Goal: Task Accomplishment & Management: Use online tool/utility

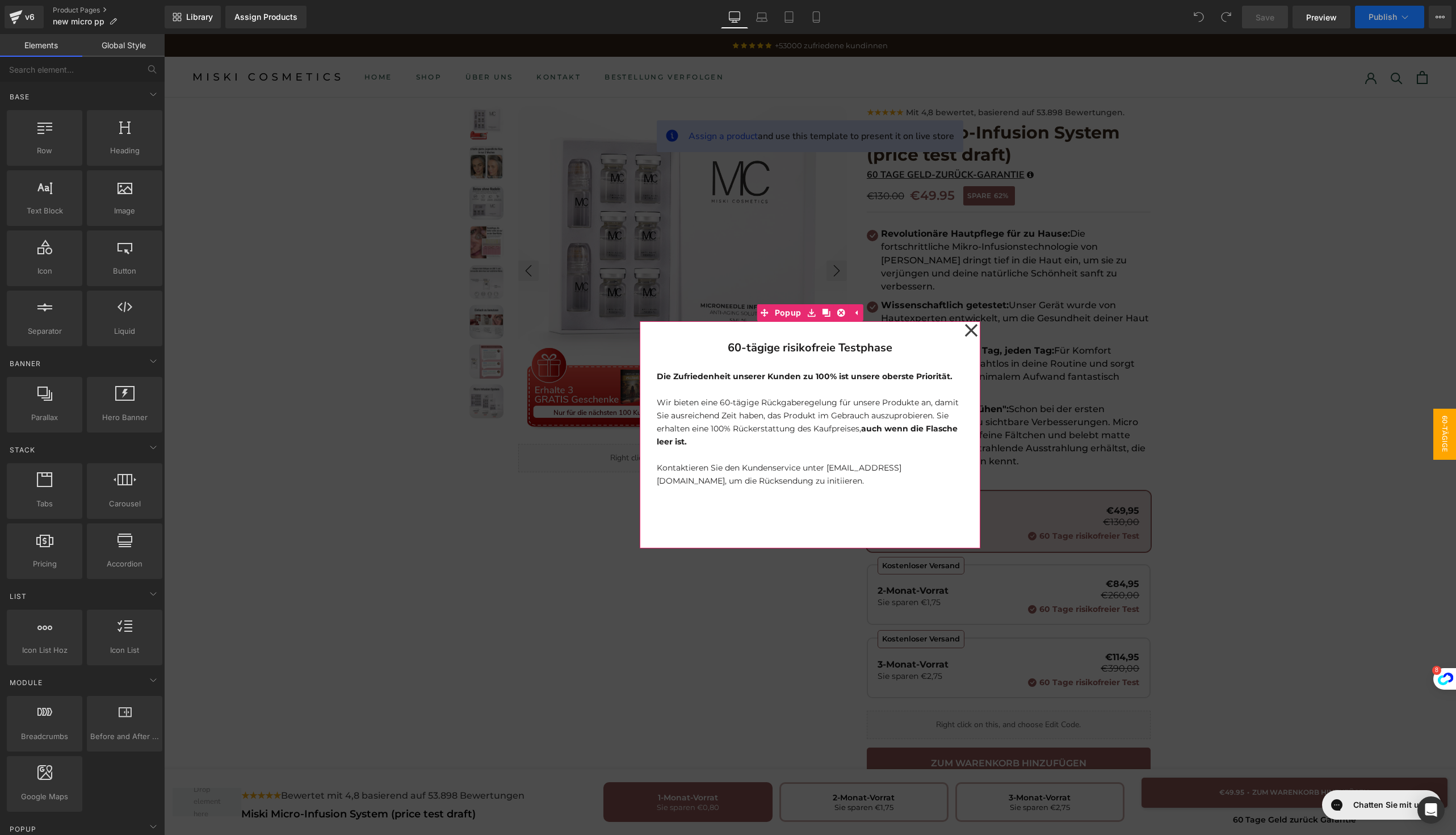
click at [965, 333] on icon at bounding box center [972, 330] width 14 height 57
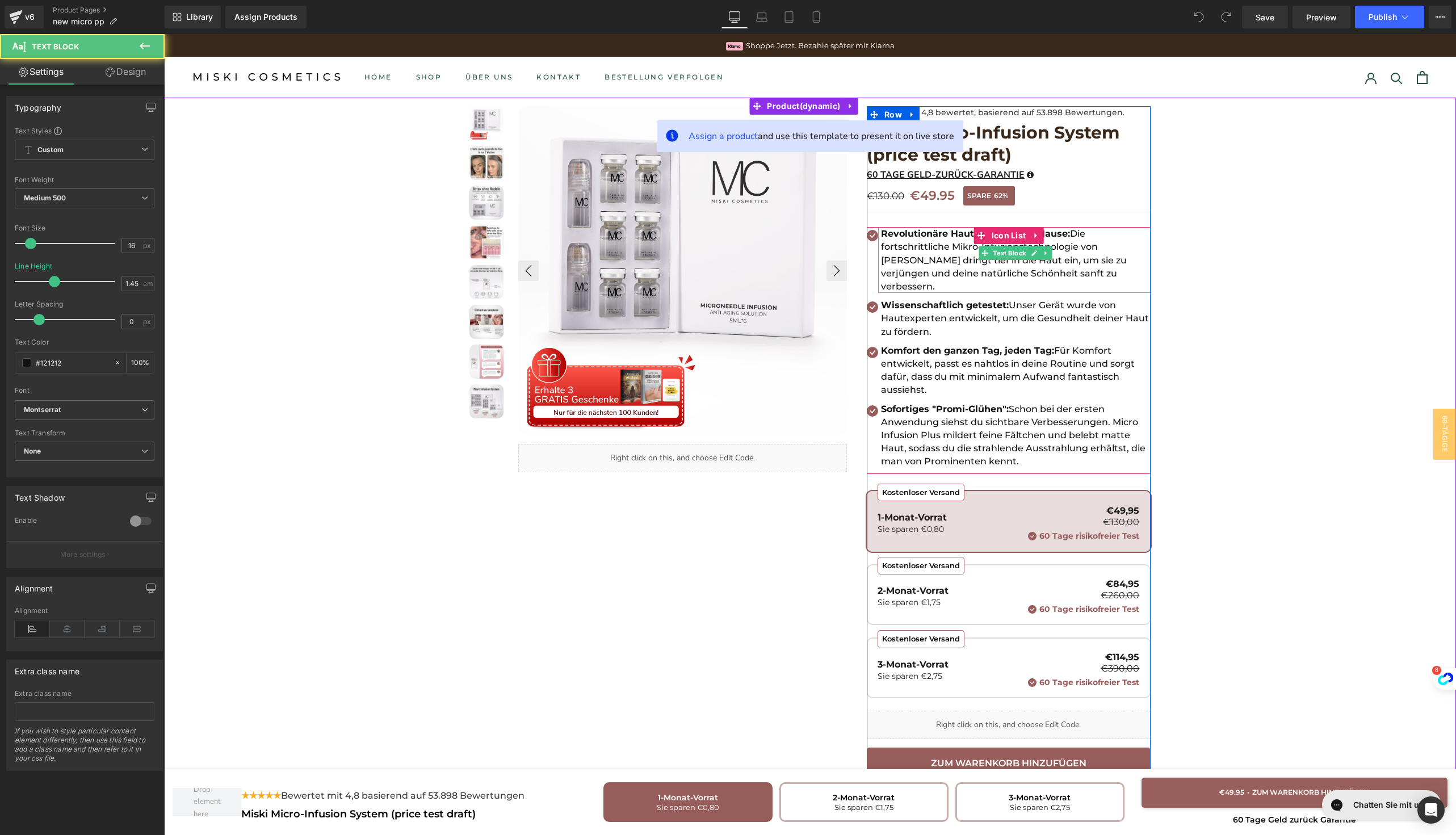
click at [916, 252] on p "Revolutionäre Hautpflege für zu Hause: Die fortschrittliche Mikro-Infusionstech…" at bounding box center [1016, 260] width 270 height 66
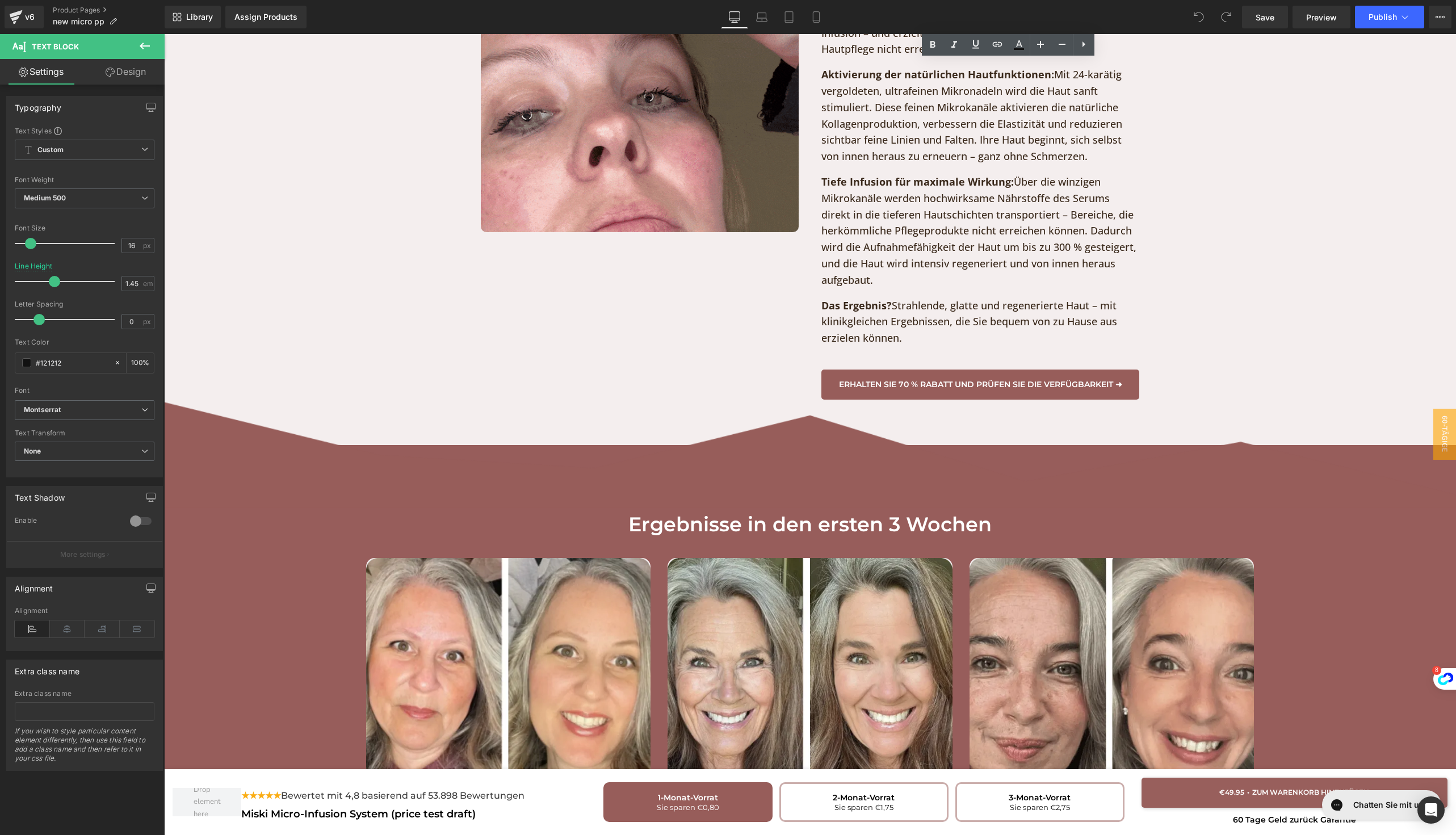
scroll to position [3303, 0]
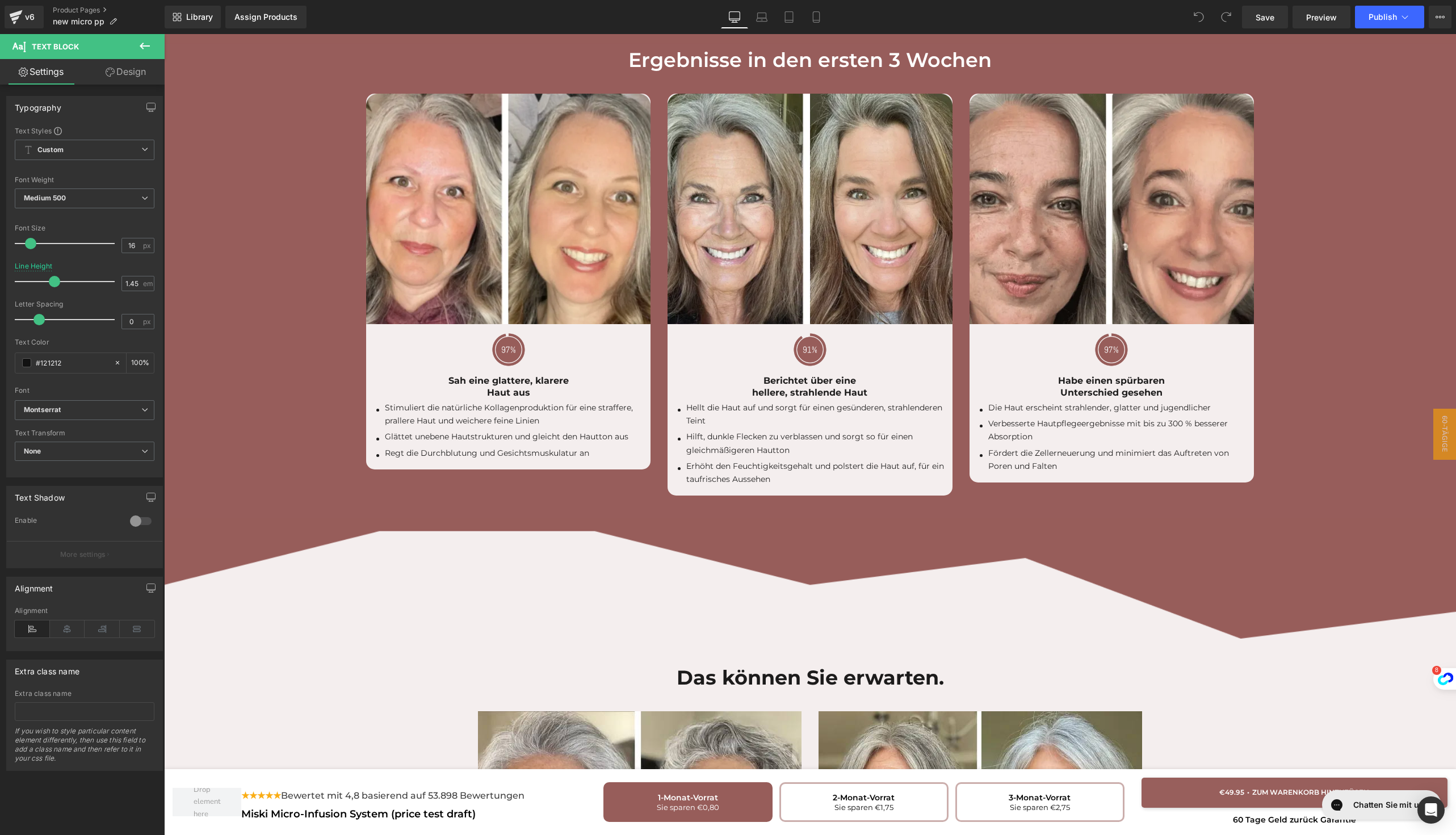
click at [2, 22] on div "v6 Product Pages new micro pp" at bounding box center [82, 17] width 165 height 34
click at [8, 22] on link "v6" at bounding box center [24, 17] width 39 height 22
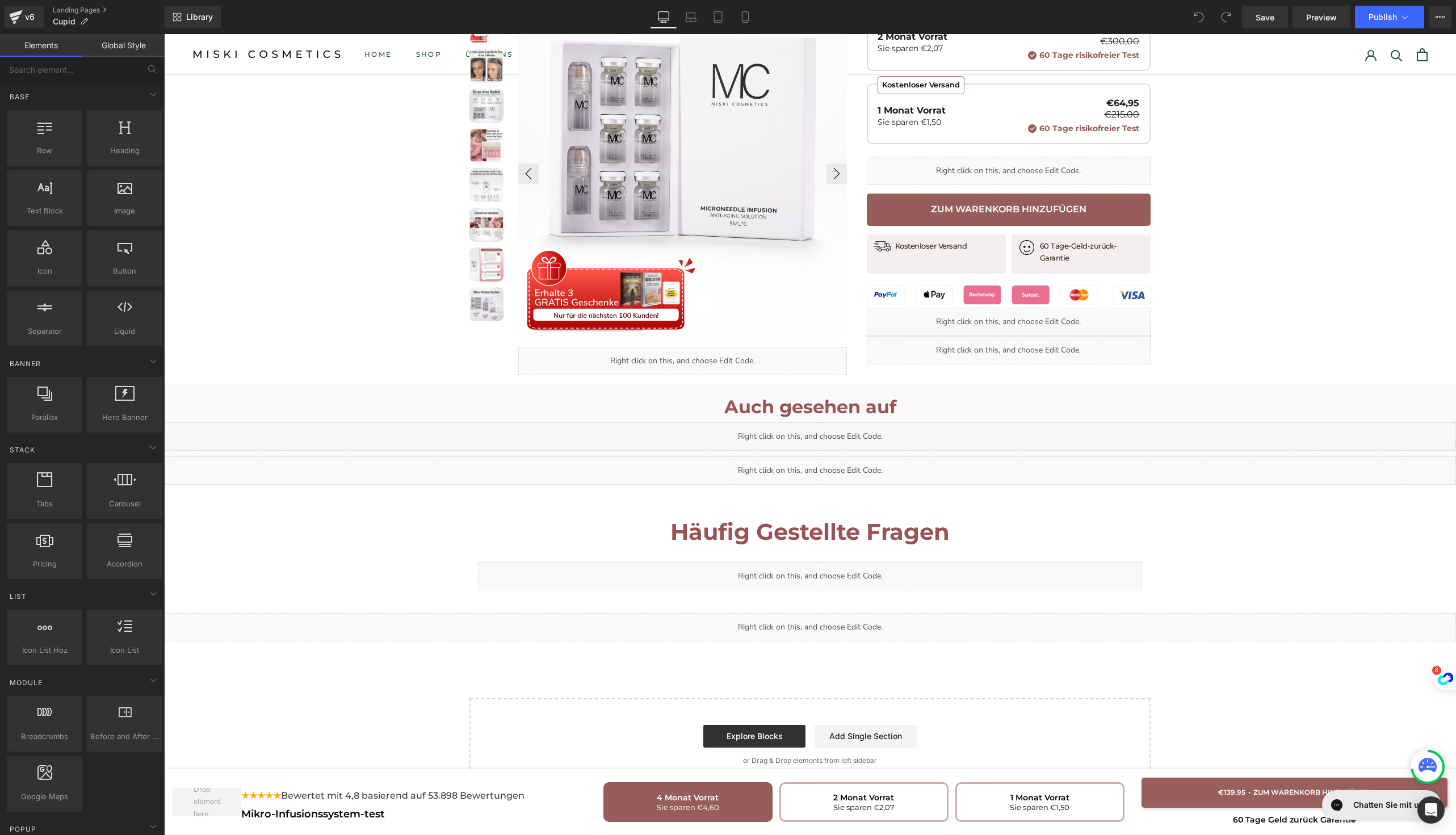
scroll to position [799, 0]
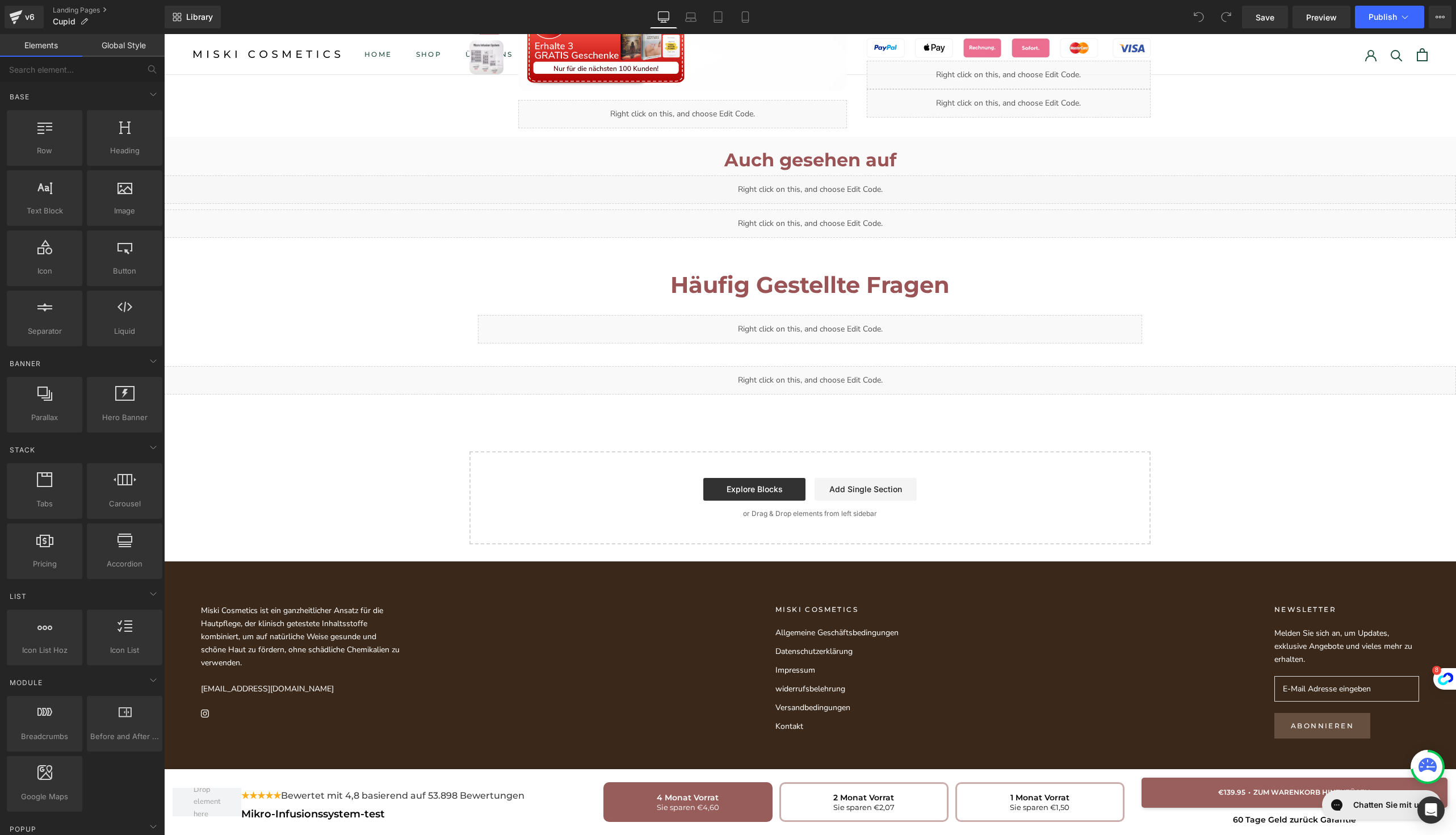
click at [902, 300] on h1 "Häufig Gestellte Fragen" at bounding box center [810, 285] width 664 height 37
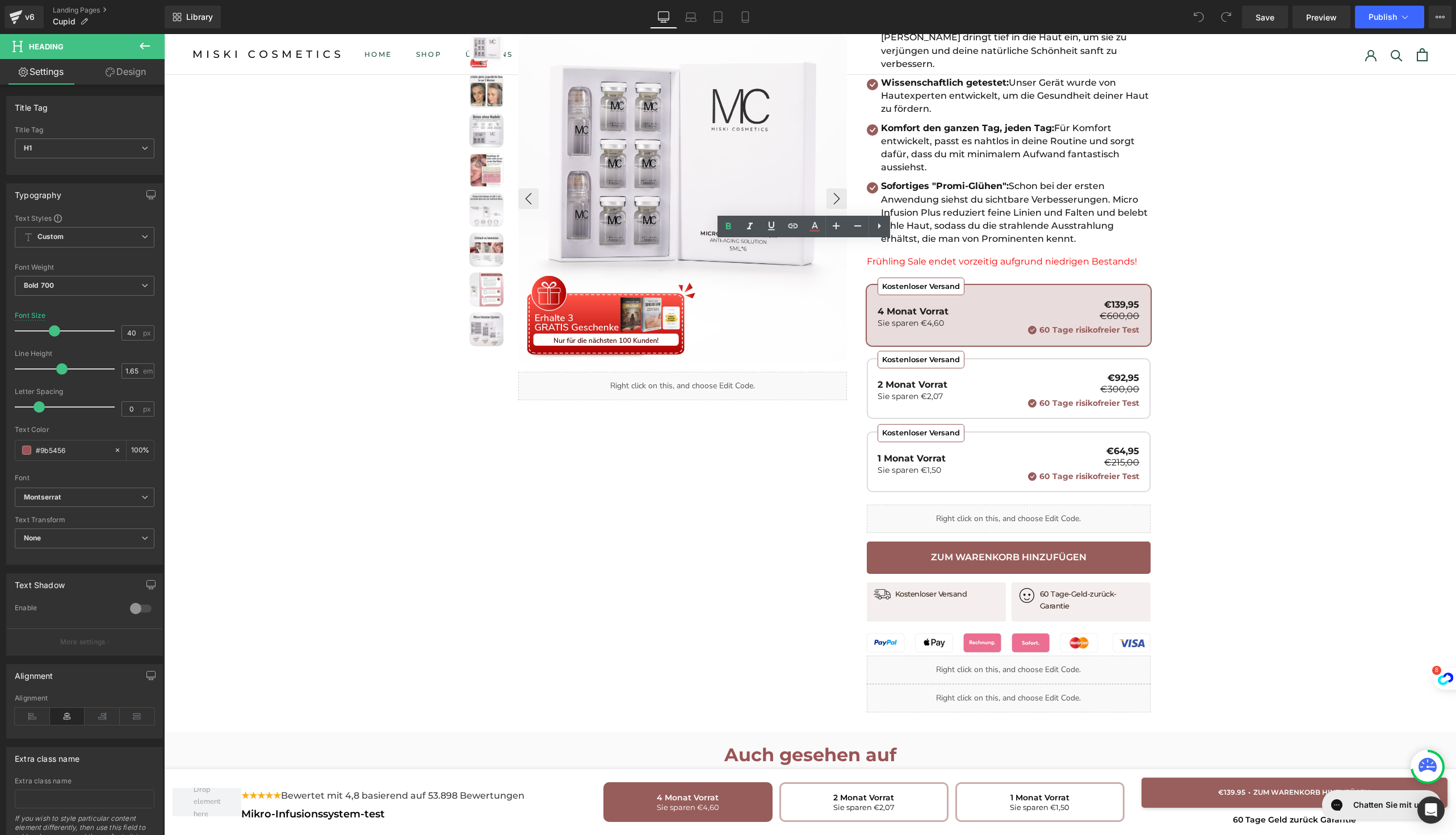
scroll to position [848, 0]
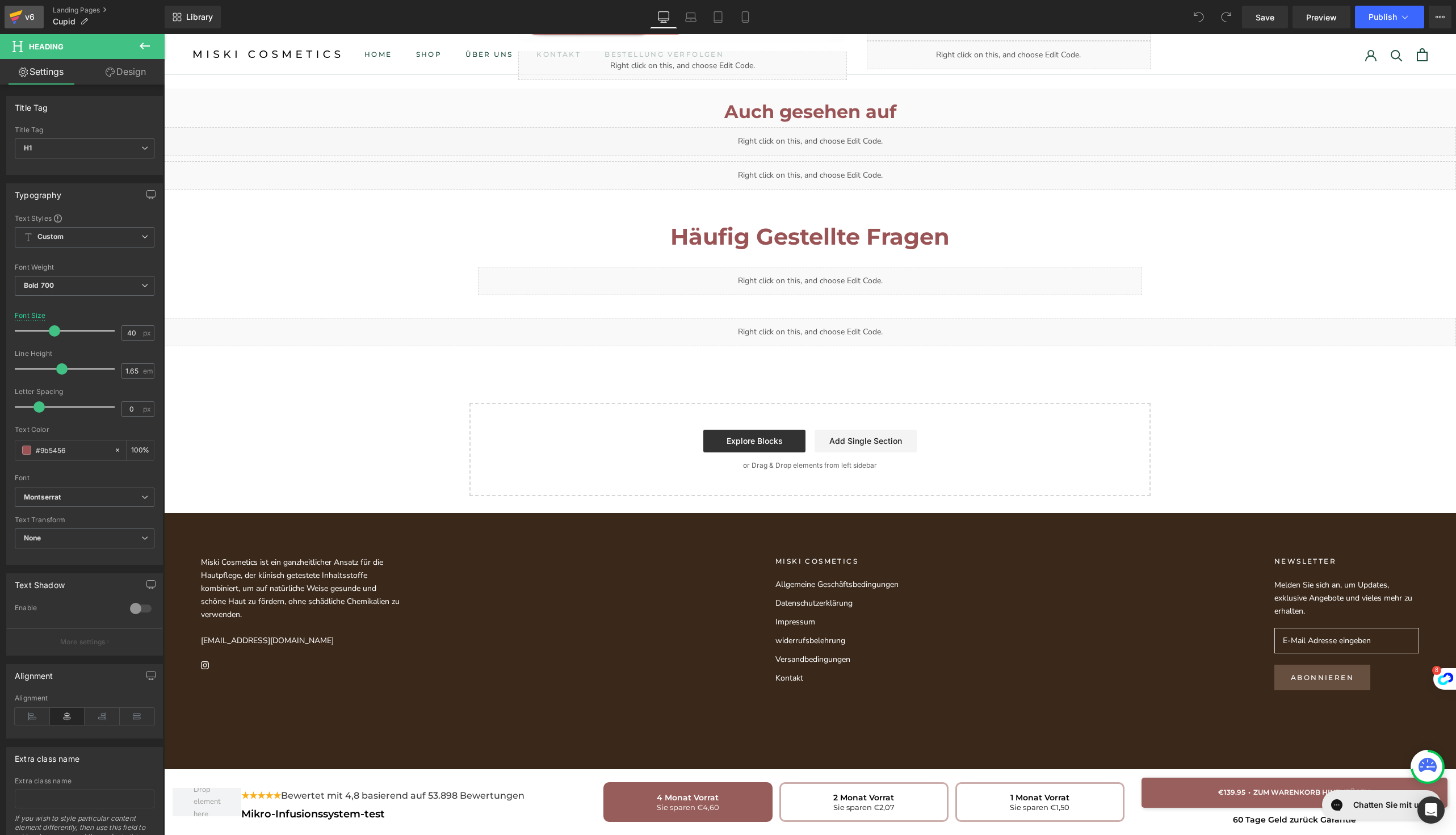
click at [16, 14] on icon at bounding box center [16, 14] width 13 height 7
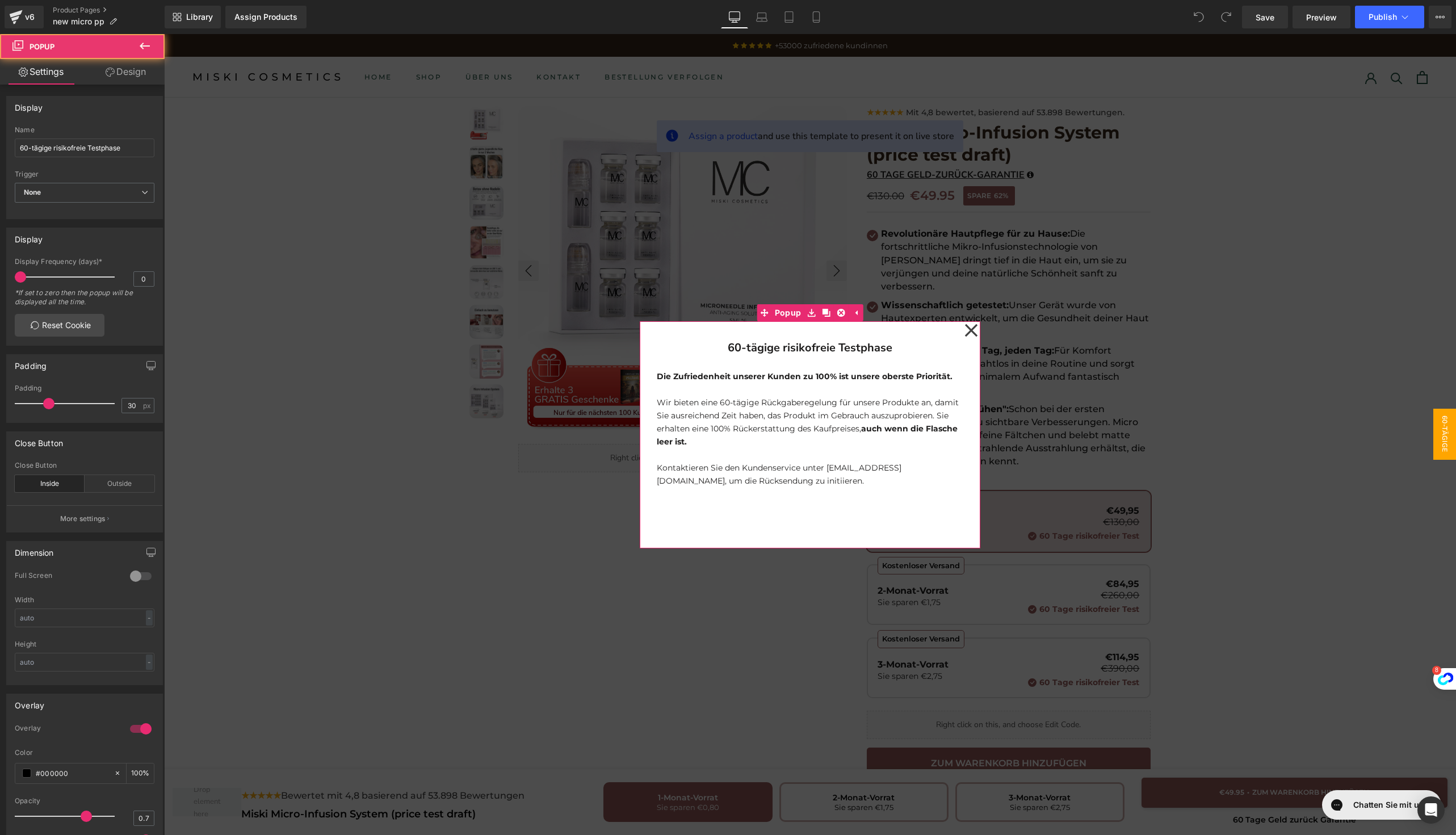
click at [966, 335] on icon at bounding box center [972, 330] width 14 height 57
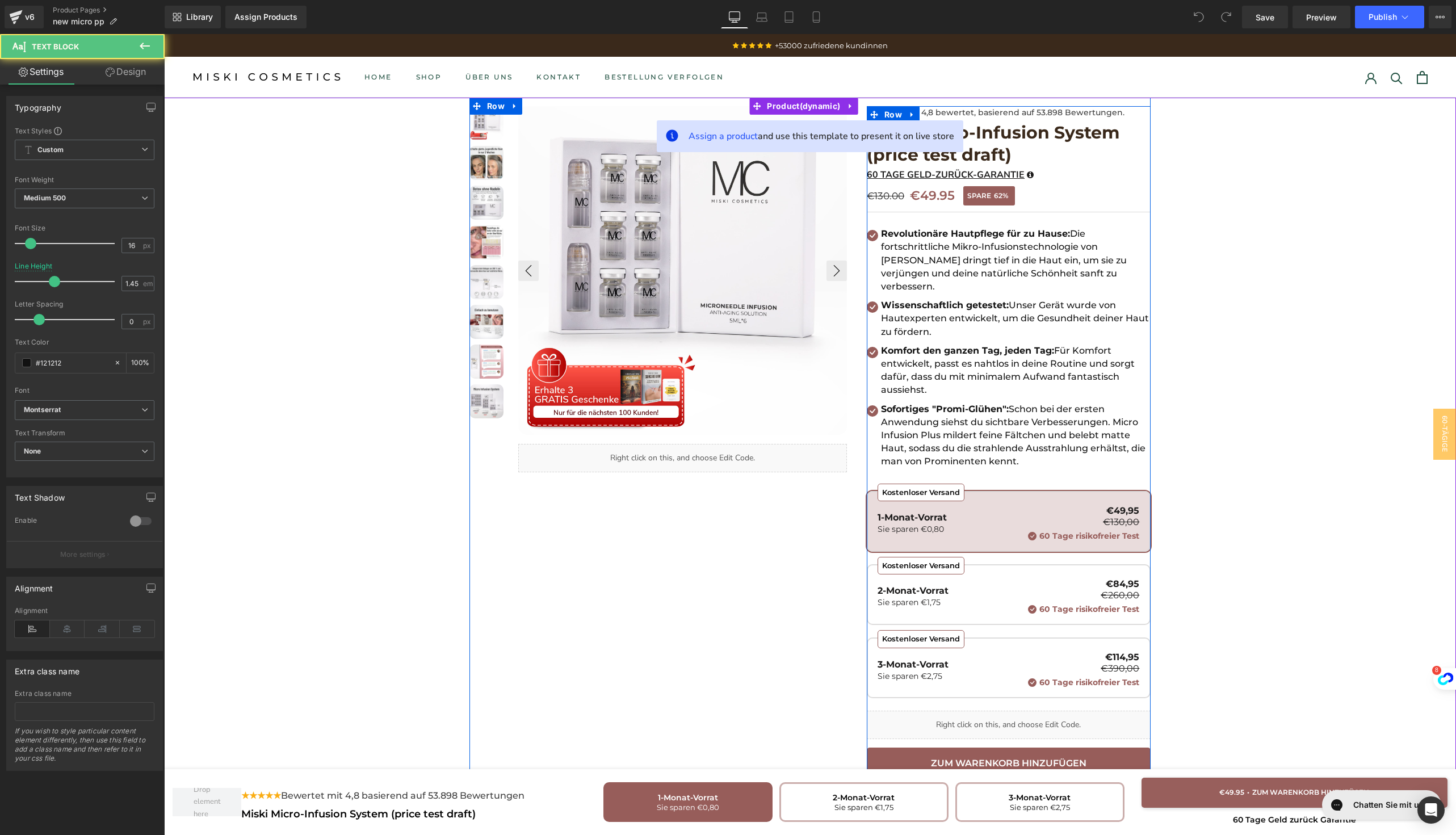
click at [901, 237] on strong "Revolutionäre Hautpflege für zu Hause:" at bounding box center [976, 233] width 189 height 11
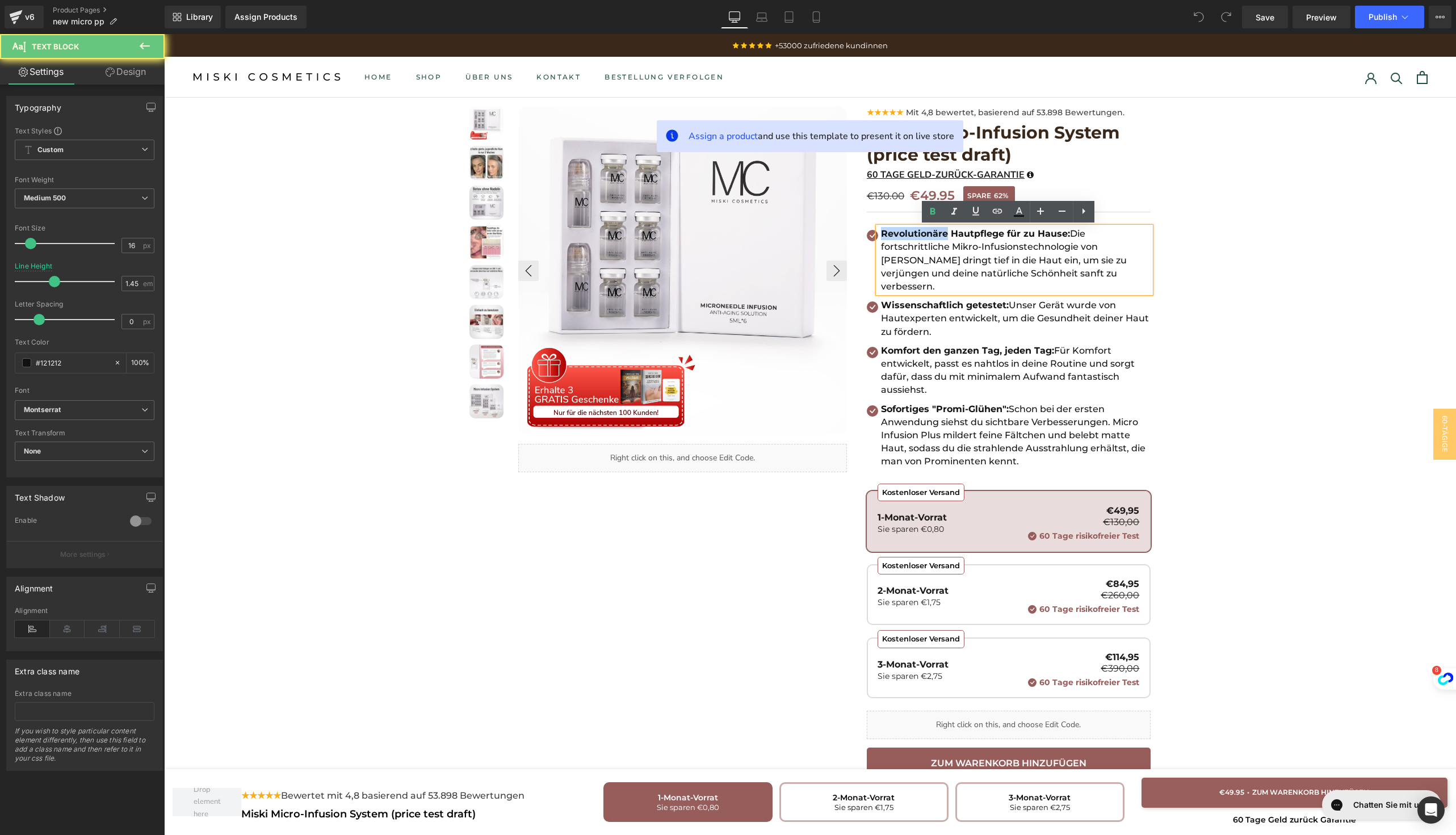
click at [901, 237] on strong "Revolutionäre Hautpflege für zu Hause:" at bounding box center [976, 233] width 189 height 11
click at [969, 244] on p "Revolutionäre Hautpflege für zu Hause: Die fortschrittliche Mikro-Infusionstech…" at bounding box center [1016, 260] width 270 height 66
click at [1012, 436] on p "Sofortiges "Promi-Glühen": Schon bei der ersten Anwendung siehst du sichtbare V…" at bounding box center [1016, 435] width 270 height 66
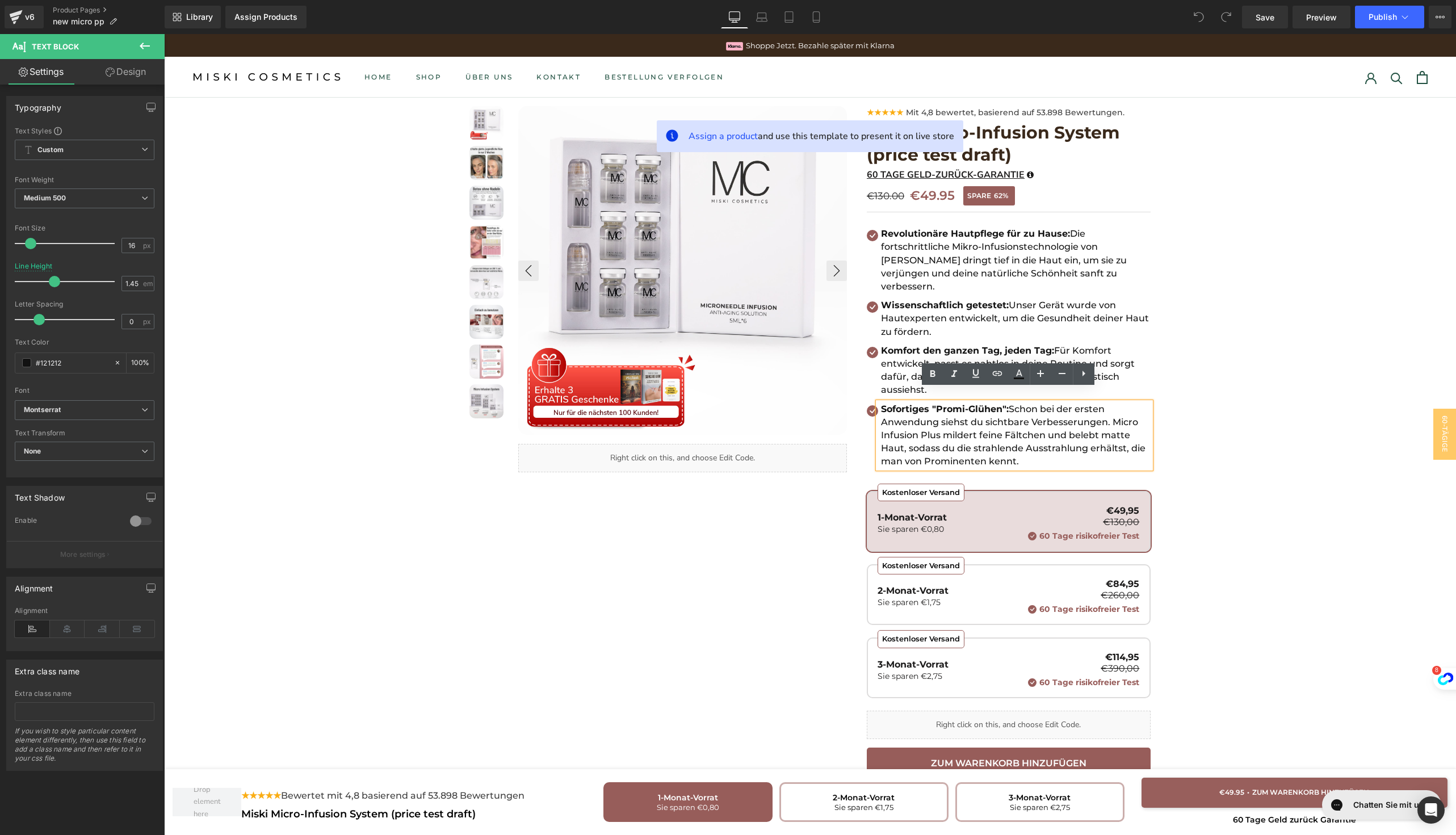
click at [1252, 359] on div at bounding box center [810, 585] width 1292 height 976
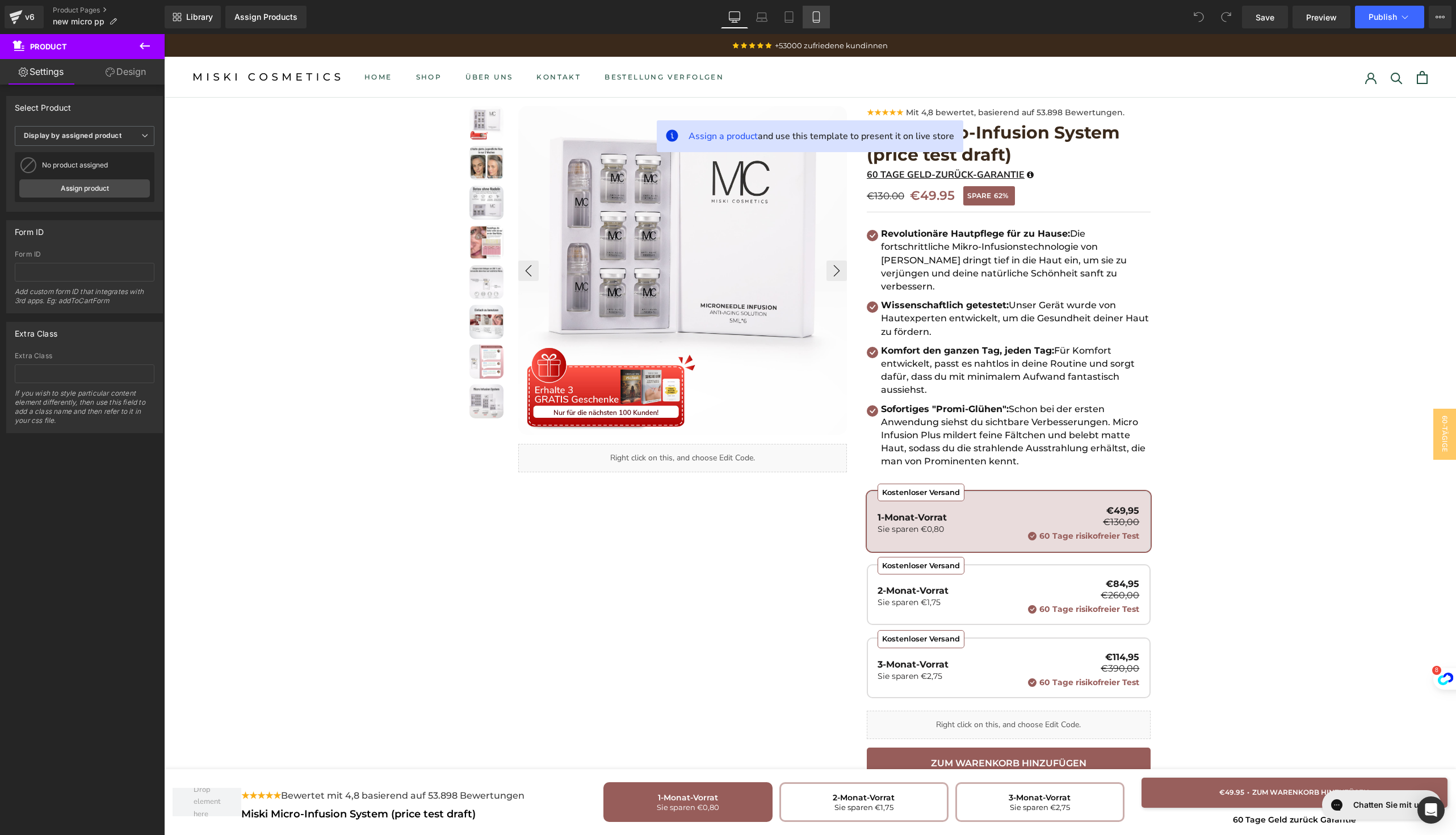
click at [816, 7] on link "Mobile" at bounding box center [816, 17] width 27 height 22
click at [816, 17] on icon at bounding box center [816, 17] width 12 height 12
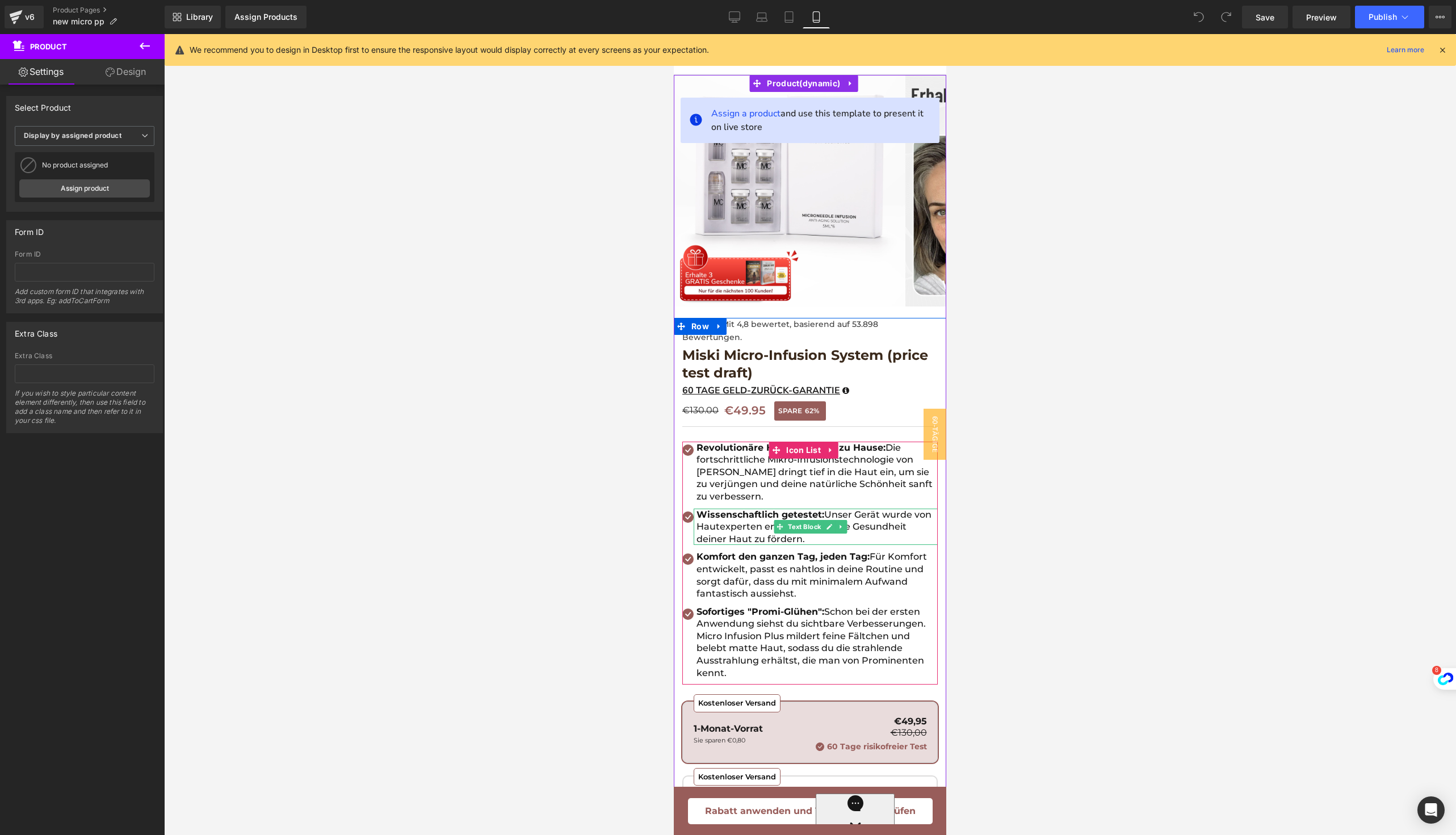
scroll to position [18, 0]
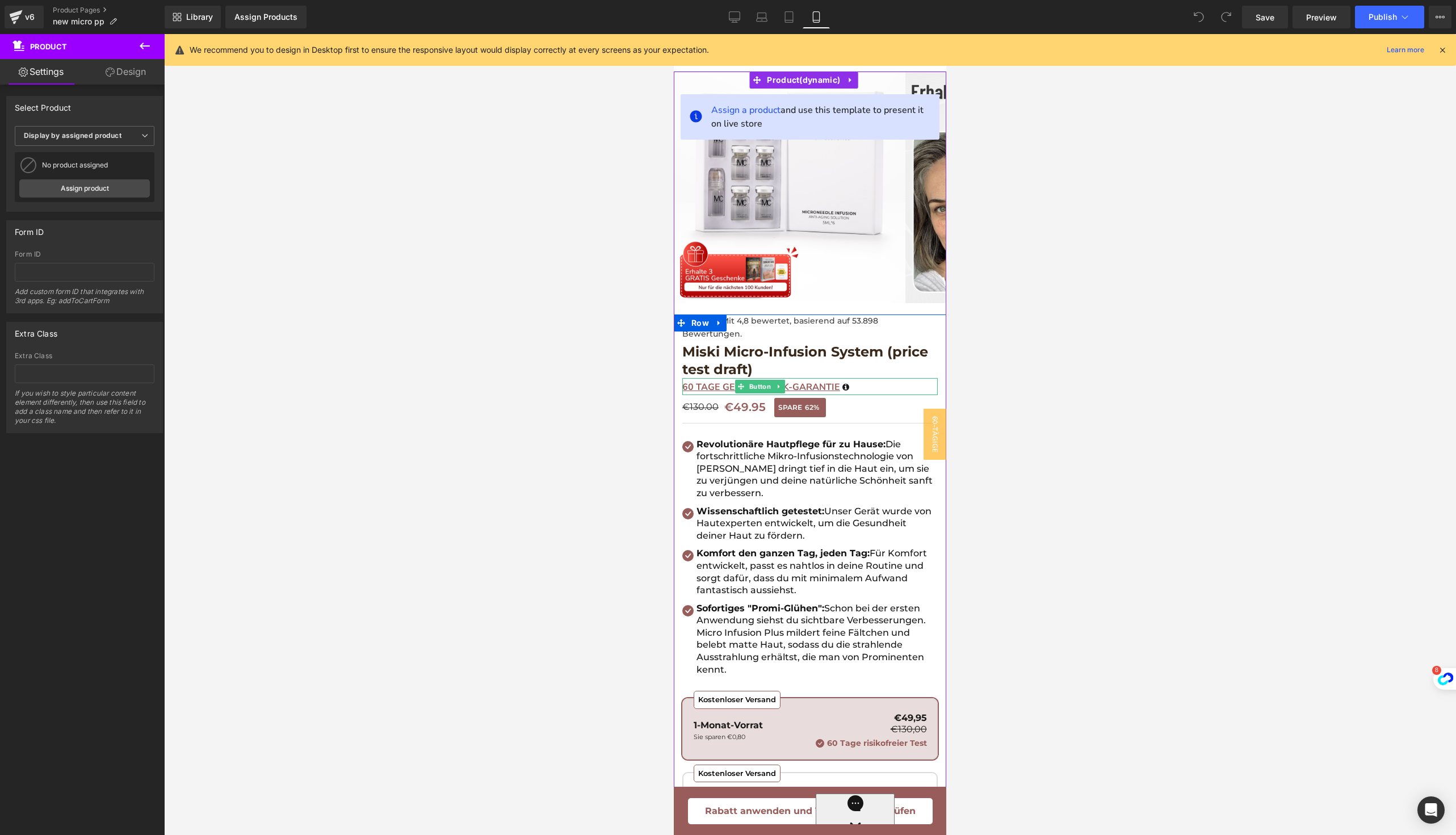
click at [805, 386] on span "60 TAGE GELD-ZURÜCK-GARANTIE" at bounding box center [761, 387] width 158 height 13
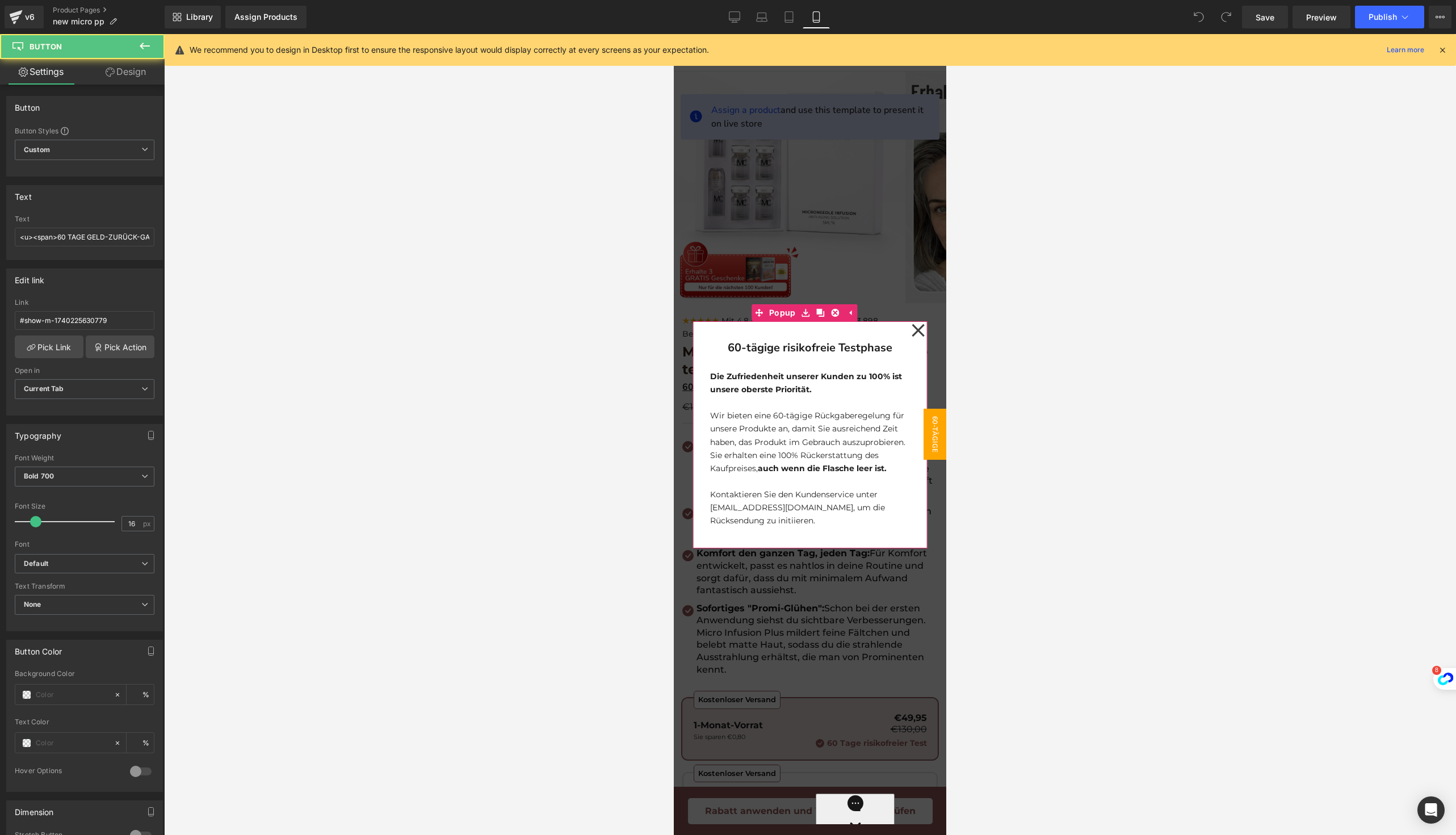
click at [912, 327] on icon at bounding box center [918, 330] width 13 height 13
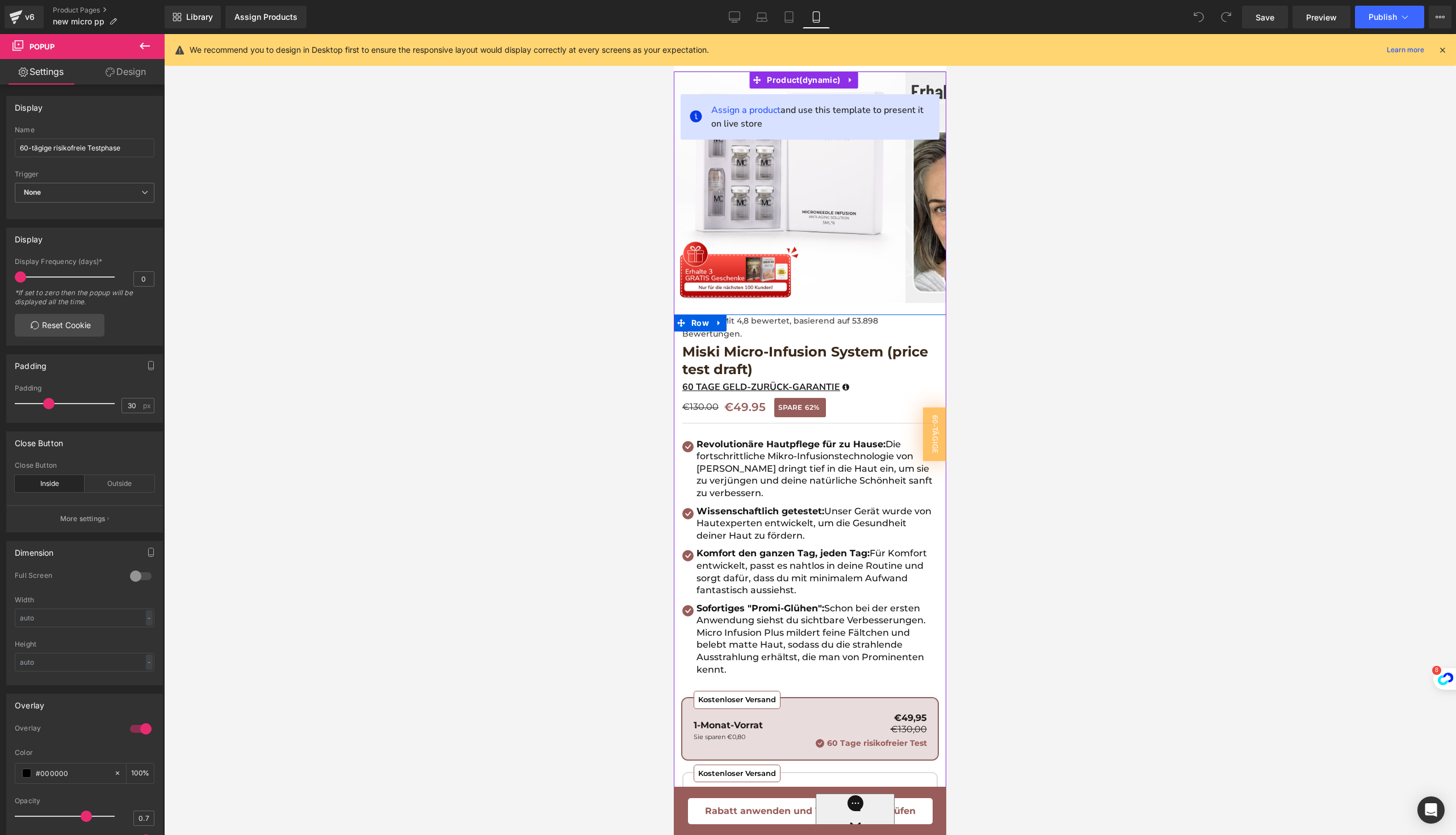
click at [852, 385] on div "60 TAGE GELD-ZURÜCK-GARANTIE" at bounding box center [810, 386] width 255 height 17
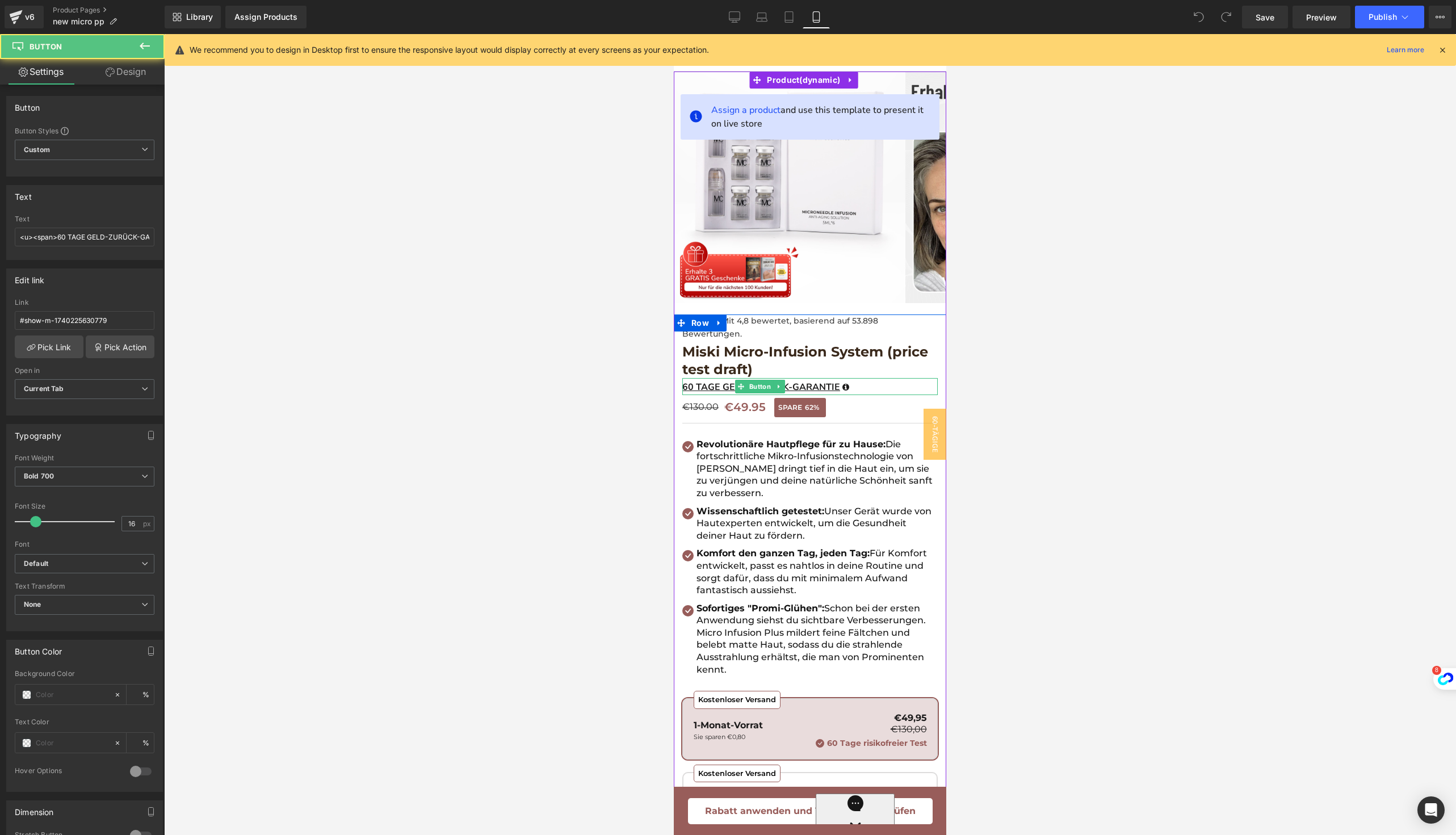
click at [853, 385] on div "60 TAGE GELD-ZURÜCK-GARANTIE" at bounding box center [810, 386] width 255 height 17
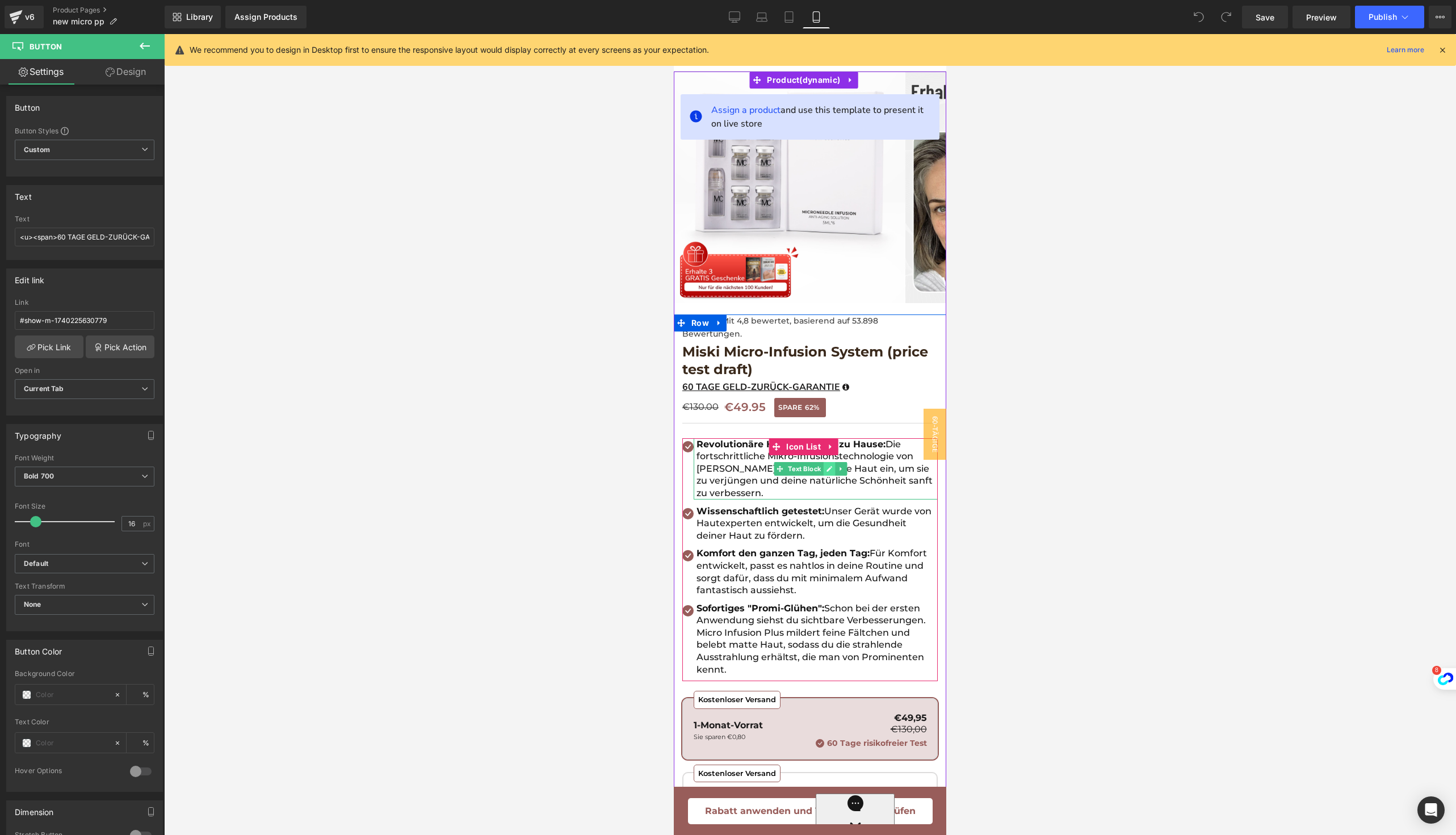
click at [832, 469] on icon at bounding box center [830, 469] width 6 height 7
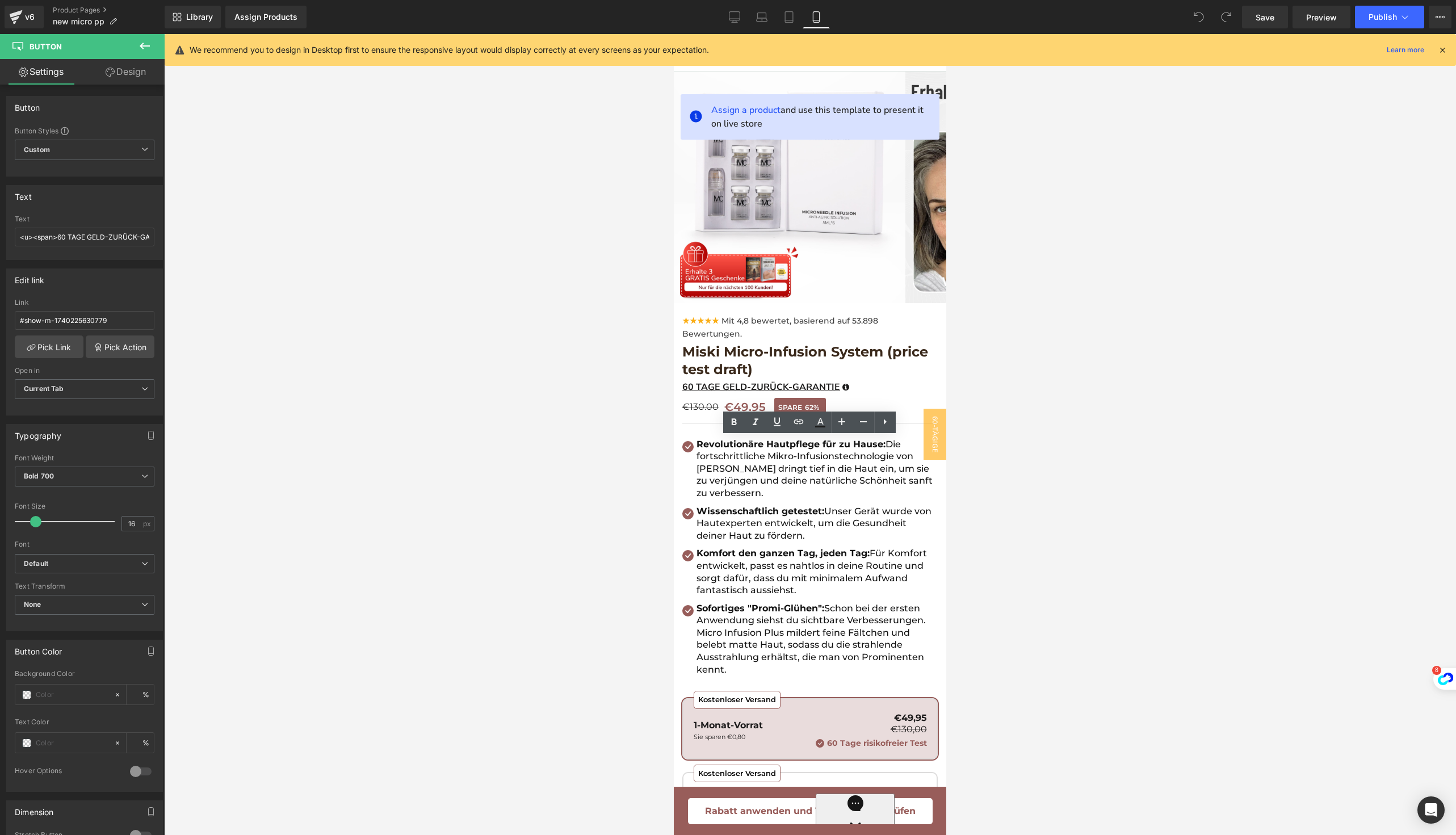
click at [1001, 469] on div at bounding box center [810, 434] width 1292 height 800
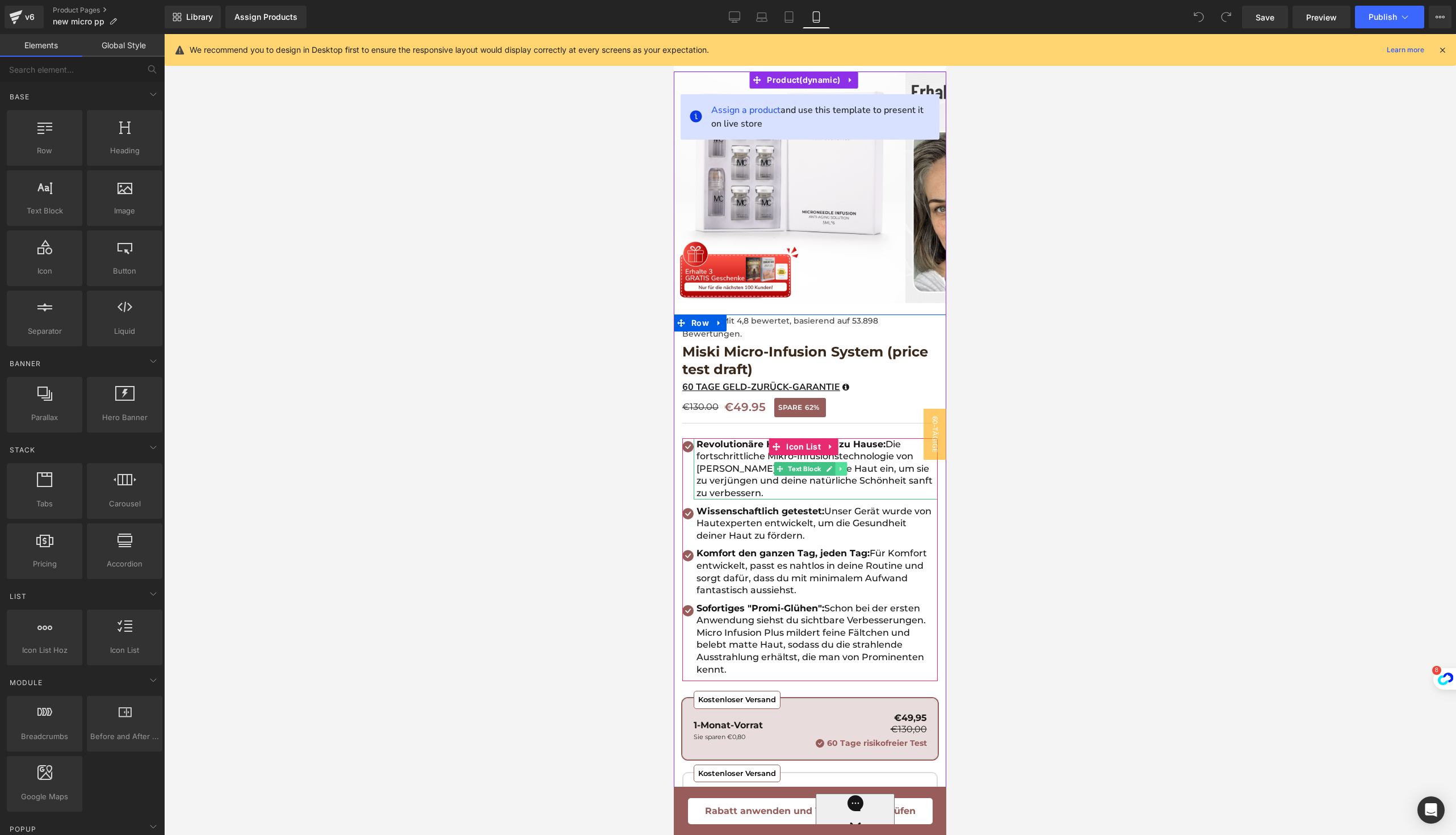
click at [843, 468] on icon at bounding box center [842, 469] width 6 height 7
click at [836, 471] on icon at bounding box center [835, 468] width 6 height 6
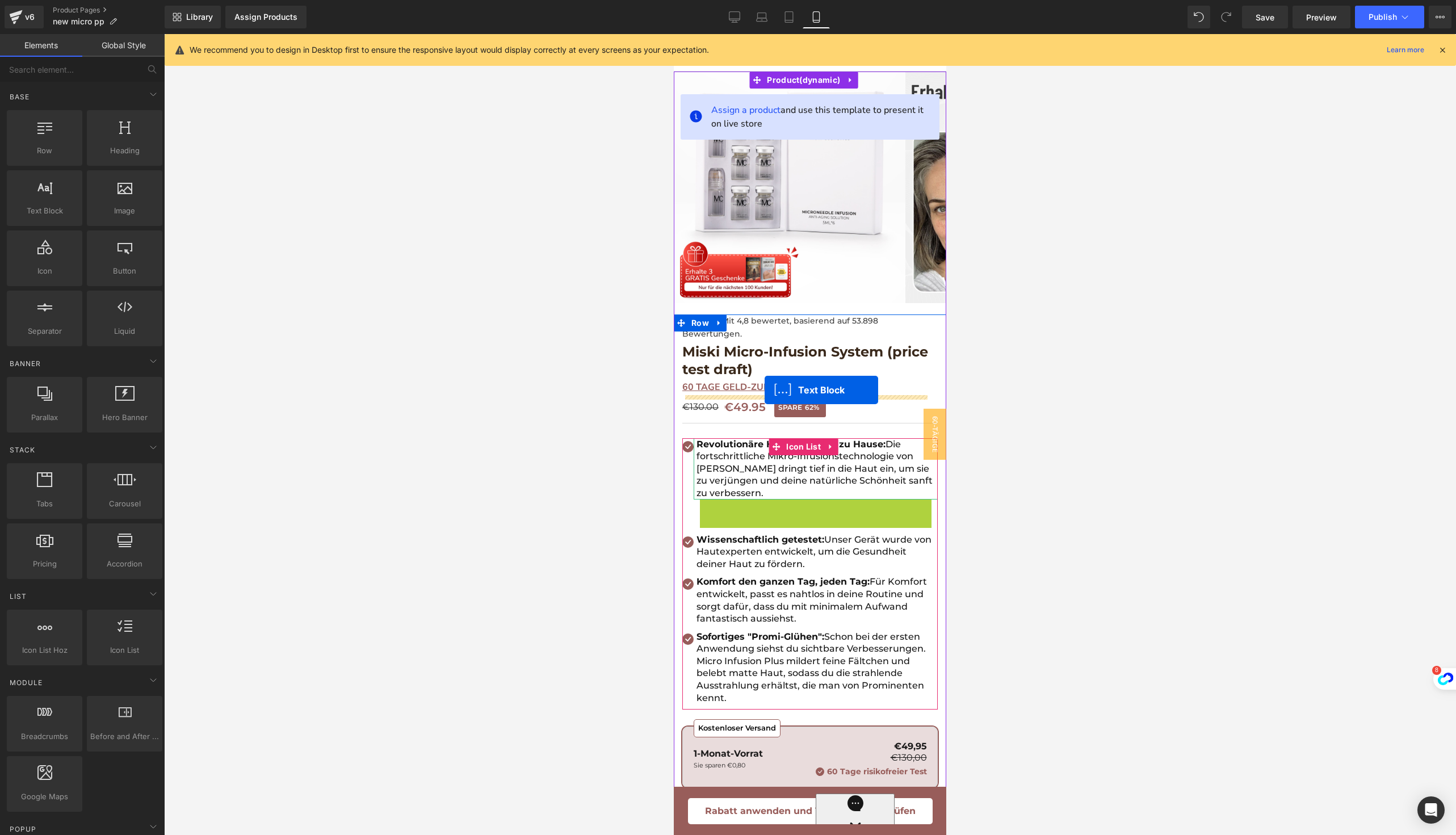
drag, startPoint x: 779, startPoint y: 531, endPoint x: 765, endPoint y: 390, distance: 141.7
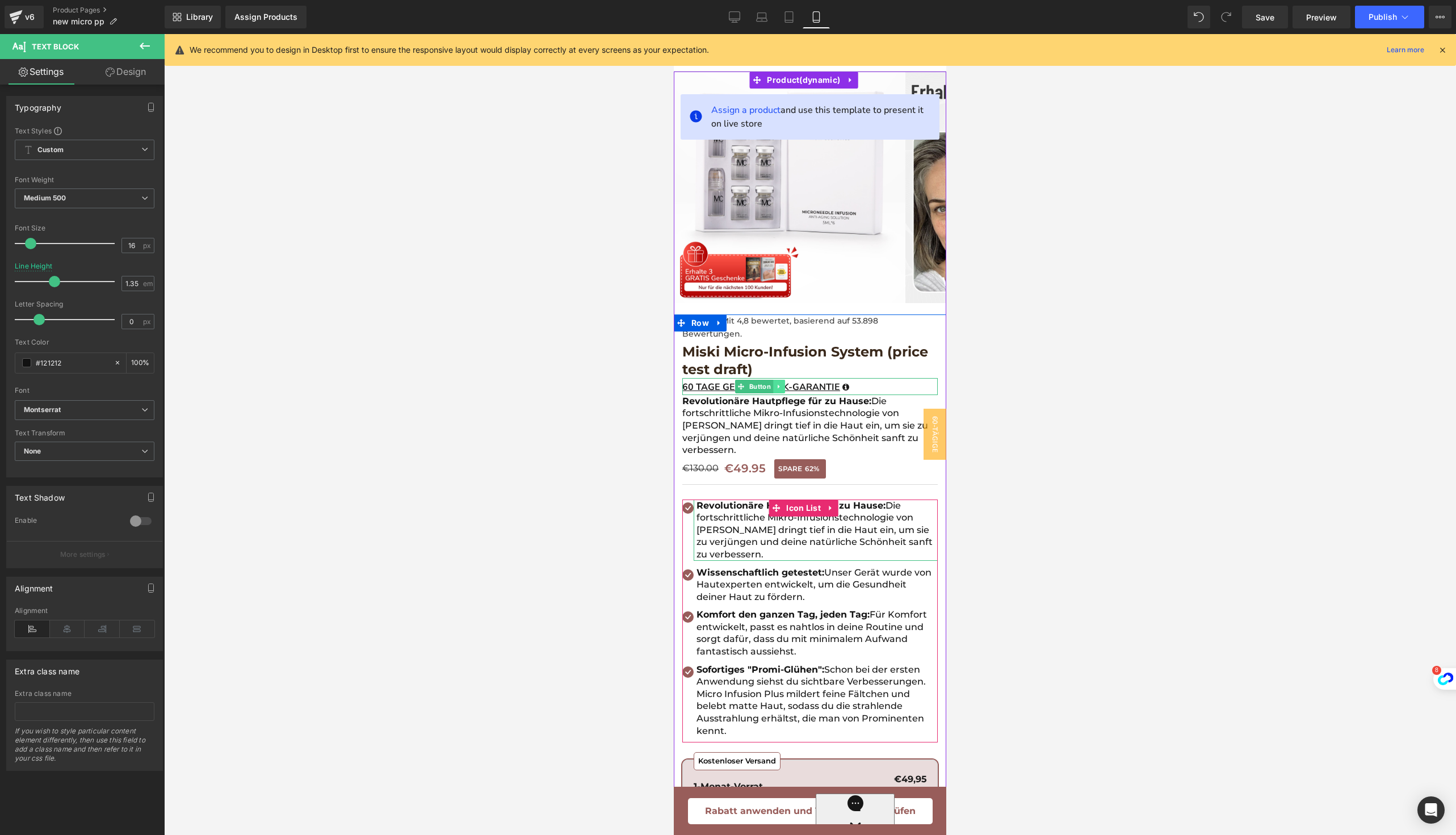
click at [780, 386] on icon at bounding box center [779, 386] width 6 height 7
click at [781, 386] on link at bounding box center [785, 386] width 12 height 14
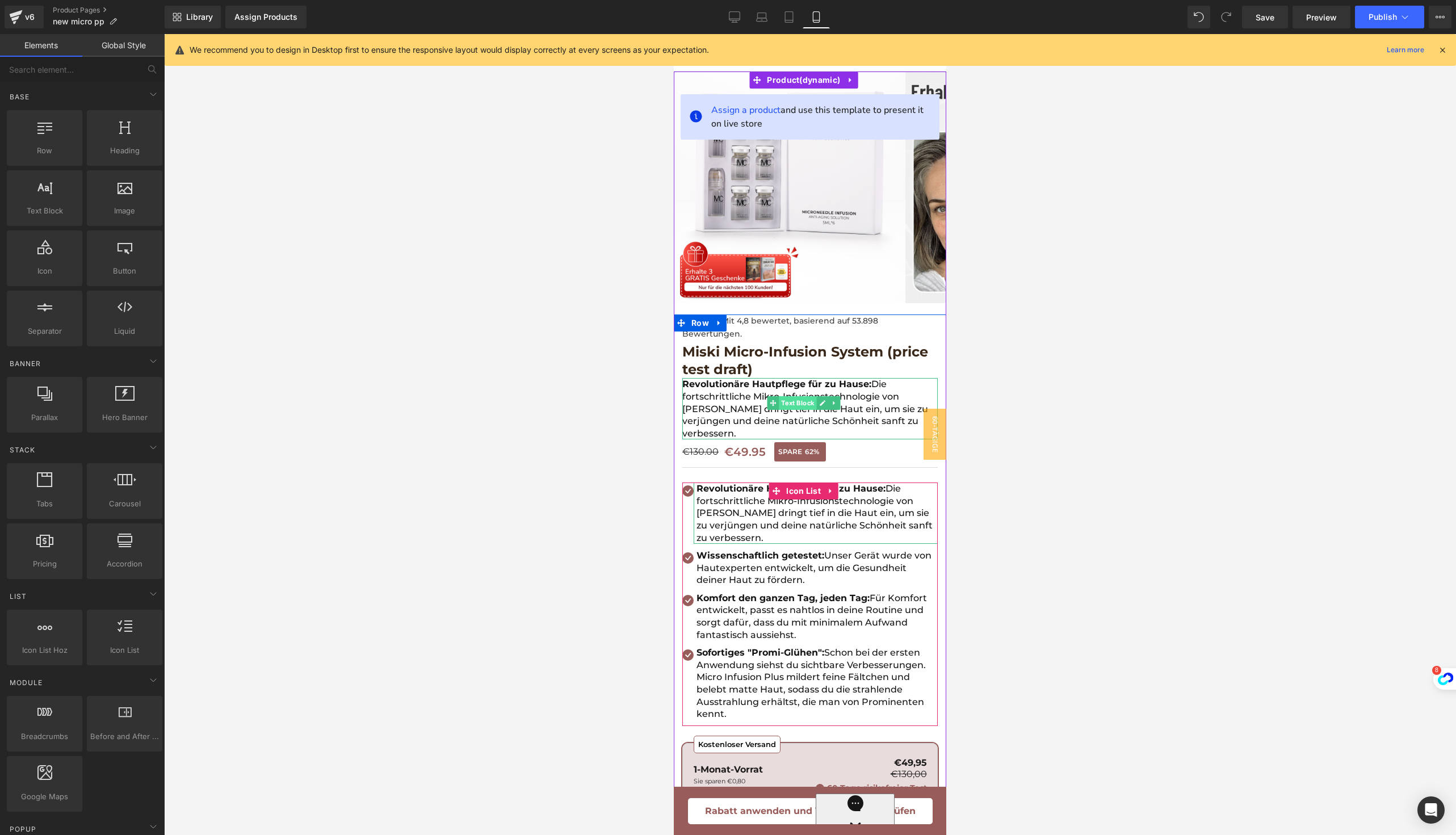
click at [782, 401] on span "Text Block" at bounding box center [797, 403] width 37 height 14
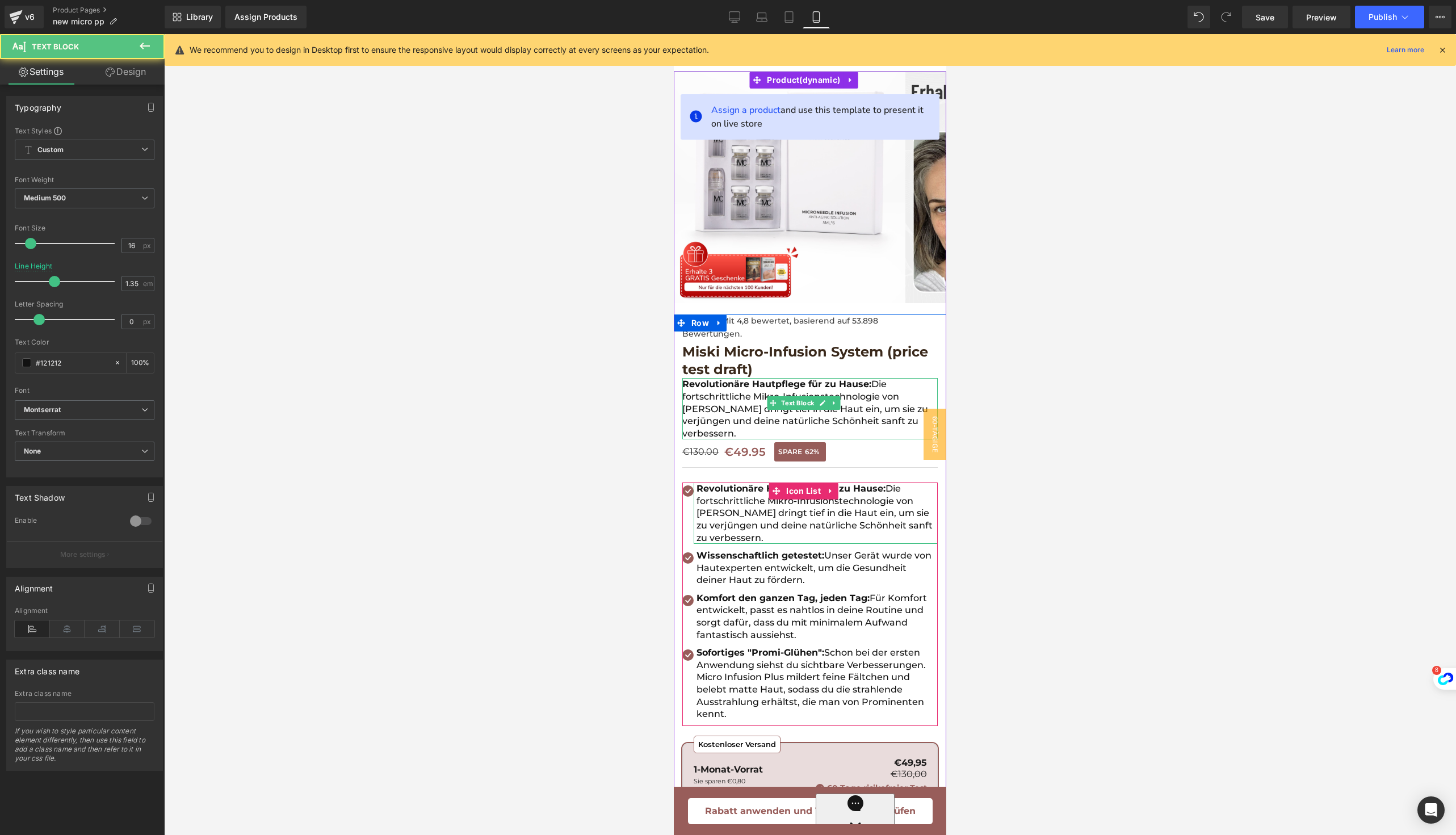
click at [736, 401] on p "Revolutionäre Hautpflege für zu Hause: Die fortschrittliche Mikro-Infusionstech…" at bounding box center [810, 408] width 255 height 62
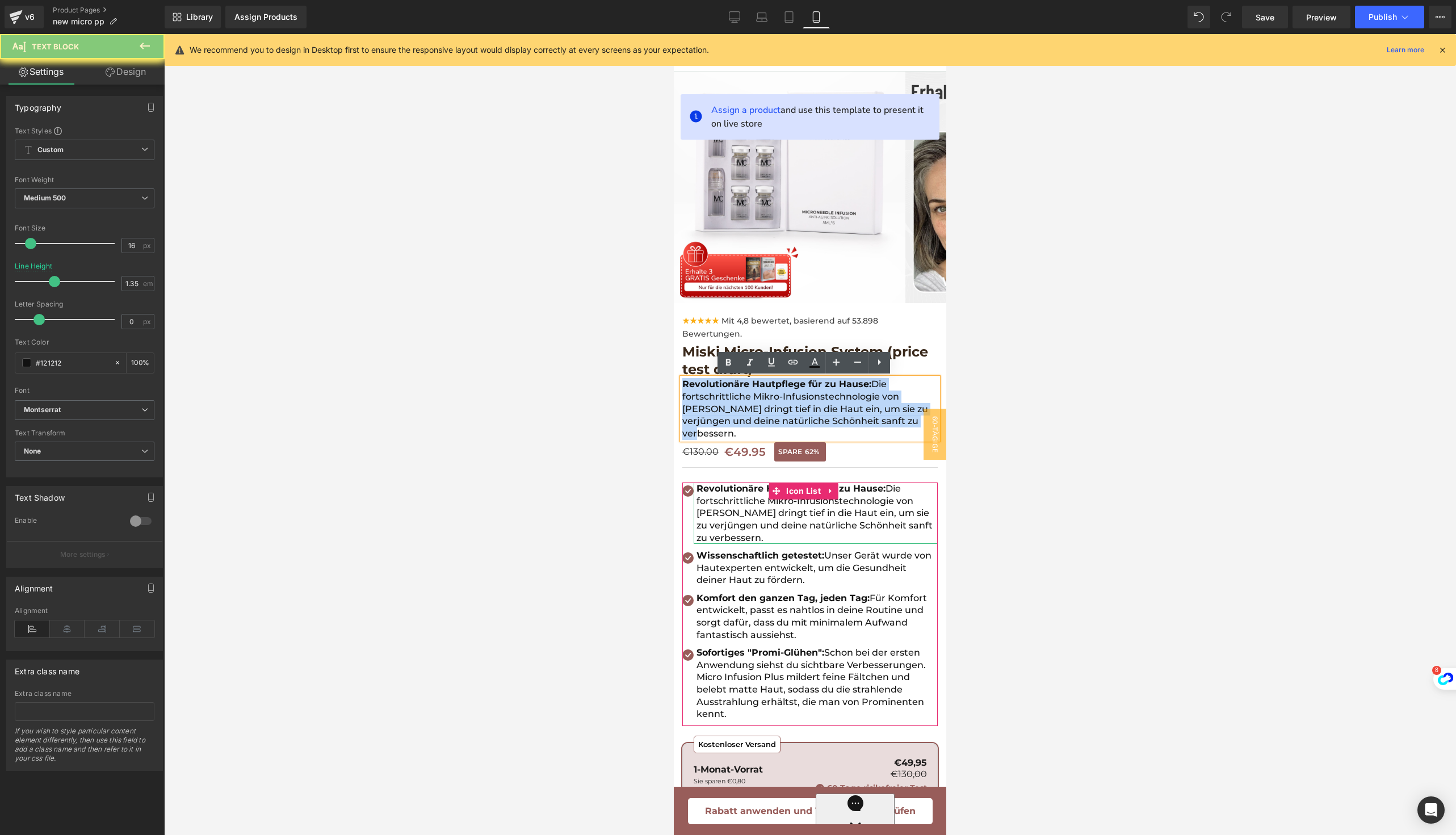
click at [736, 401] on p "Revolutionäre Hautpflege für zu Hause: Die fortschrittliche Mikro-Infusionstech…" at bounding box center [810, 408] width 255 height 62
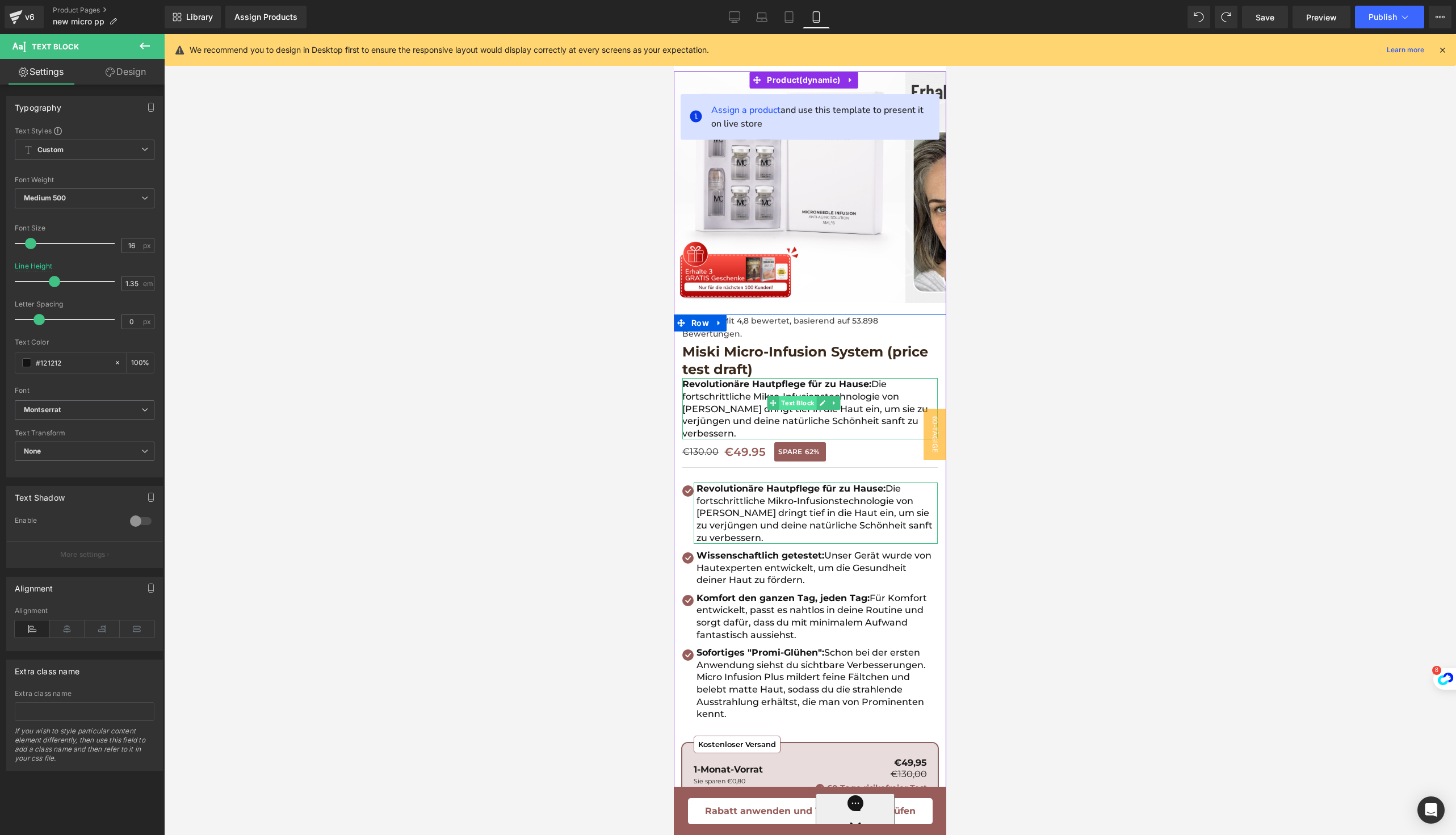
click at [796, 405] on span "Text Block" at bounding box center [797, 403] width 37 height 14
click at [756, 405] on p "Revolutionäre Hautpflege für zu Hause: Die fortschrittliche Mikro-Infusionstech…" at bounding box center [810, 408] width 255 height 62
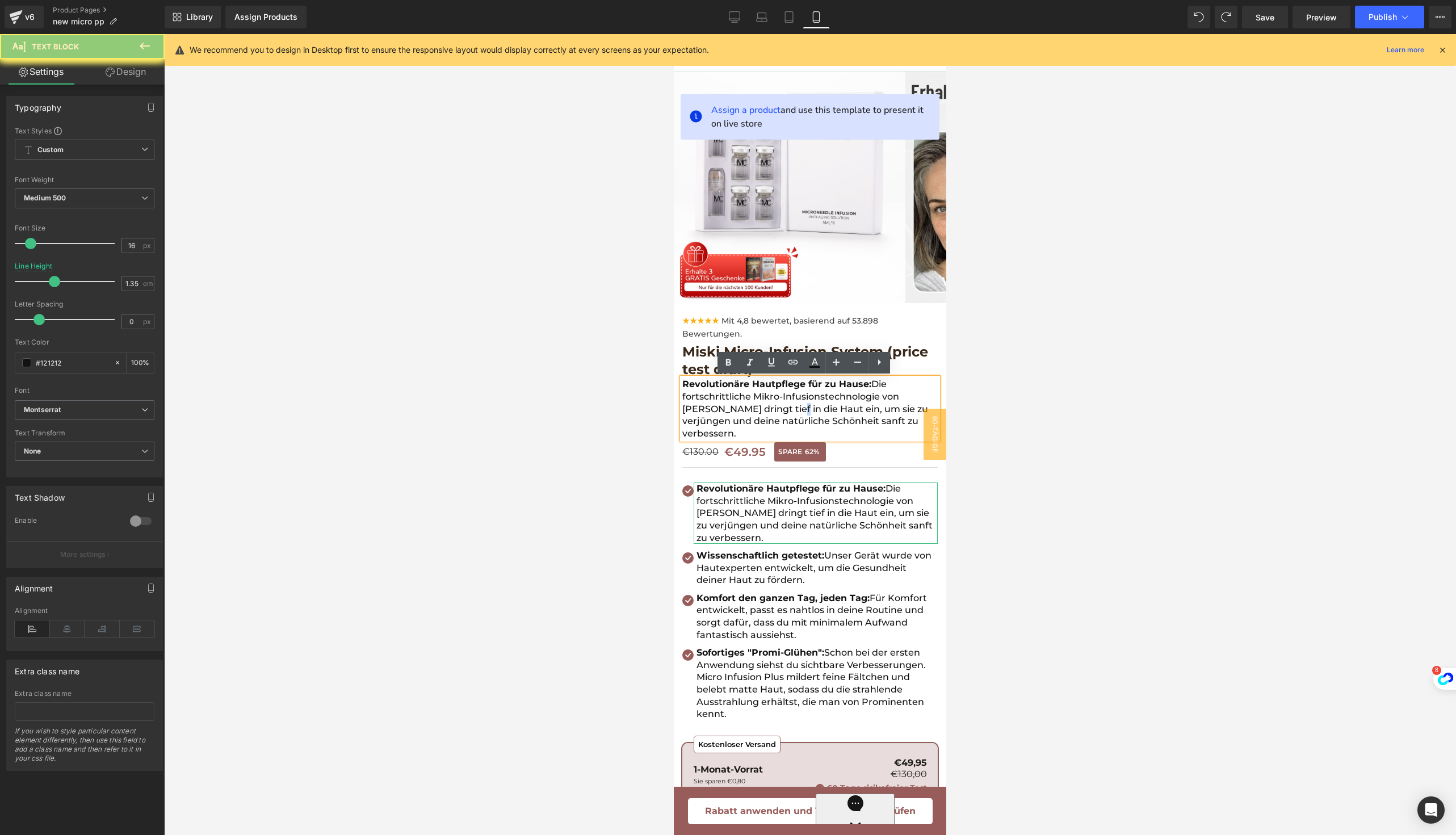
click at [756, 405] on p "Revolutionäre Hautpflege für zu Hause: Die fortschrittliche Mikro-Infusionstech…" at bounding box center [810, 408] width 255 height 62
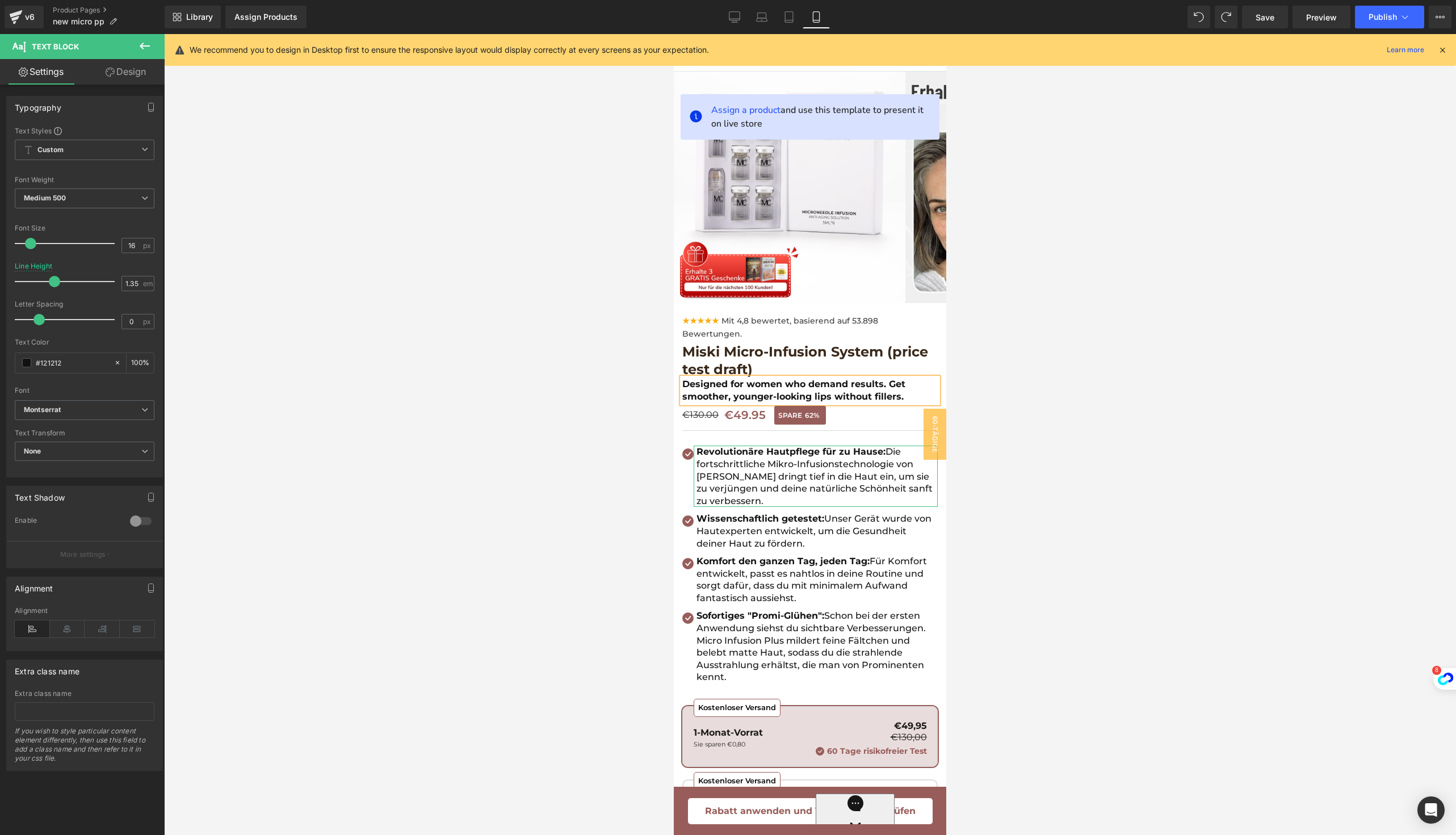
click at [759, 396] on b "Designed for women who demand results. Get smoother, younger-looking lips witho…" at bounding box center [794, 390] width 223 height 23
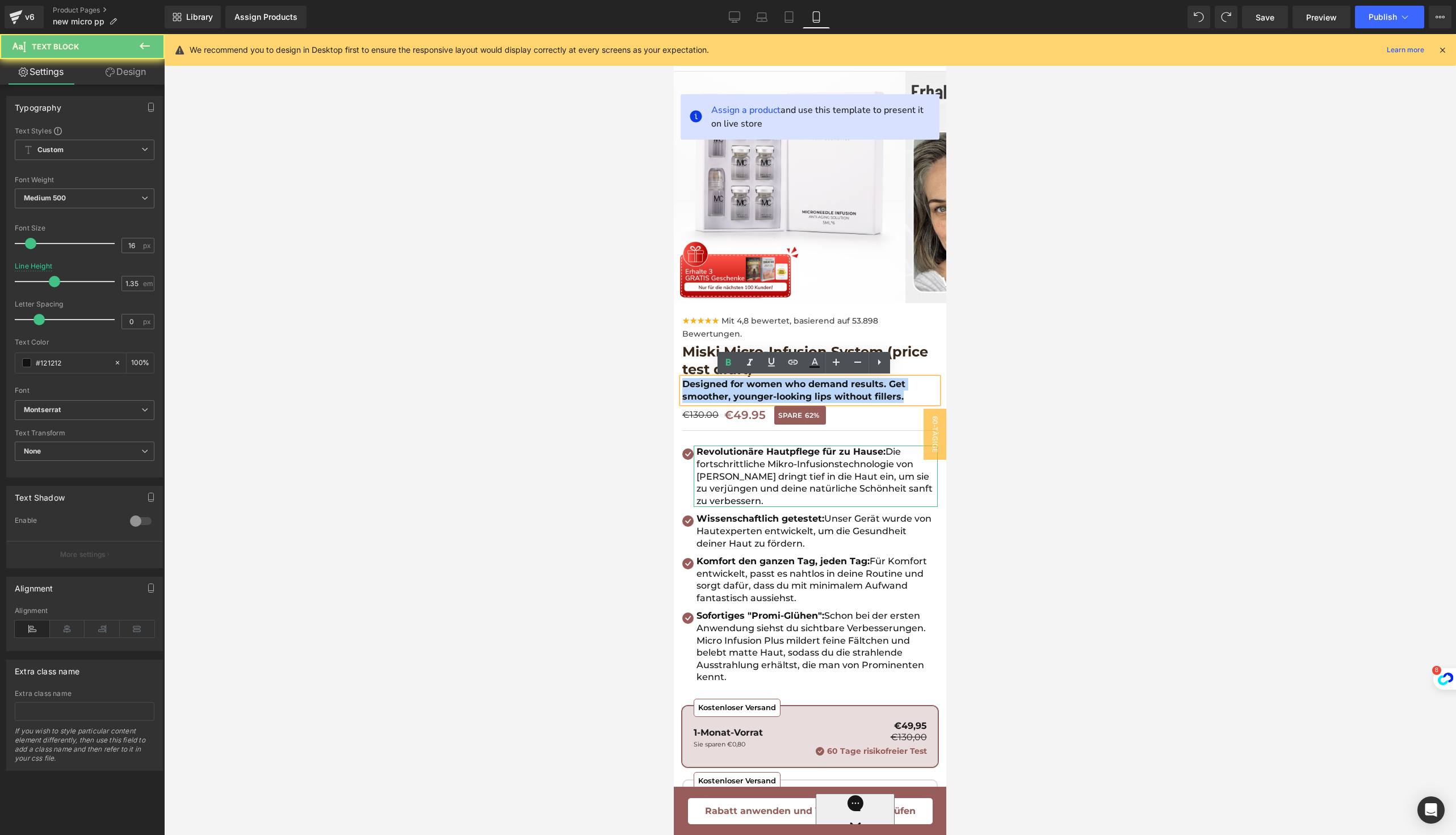
click at [759, 396] on b "Designed for women who demand results. Get smoother, younger-looking lips witho…" at bounding box center [794, 390] width 223 height 23
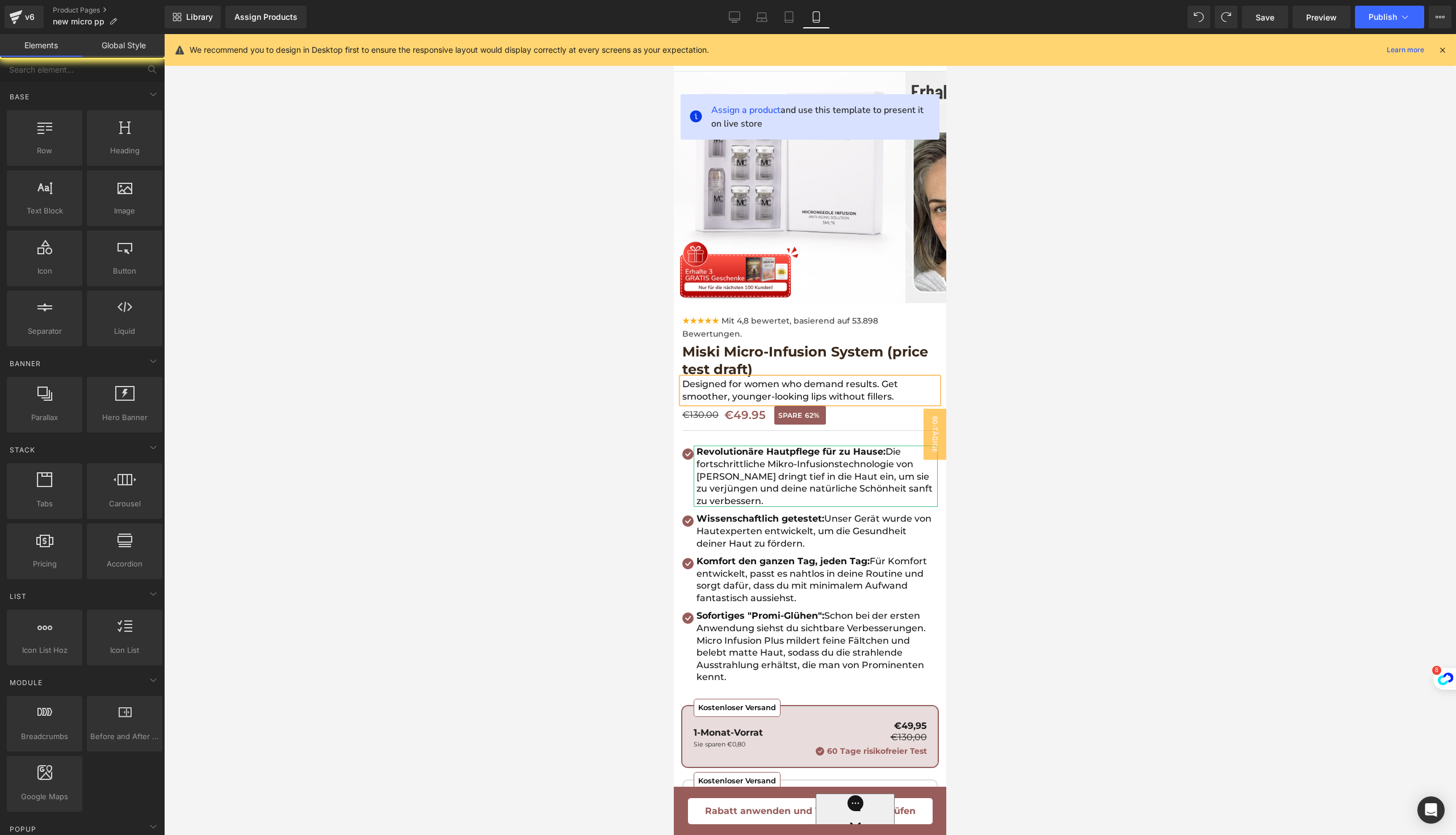
click at [1047, 437] on div at bounding box center [810, 434] width 1292 height 800
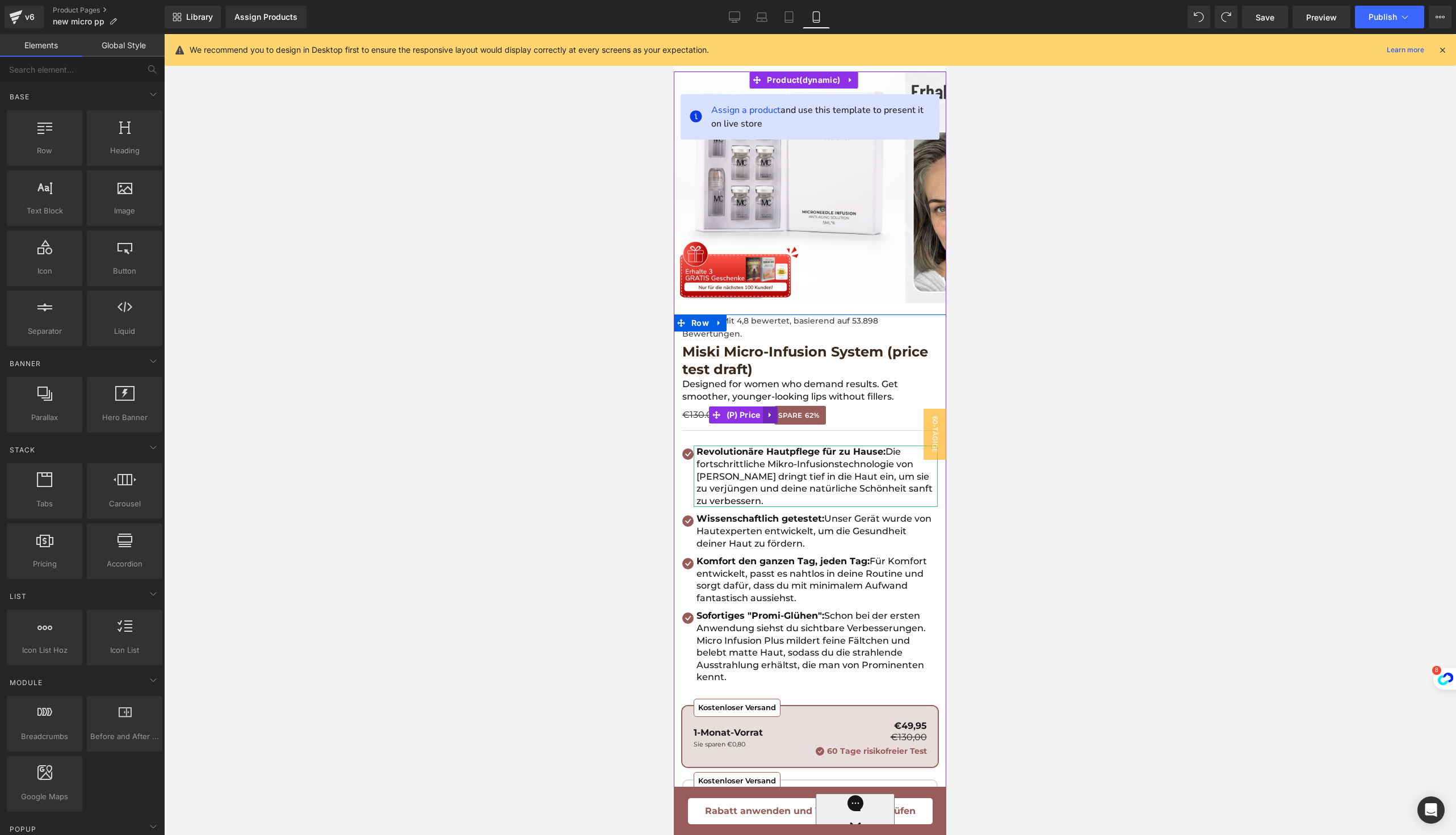
click at [767, 412] on icon at bounding box center [771, 415] width 8 height 9
click at [773, 413] on link at bounding box center [778, 415] width 15 height 17
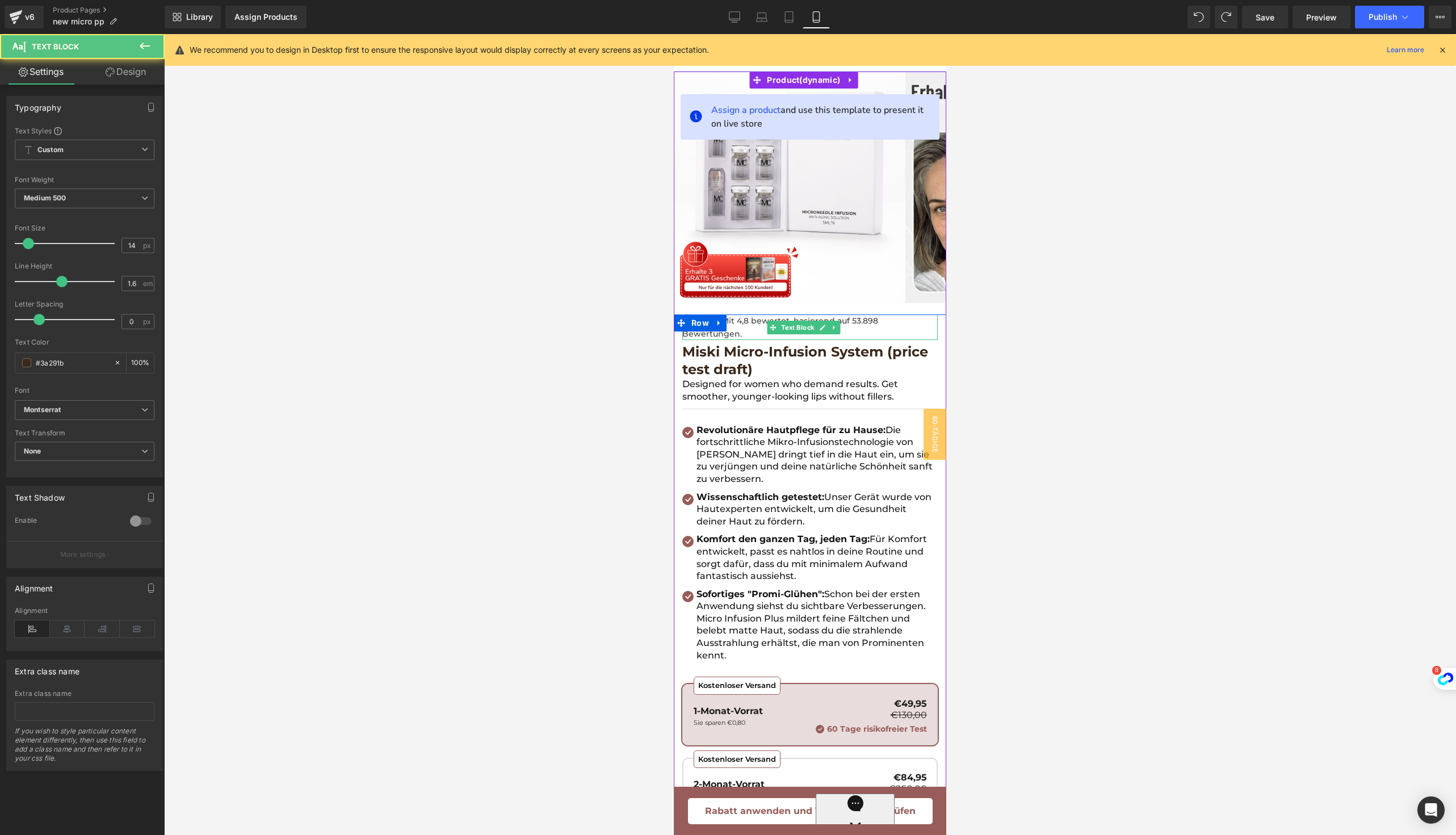
click at [747, 329] on div "★★★★★ Mit 4,8 bewertet, basierend auf 53.898 Bewertungen." at bounding box center [810, 327] width 255 height 25
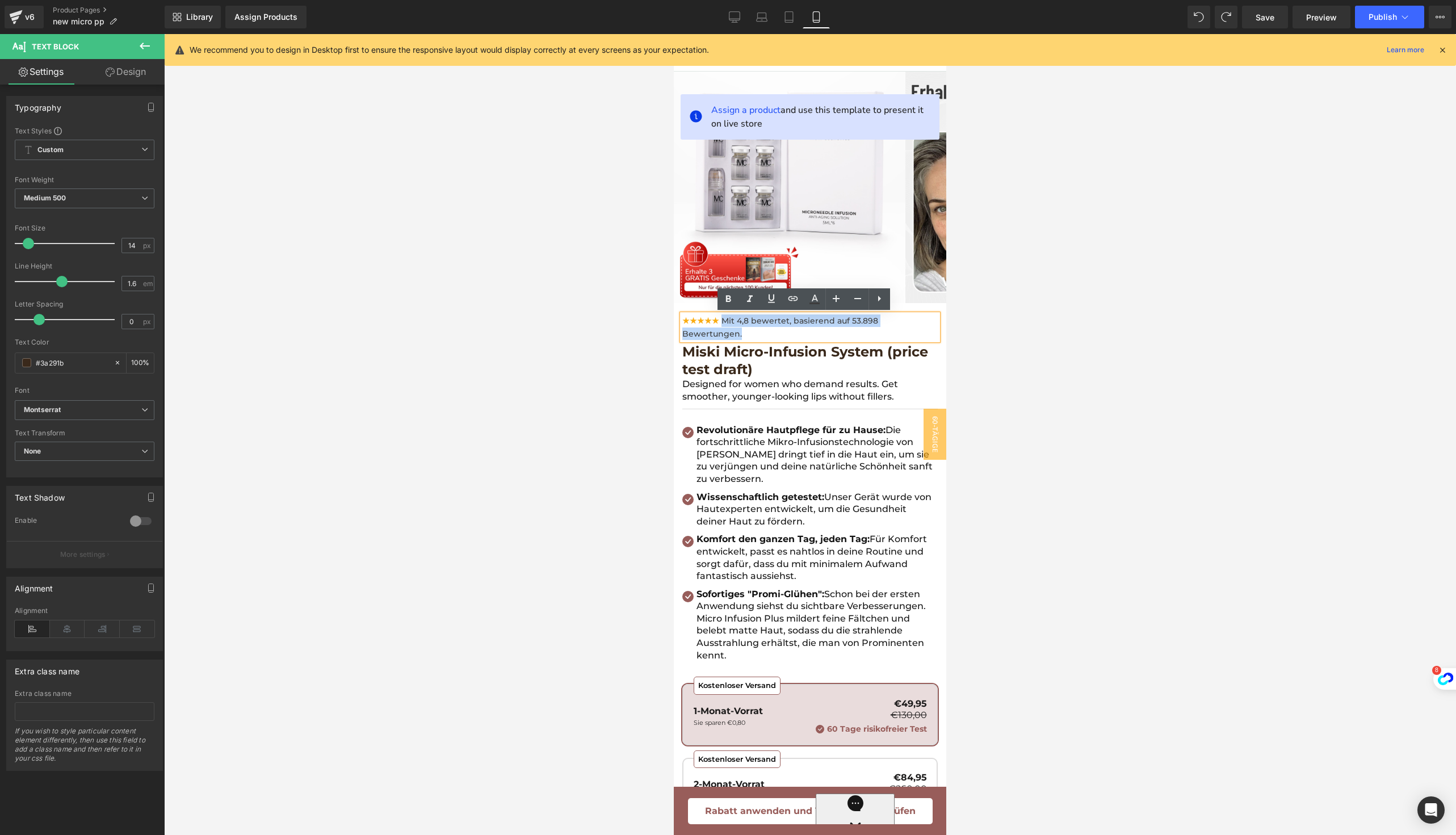
drag, startPoint x: 746, startPoint y: 329, endPoint x: 727, endPoint y: 323, distance: 19.9
click at [727, 323] on div "★★★★★ Mit 4,8 bewertet, basierend auf 53.898 Bewertungen." at bounding box center [810, 327] width 255 height 25
paste div
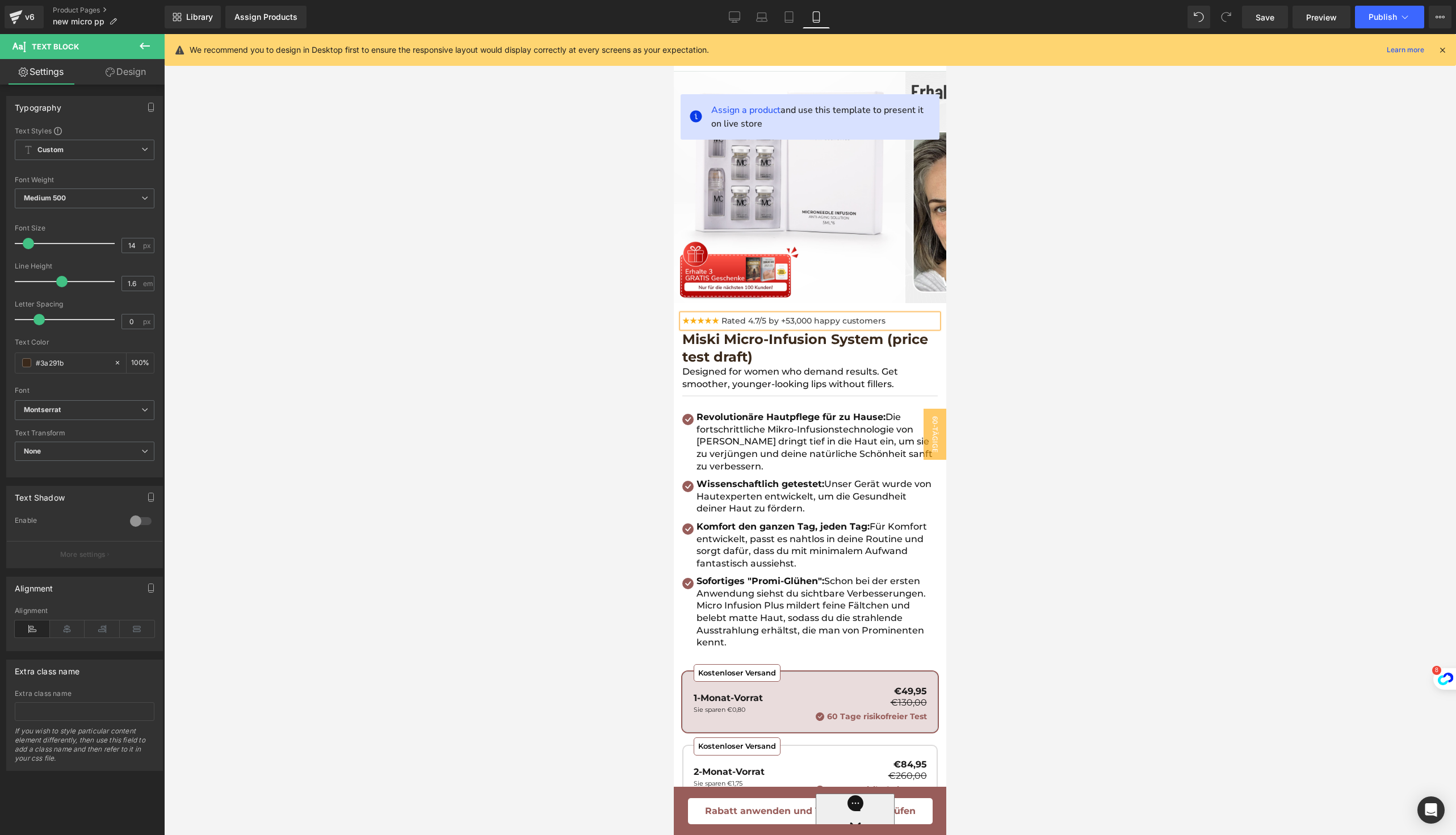
click at [791, 321] on font "Rated 4.7/5 by +53,000 happy customers" at bounding box center [803, 321] width 164 height 10
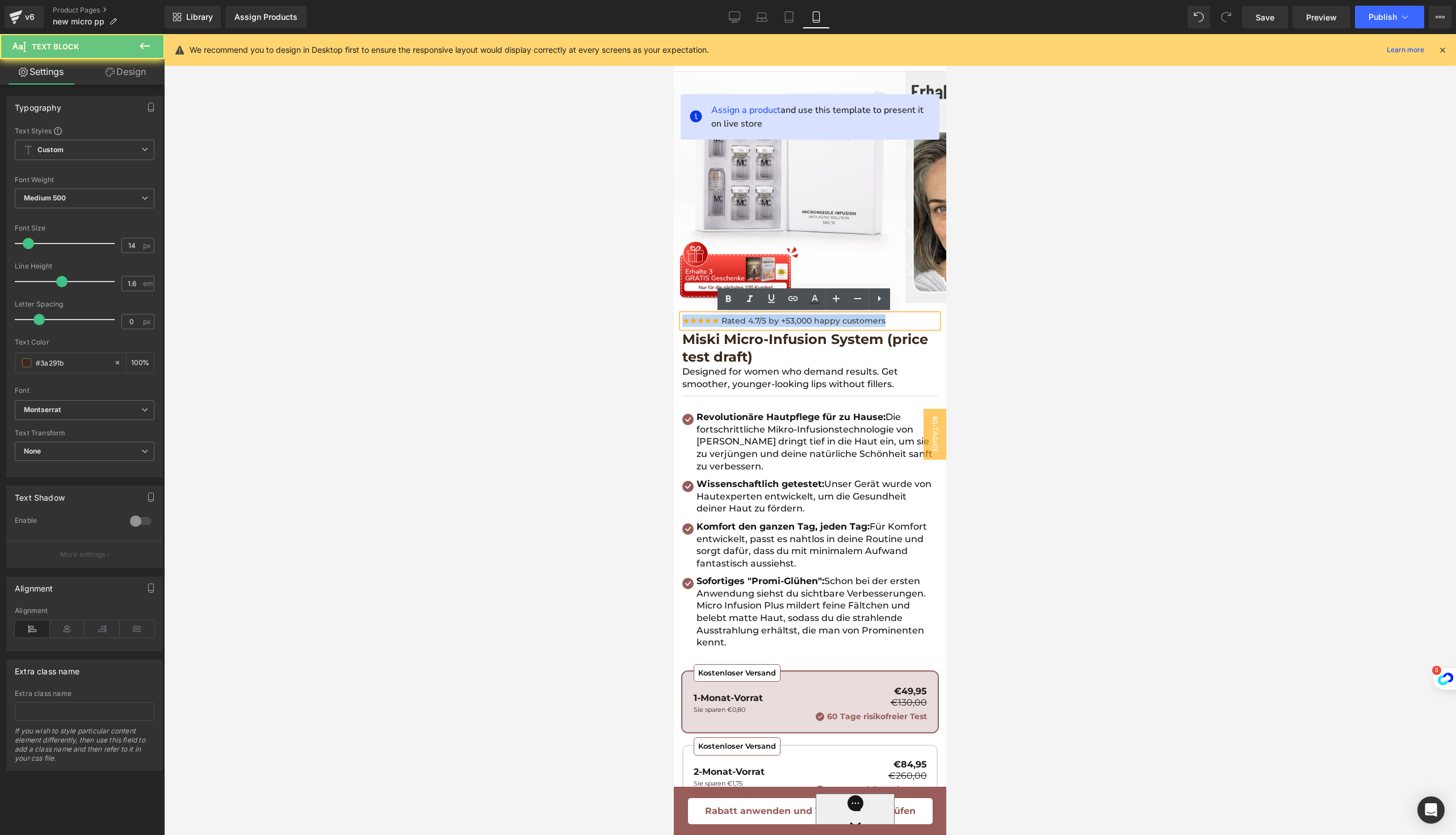
click at [791, 321] on font "Rated 4.7/5 by +53,000 happy customers" at bounding box center [803, 321] width 164 height 10
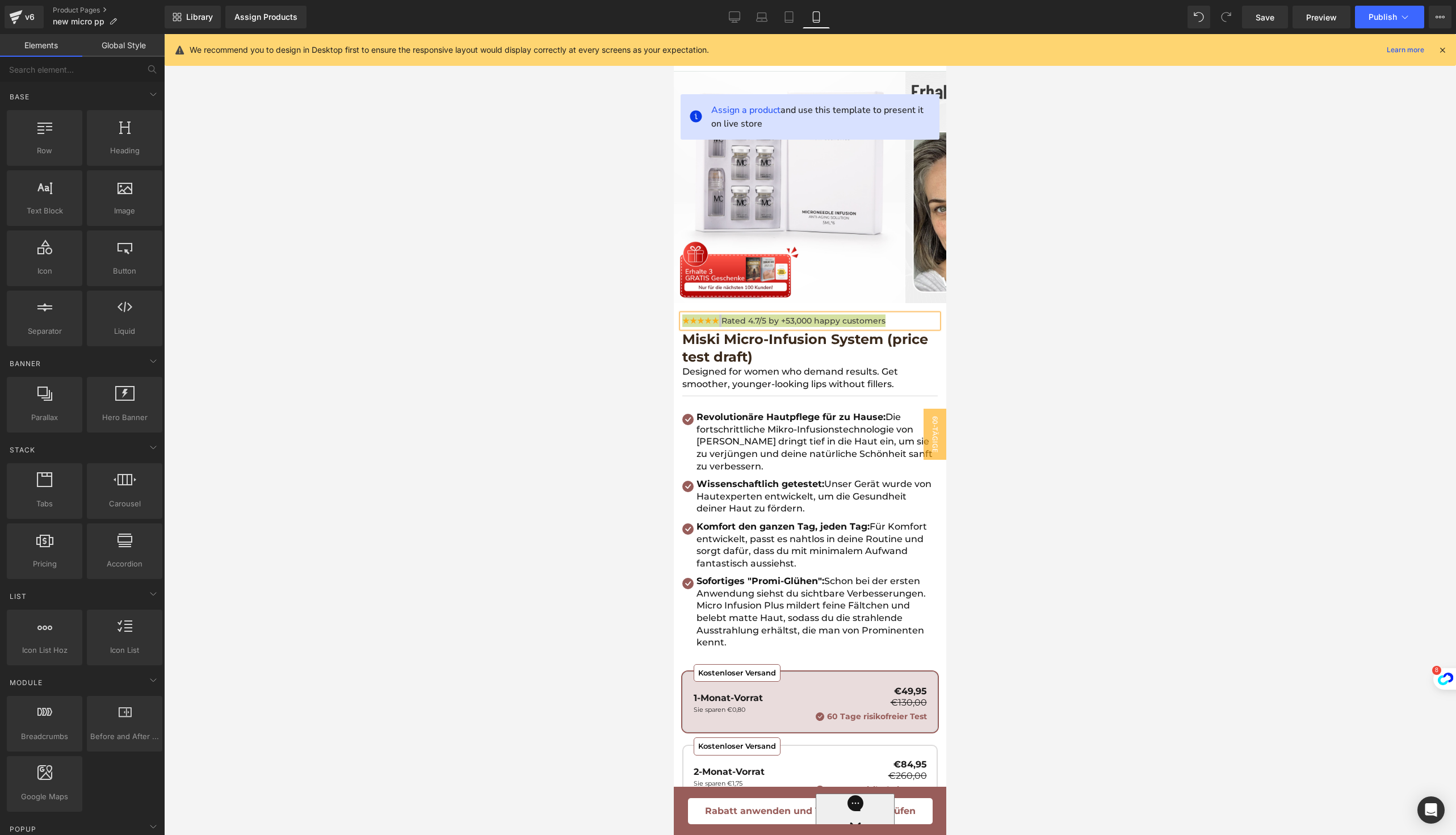
click at [1011, 302] on div at bounding box center [810, 434] width 1292 height 800
click at [1027, 270] on div at bounding box center [810, 434] width 1292 height 800
click at [1000, 457] on div at bounding box center [810, 434] width 1292 height 800
click at [807, 445] on div "Revolutionäre Hautpflege für zu Hause: Die fortschrittliche Mikro-Infusionstech…" at bounding box center [816, 441] width 244 height 62
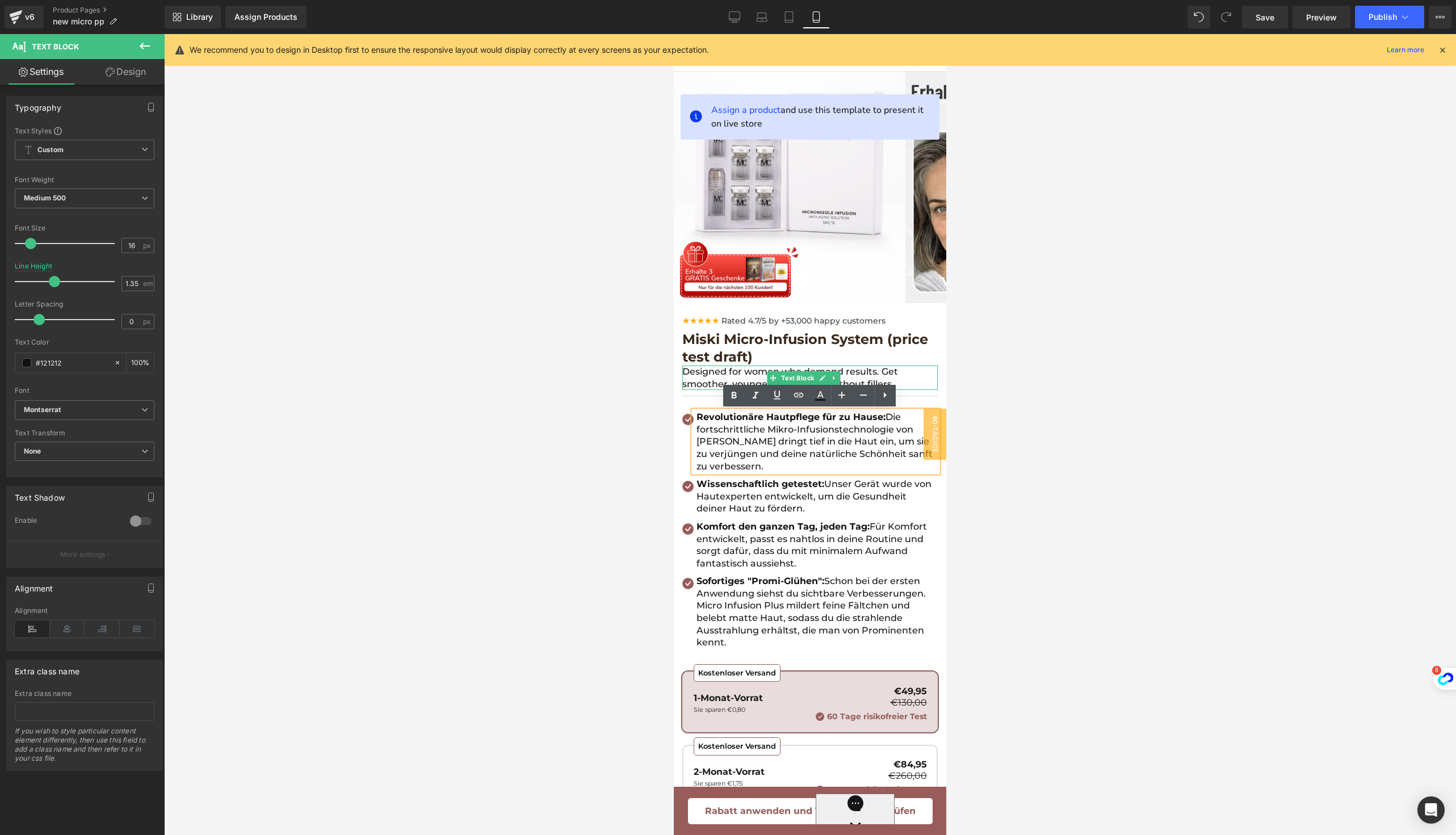
click at [700, 371] on p "Designed for women who demand results. Get smoother, younger-looking lips witho…" at bounding box center [810, 378] width 255 height 24
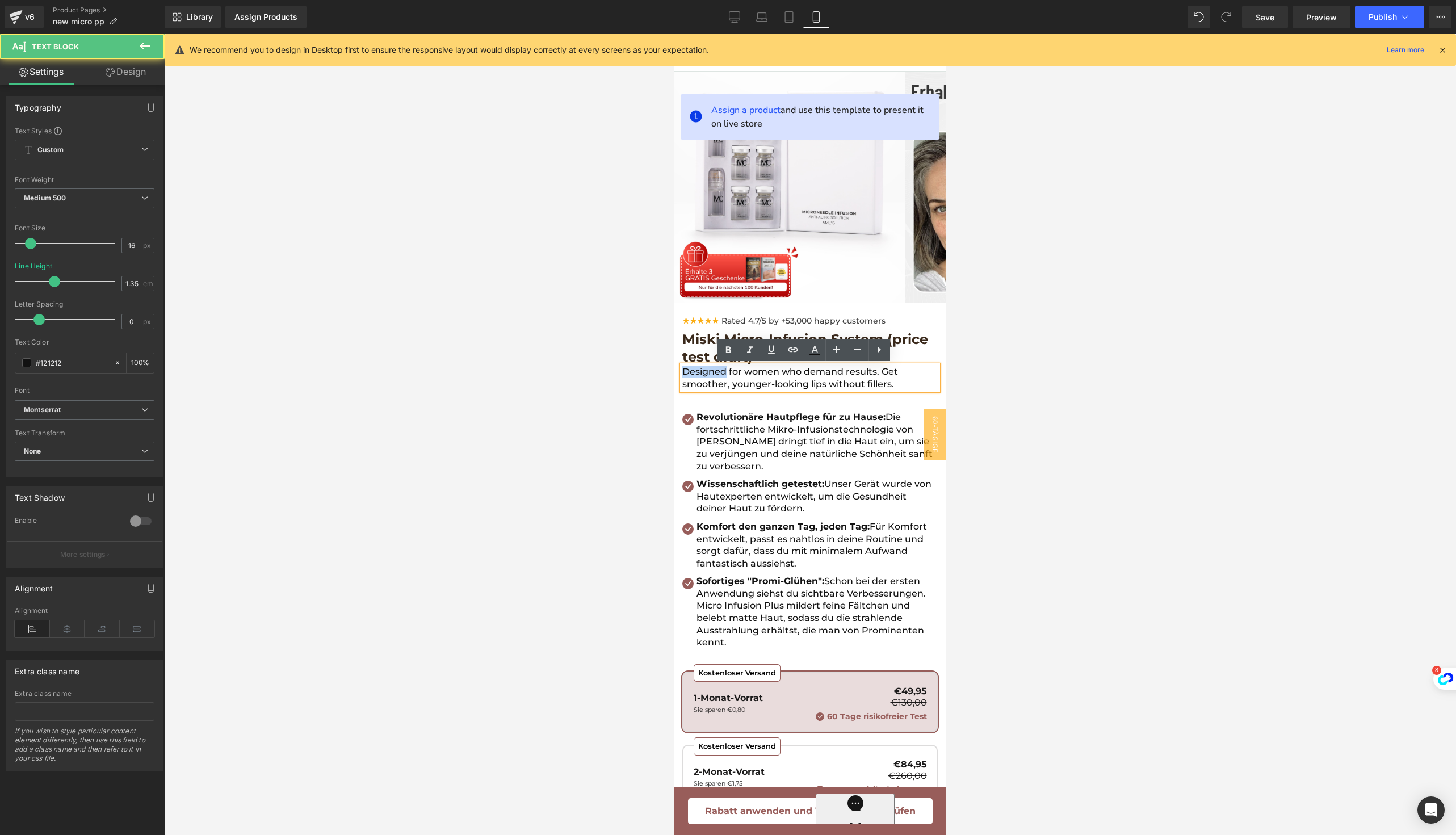
click at [700, 371] on p "Designed for women who demand results. Get smoother, younger-looking lips witho…" at bounding box center [810, 378] width 255 height 24
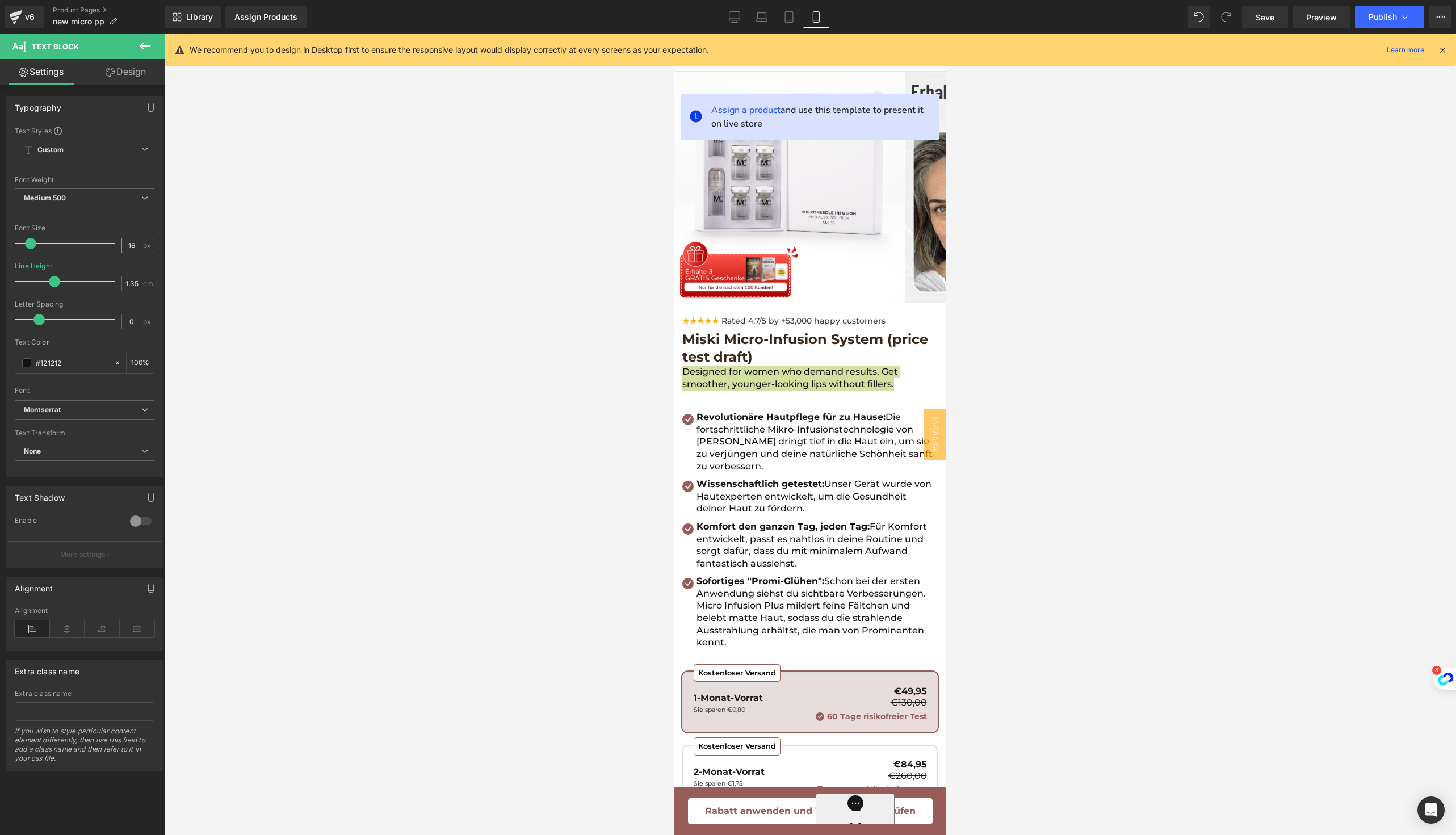
click at [133, 244] on input "16" at bounding box center [132, 245] width 20 height 14
type input "18"
click at [73, 627] on icon at bounding box center [67, 629] width 35 height 17
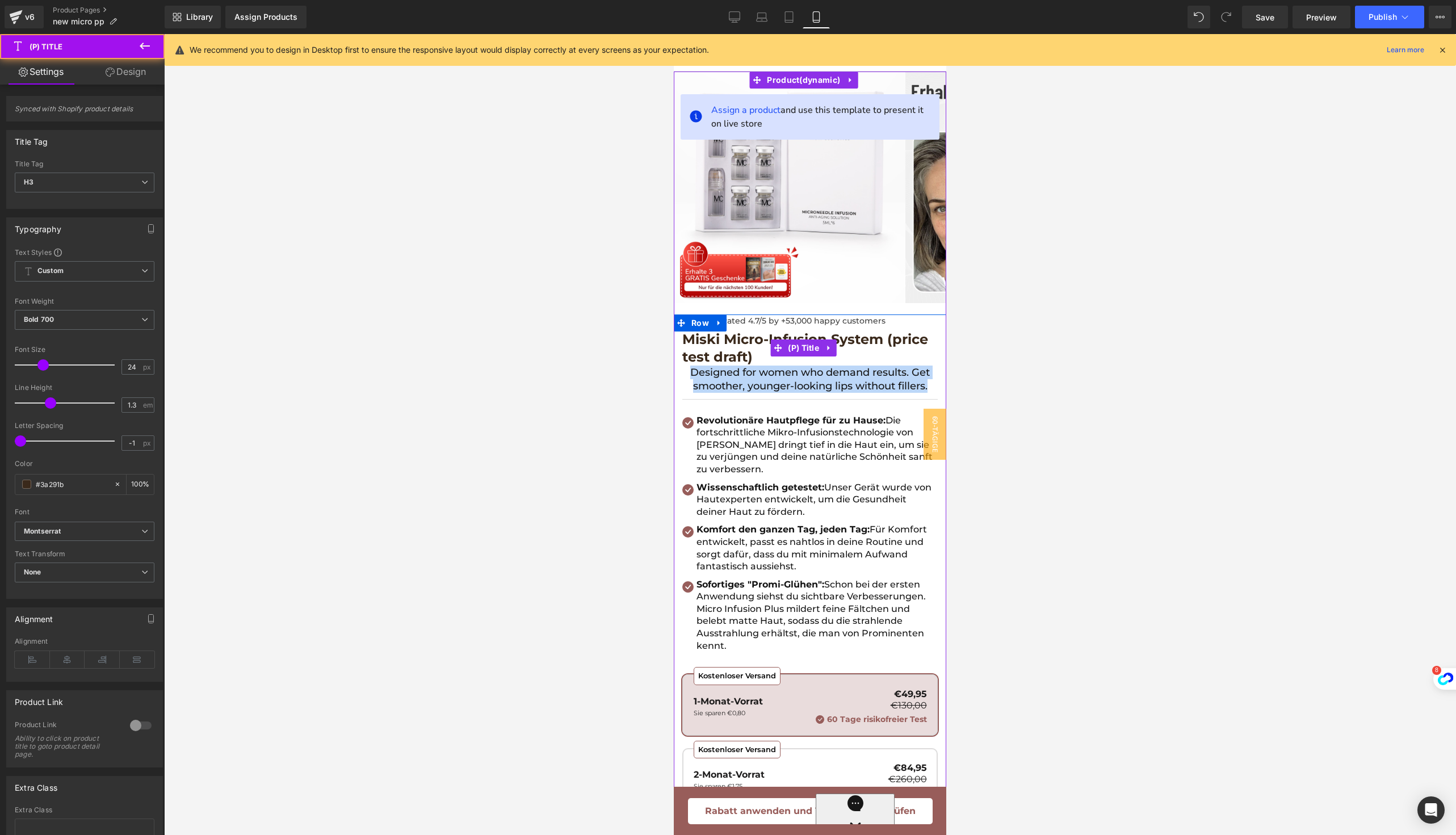
click at [748, 347] on span "Miski Micro-Infusion System (price test draft)" at bounding box center [810, 347] width 255 height 35
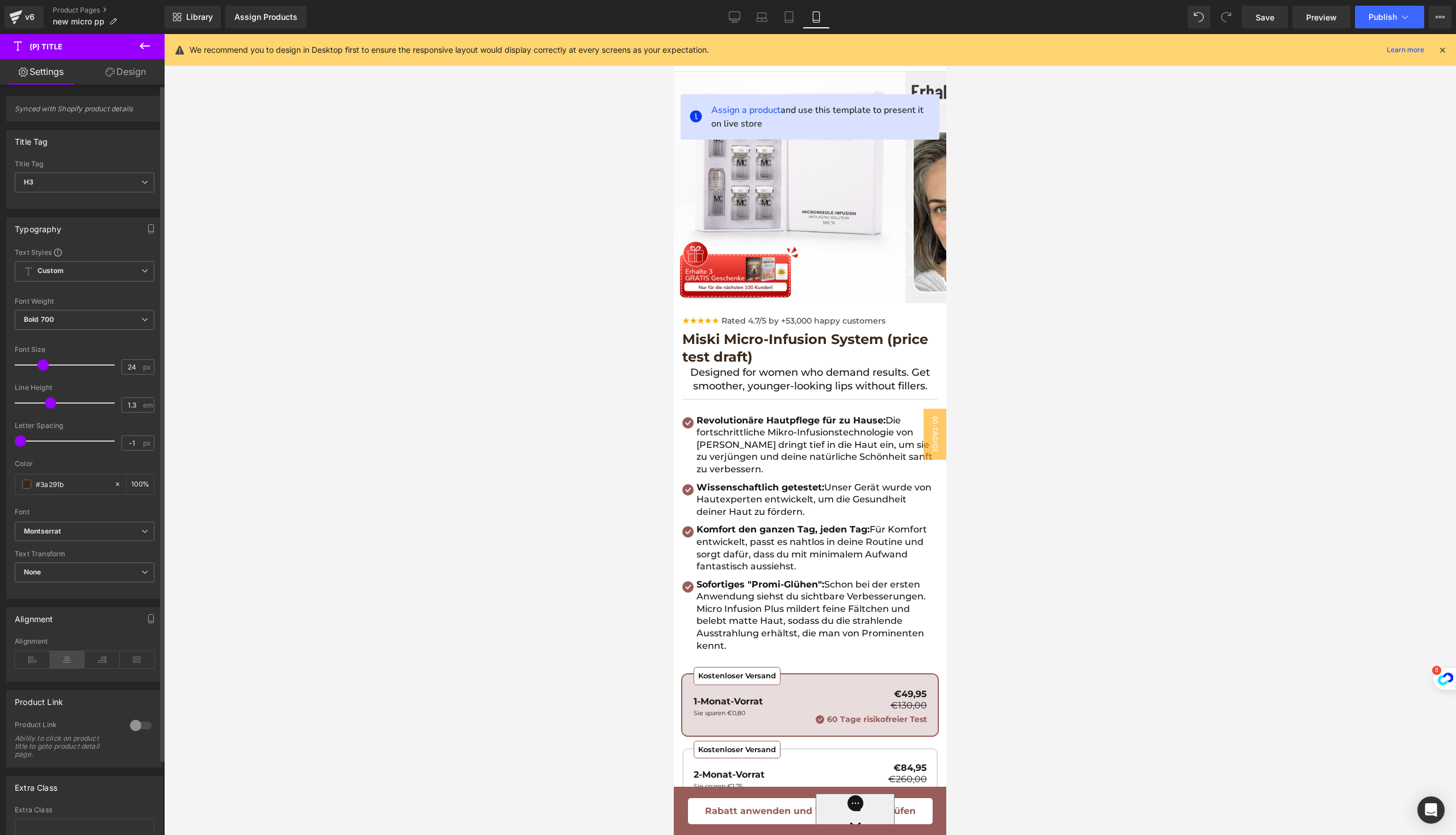
click at [64, 656] on icon at bounding box center [67, 660] width 35 height 17
click at [719, 371] on p "Designed for women who demand results. Get smoother, younger-looking lips witho…" at bounding box center [810, 380] width 255 height 28
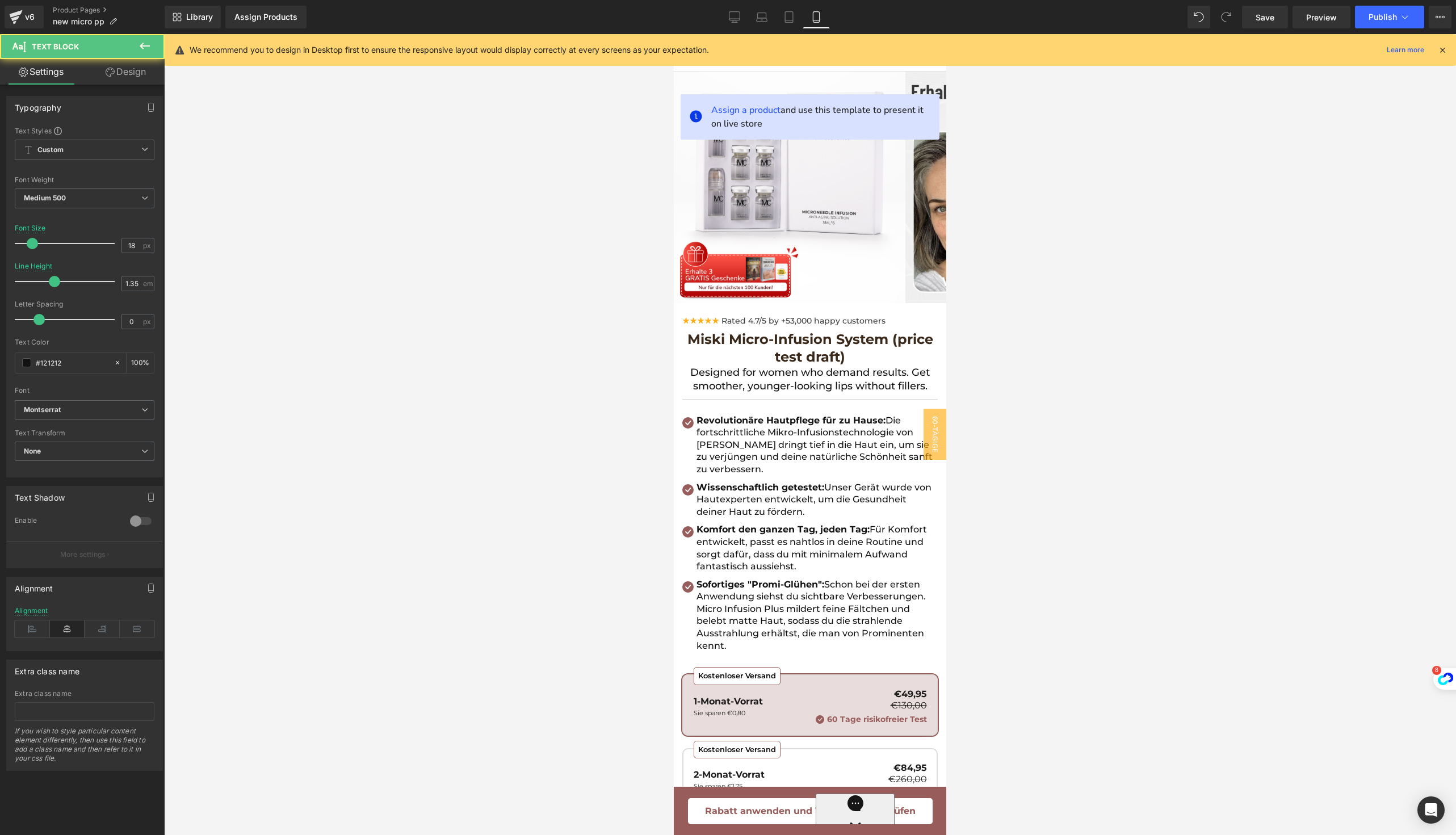
click at [143, 81] on link "Design" at bounding box center [125, 72] width 82 height 25
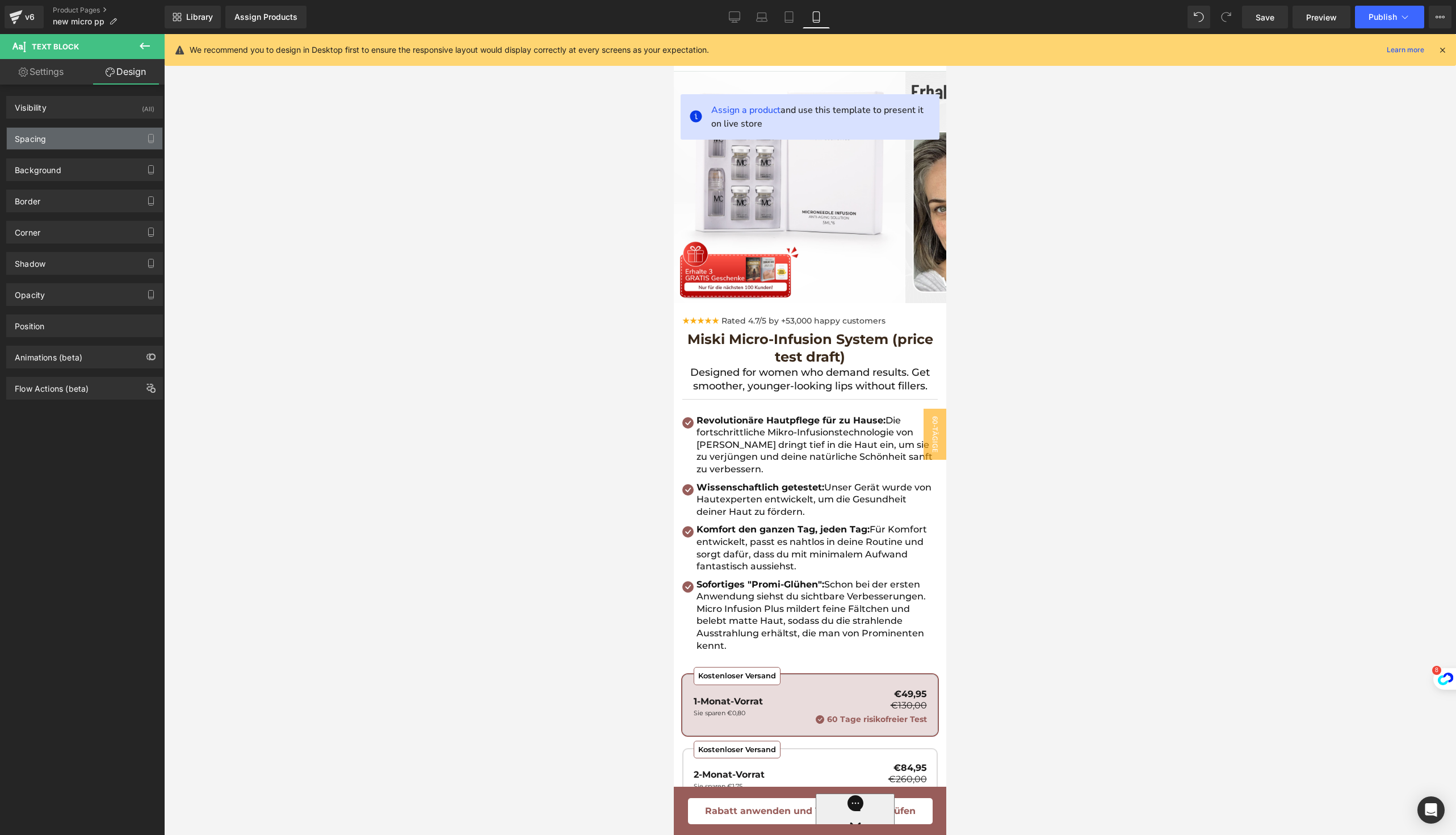
click at [74, 133] on div "Spacing" at bounding box center [85, 138] width 155 height 21
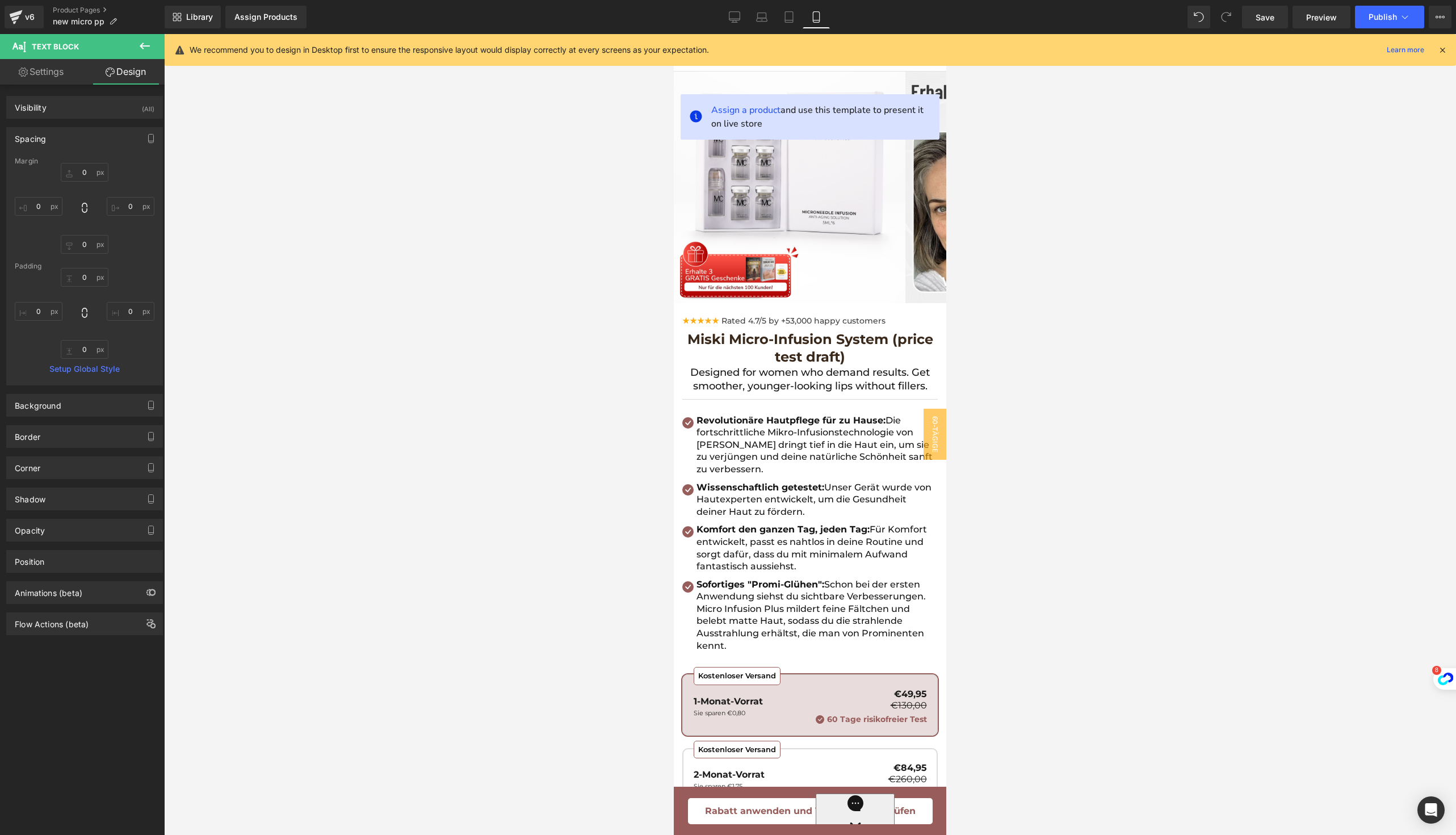
click at [81, 161] on div "Margin" at bounding box center [85, 161] width 140 height 8
click at [81, 166] on input "0" at bounding box center [85, 172] width 48 height 19
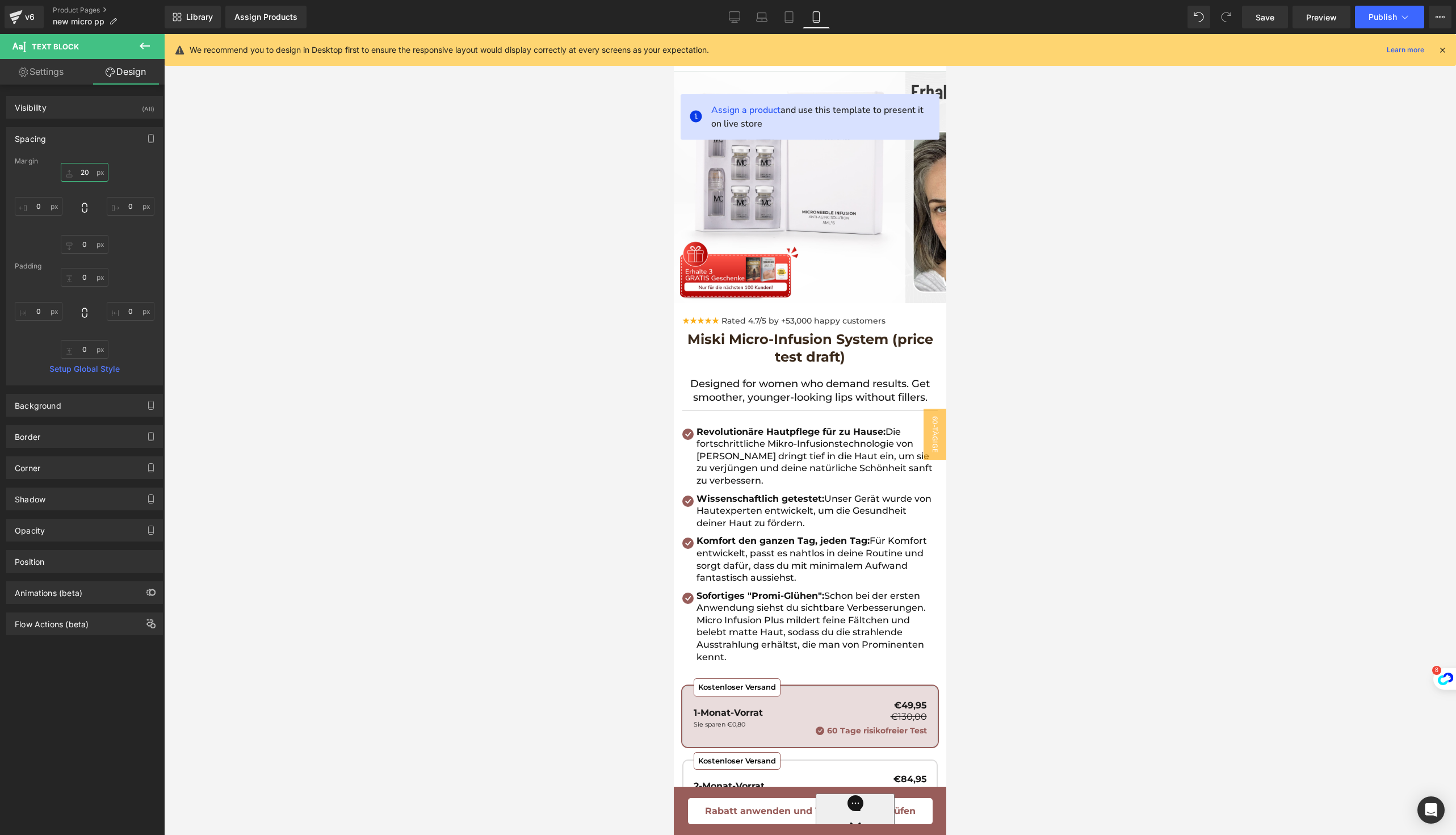
type input "2"
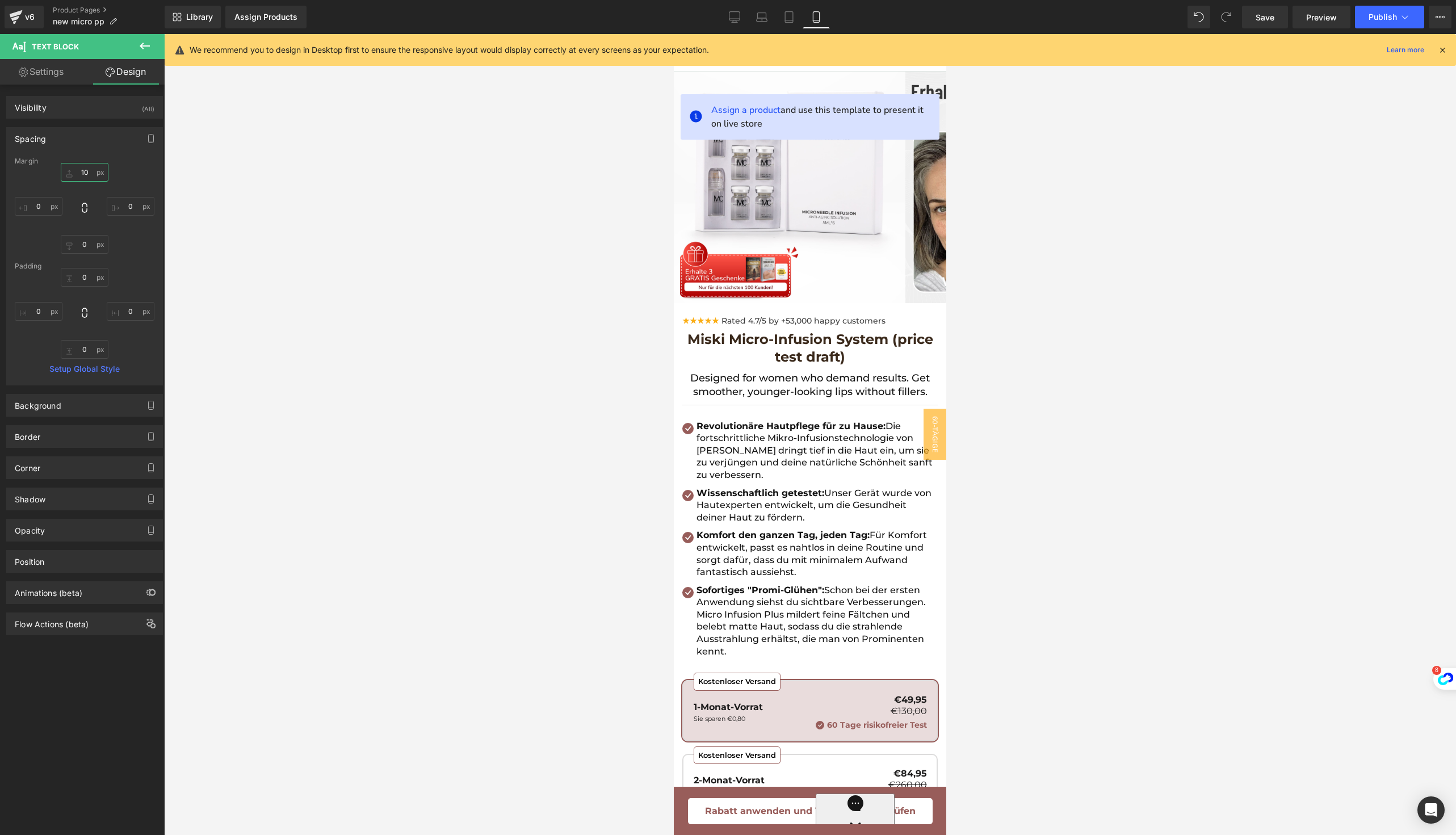
type input "10"
click at [764, 445] on div "Revolutionäre Hautpflege für zu Hause: Die fortschrittliche Mikro-Infusionstech…" at bounding box center [816, 450] width 244 height 62
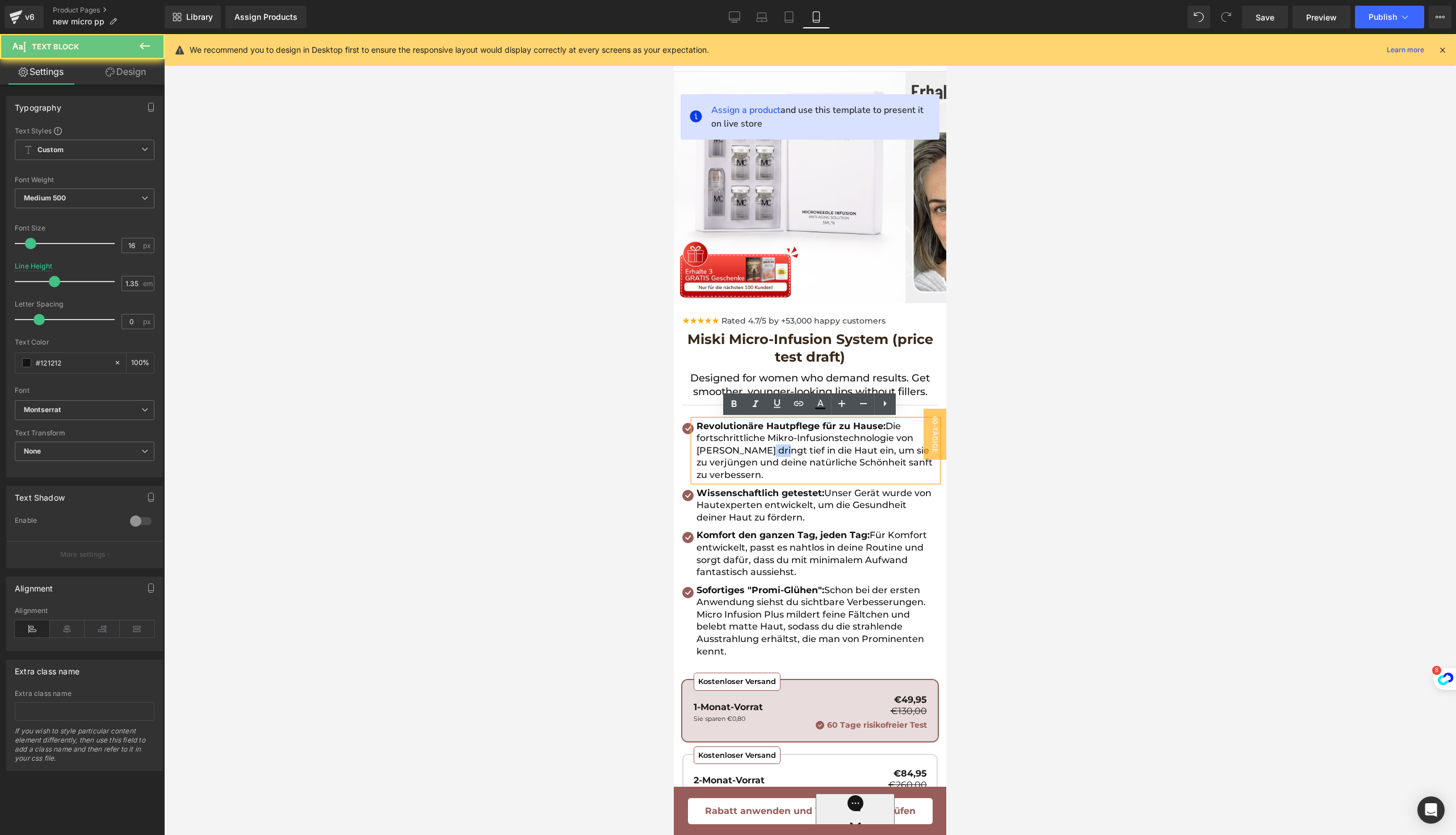
click at [764, 445] on p "Revolutionäre Hautpflege für zu Hause: Die fortschrittliche Mikro-Infusionstech…" at bounding box center [817, 450] width 241 height 62
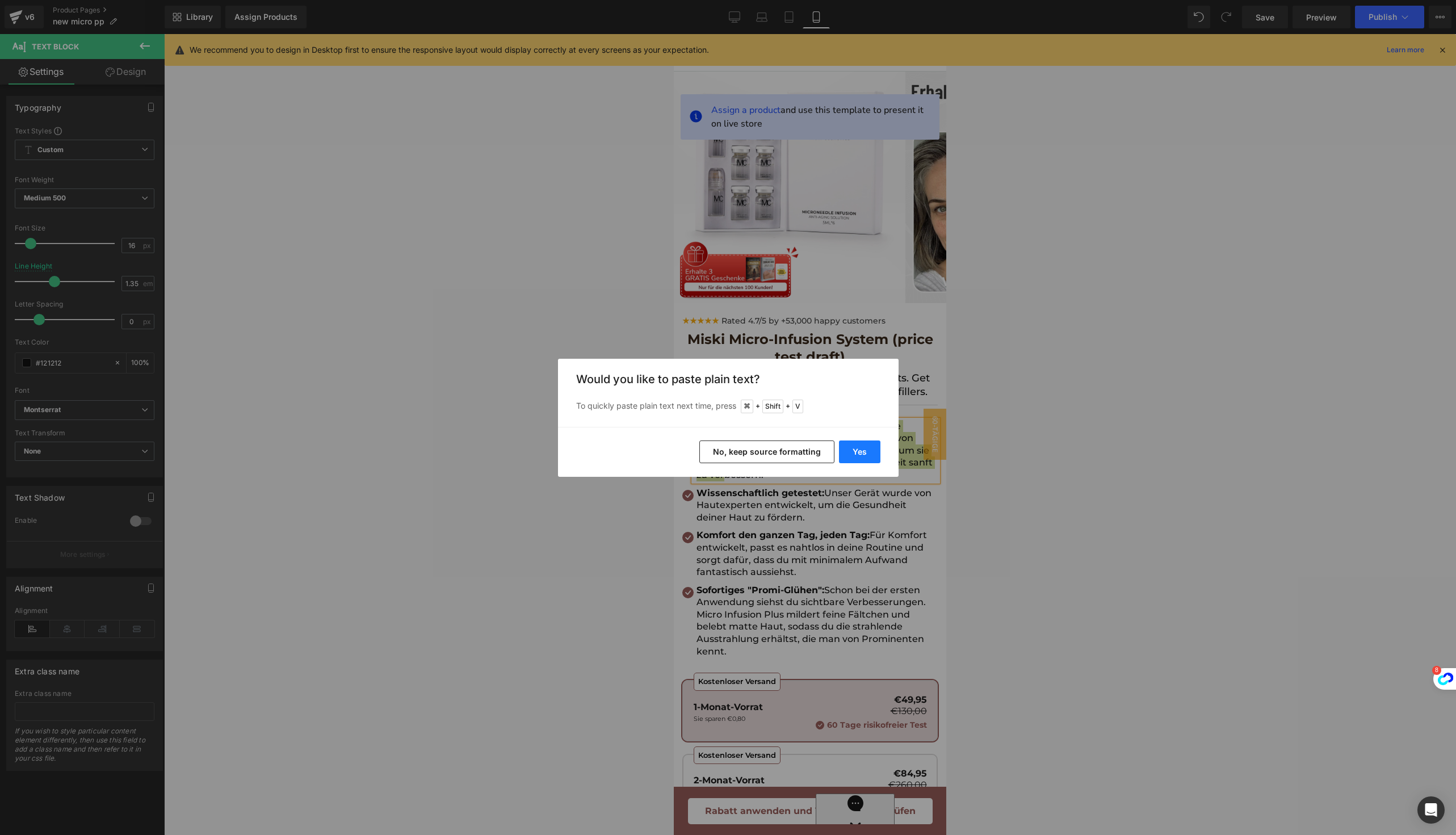
click at [0, 0] on button "Yes" at bounding box center [0, 0] width 0 height 0
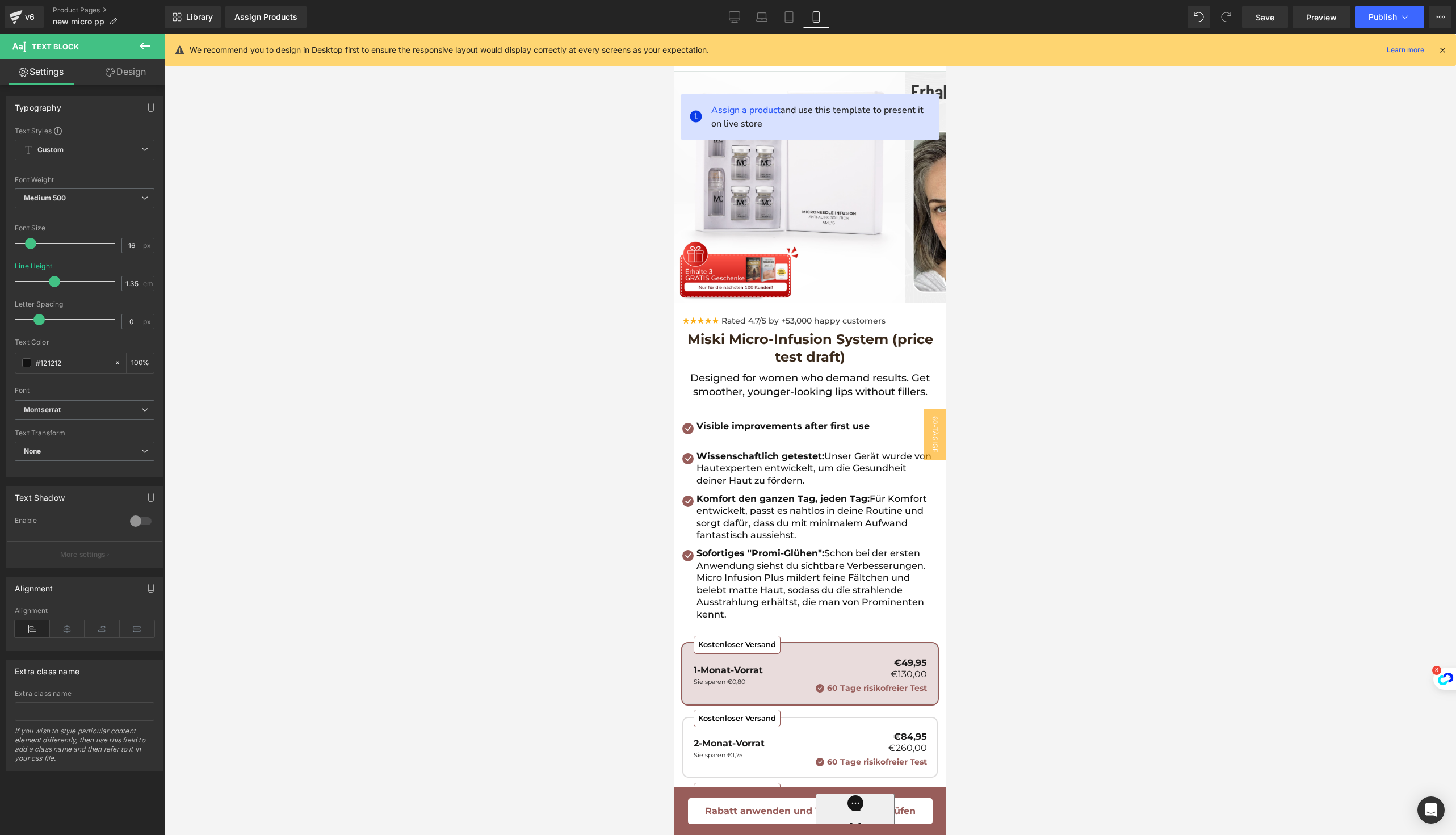
click at [758, 511] on span "Für Komfort entwickelt, passt es nahtlos in deine Routine und sorgt dafür, dass…" at bounding box center [812, 517] width 231 height 48
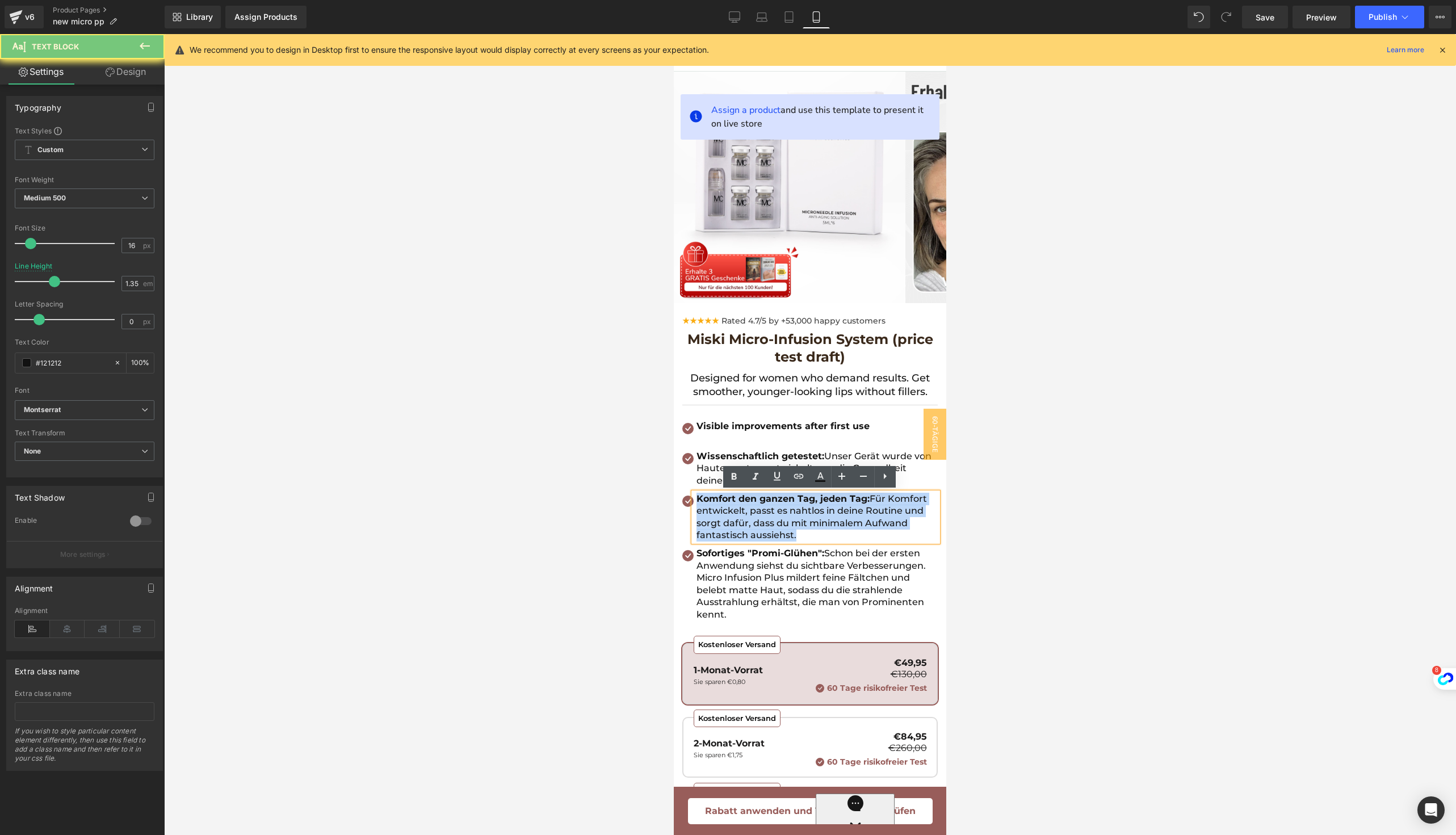
click at [758, 511] on span "Für Komfort entwickelt, passt es nahtlos in deine Routine und sorgt dafür, dass…" at bounding box center [812, 517] width 231 height 48
click at [714, 462] on p "Wissenschaftlich getestet: Unser Gerät wurde von Hautexperten entwickelt, um di…" at bounding box center [817, 469] width 241 height 37
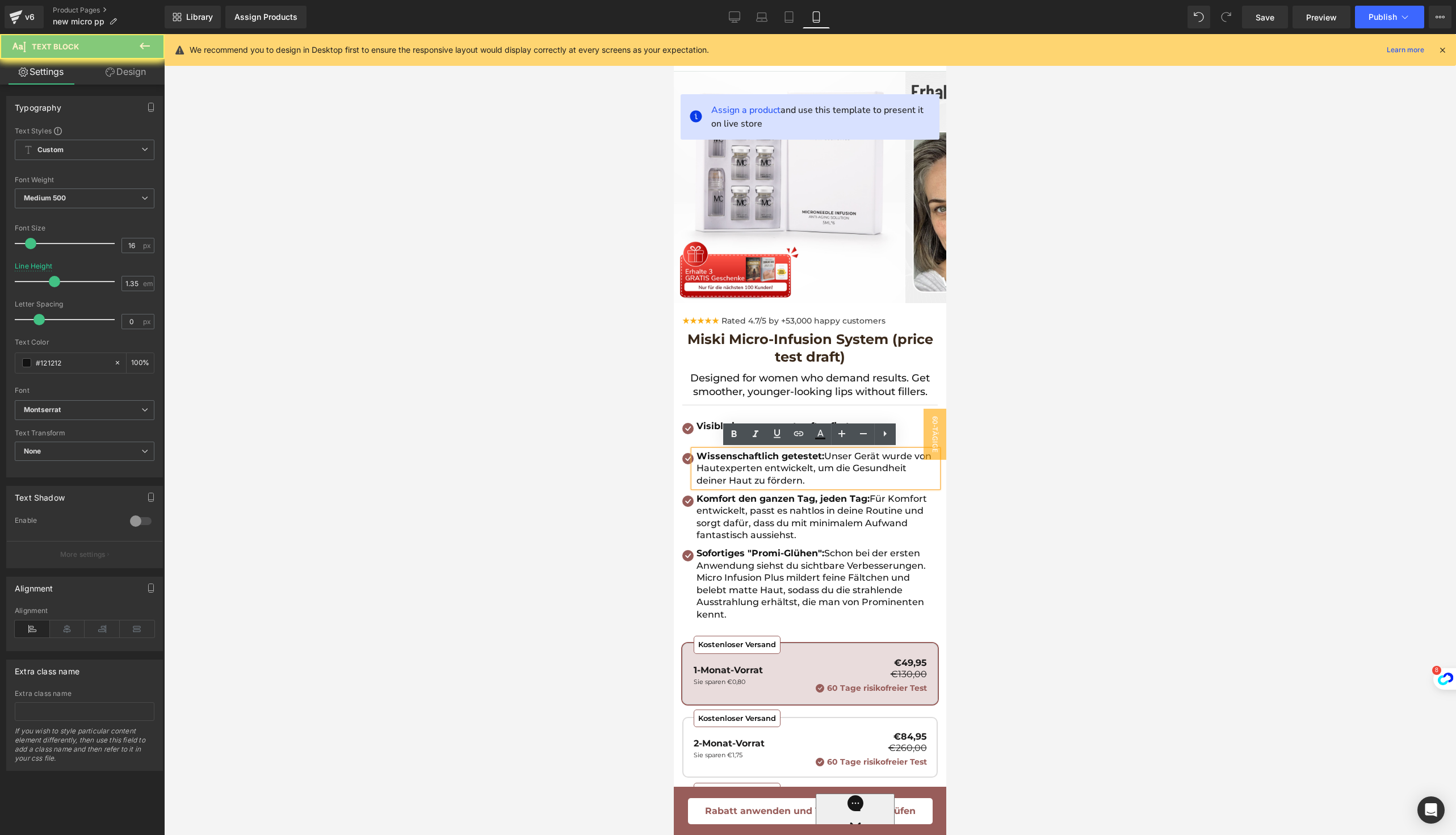
click at [714, 462] on p "Wissenschaftlich getestet: Unser Gerät wurde von Hautexperten entwickelt, um di…" at bounding box center [817, 469] width 241 height 37
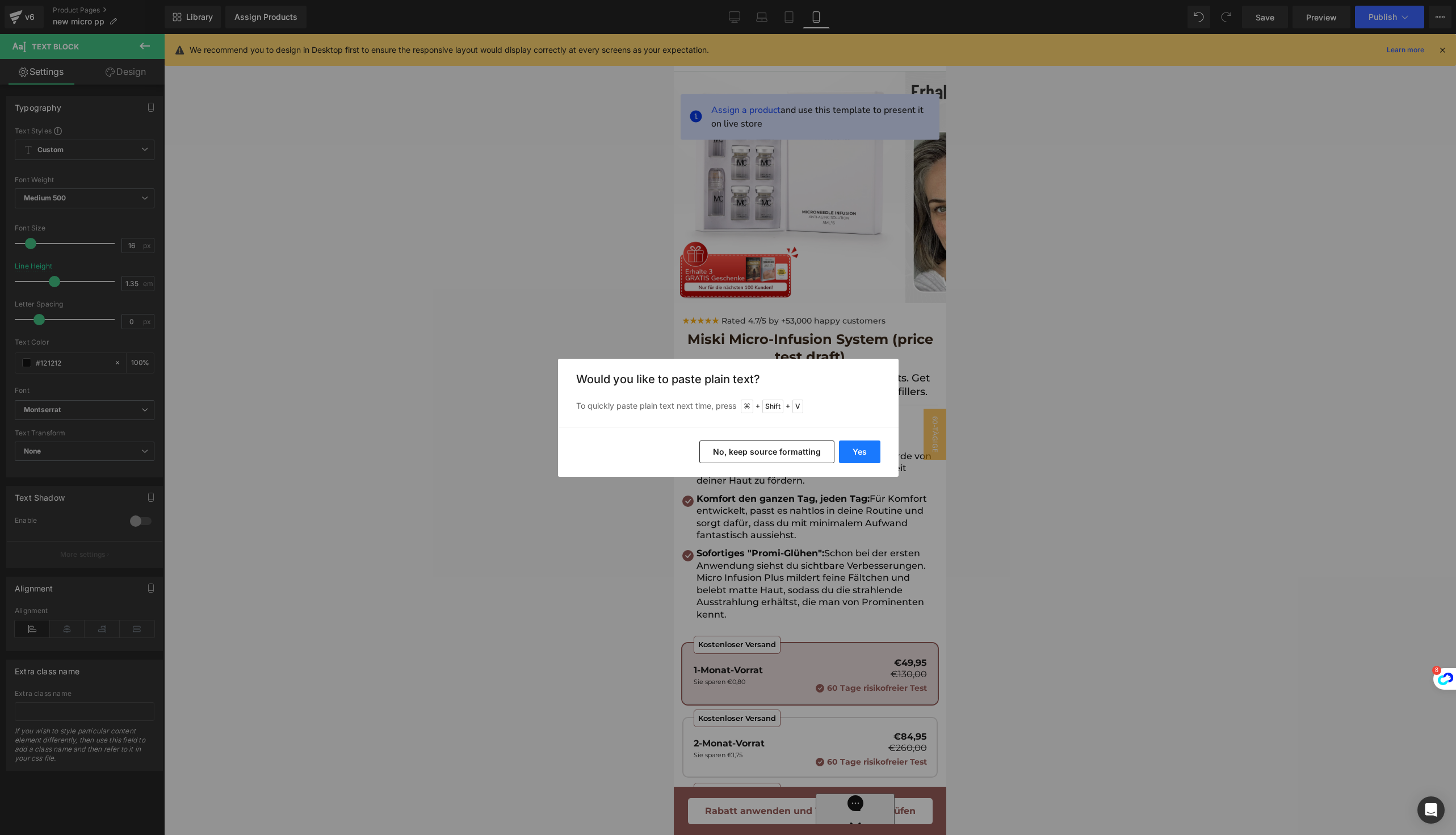
click at [861, 455] on button "Yes" at bounding box center [860, 451] width 41 height 22
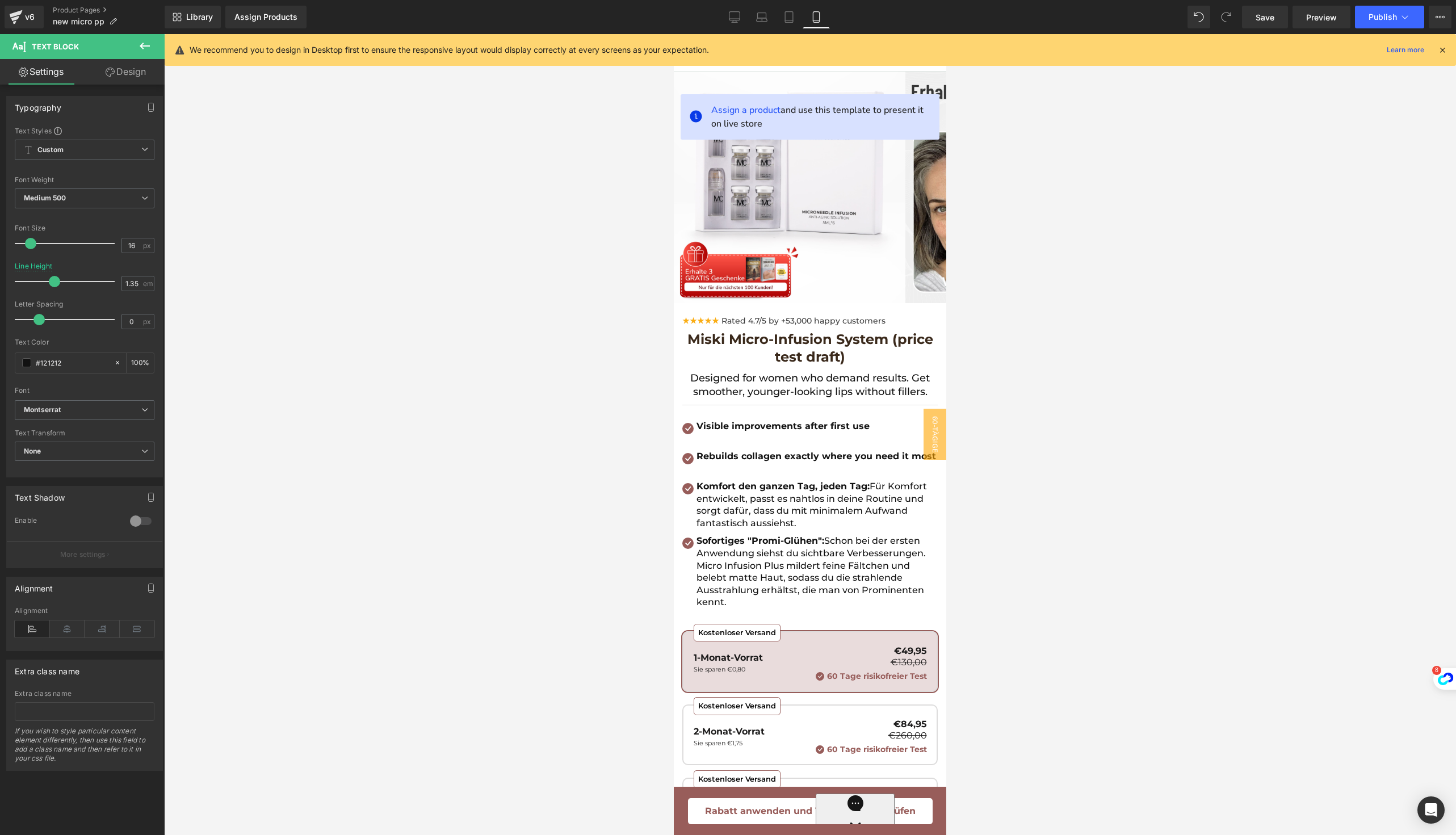
click at [735, 528] on span "Für Komfort entwickelt, passt es nahtlos in deine Routine und sorgt dafür, dass…" at bounding box center [812, 504] width 231 height 48
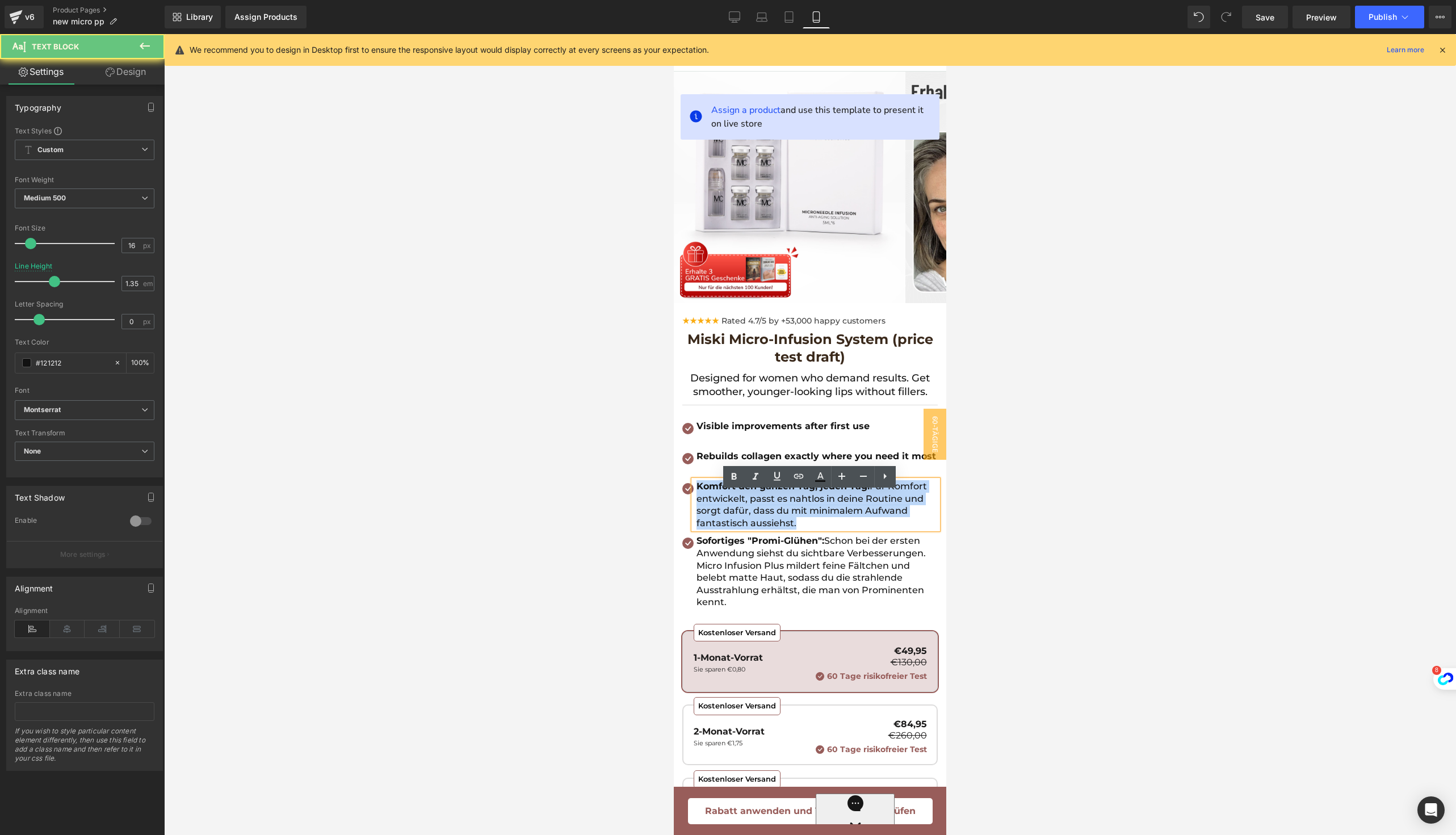
click at [735, 528] on span "Für Komfort entwickelt, passt es nahtlos in deine Routine und sorgt dafür, dass…" at bounding box center [812, 504] width 231 height 48
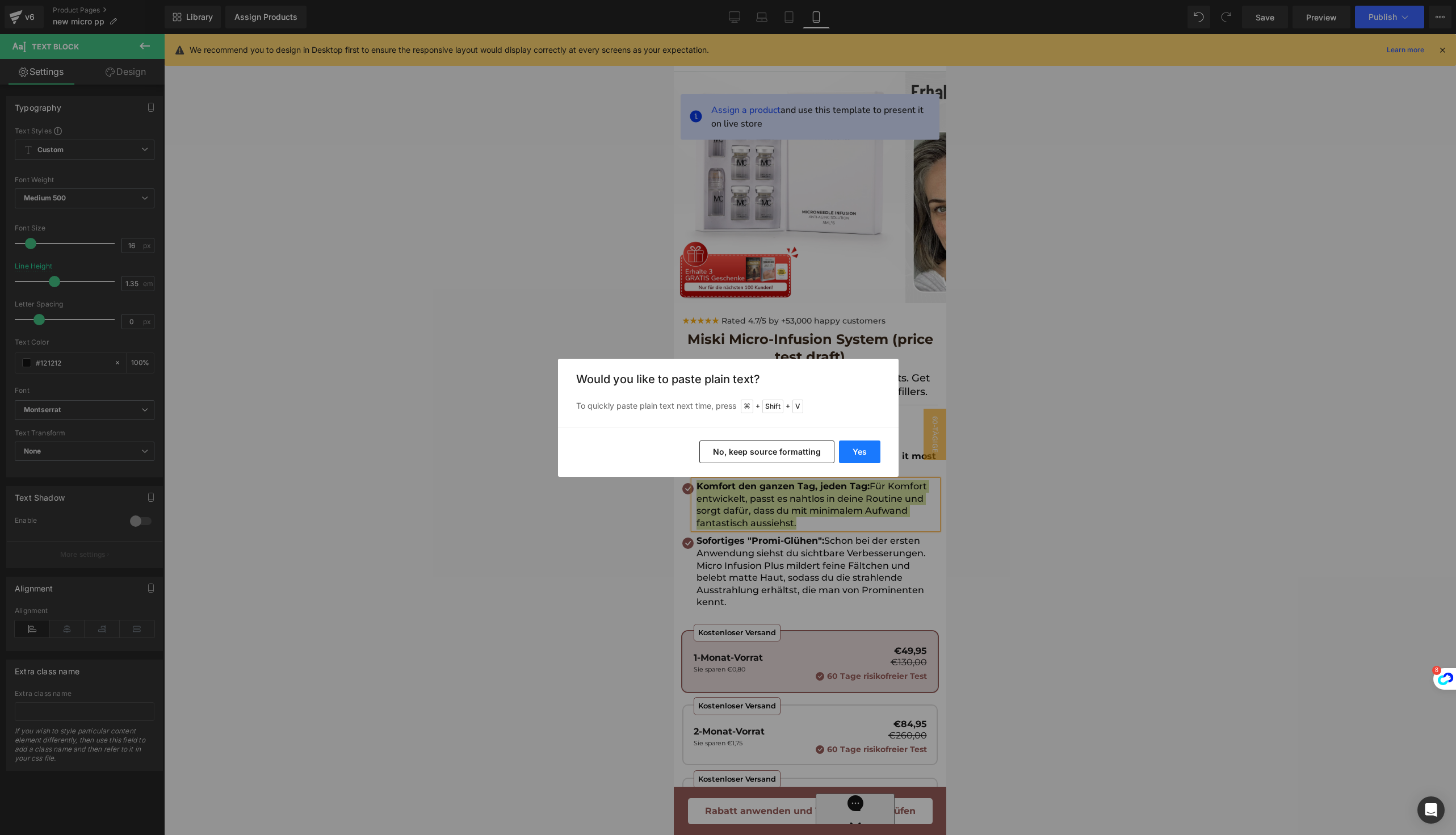
click at [867, 441] on button "Yes" at bounding box center [860, 451] width 41 height 22
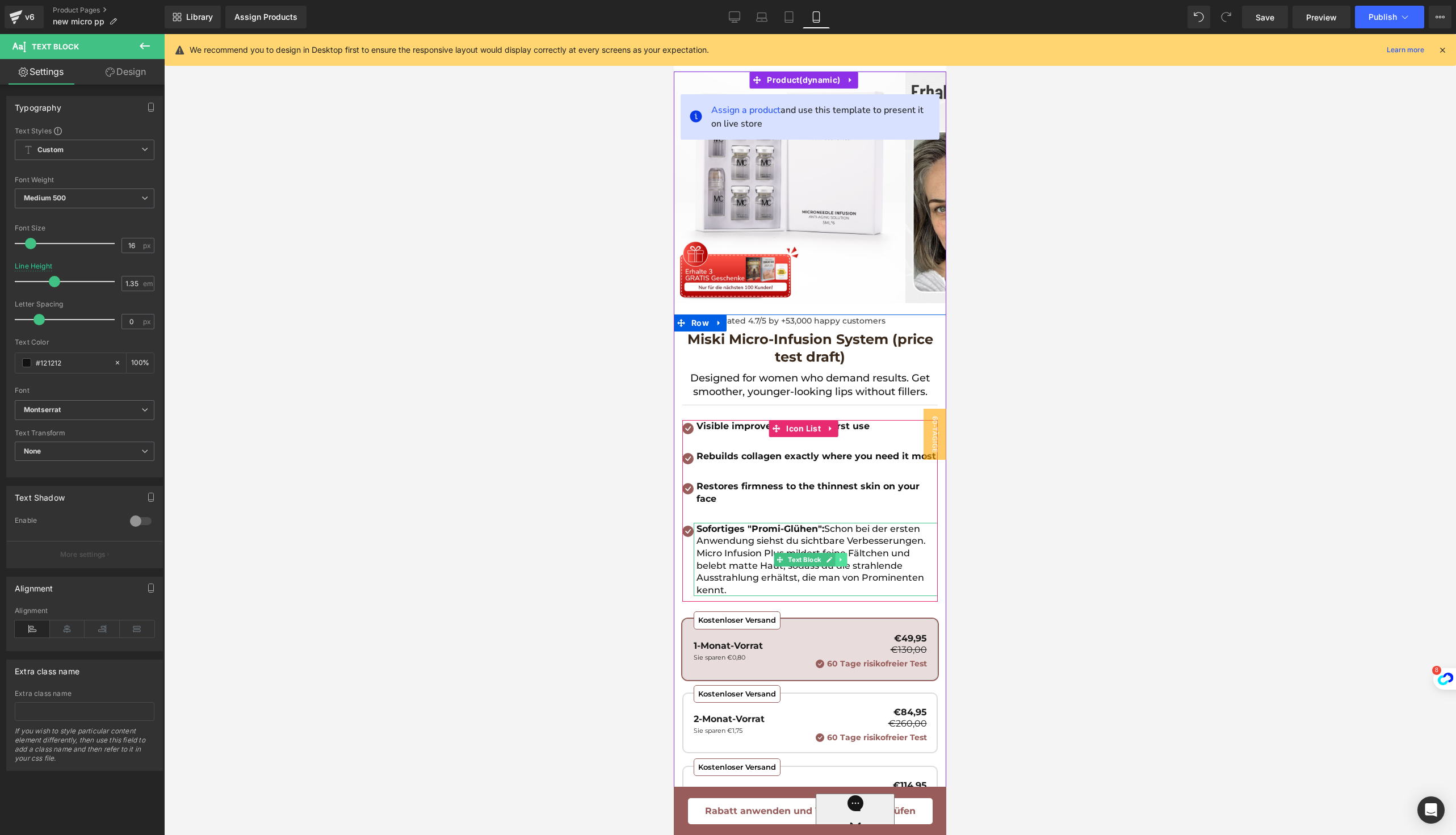
click at [841, 563] on icon at bounding box center [842, 560] width 6 height 7
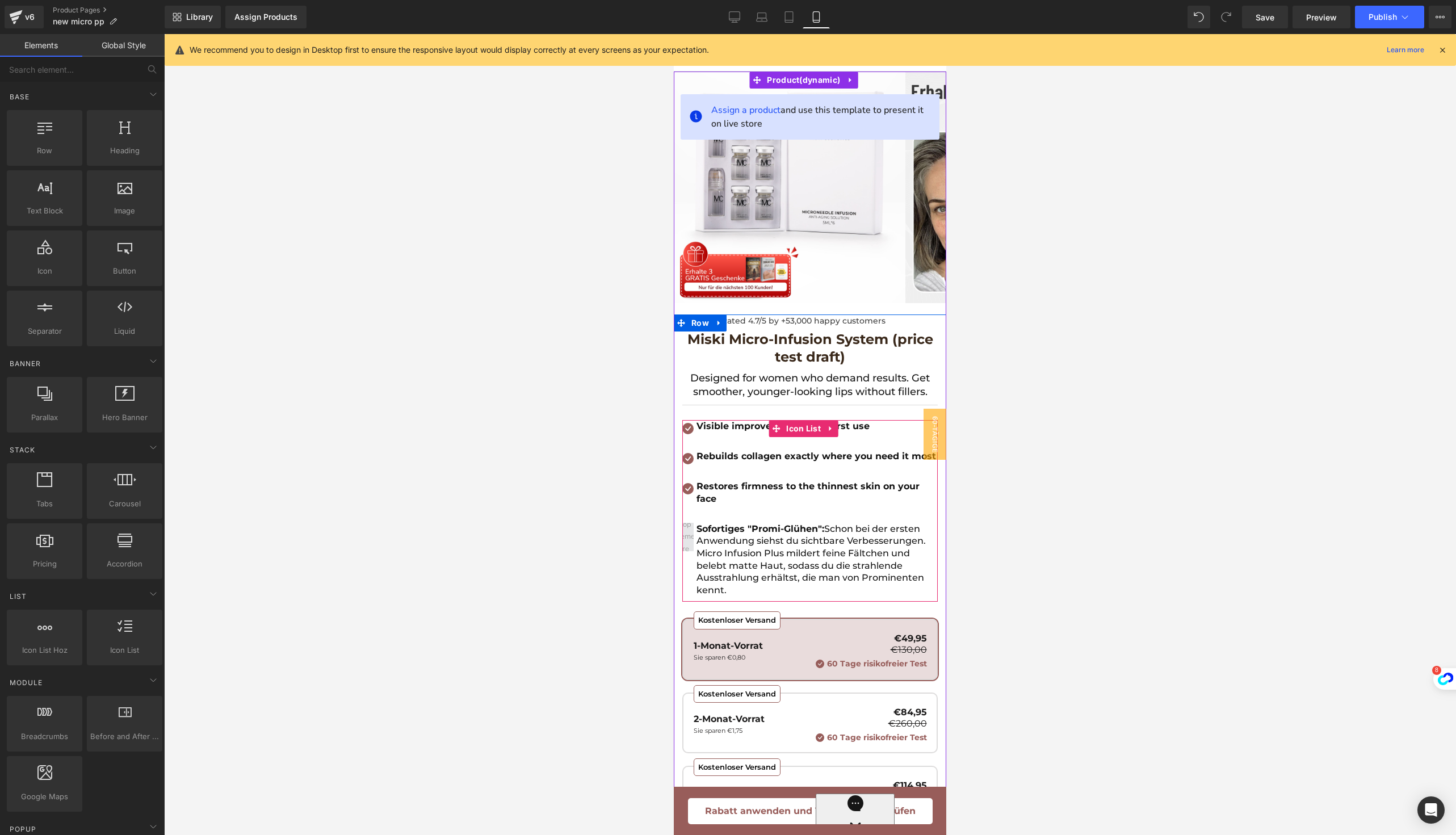
click at [689, 558] on span at bounding box center [687, 537] width 35 height 42
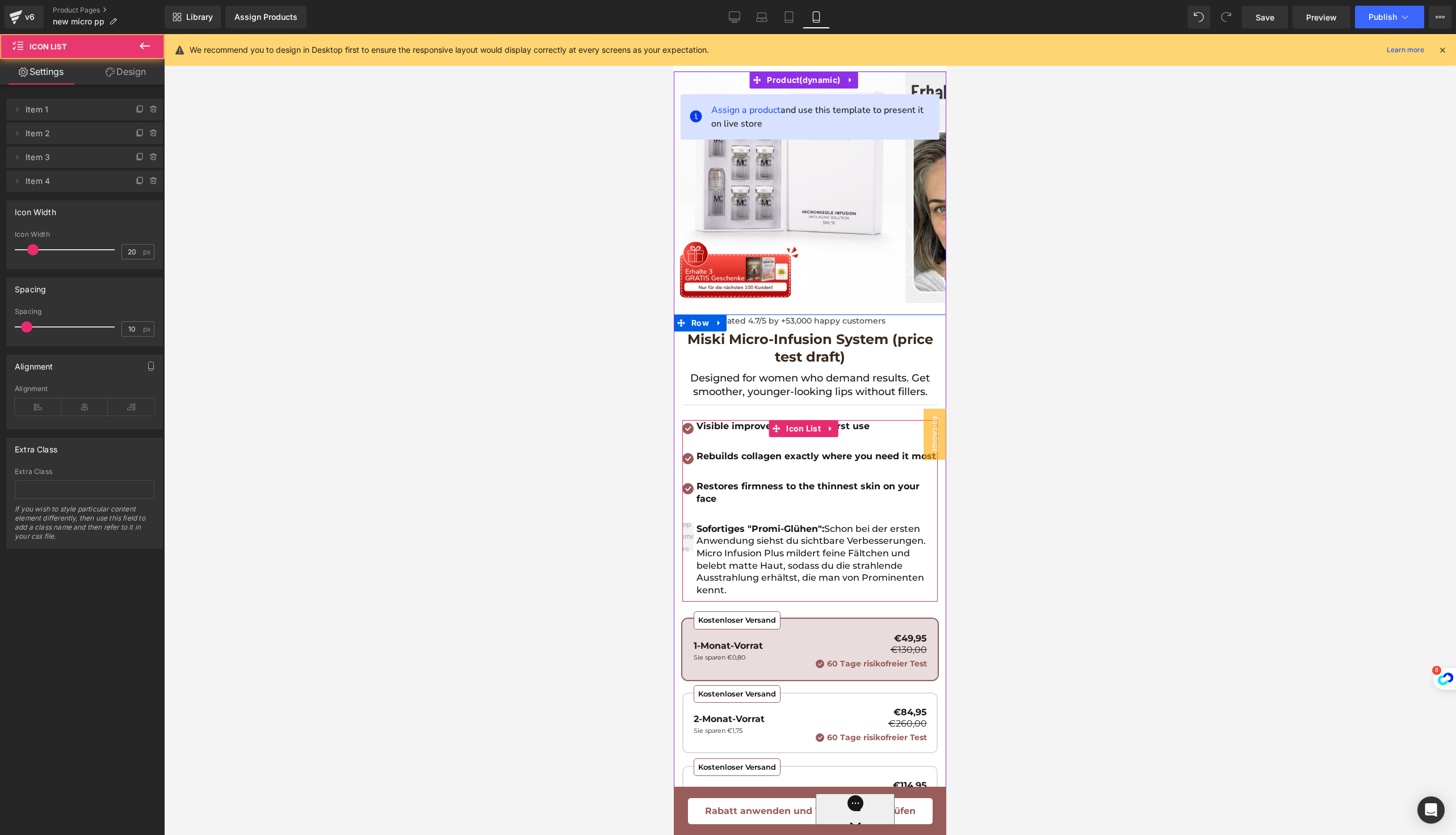
click at [691, 578] on div "Sofortiges "Promi-Glühen": Schon bei der ersten Anwendung siehst du sichtbare V…" at bounding box center [810, 560] width 255 height 74
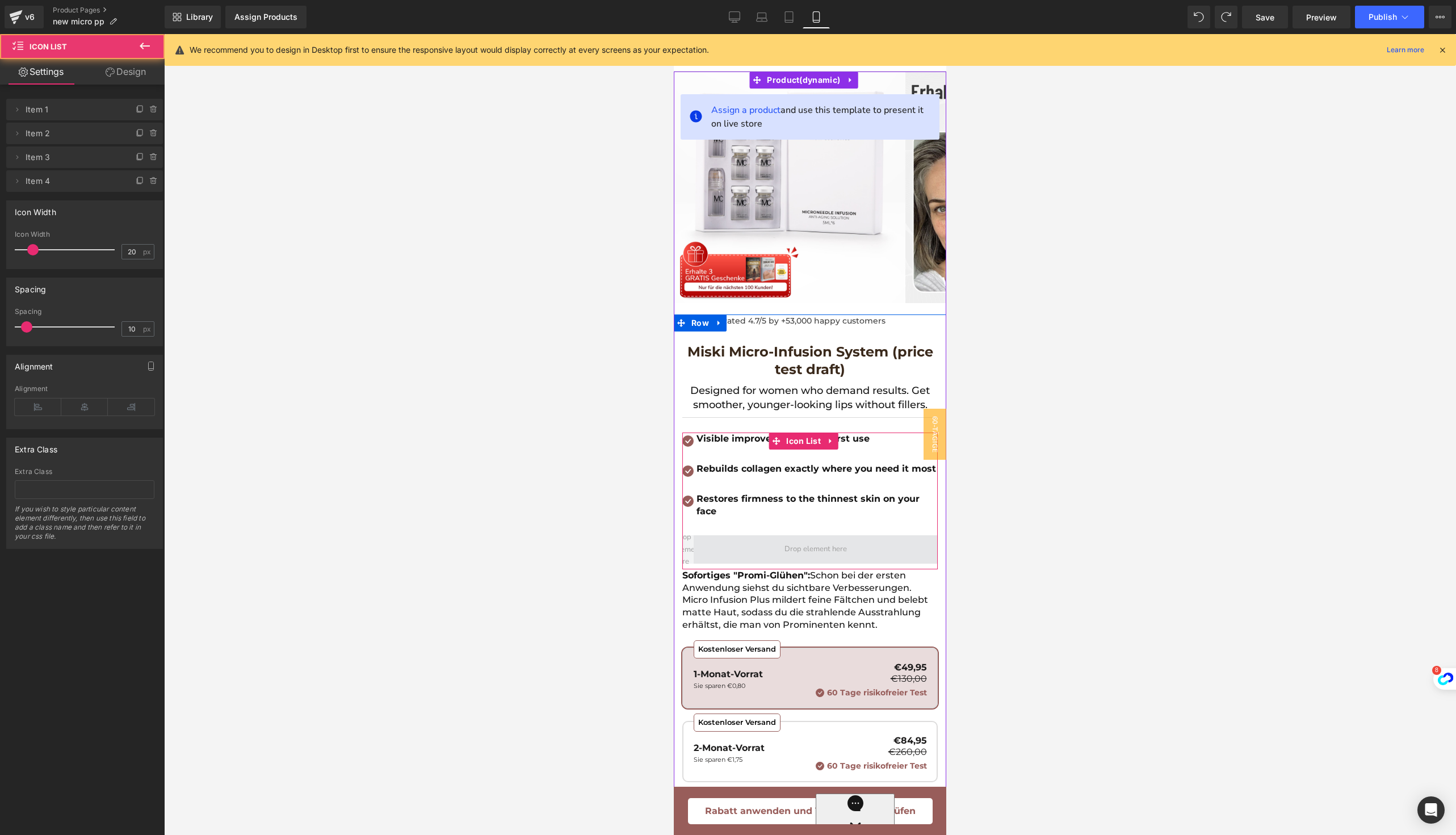
click at [715, 547] on span at bounding box center [816, 549] width 244 height 28
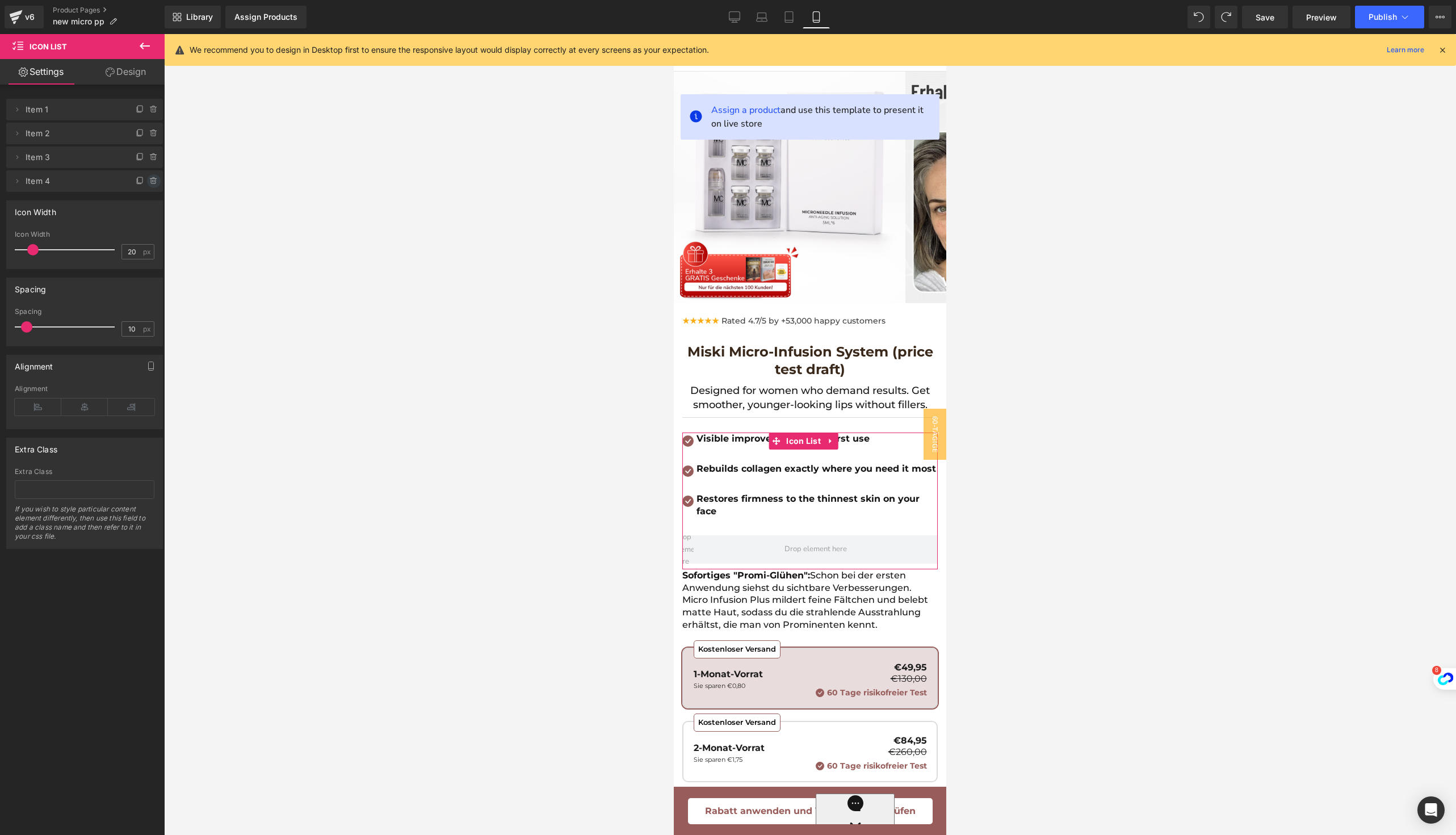
click at [151, 179] on icon at bounding box center [154, 181] width 9 height 9
click at [129, 177] on button "Delete" at bounding box center [142, 182] width 36 height 15
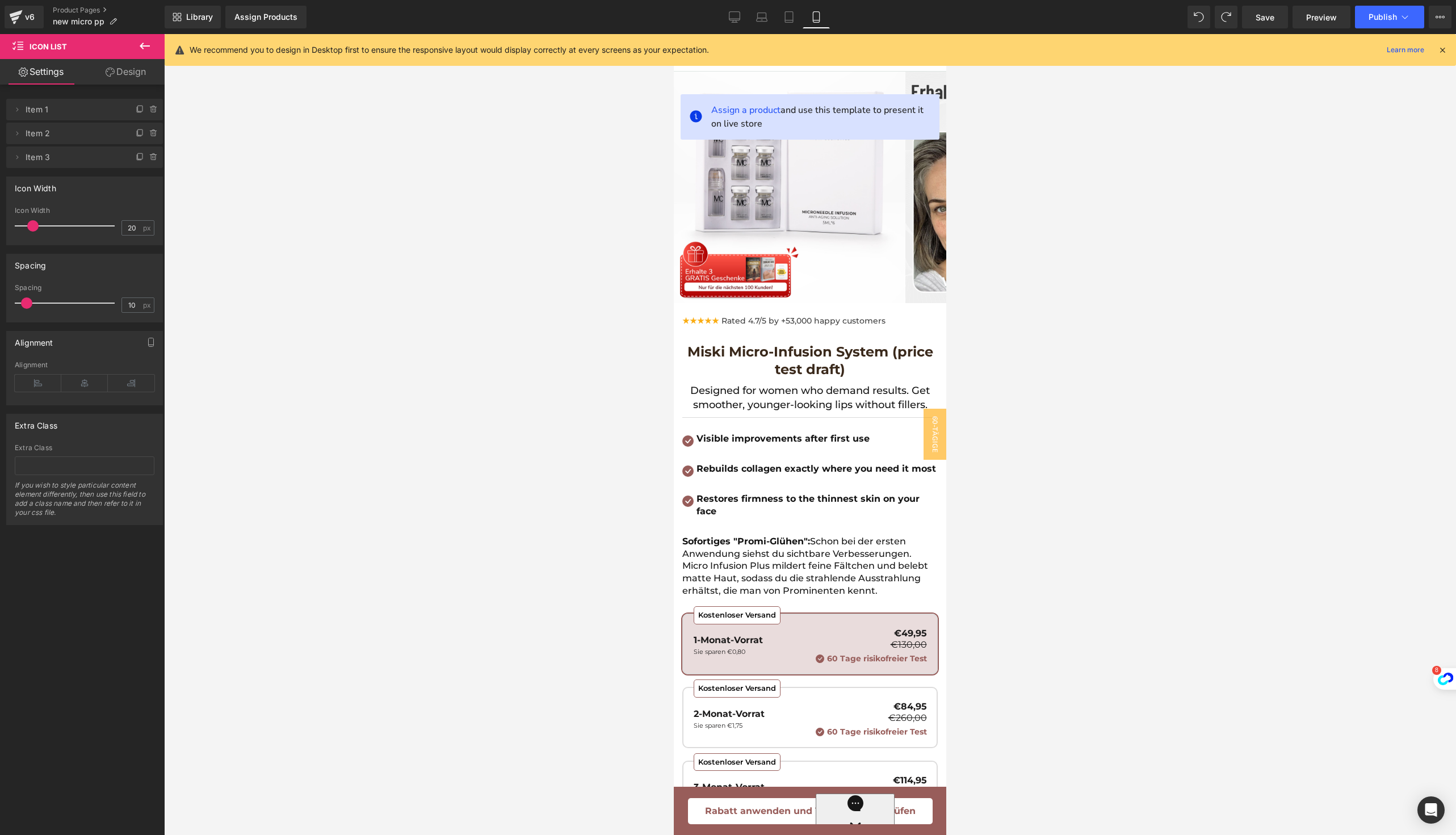
click at [744, 578] on p "Sofortiges "Promi-Glühen": Schon bei der ersten Anwendung siehst du sichtbare V…" at bounding box center [810, 566] width 255 height 62
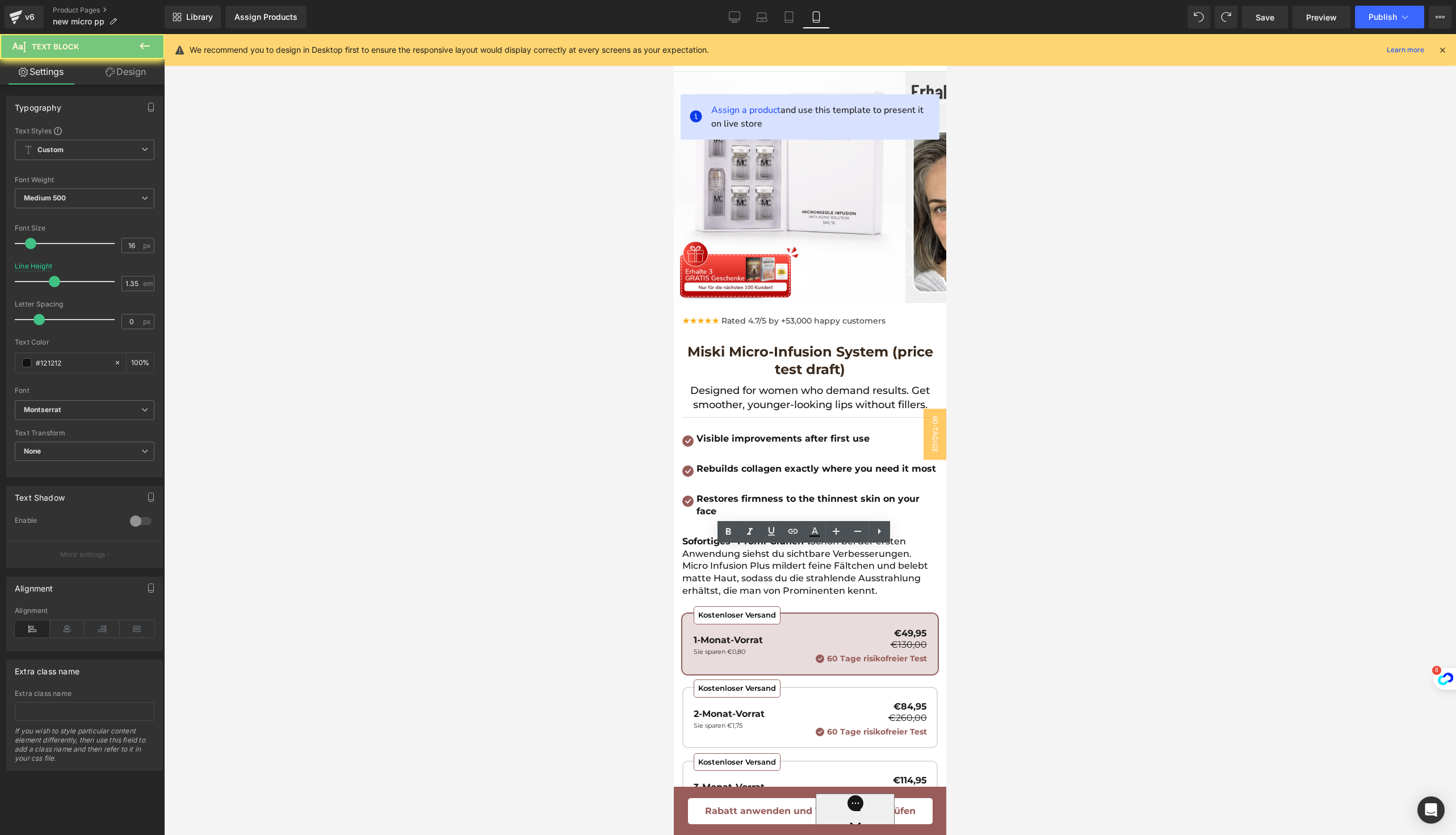
click at [744, 578] on p "Sofortiges "Promi-Glühen": Schon bei der ersten Anwendung siehst du sichtbare V…" at bounding box center [810, 566] width 255 height 62
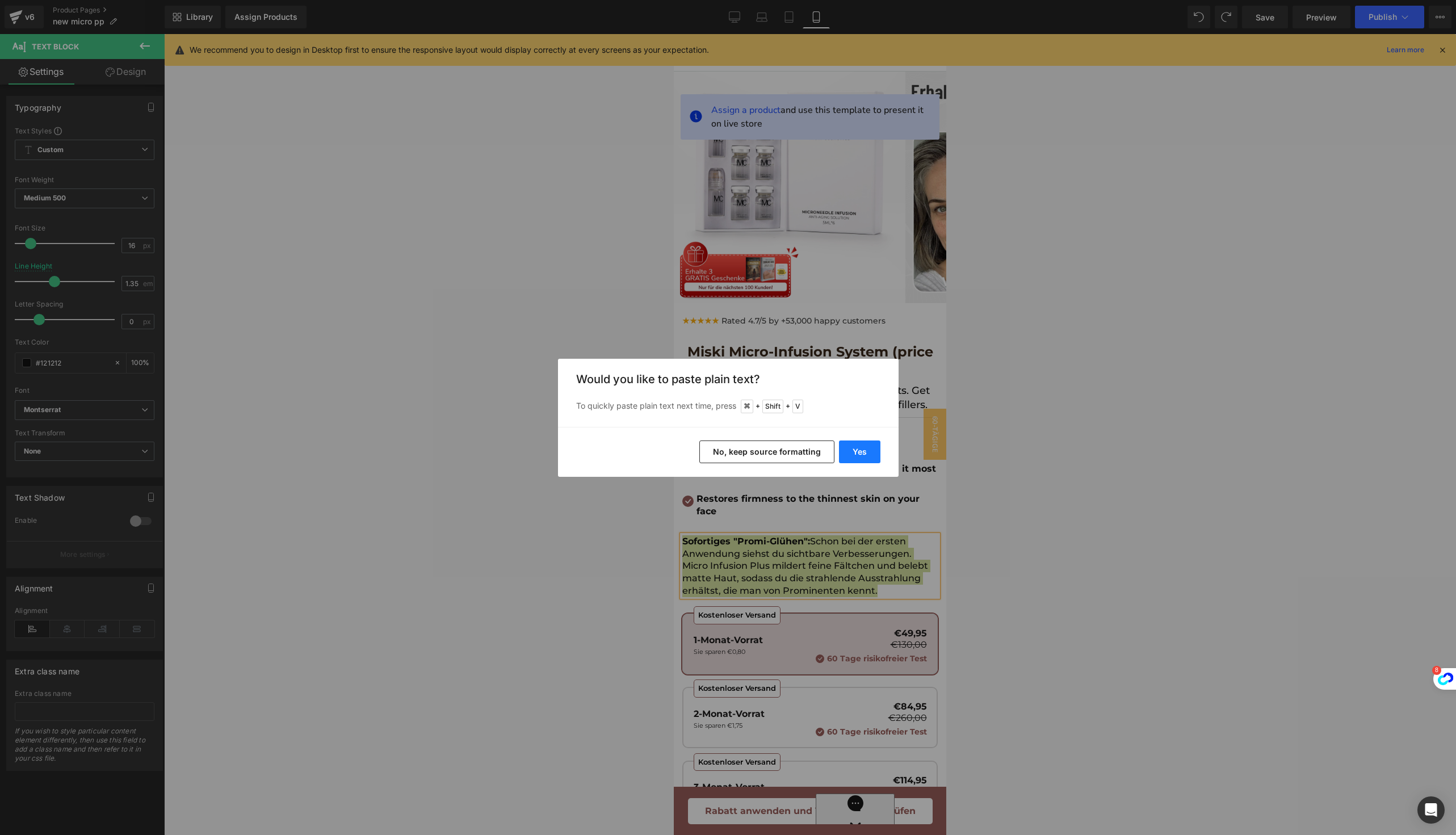
click at [849, 449] on button "Yes" at bounding box center [860, 451] width 41 height 22
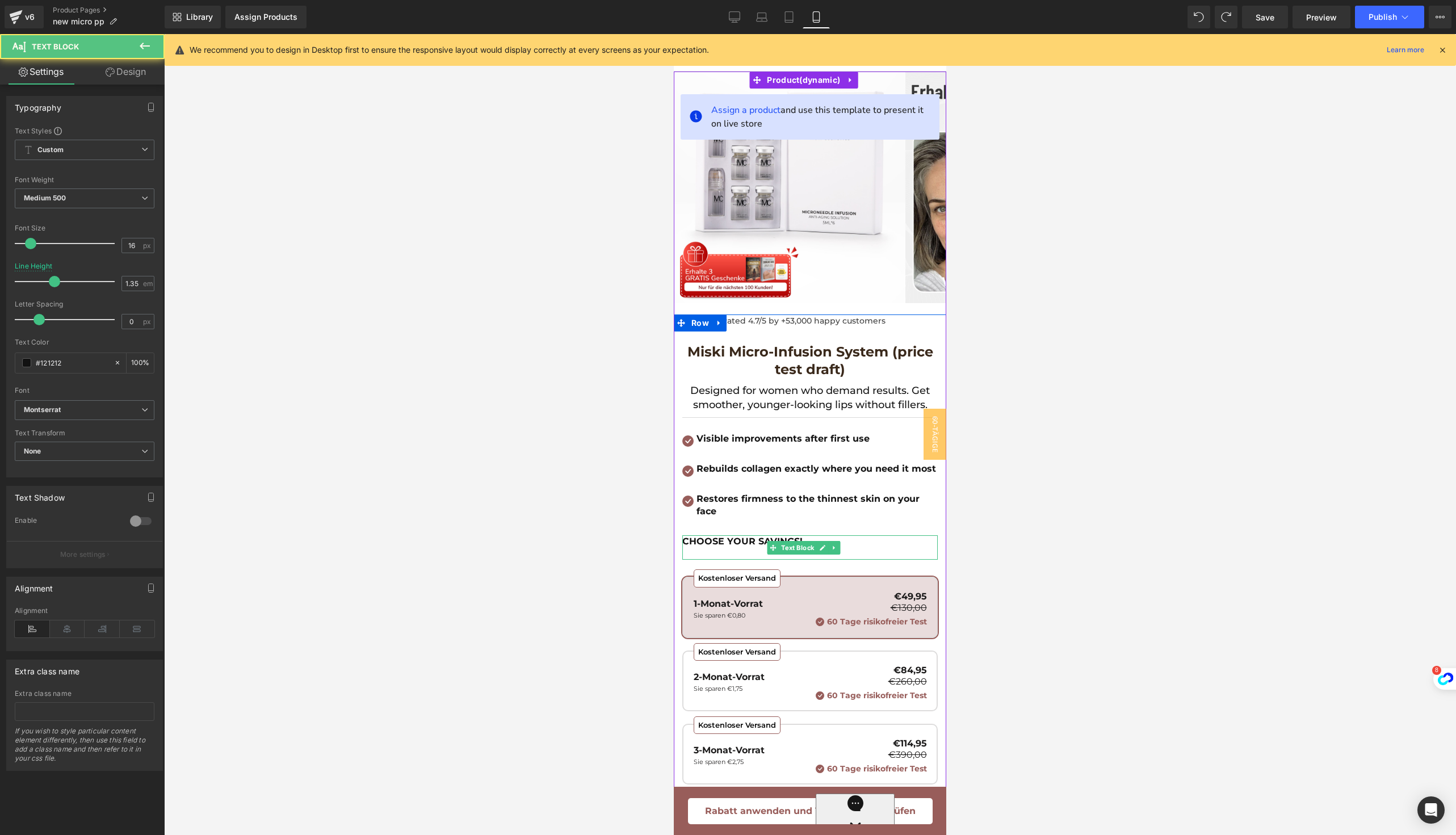
click at [735, 546] on b "CHOOSE YOUR SAVINGS!" at bounding box center [742, 541] width 120 height 11
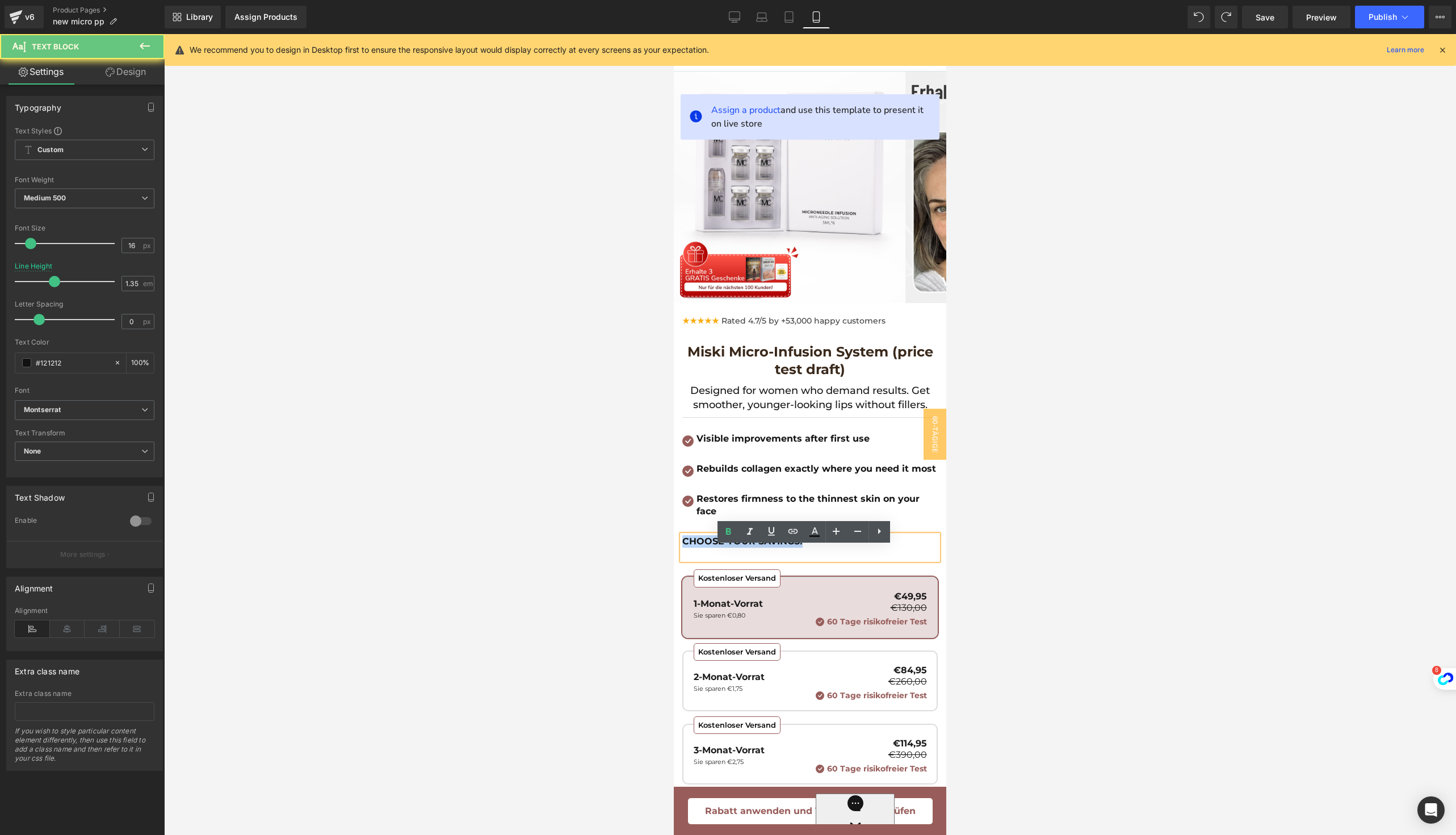
click at [735, 546] on b "CHOOSE YOUR SAVINGS!" at bounding box center [742, 541] width 120 height 11
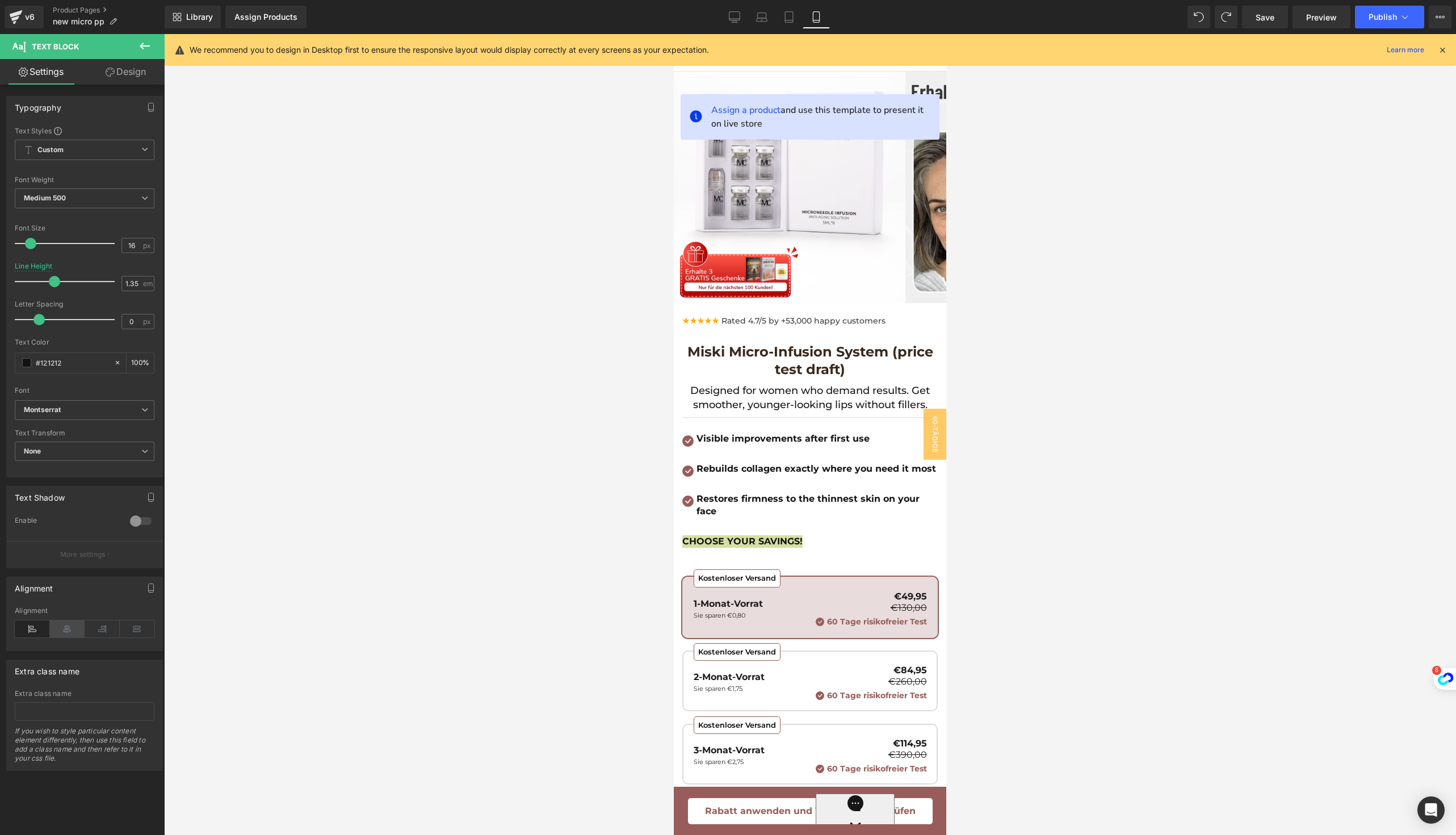
click at [63, 626] on icon at bounding box center [67, 629] width 35 height 17
click at [256, 594] on div at bounding box center [810, 434] width 1292 height 800
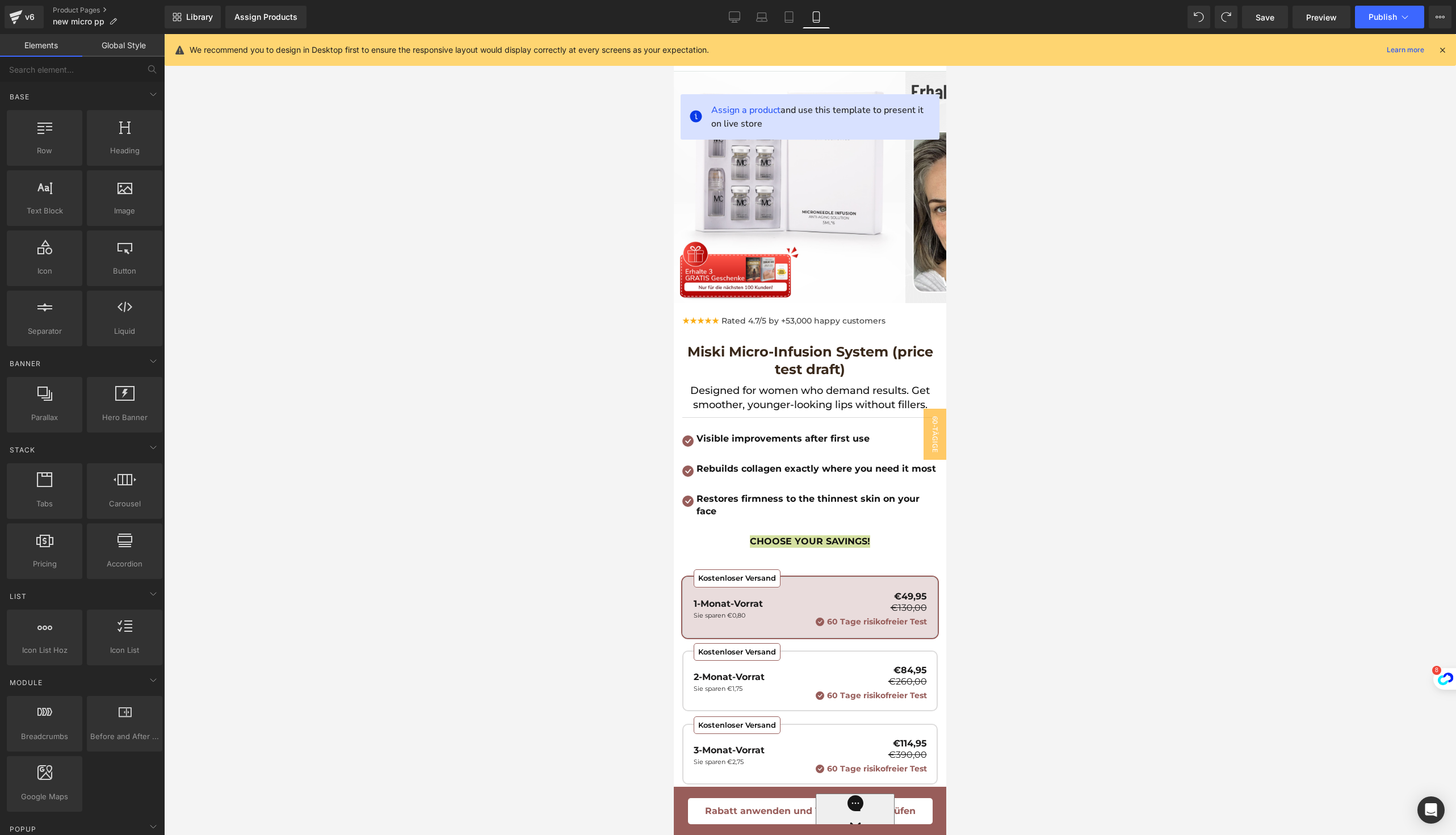
click at [530, 540] on div at bounding box center [810, 434] width 1292 height 800
click at [838, 400] on link at bounding box center [834, 398] width 12 height 14
click at [828, 397] on icon at bounding box center [828, 397] width 6 height 6
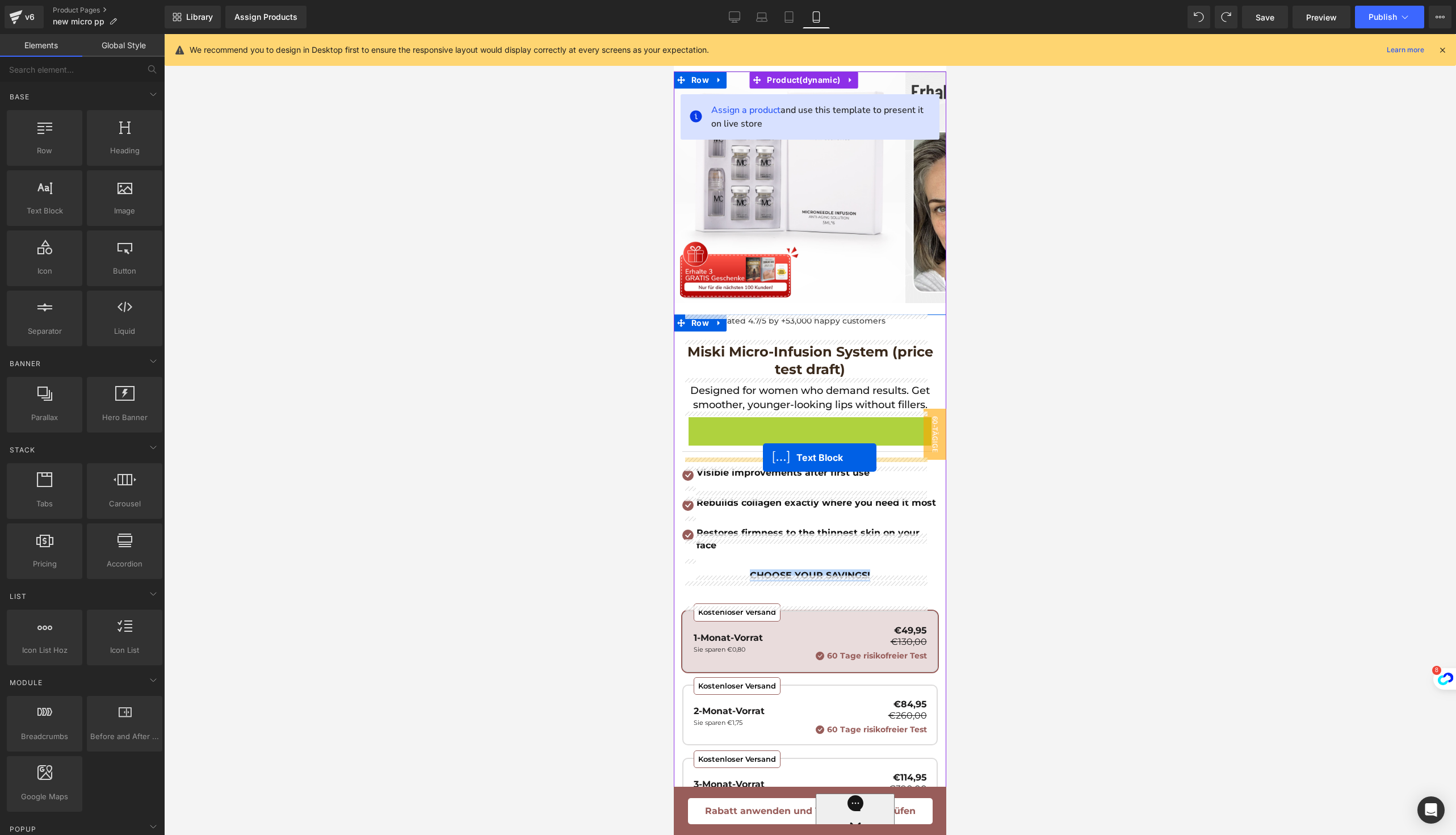
drag, startPoint x: 770, startPoint y: 432, endPoint x: 763, endPoint y: 457, distance: 26.0
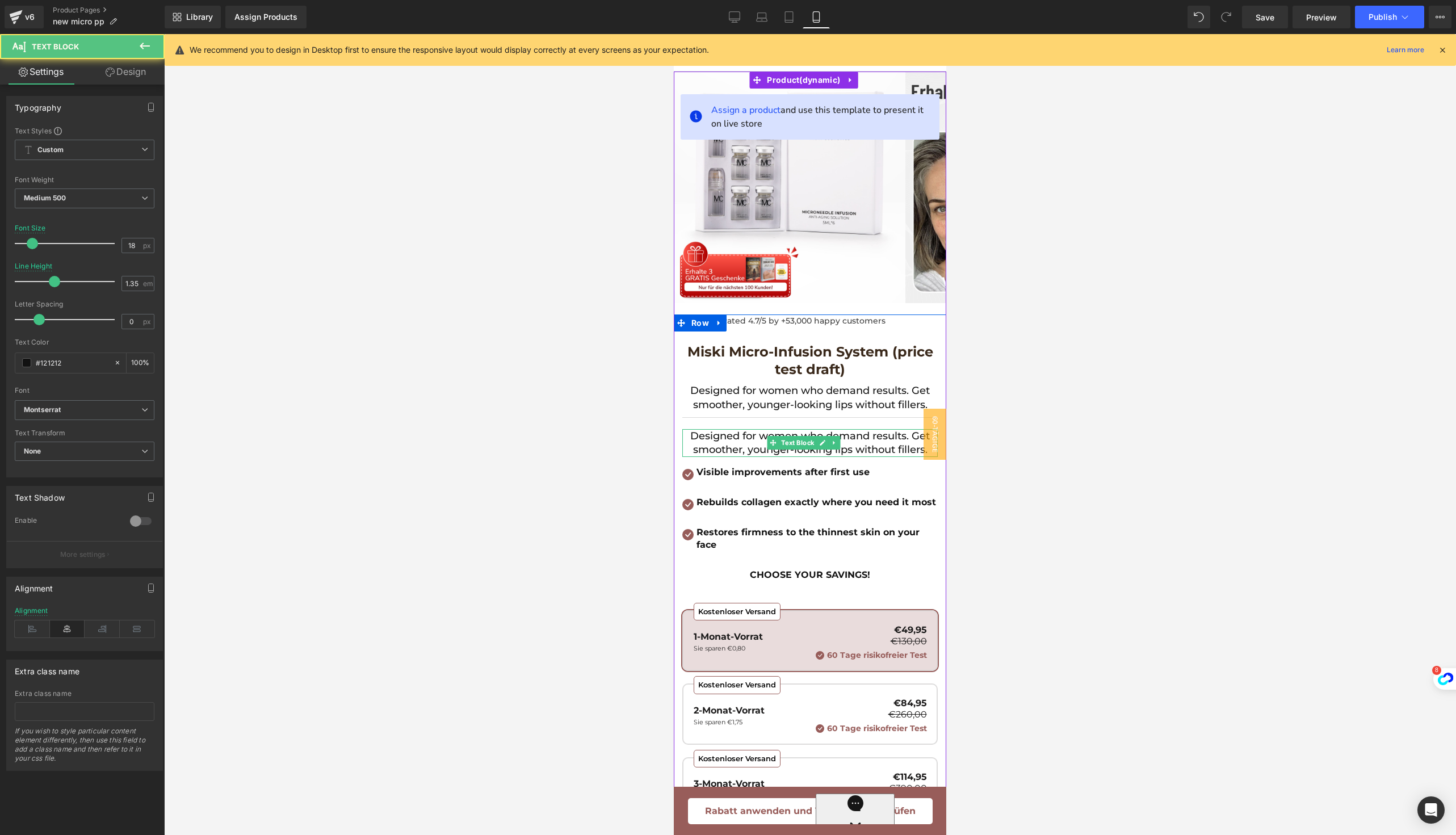
click at [721, 439] on p "Designed for women who demand results. Get smoother, younger-looking lips witho…" at bounding box center [810, 443] width 255 height 28
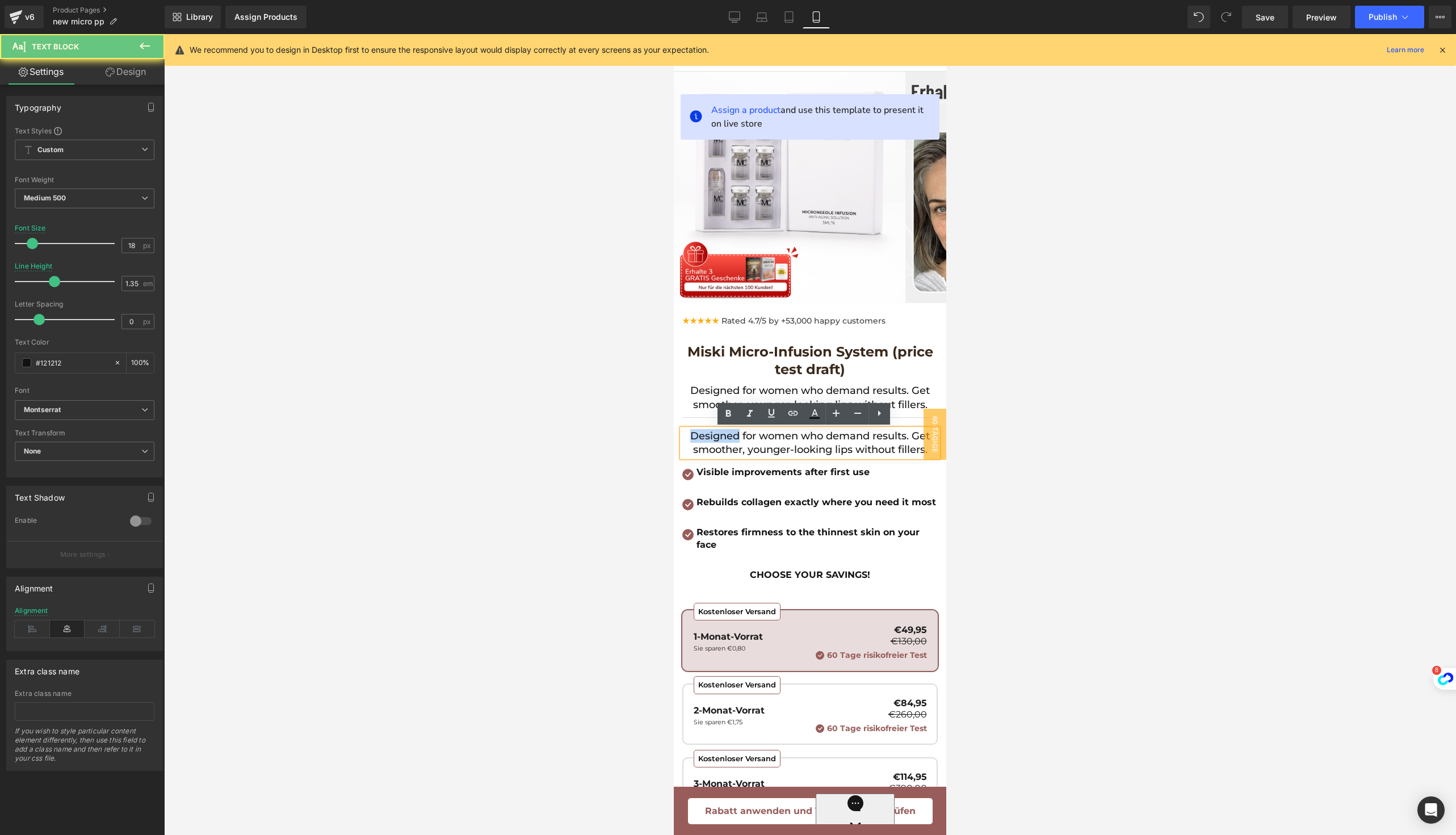
click at [721, 439] on p "Designed for women who demand results. Get smoother, younger-looking lips witho…" at bounding box center [810, 443] width 255 height 28
click at [823, 490] on div "Visible improvements after first use Text Block" at bounding box center [816, 478] width 244 height 24
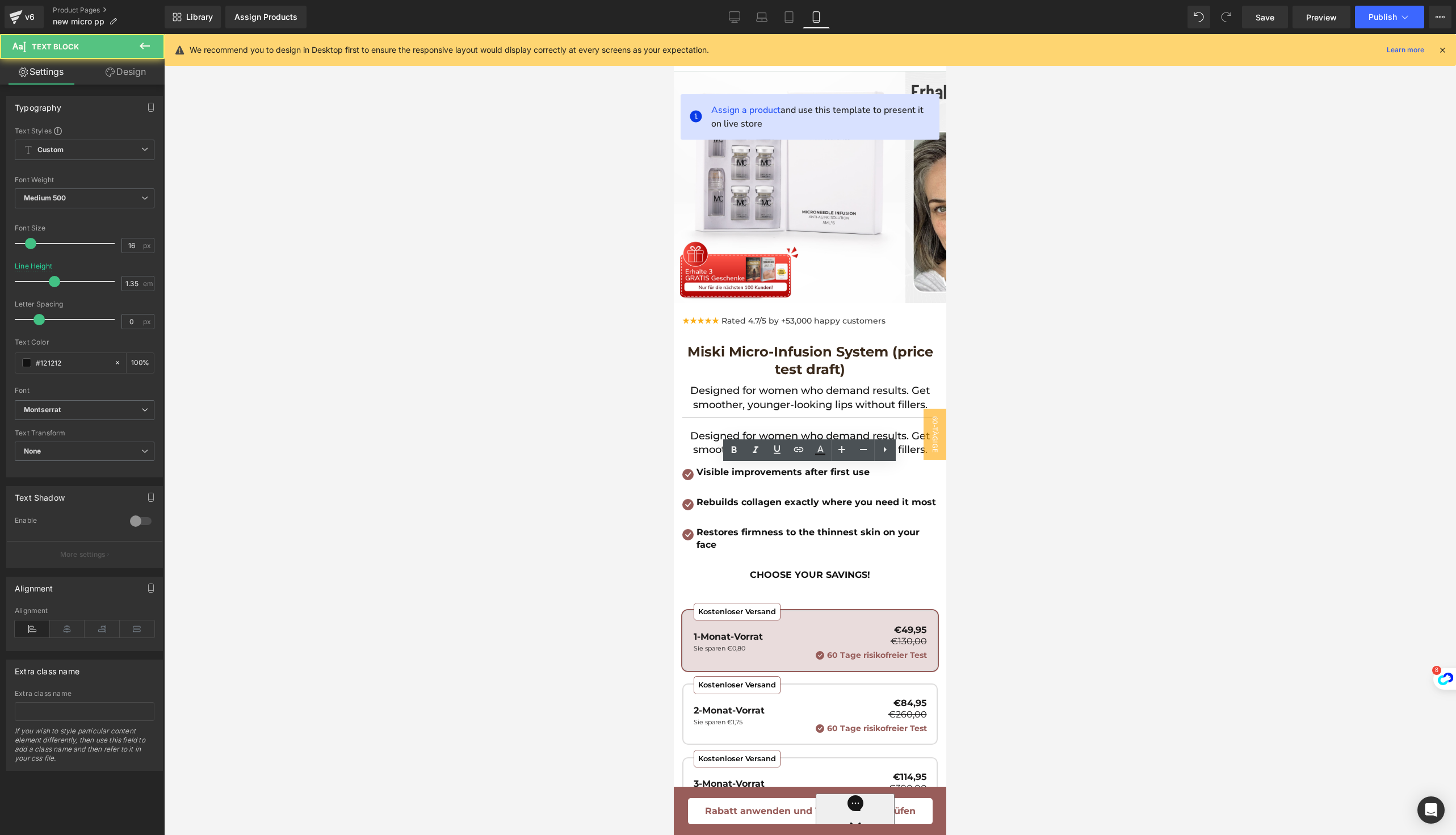
click at [989, 489] on div at bounding box center [810, 434] width 1292 height 800
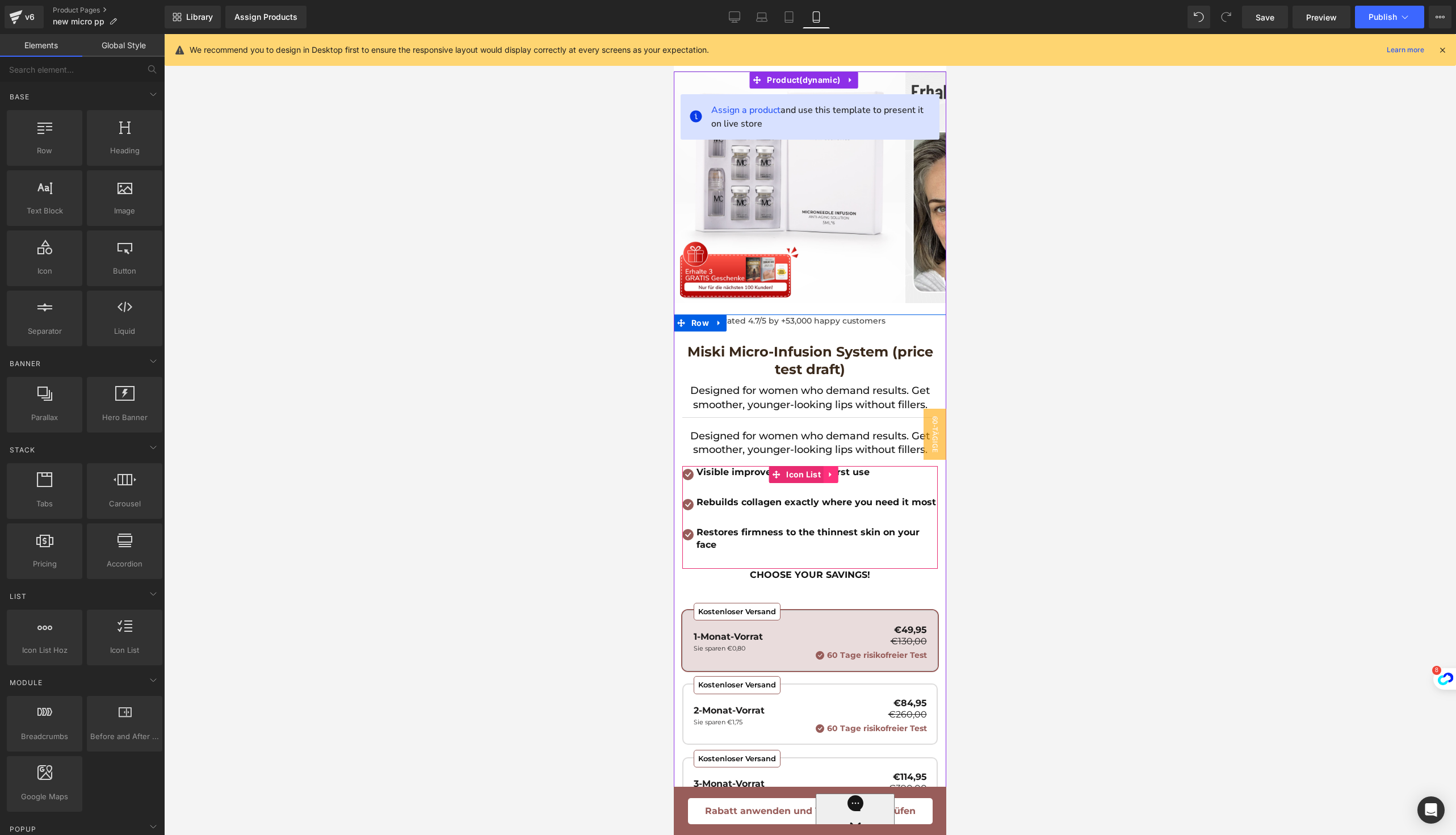
click at [831, 473] on icon at bounding box center [831, 474] width 8 height 9
click at [825, 473] on icon at bounding box center [824, 474] width 8 height 8
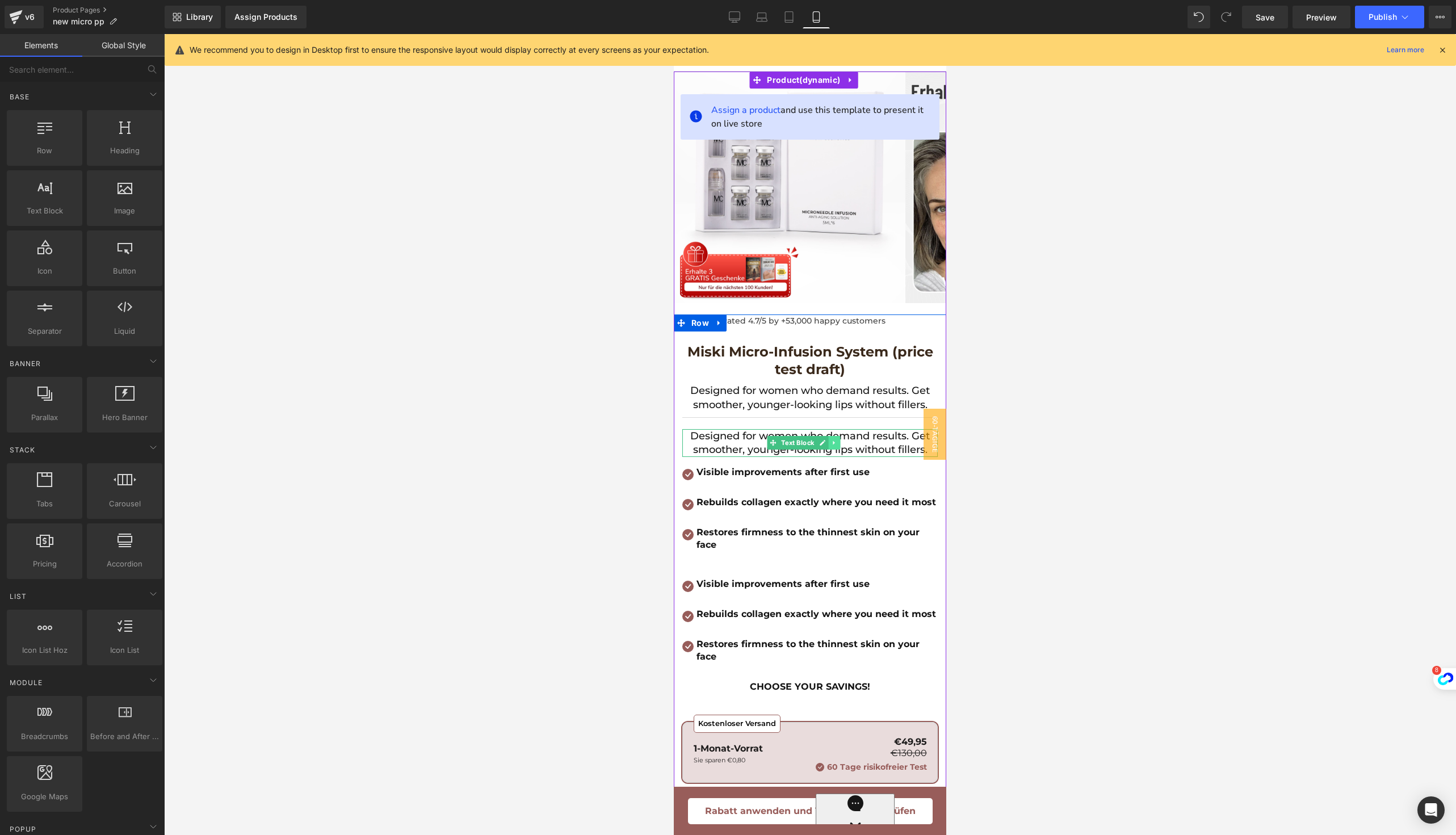
click at [831, 441] on icon at bounding box center [834, 443] width 6 height 7
click at [839, 442] on icon at bounding box center [840, 443] width 6 height 6
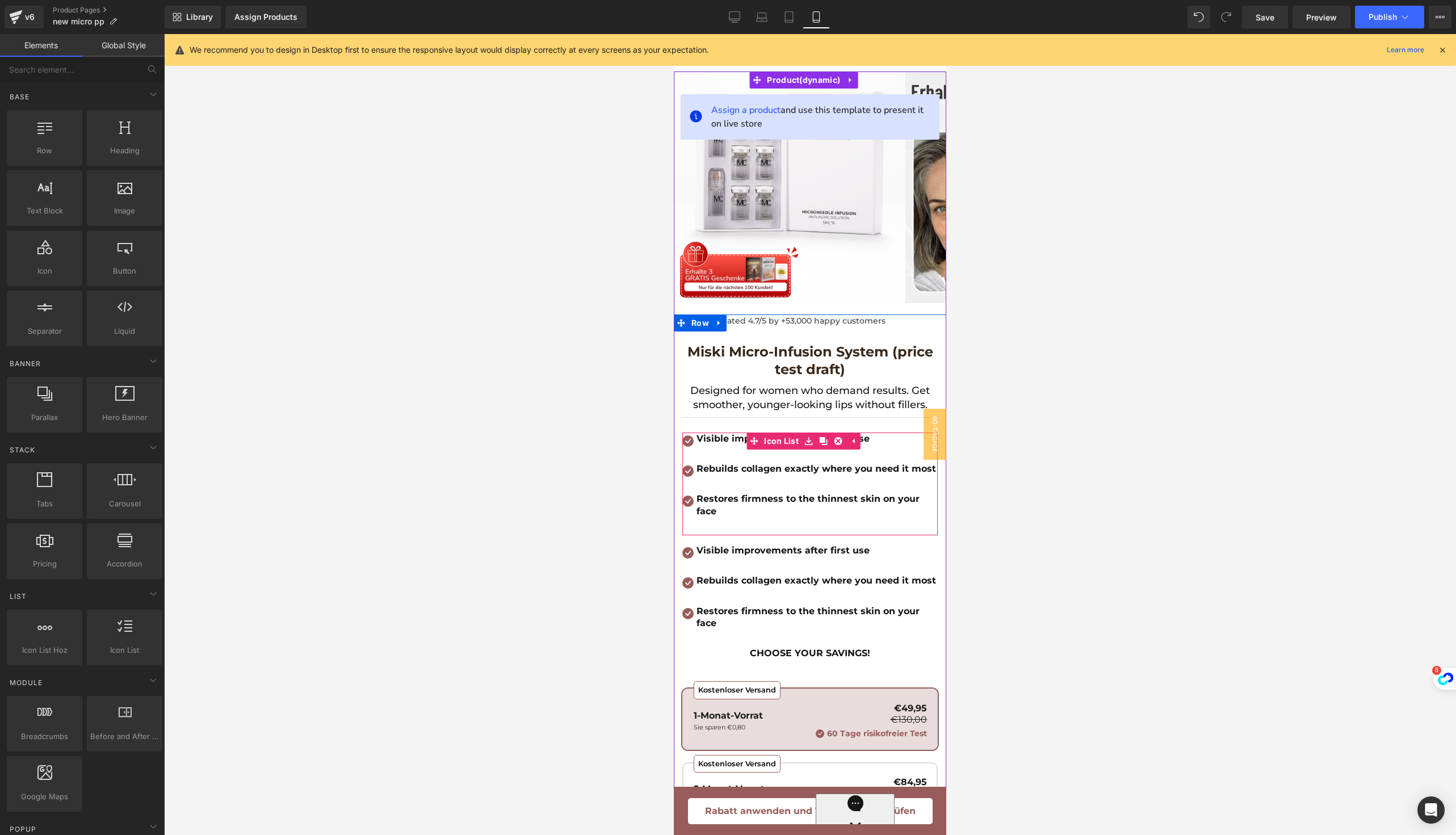
click at [691, 487] on div "Rebuilds collagen exactly where you need it most Text Block" at bounding box center [810, 474] width 255 height 24
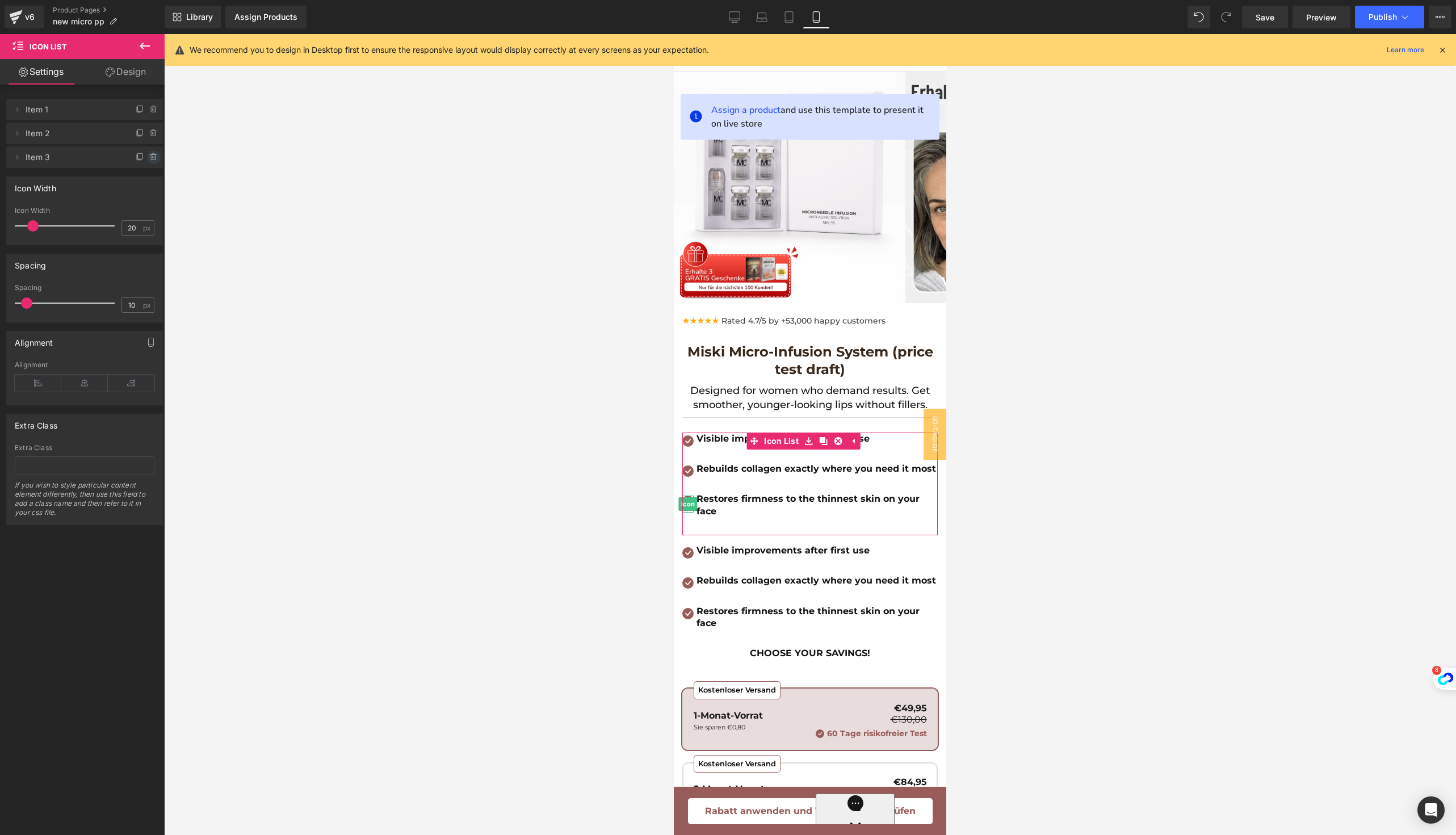
click at [152, 154] on icon at bounding box center [153, 154] width 2 height 1
click at [150, 160] on button "Delete" at bounding box center [142, 158] width 36 height 15
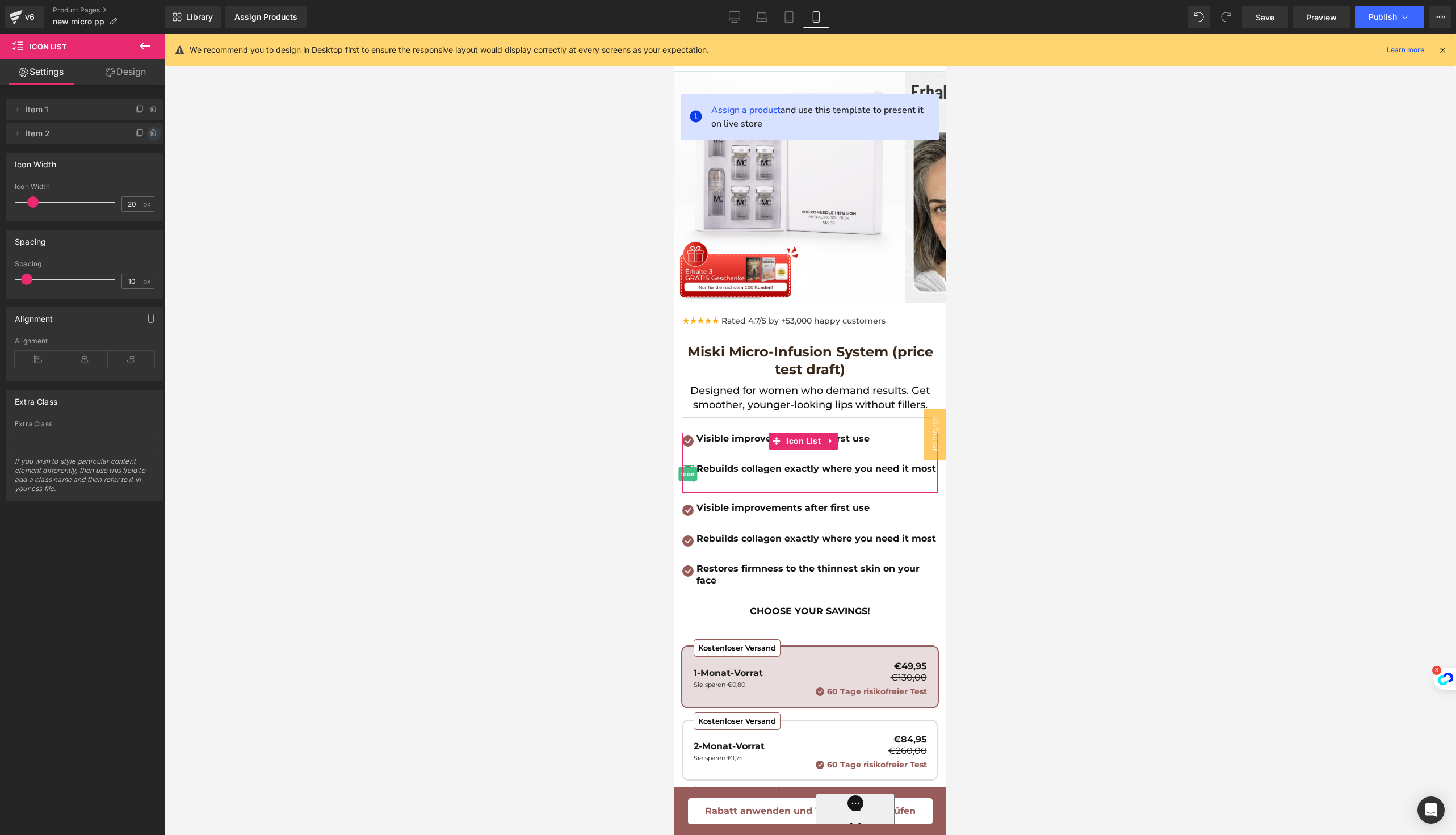
click at [151, 135] on icon at bounding box center [153, 133] width 5 height 5
click at [136, 132] on button "Delete" at bounding box center [142, 134] width 36 height 15
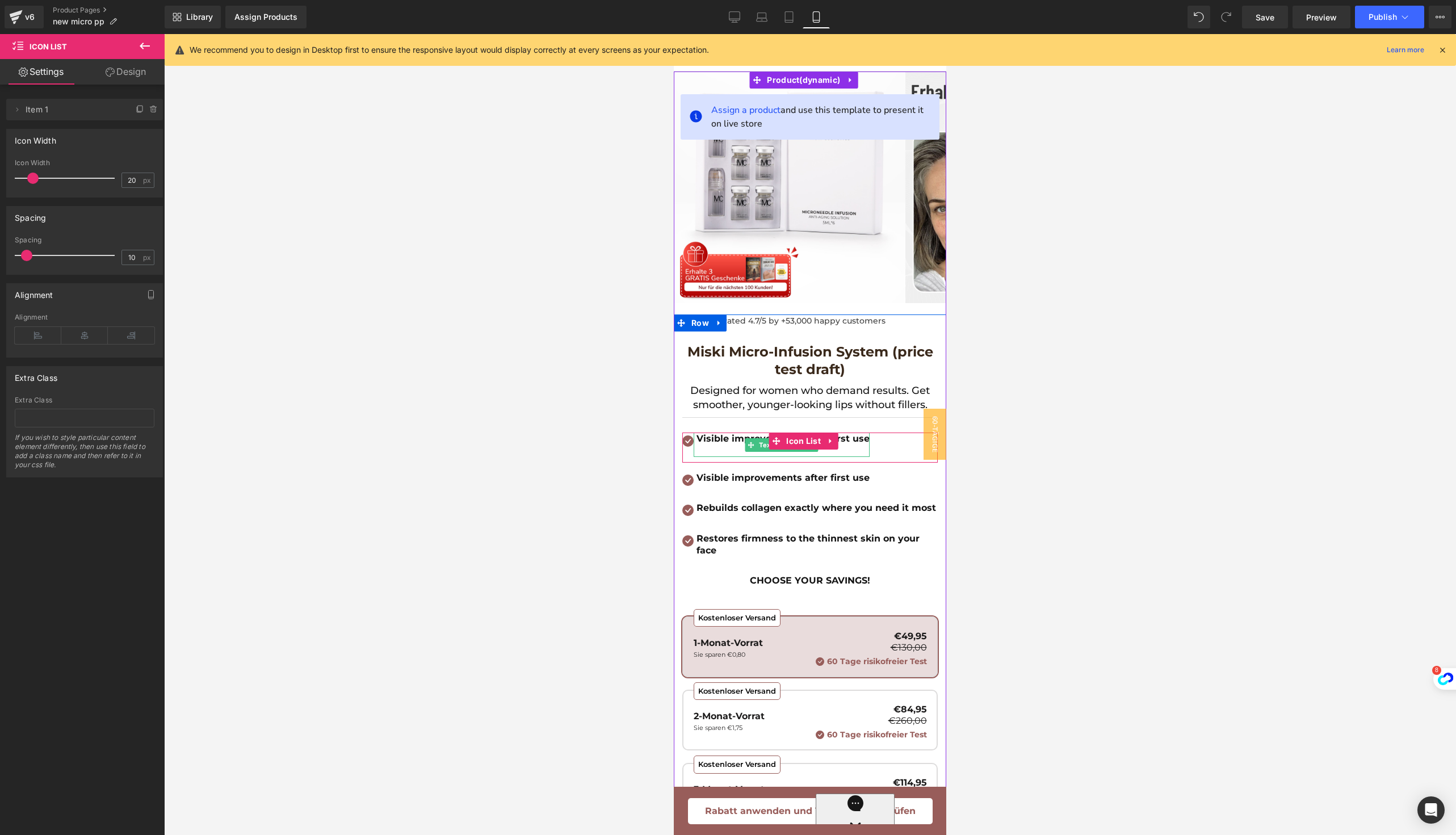
click at [715, 440] on b "Visible improvements after first use" at bounding box center [783, 438] width 173 height 11
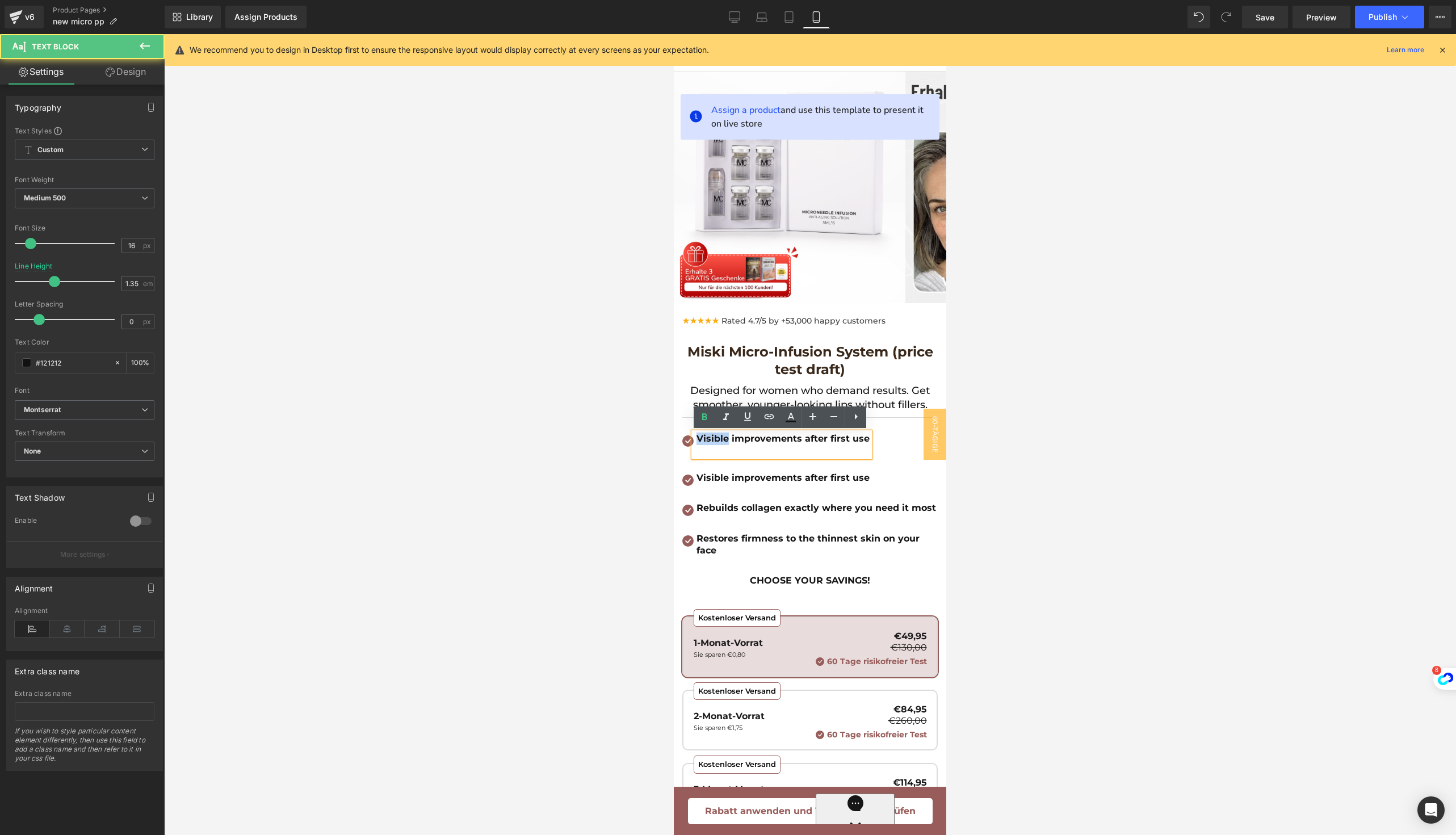
click at [715, 440] on b "Visible improvements after first use" at bounding box center [783, 438] width 173 height 11
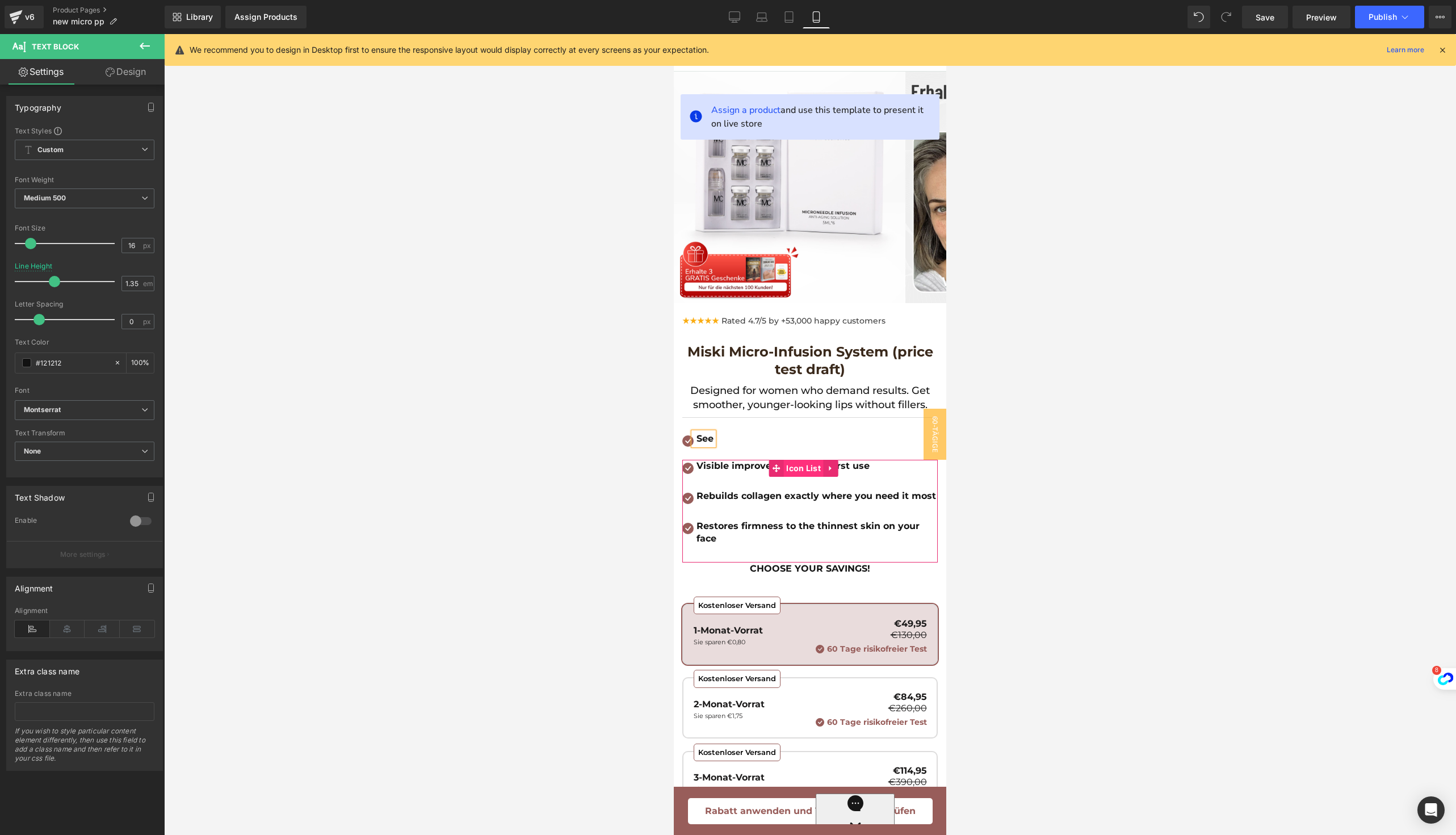
click at [794, 467] on span "Icon List" at bounding box center [804, 468] width 40 height 17
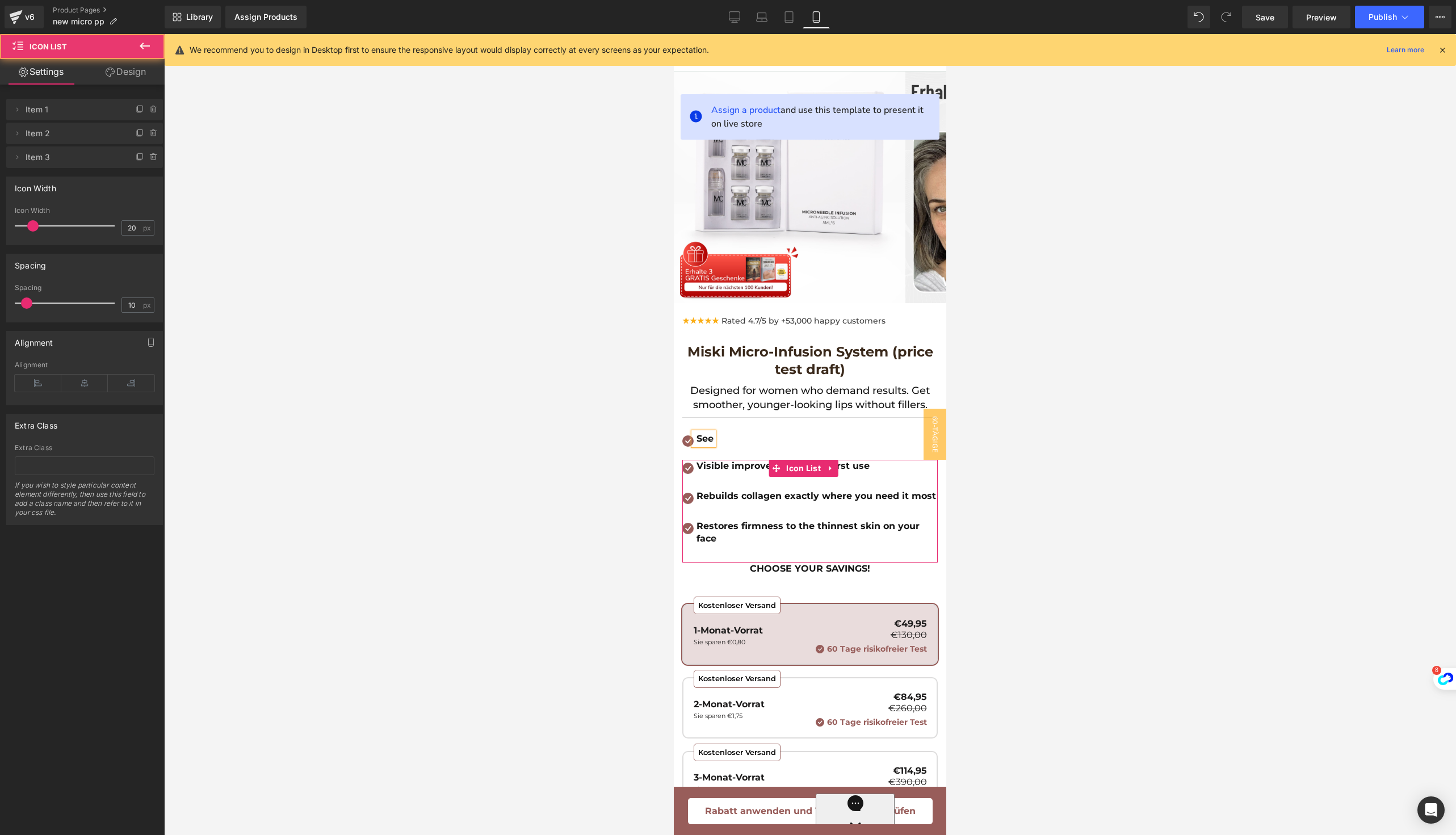
click at [736, 467] on b "Visible improvements after first use" at bounding box center [783, 465] width 173 height 11
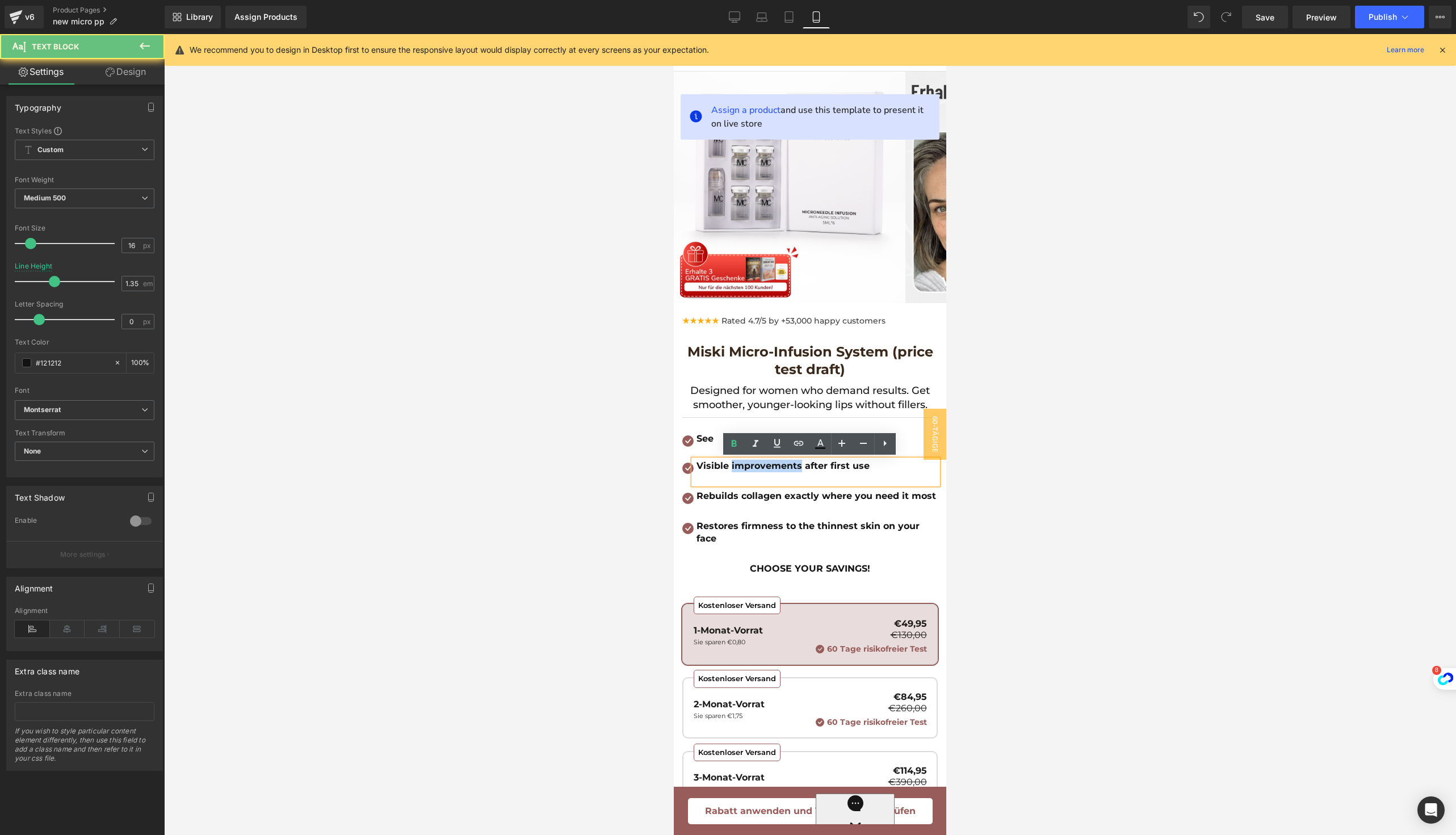
click at [736, 467] on b "Visible improvements after first use" at bounding box center [783, 465] width 173 height 11
copy b "Visible improvements after first use"
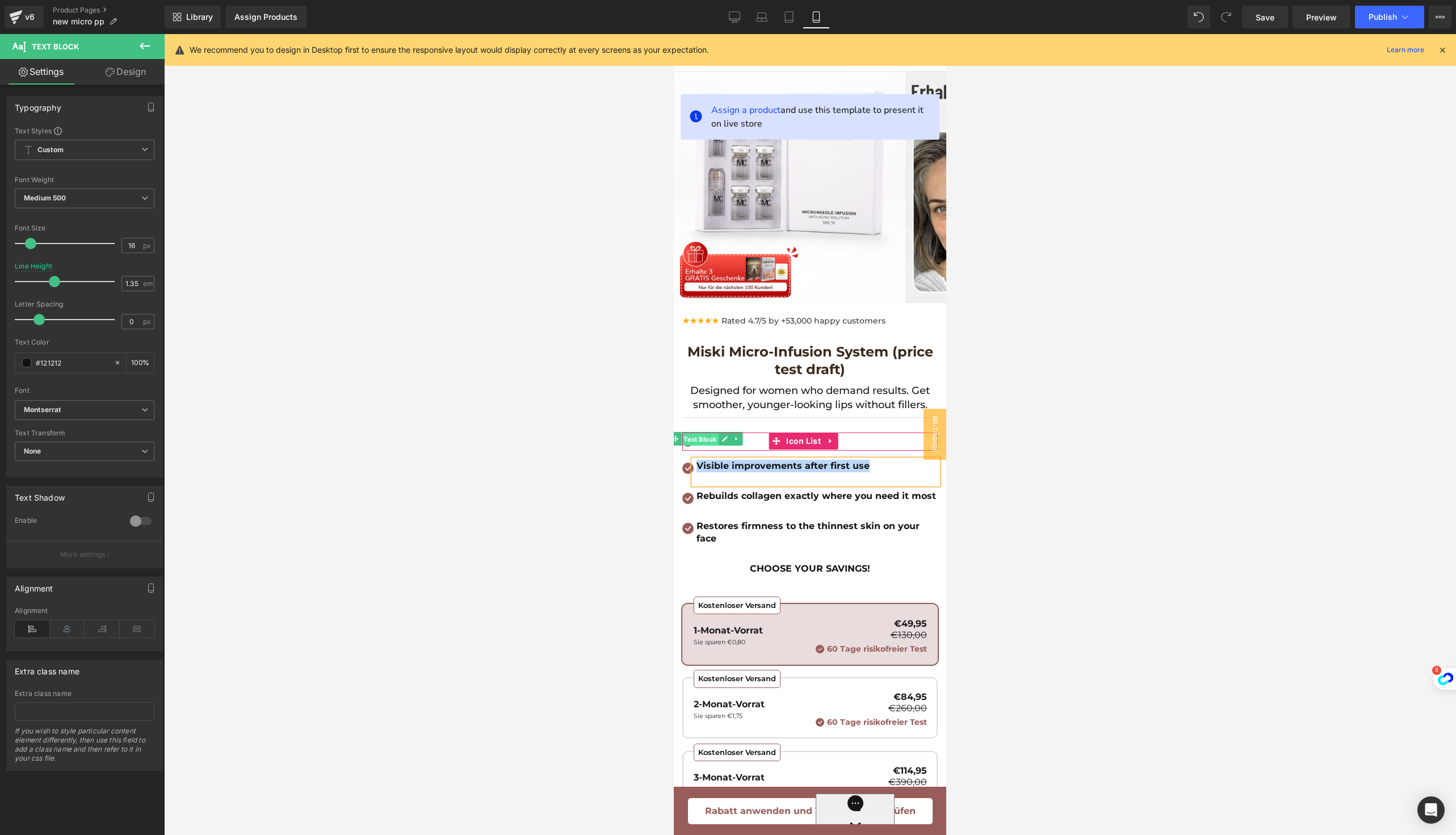
click at [708, 442] on span "Text Block" at bounding box center [700, 439] width 37 height 14
click at [708, 446] on ul "Icon See Text Block" at bounding box center [698, 442] width 31 height 18
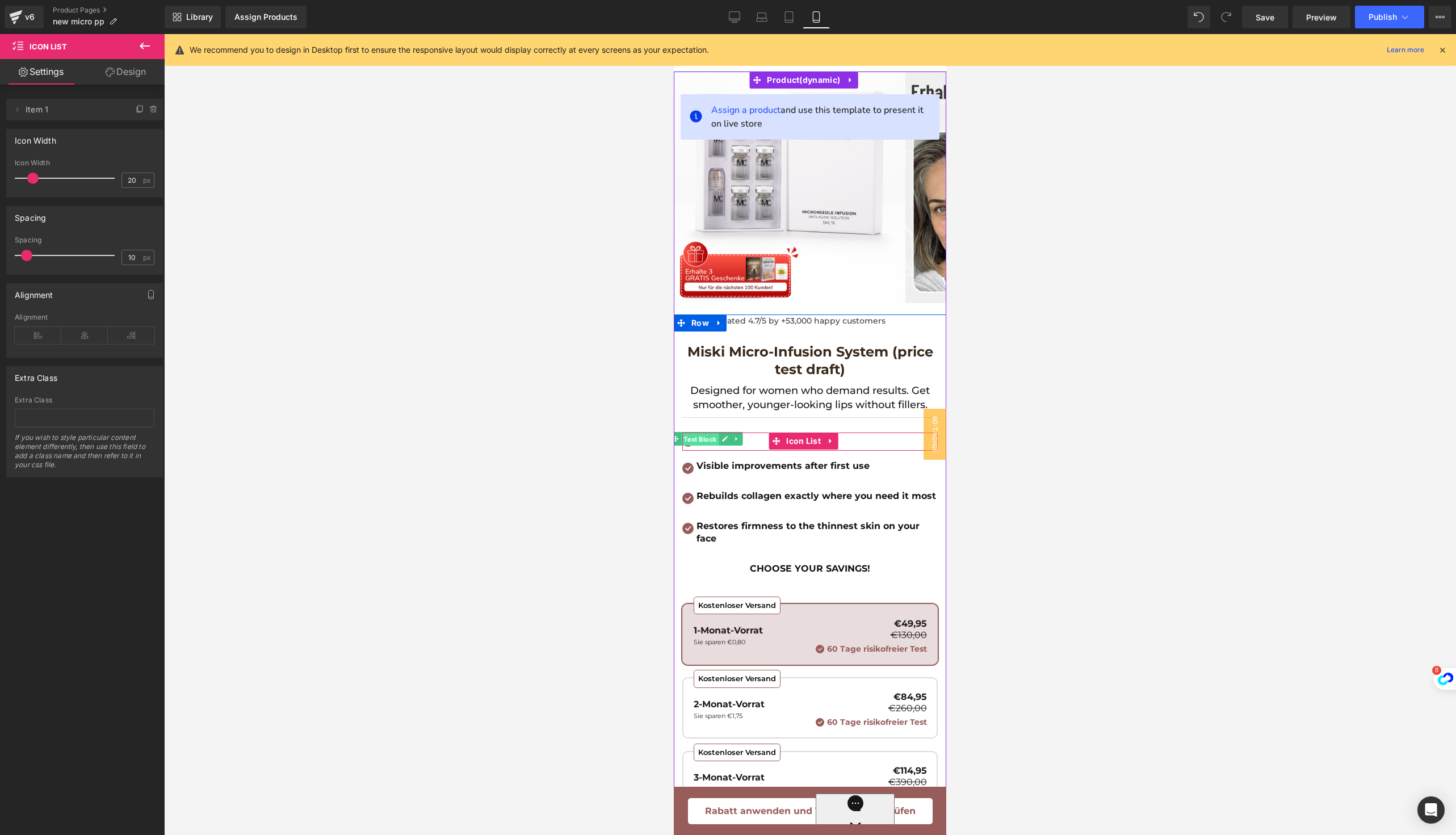
click at [708, 440] on span "Text Block" at bounding box center [700, 439] width 37 height 14
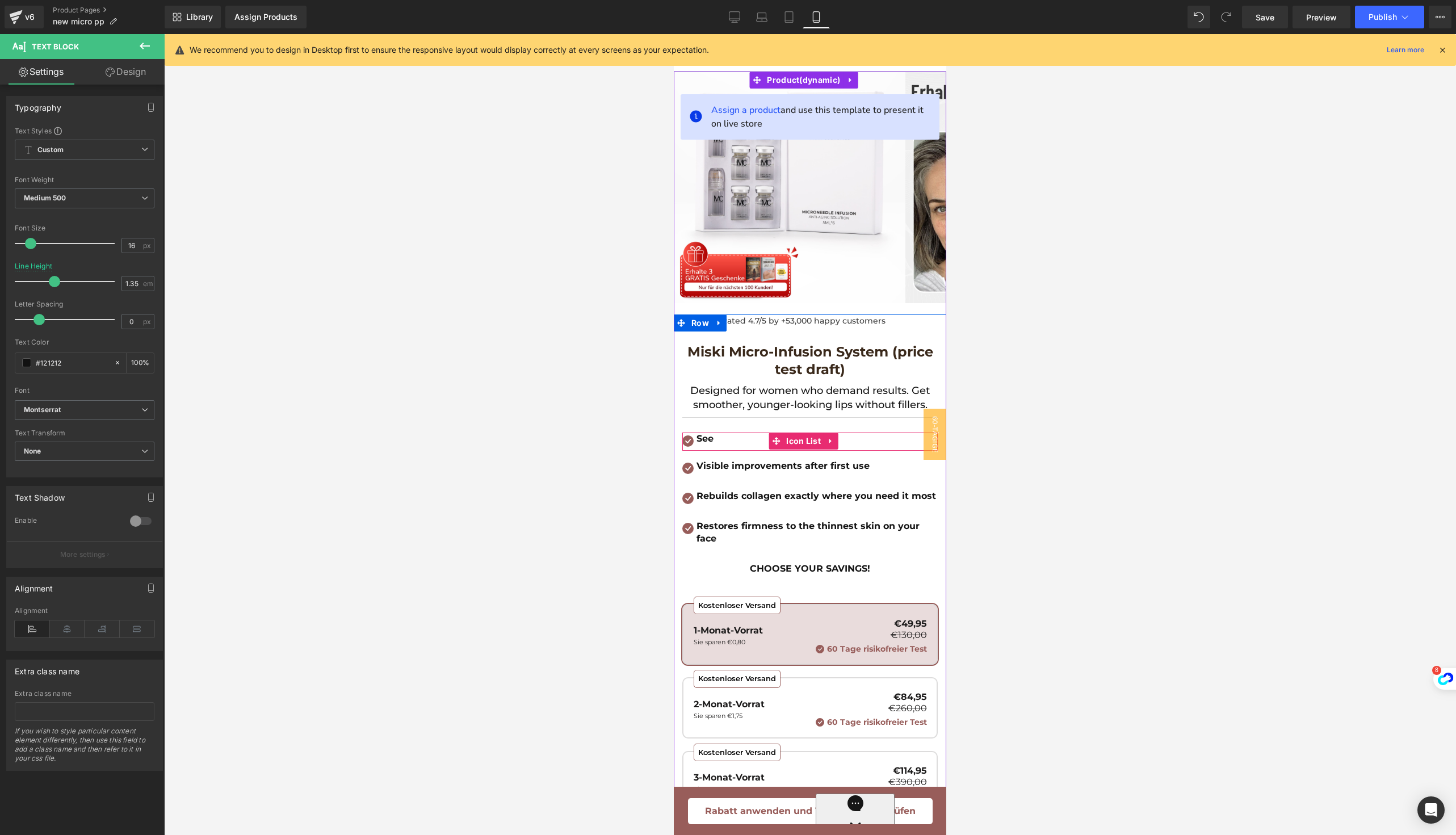
click at [748, 440] on div "Icon See Text Block" at bounding box center [810, 442] width 255 height 18
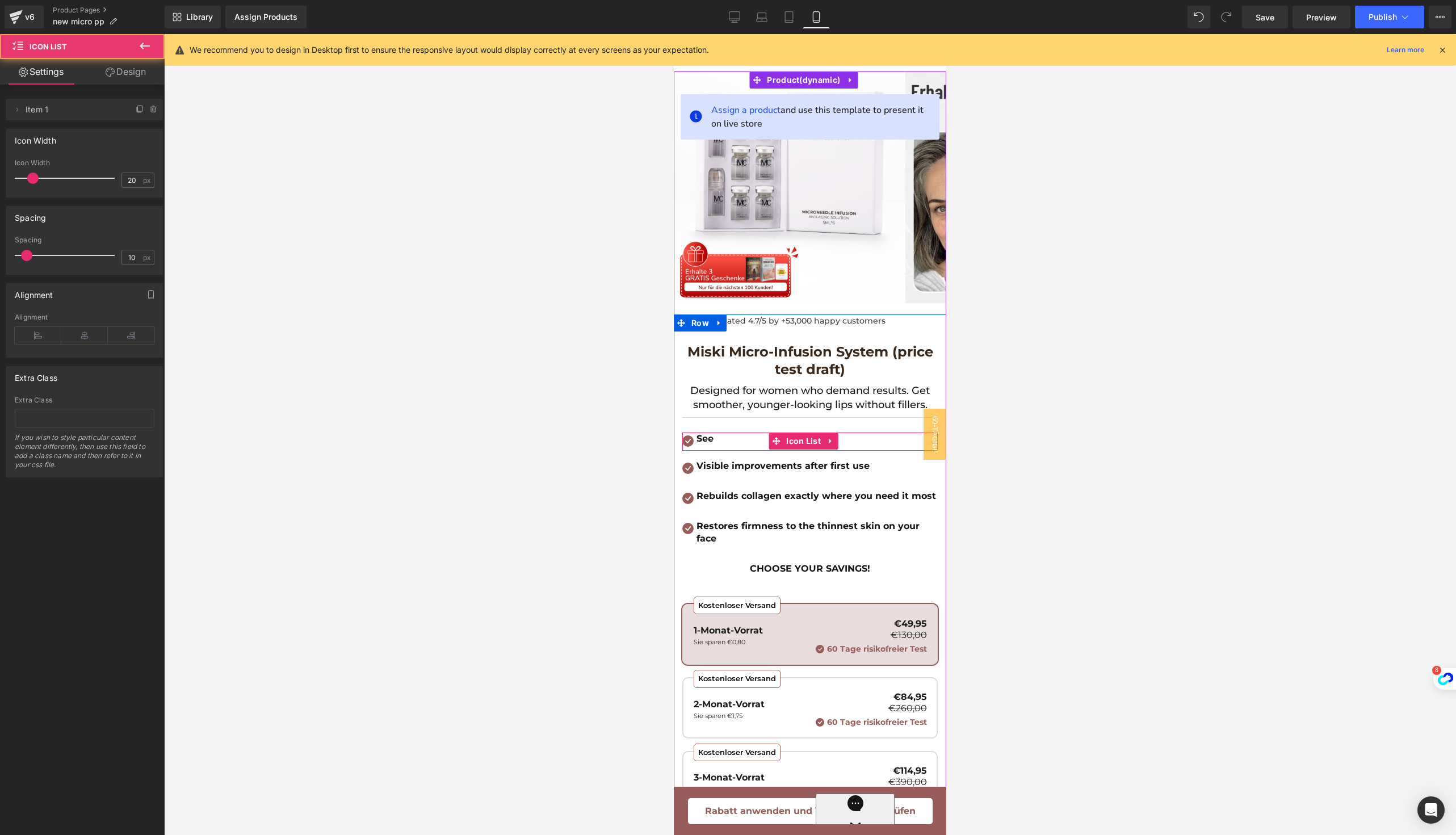
click at [708, 446] on ul "Icon See Text Block" at bounding box center [698, 442] width 31 height 18
click at [1063, 449] on div at bounding box center [810, 434] width 1292 height 800
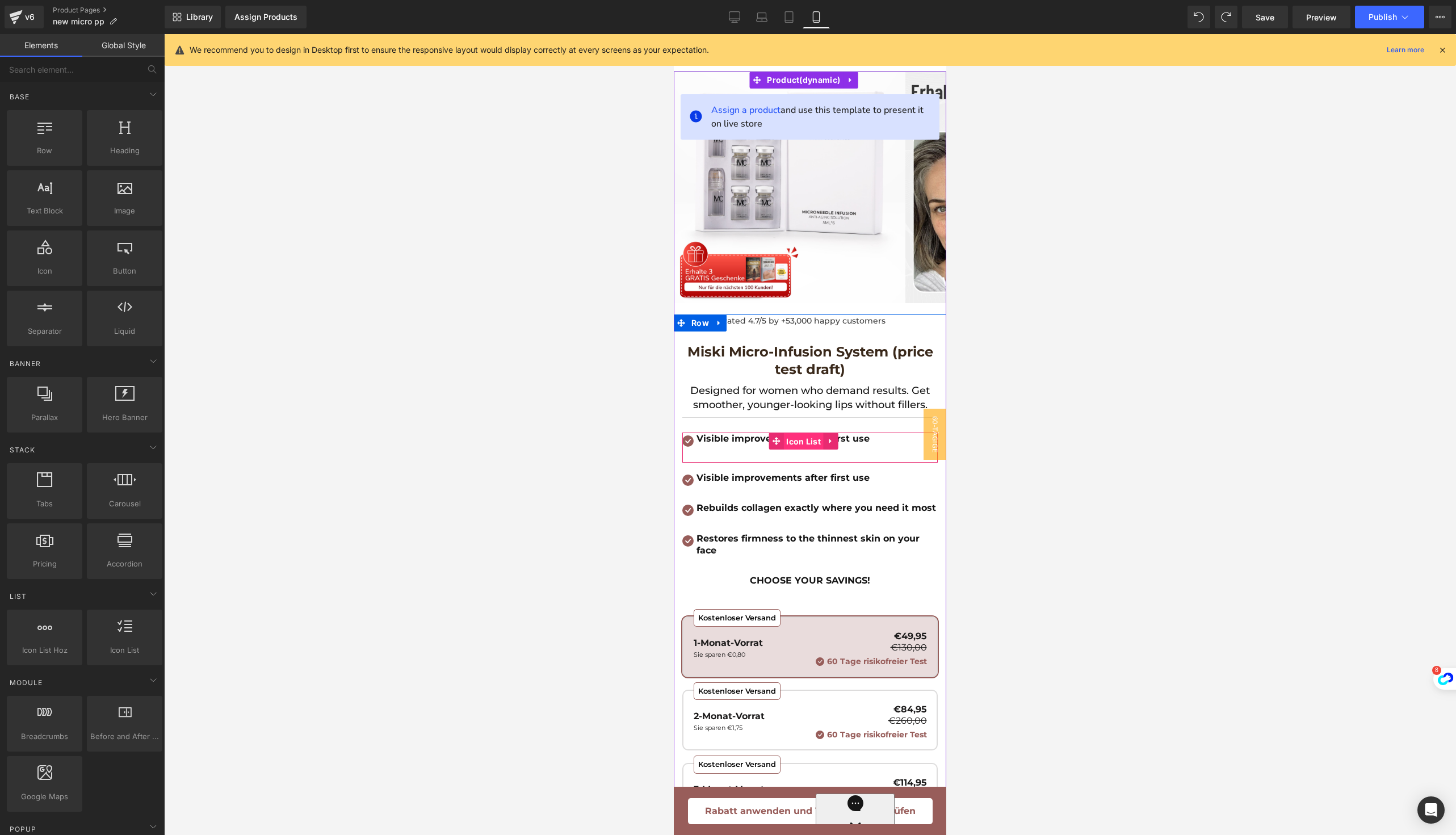
click at [818, 438] on span "Icon List" at bounding box center [804, 442] width 40 height 17
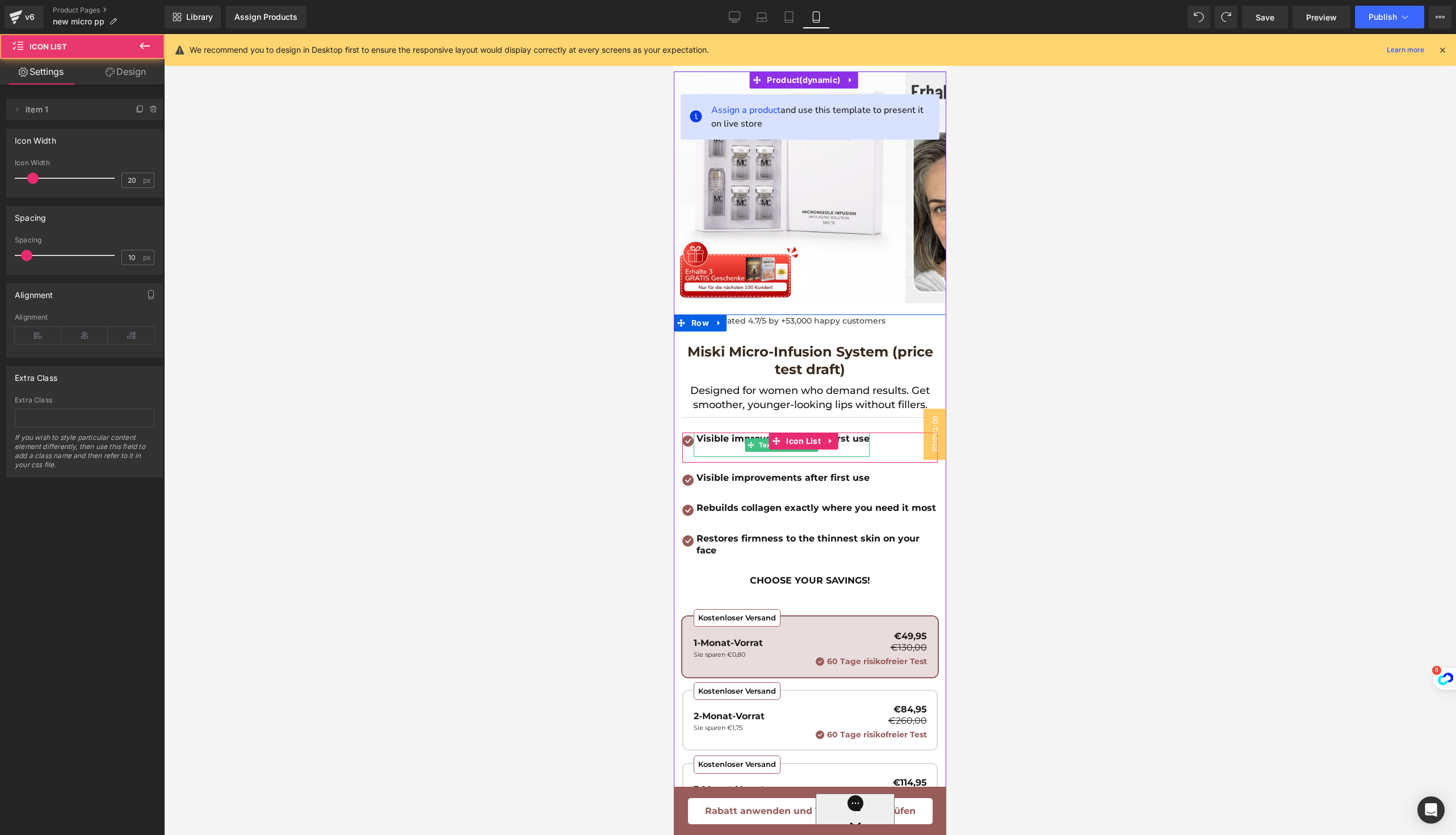
click at [861, 438] on b "Visible improvements after first use" at bounding box center [783, 438] width 173 height 11
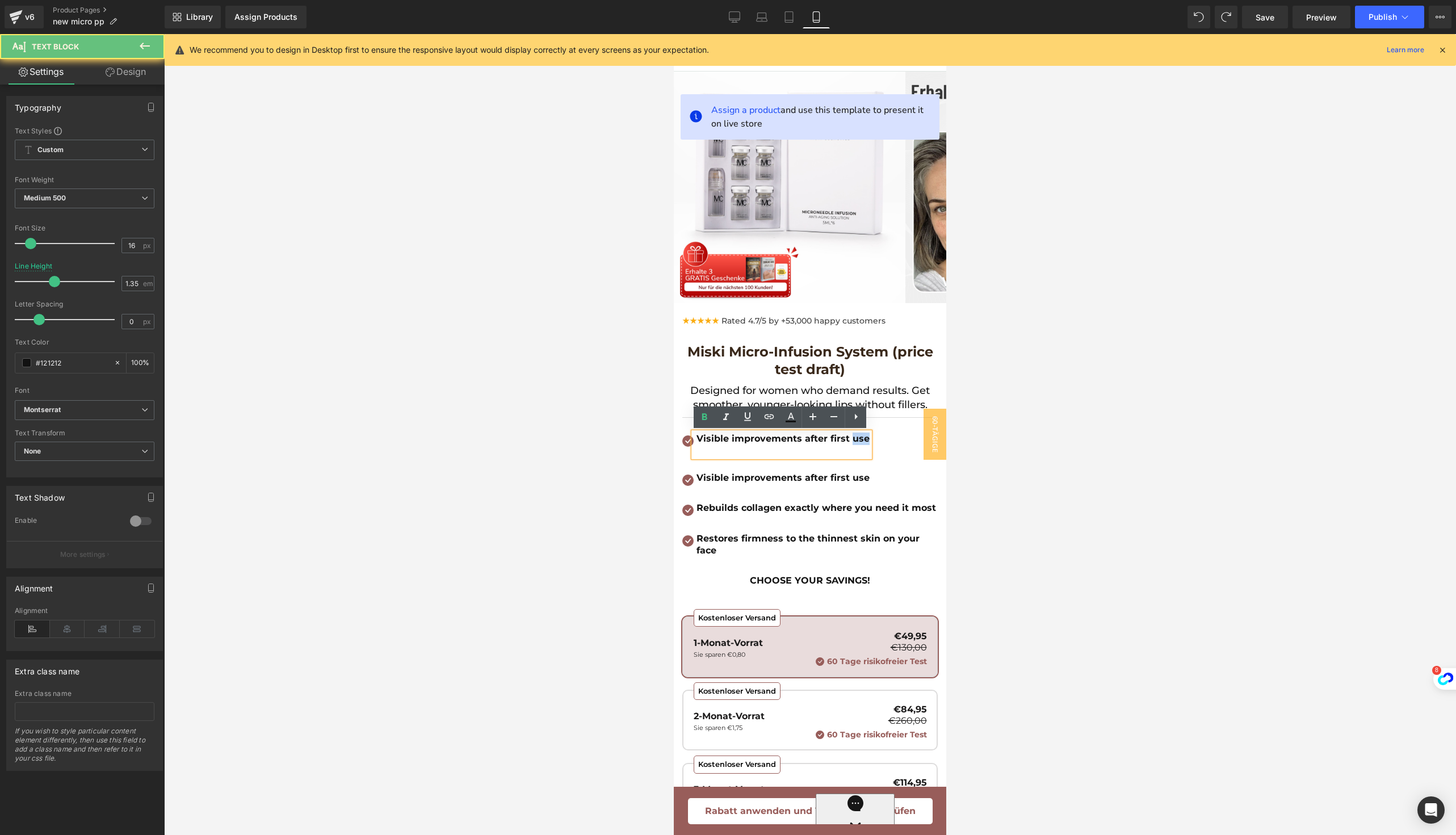
click at [861, 438] on b "Visible improvements after first use" at bounding box center [783, 438] width 173 height 11
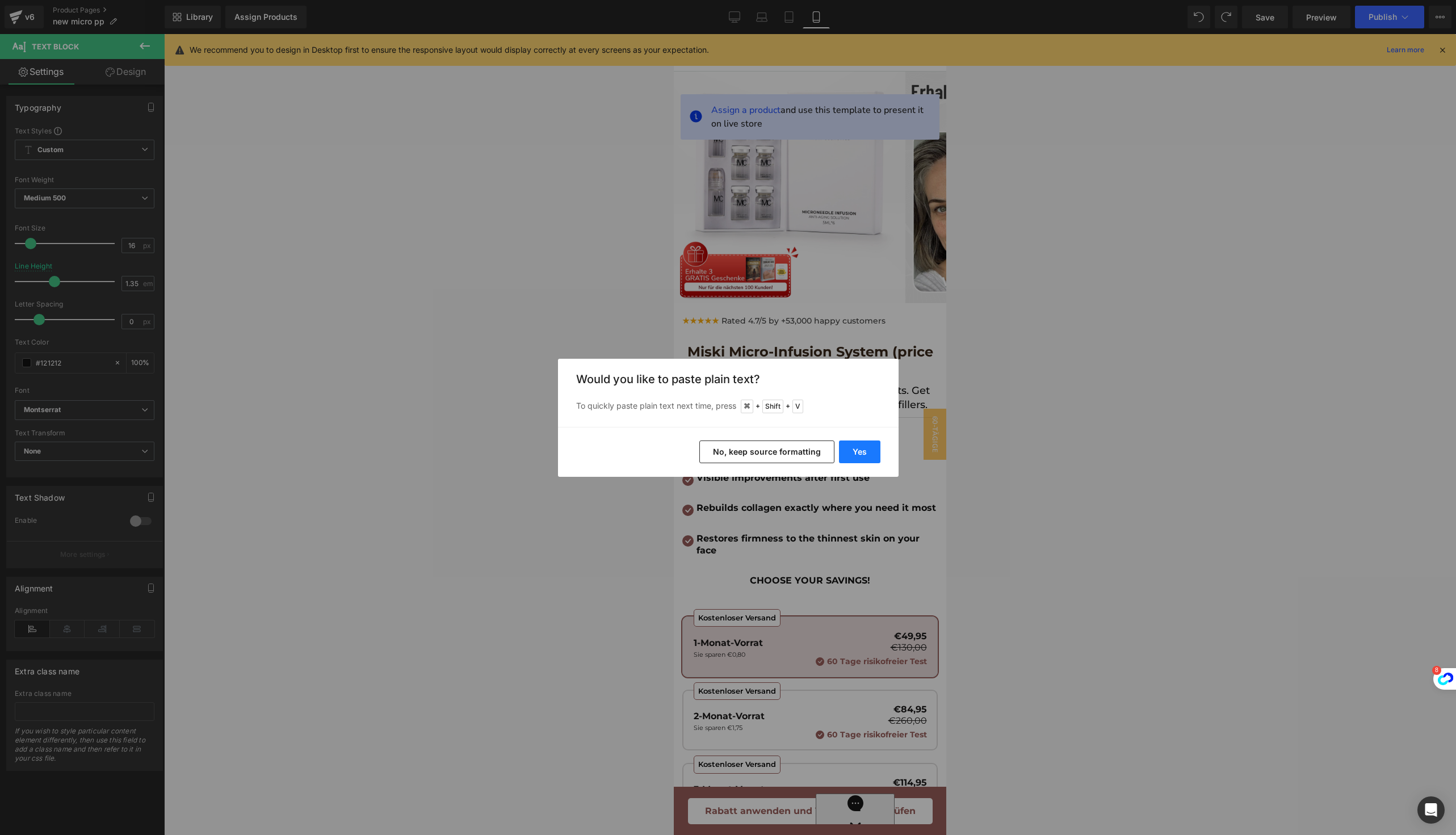
click at [851, 449] on button "Yes" at bounding box center [860, 451] width 41 height 22
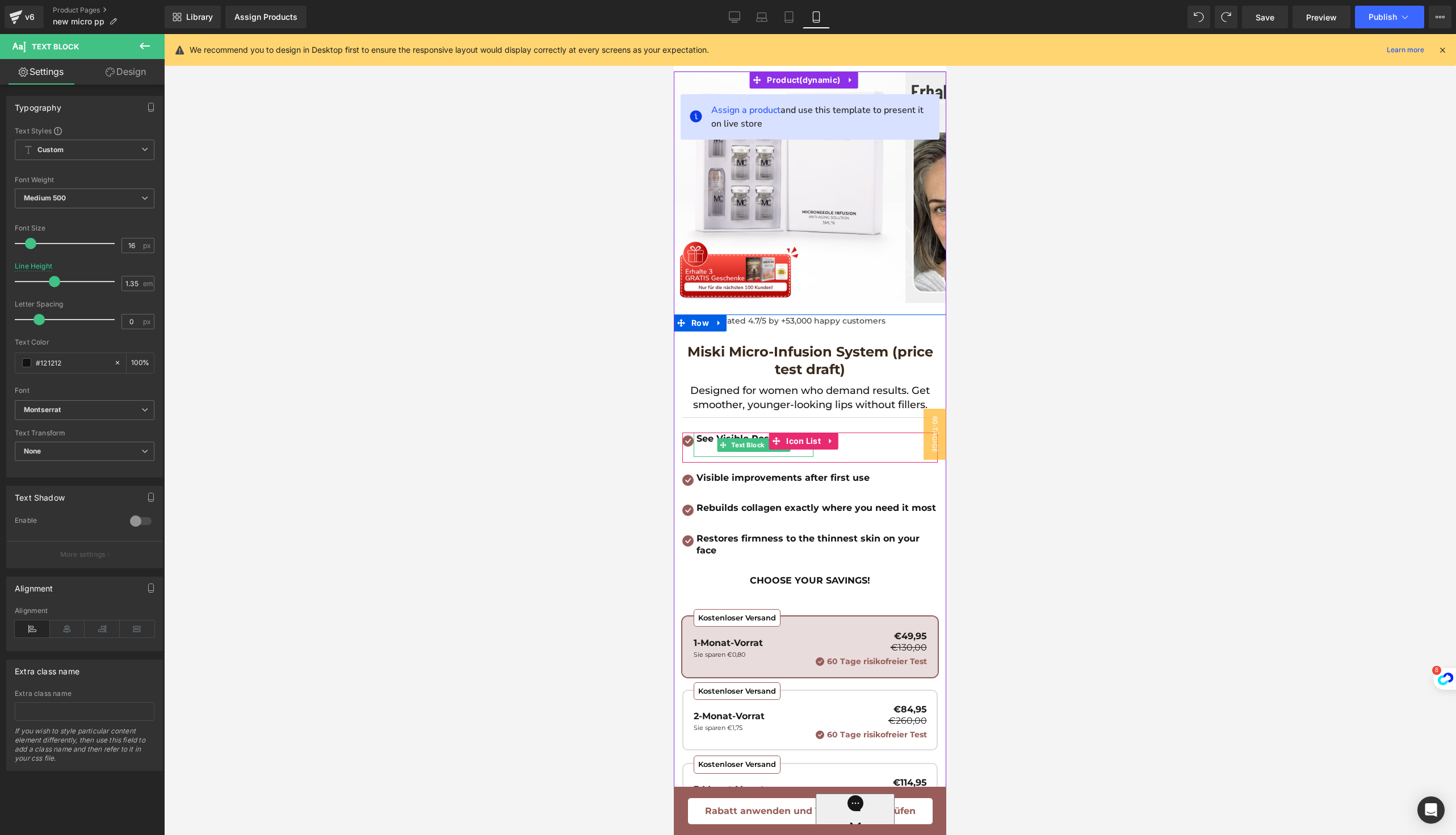
click at [712, 444] on b "See Visible Results Fast!" at bounding box center [755, 438] width 117 height 11
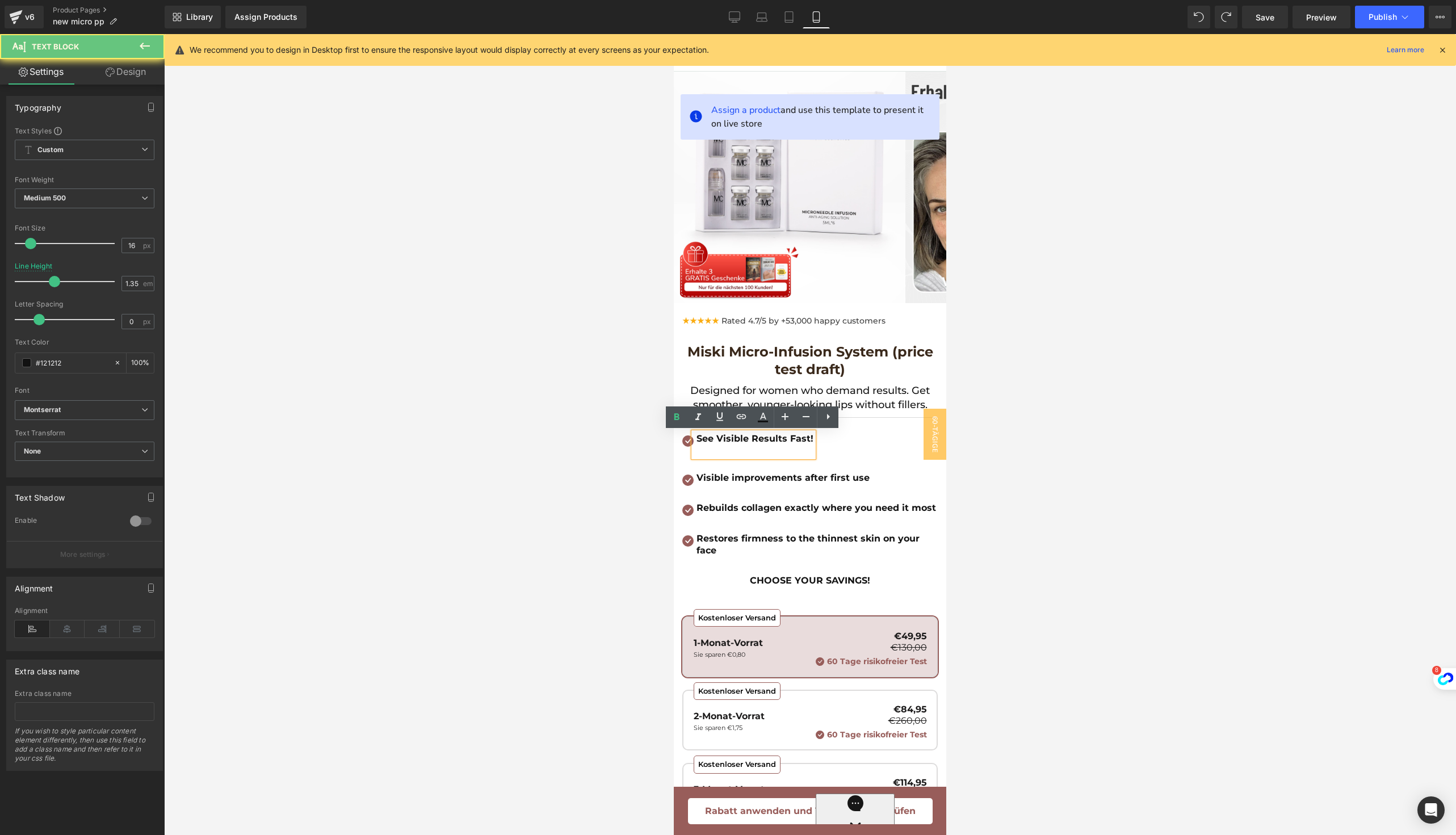
click at [712, 451] on p at bounding box center [755, 451] width 117 height 13
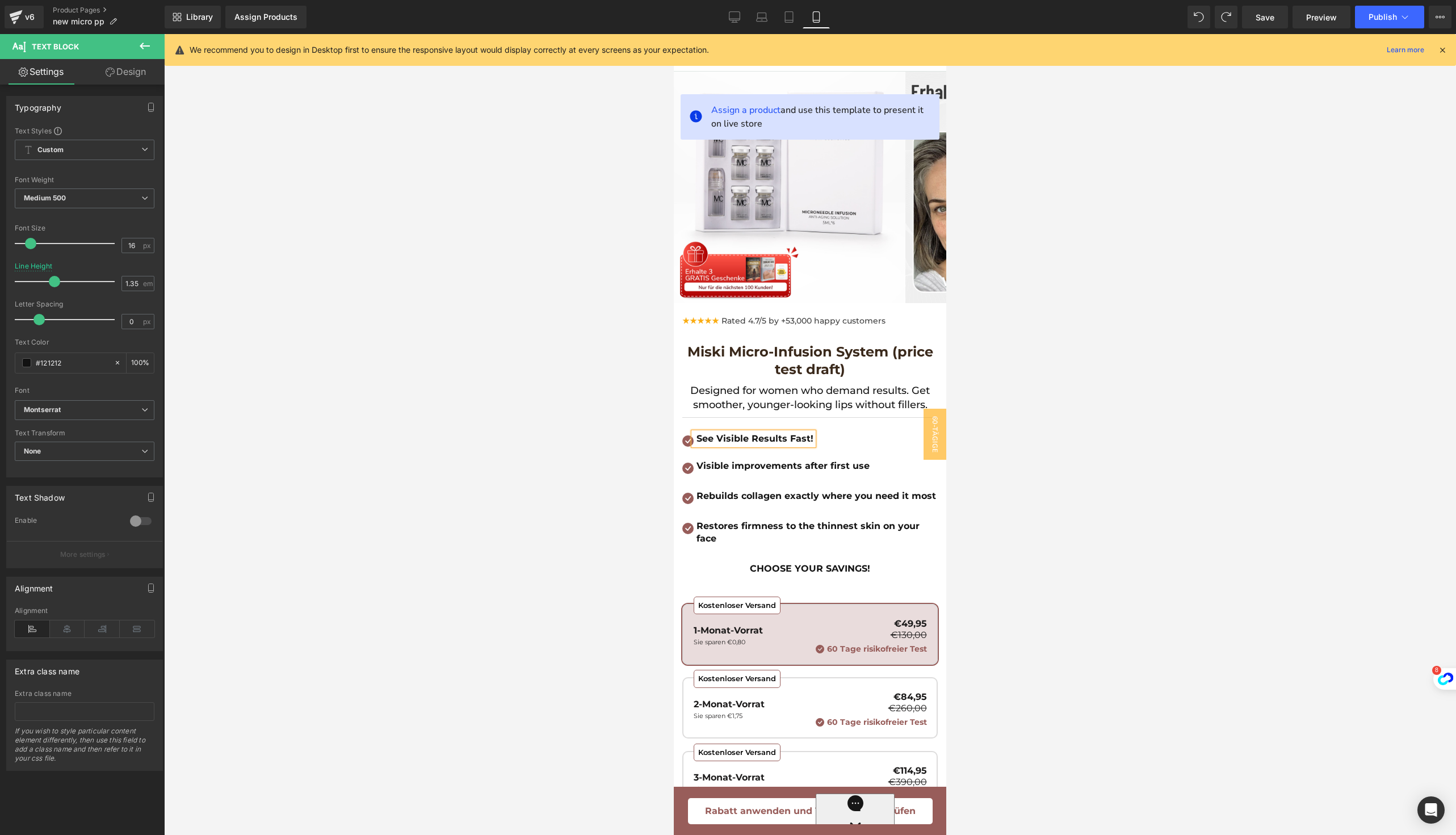
click at [706, 438] on b "See Visible Results Fast!" at bounding box center [755, 438] width 117 height 11
click at [134, 250] on input "16" at bounding box center [132, 245] width 20 height 14
type input "1"
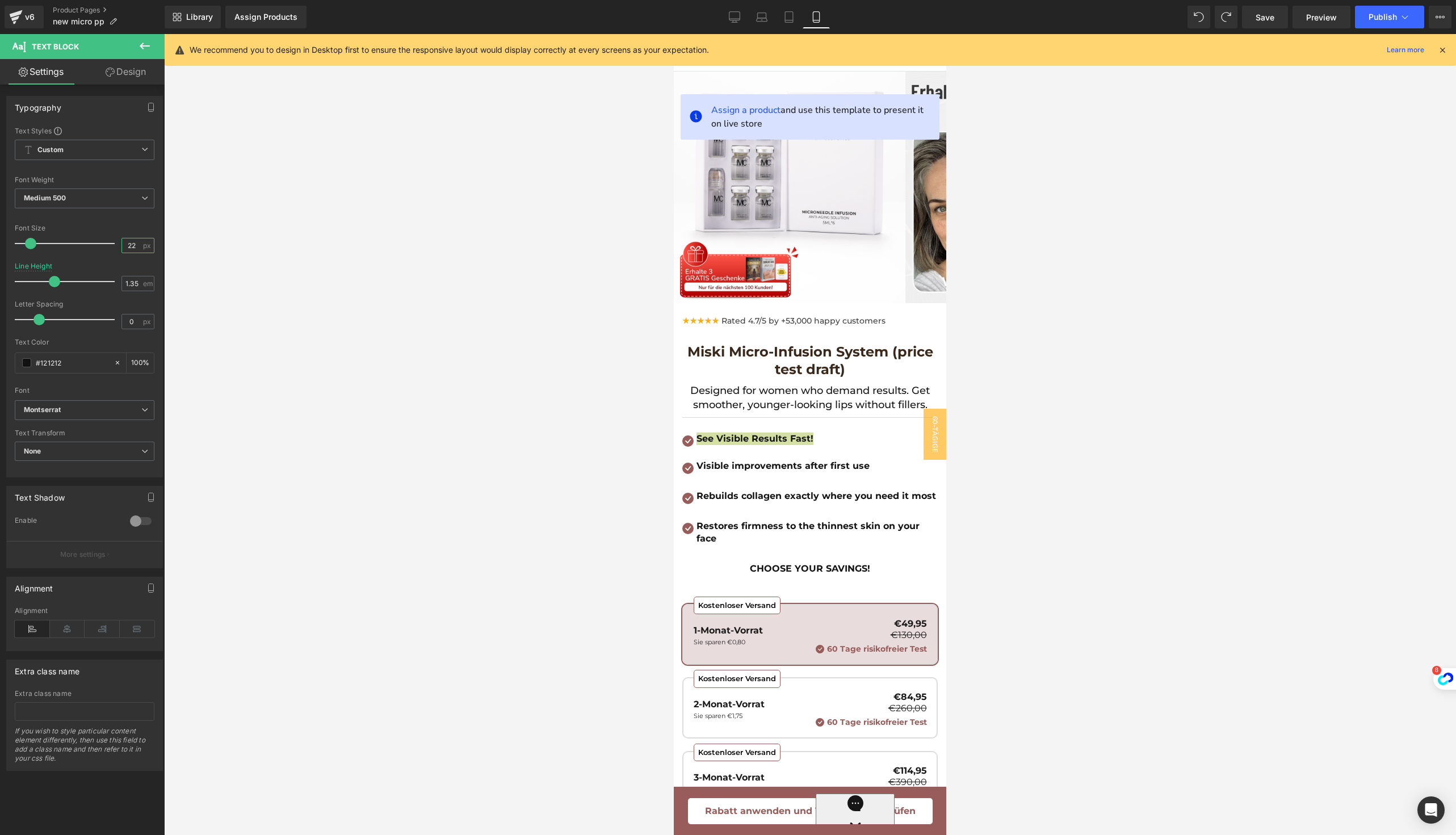
type input "22"
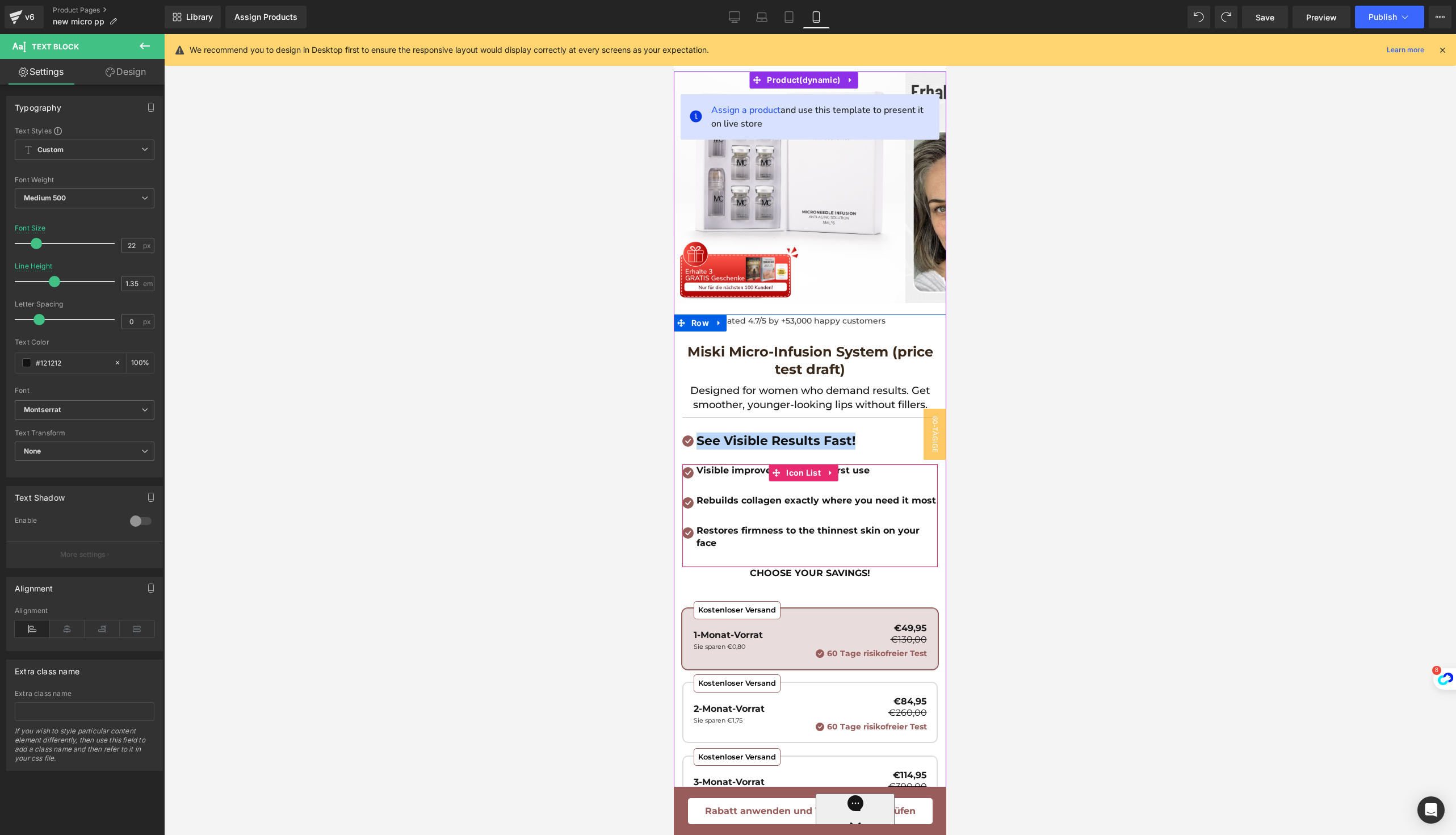
click at [709, 467] on b "Visible improvements after first use" at bounding box center [783, 470] width 173 height 11
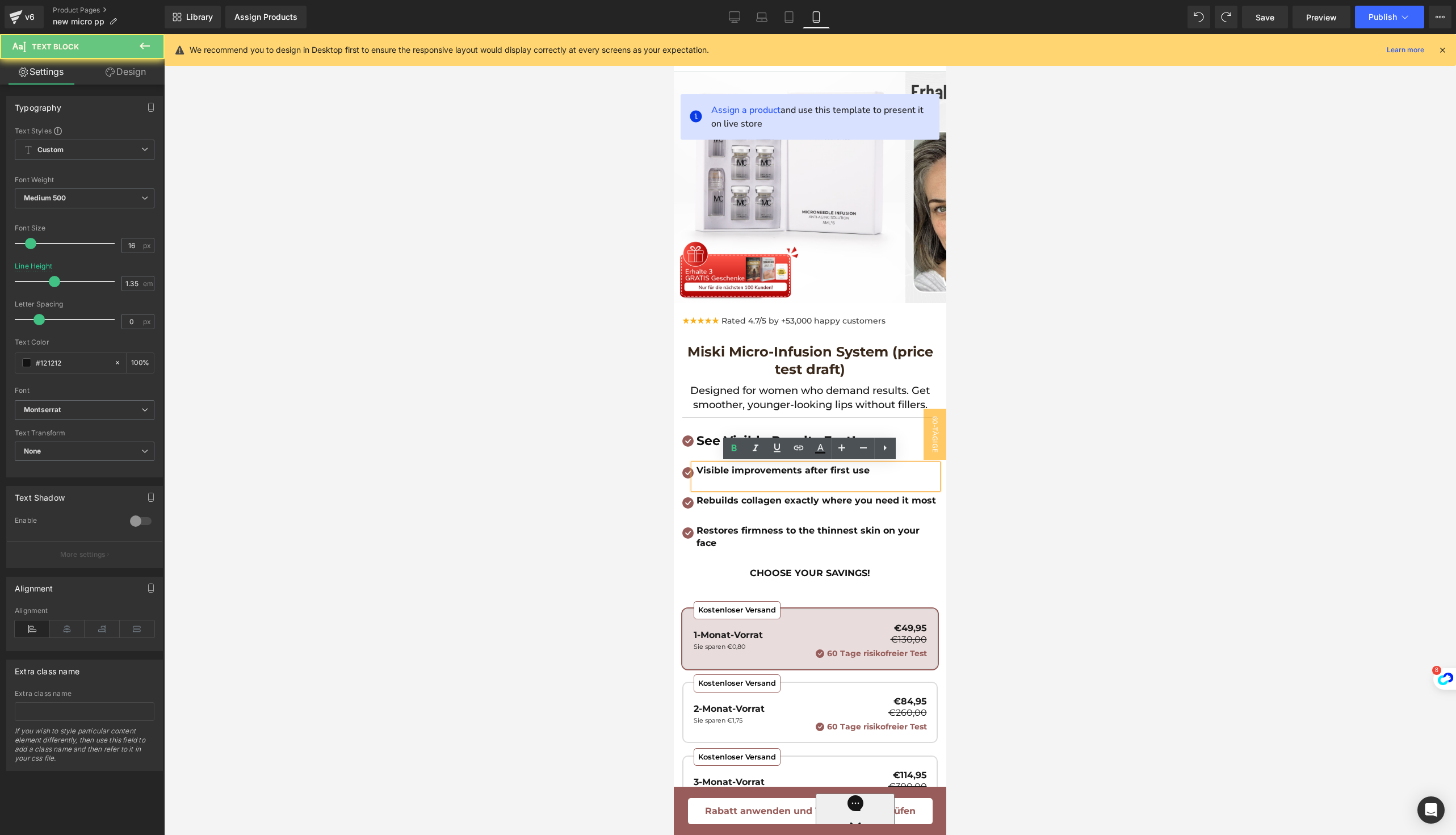
click at [709, 474] on b "Visible improvements after first use" at bounding box center [783, 470] width 173 height 11
click at [715, 505] on b "Rebuilds collagen exactly where you need it most" at bounding box center [816, 500] width 239 height 11
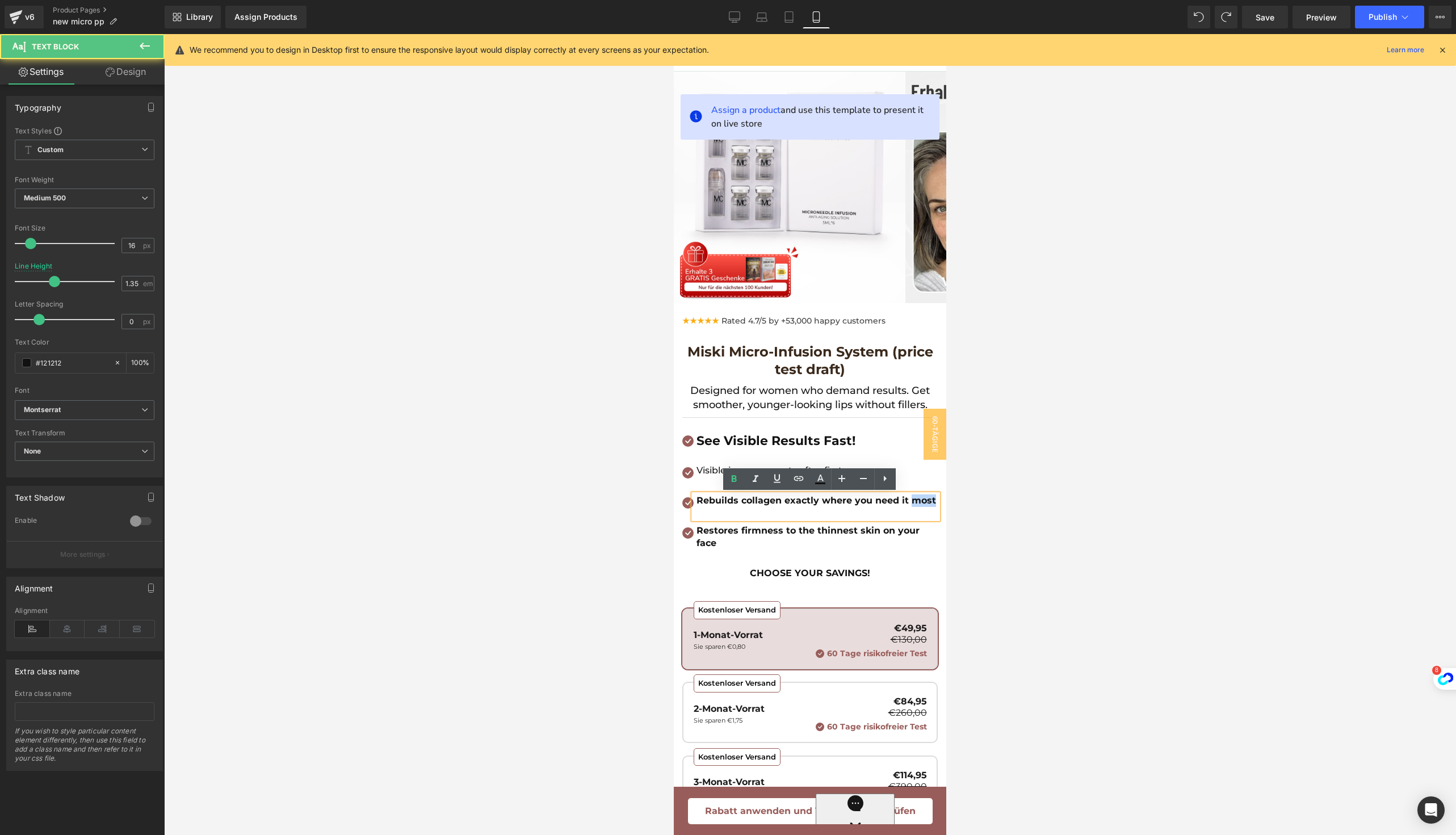
click at [715, 505] on b "Rebuilds collagen exactly where you need it most" at bounding box center [816, 500] width 239 height 11
click at [728, 549] on p "Restores firmness to the thinnest skin on your face" at bounding box center [817, 537] width 241 height 24
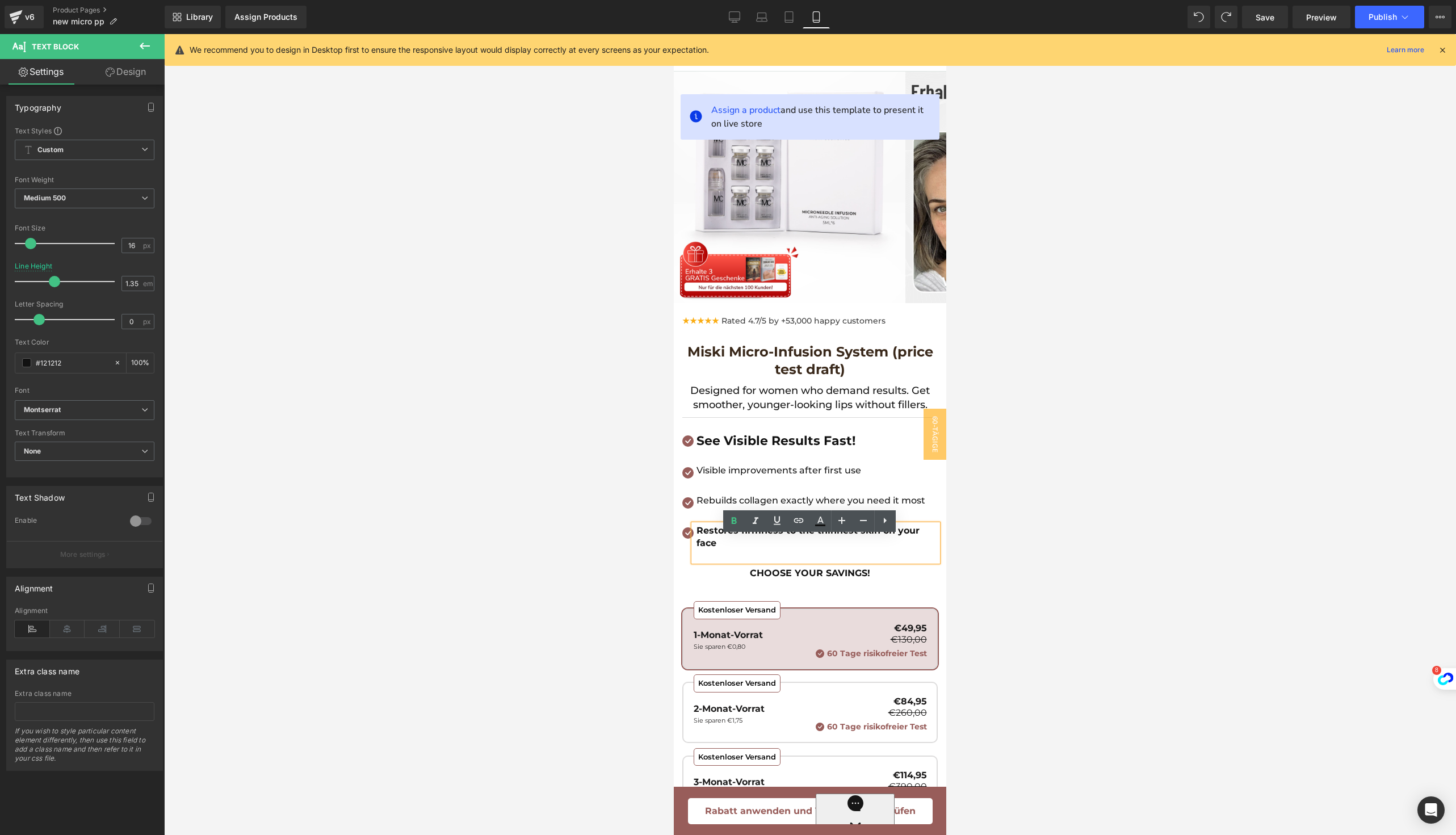
click at [728, 549] on p "Restores firmness to the thinnest skin on your face" at bounding box center [817, 537] width 241 height 24
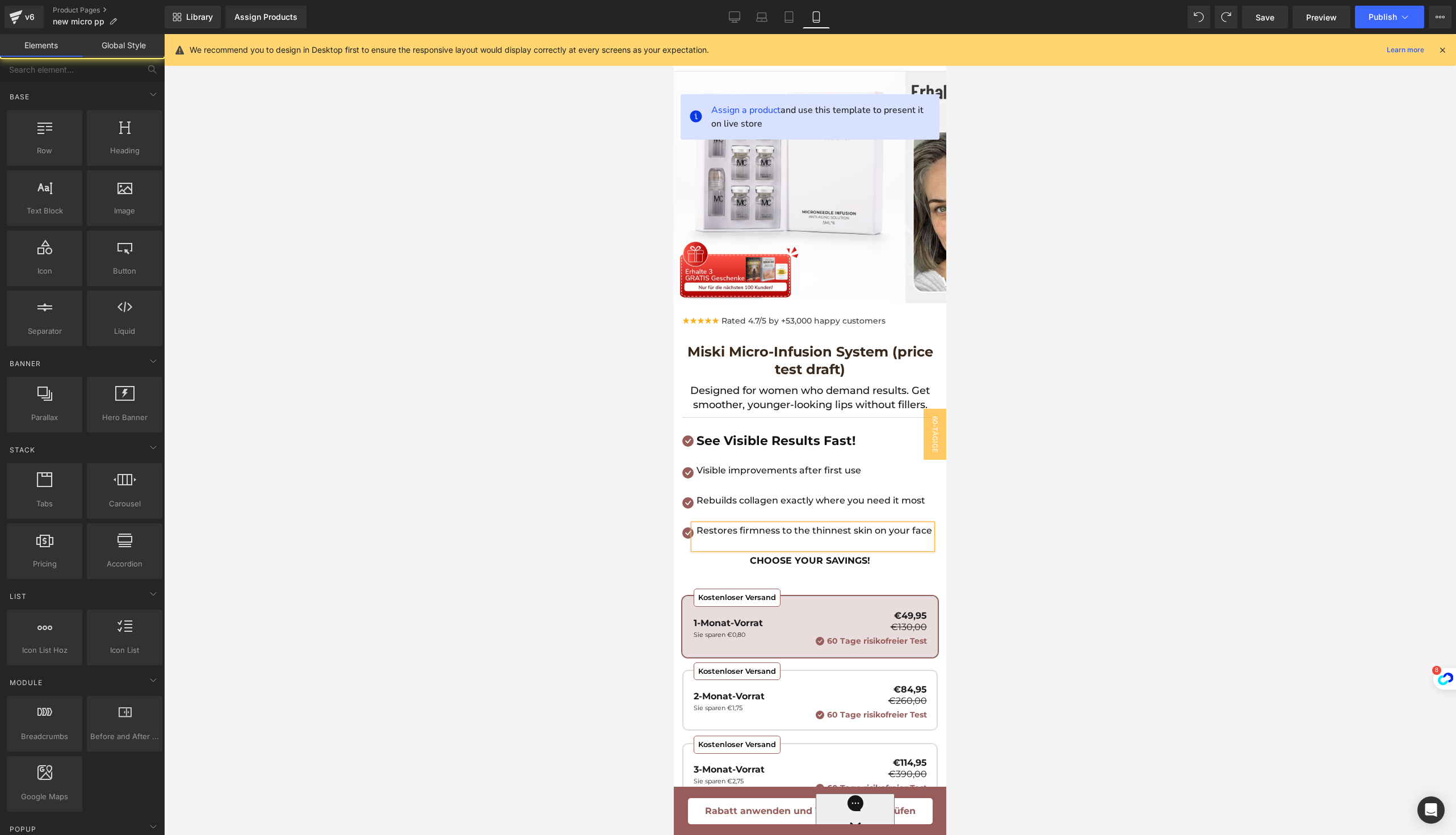
click at [1105, 505] on div at bounding box center [810, 434] width 1292 height 800
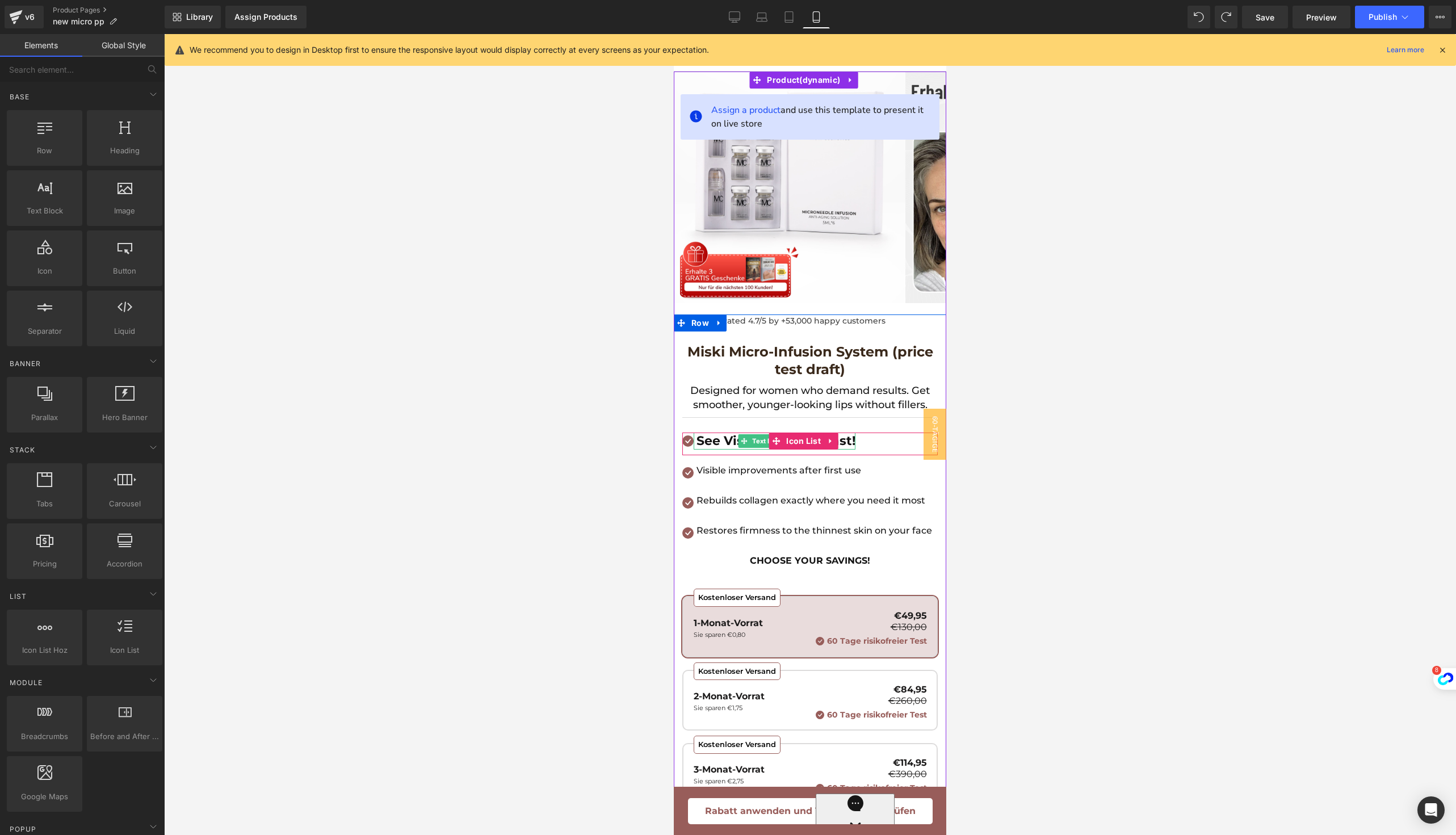
click at [709, 443] on b "See Visible Results Fast!" at bounding box center [776, 441] width 159 height 16
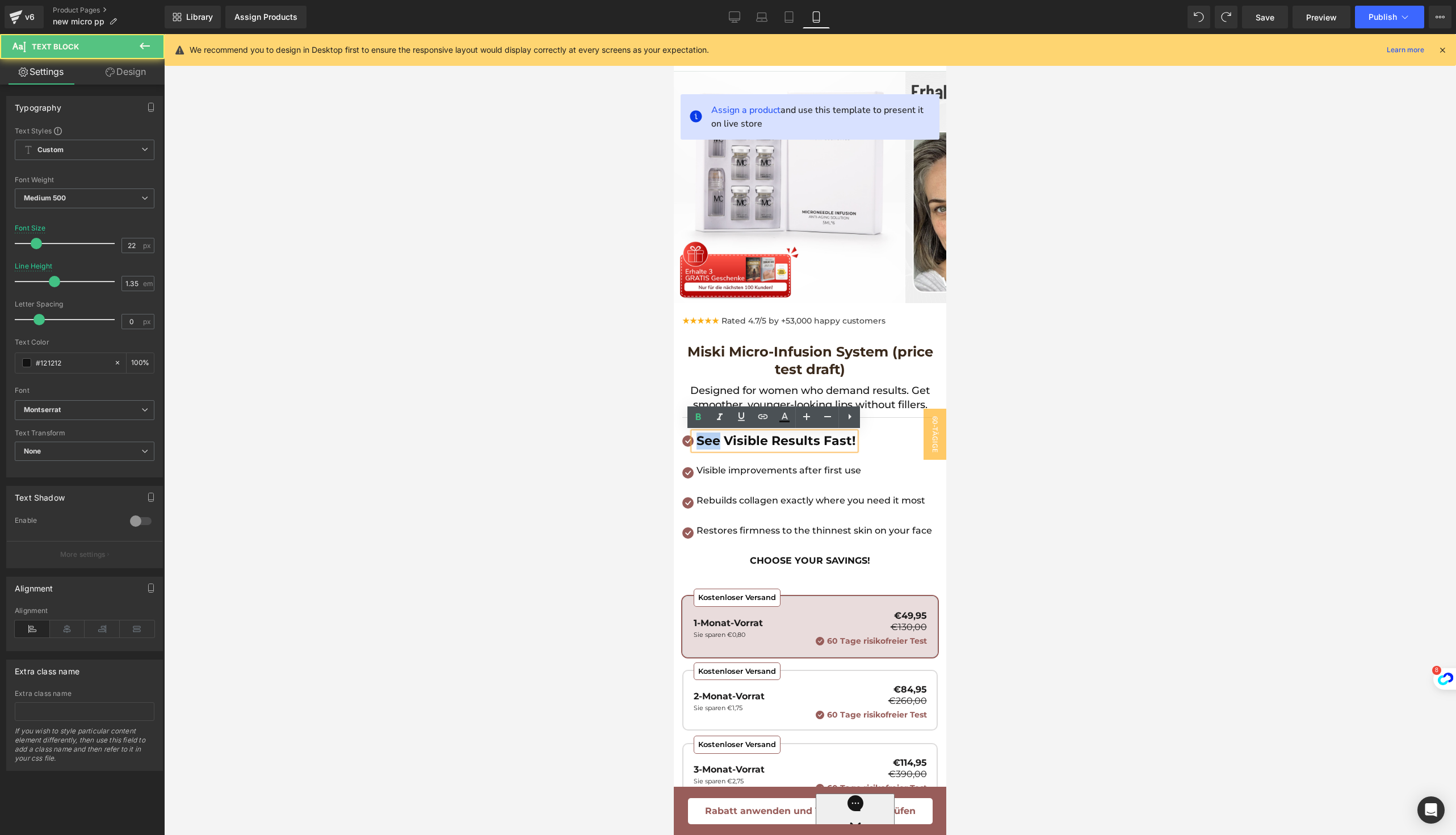
click at [709, 443] on b "See Visible Results Fast!" at bounding box center [776, 441] width 159 height 16
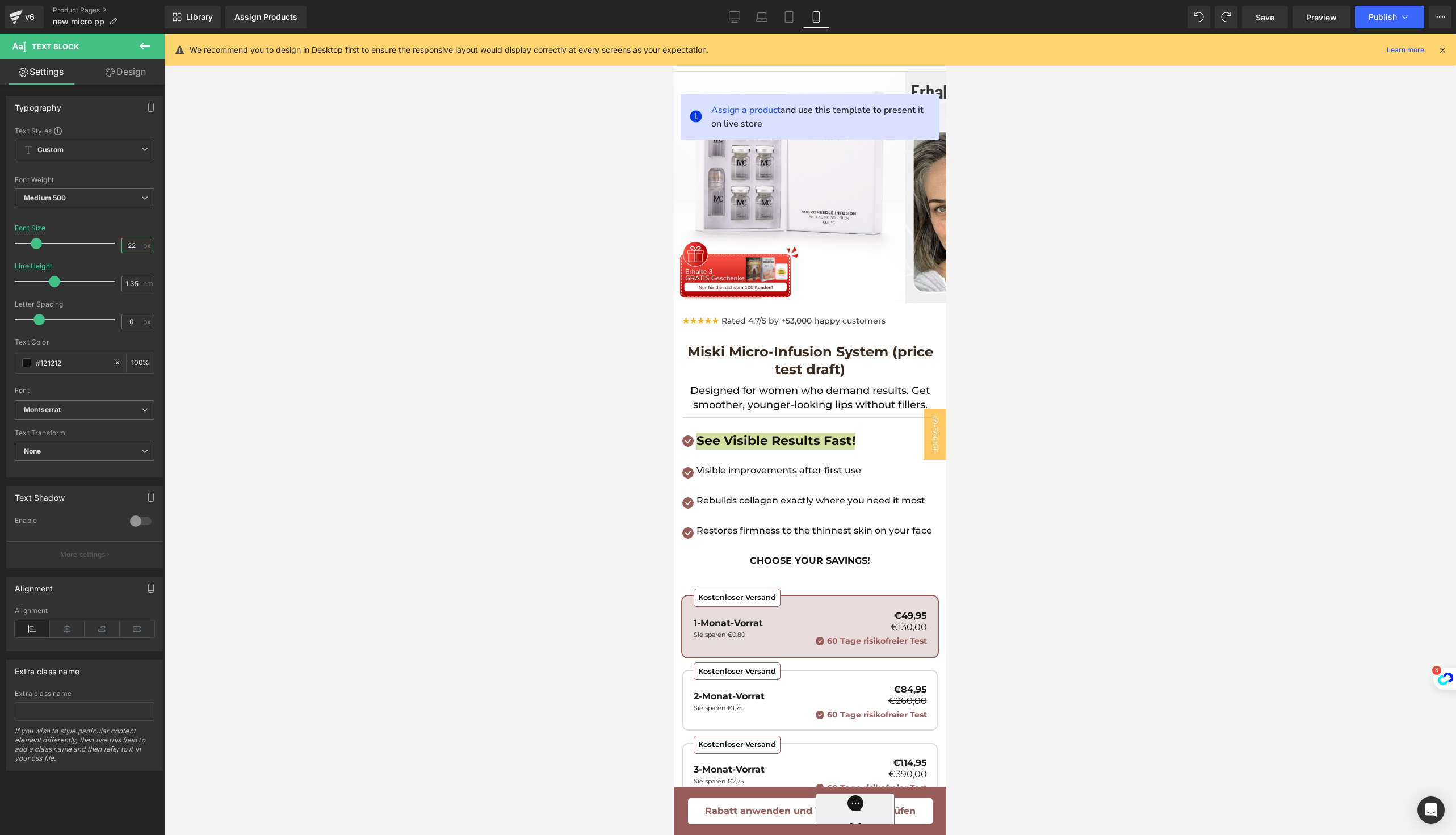
click at [133, 247] on input "22" at bounding box center [132, 245] width 20 height 14
type input "25"
click at [528, 476] on div at bounding box center [810, 434] width 1292 height 800
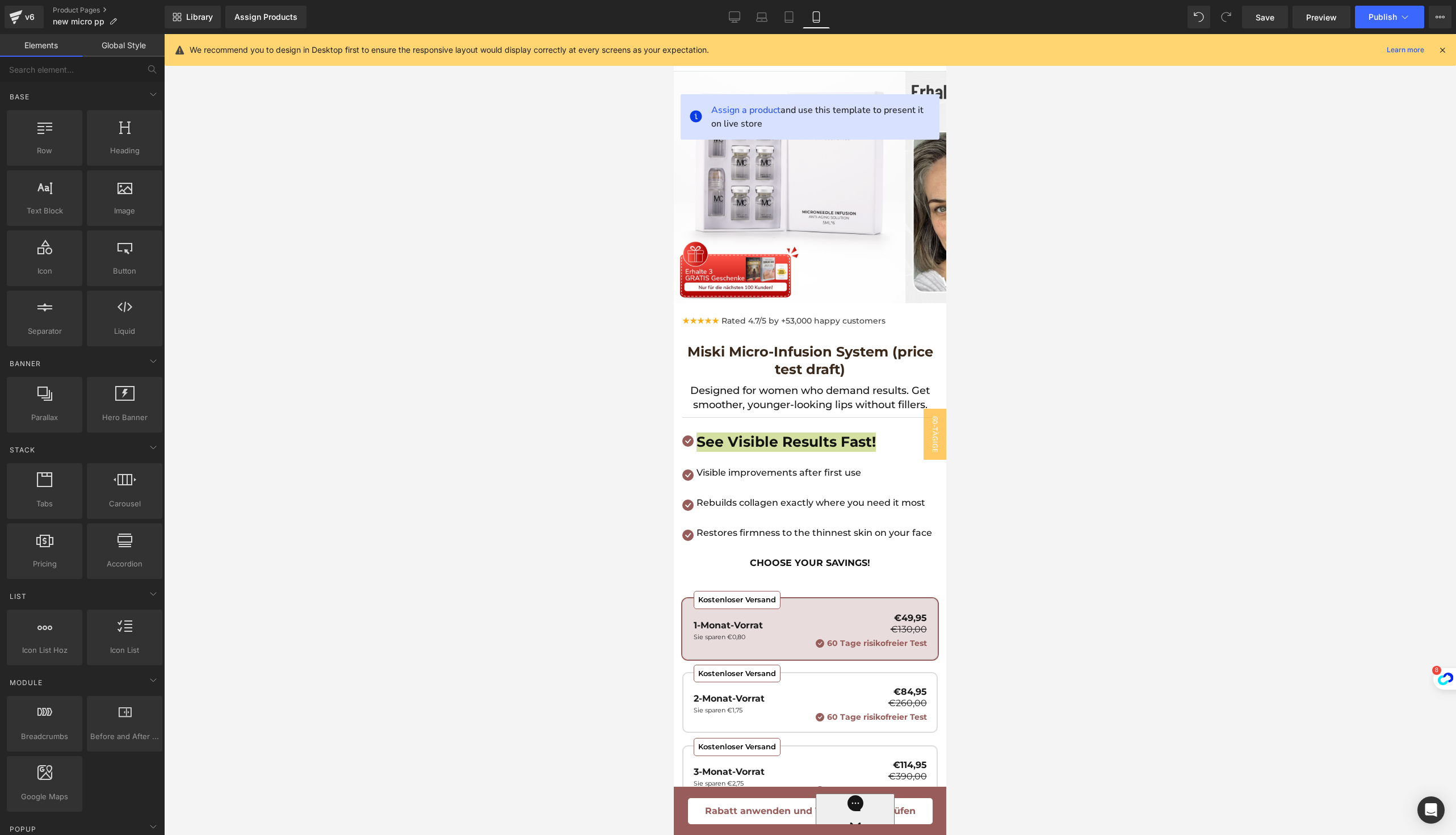
click at [1102, 485] on div at bounding box center [810, 434] width 1292 height 800
click at [1118, 483] on div at bounding box center [810, 434] width 1292 height 800
click at [152, 94] on icon at bounding box center [154, 94] width 14 height 14
click at [150, 94] on icon at bounding box center [154, 94] width 14 height 14
click at [766, 509] on p "Rebuilds collagen exactly where you need it most" at bounding box center [815, 503] width 236 height 13
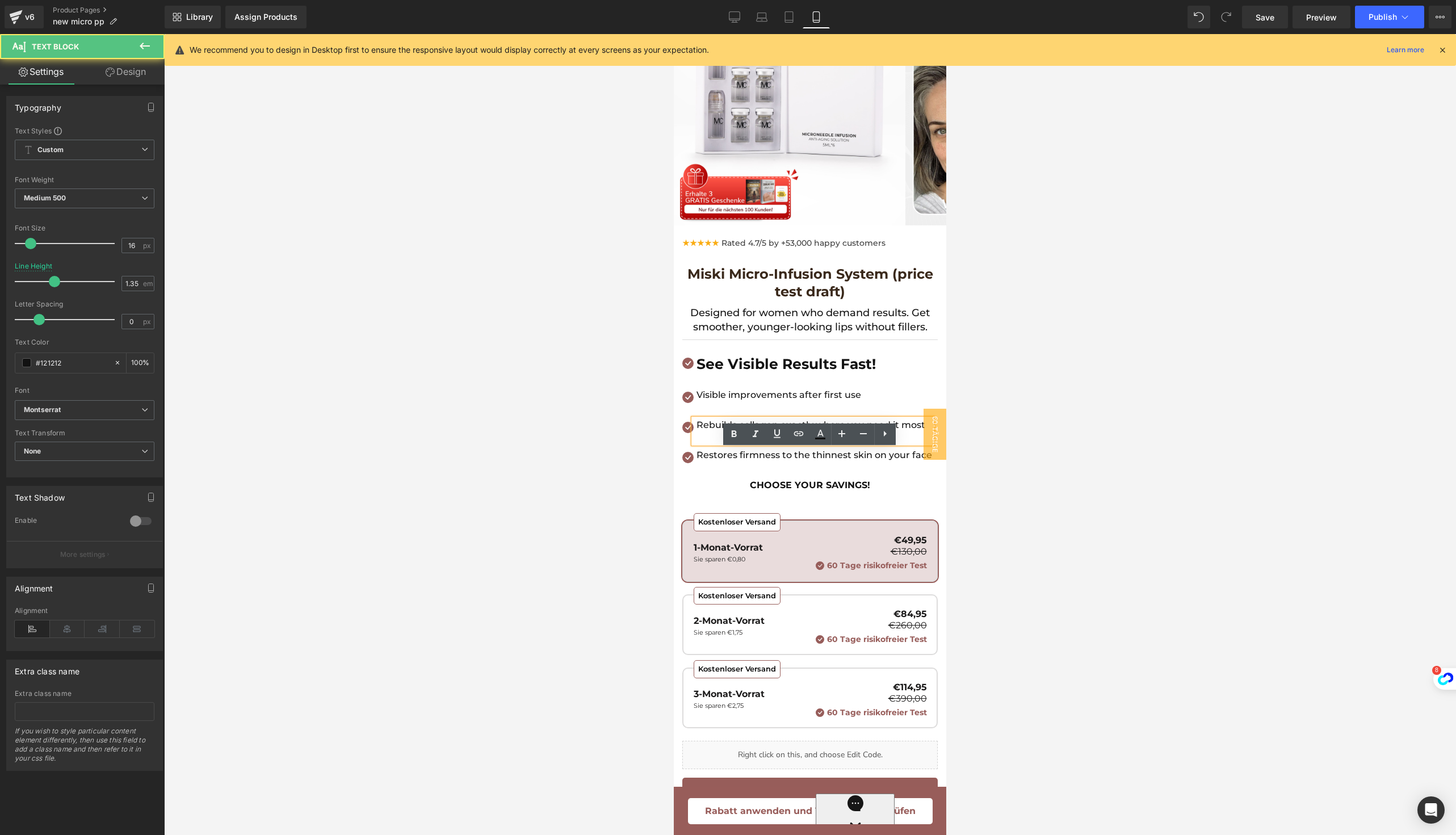
scroll to position [114, 0]
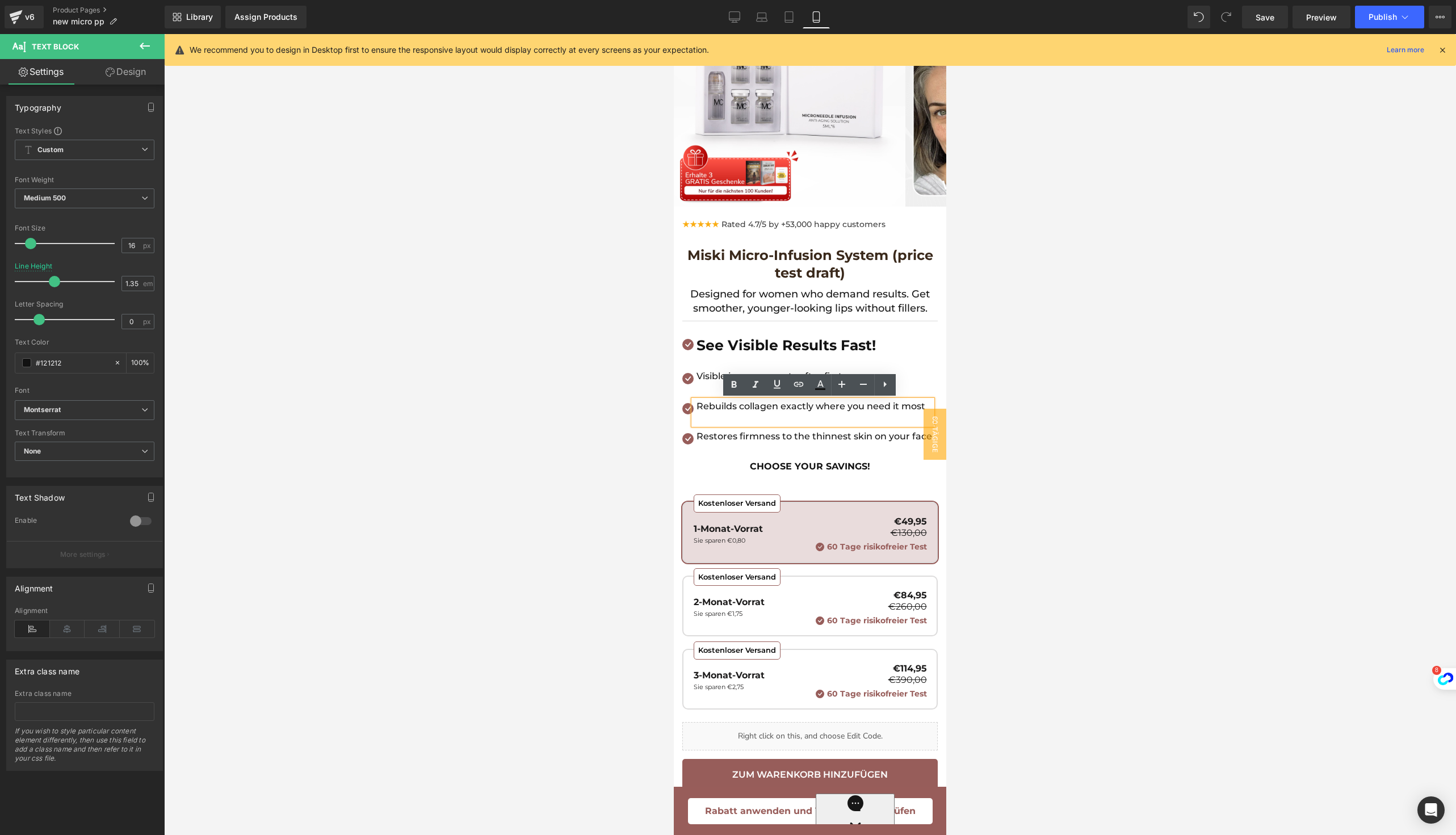
click at [772, 551] on div "Kostenloser Versand 1-Monat-Vorrat Sie sparen €0,80 €49,95 €130,00 60 Tage risi…" at bounding box center [811, 534] width 234 height 35
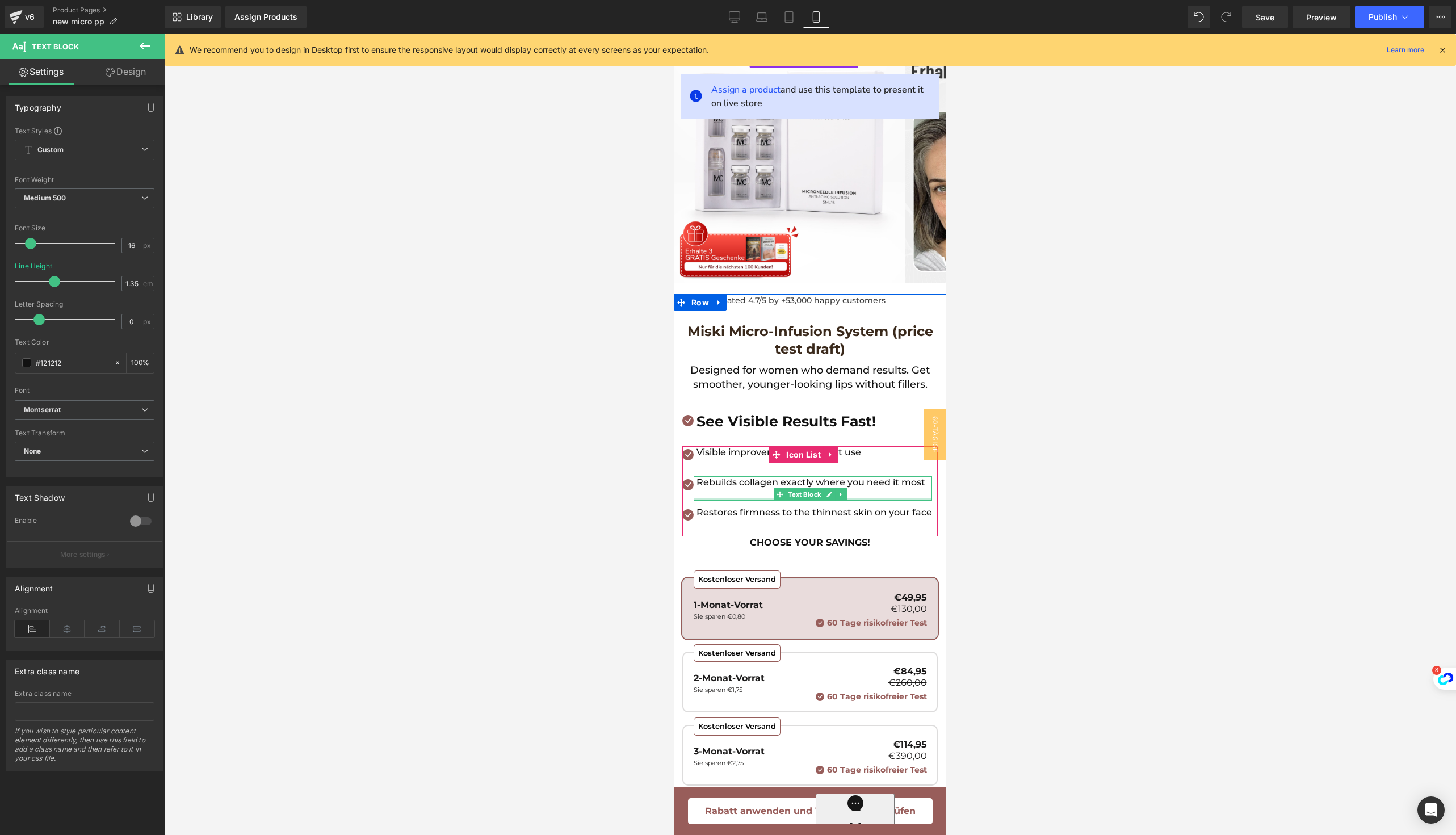
scroll to position [28, 0]
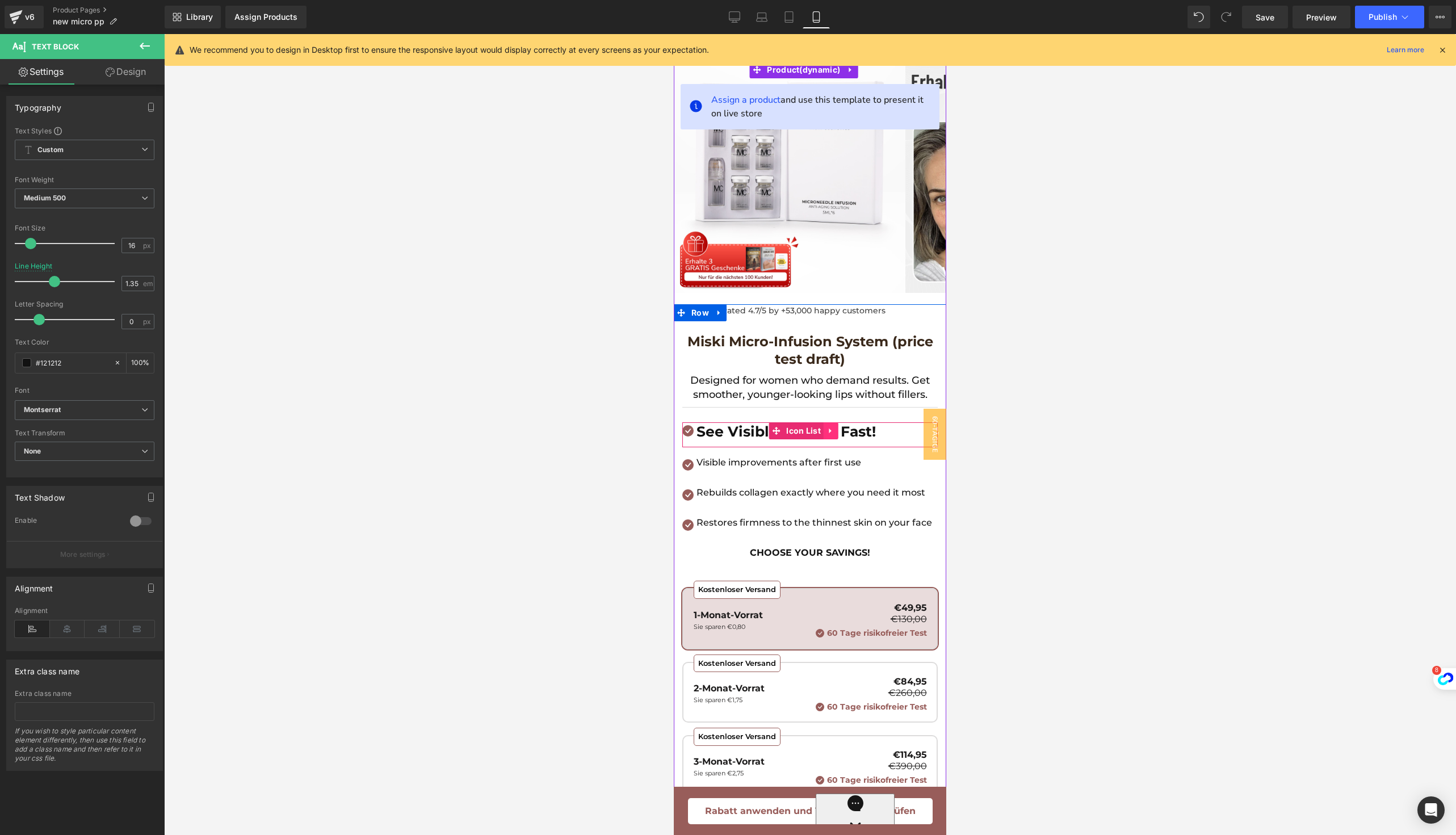
click at [826, 430] on link at bounding box center [831, 431] width 15 height 17
click at [820, 430] on icon at bounding box center [824, 431] width 8 height 8
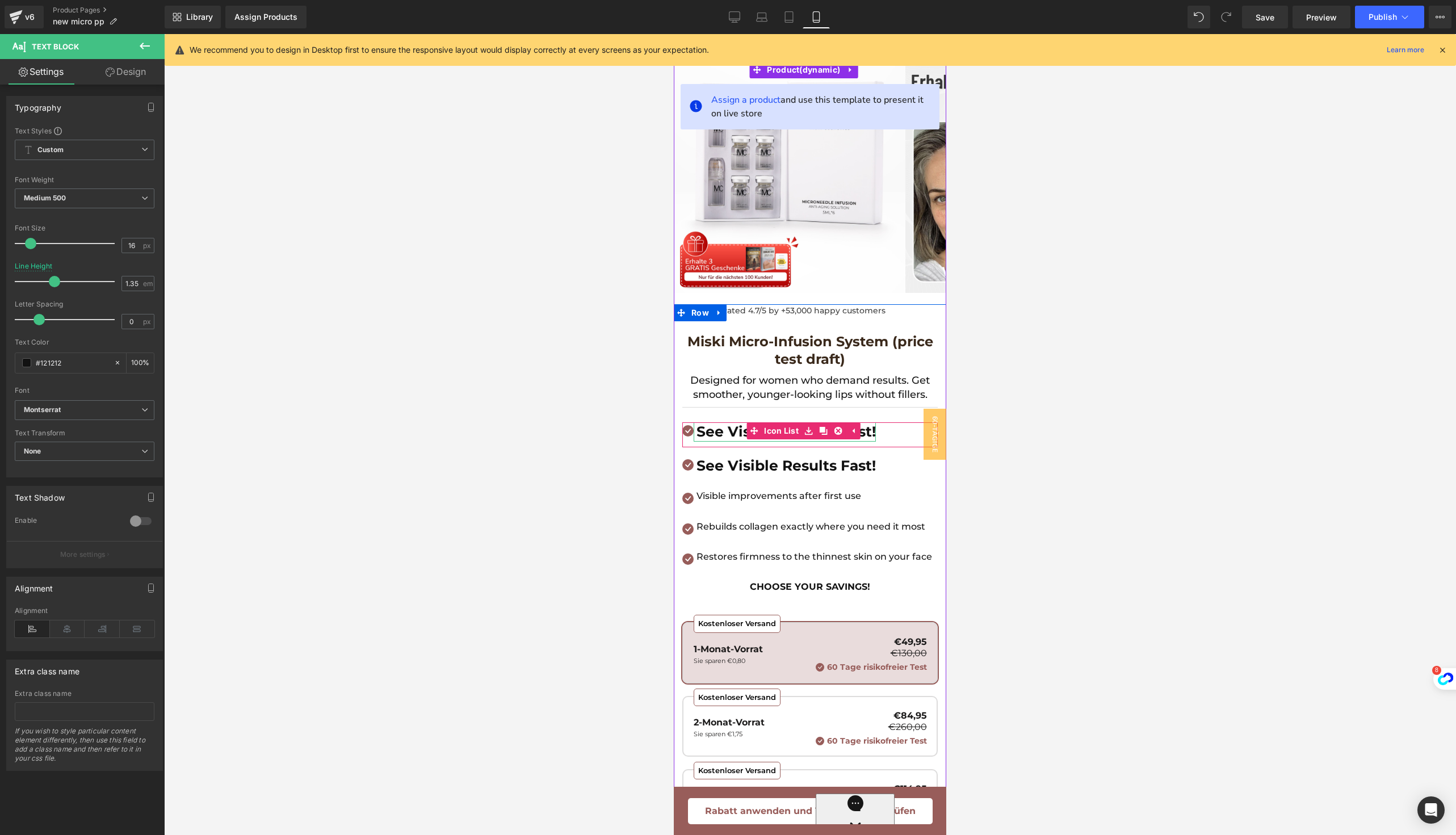
click at [728, 434] on b "See Visible Results Fast!" at bounding box center [786, 431] width 179 height 17
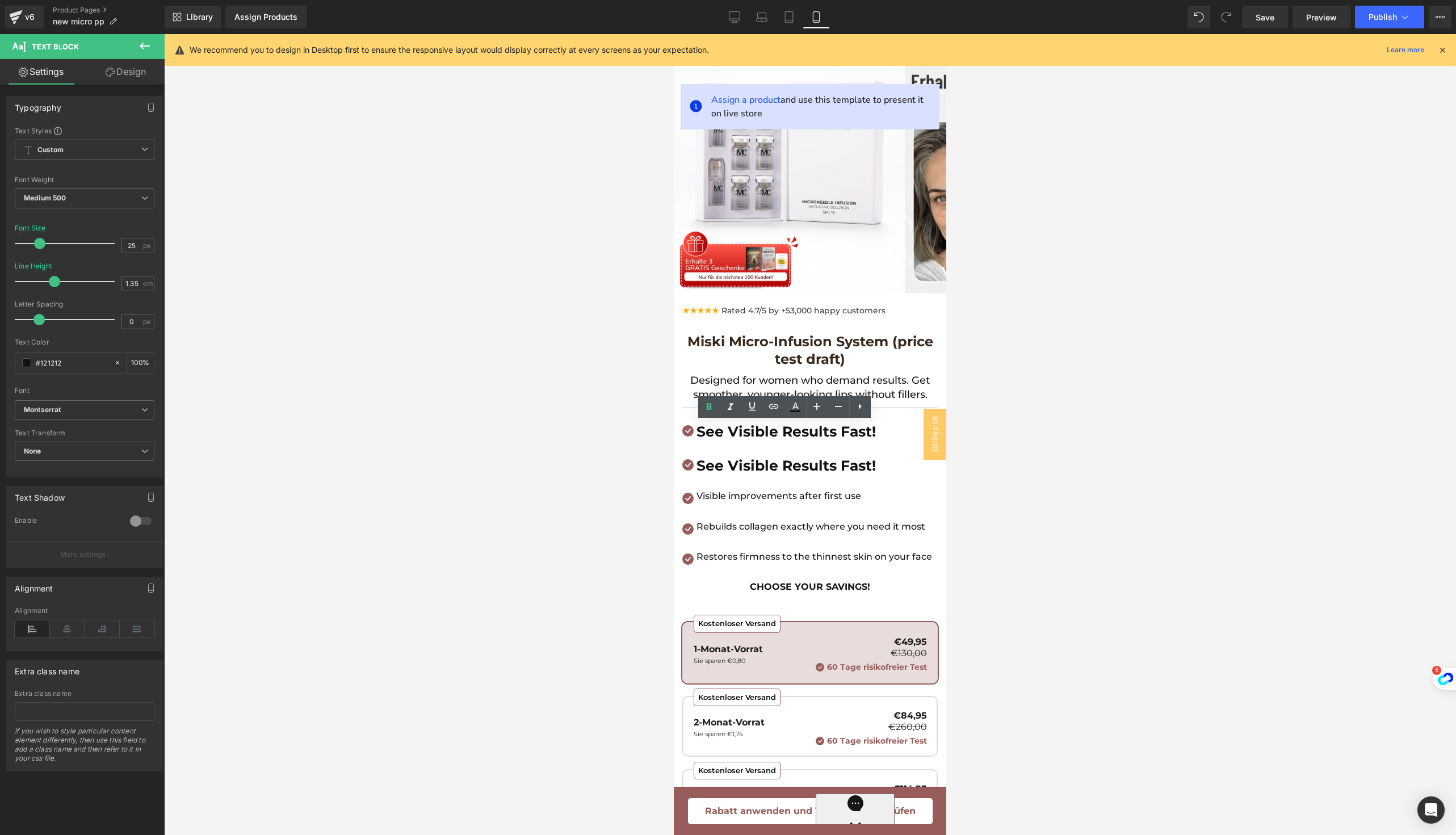
click at [964, 443] on div at bounding box center [810, 434] width 1292 height 800
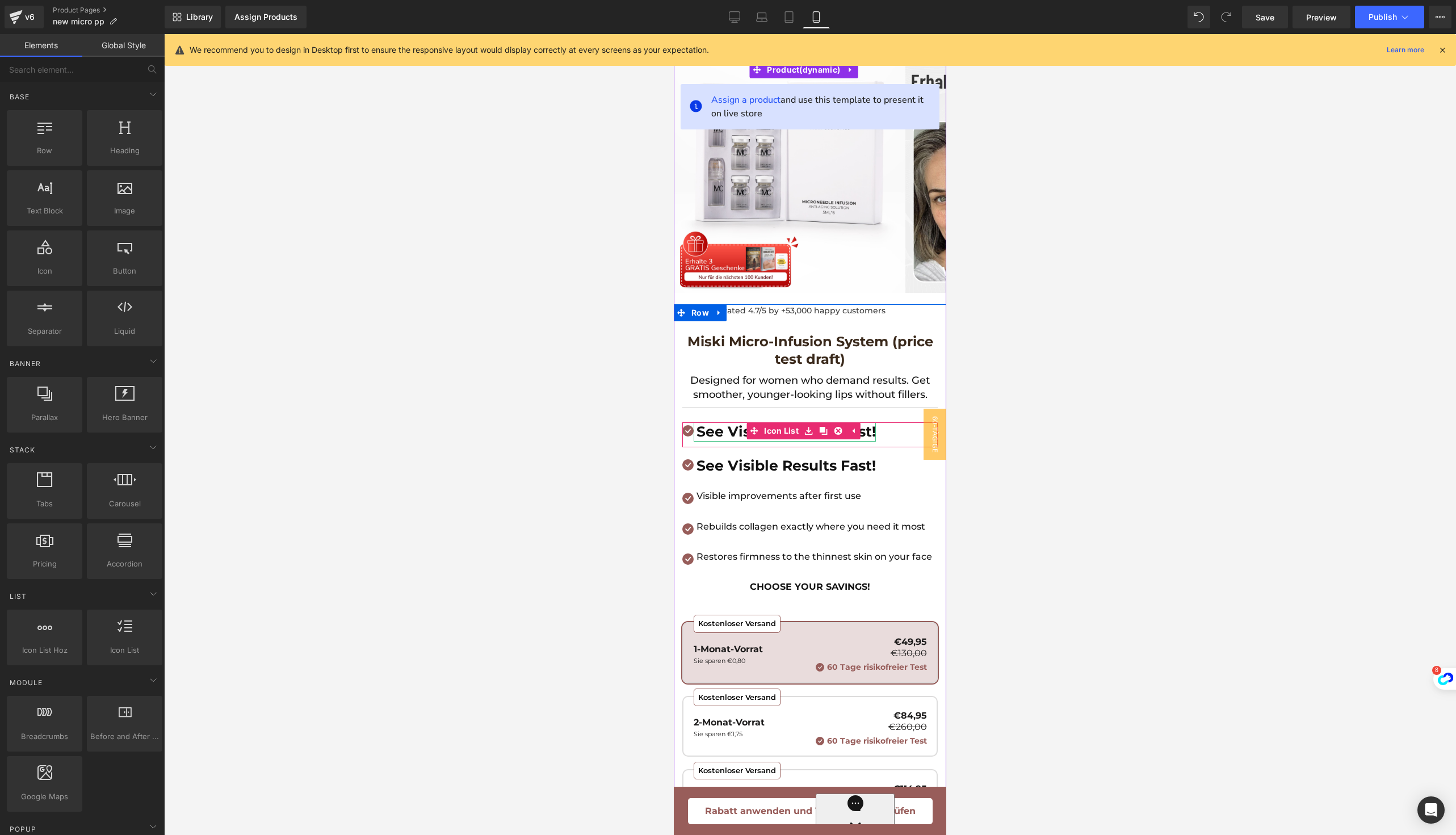
click at [869, 434] on b "See Visible Results Fast!" at bounding box center [786, 431] width 179 height 17
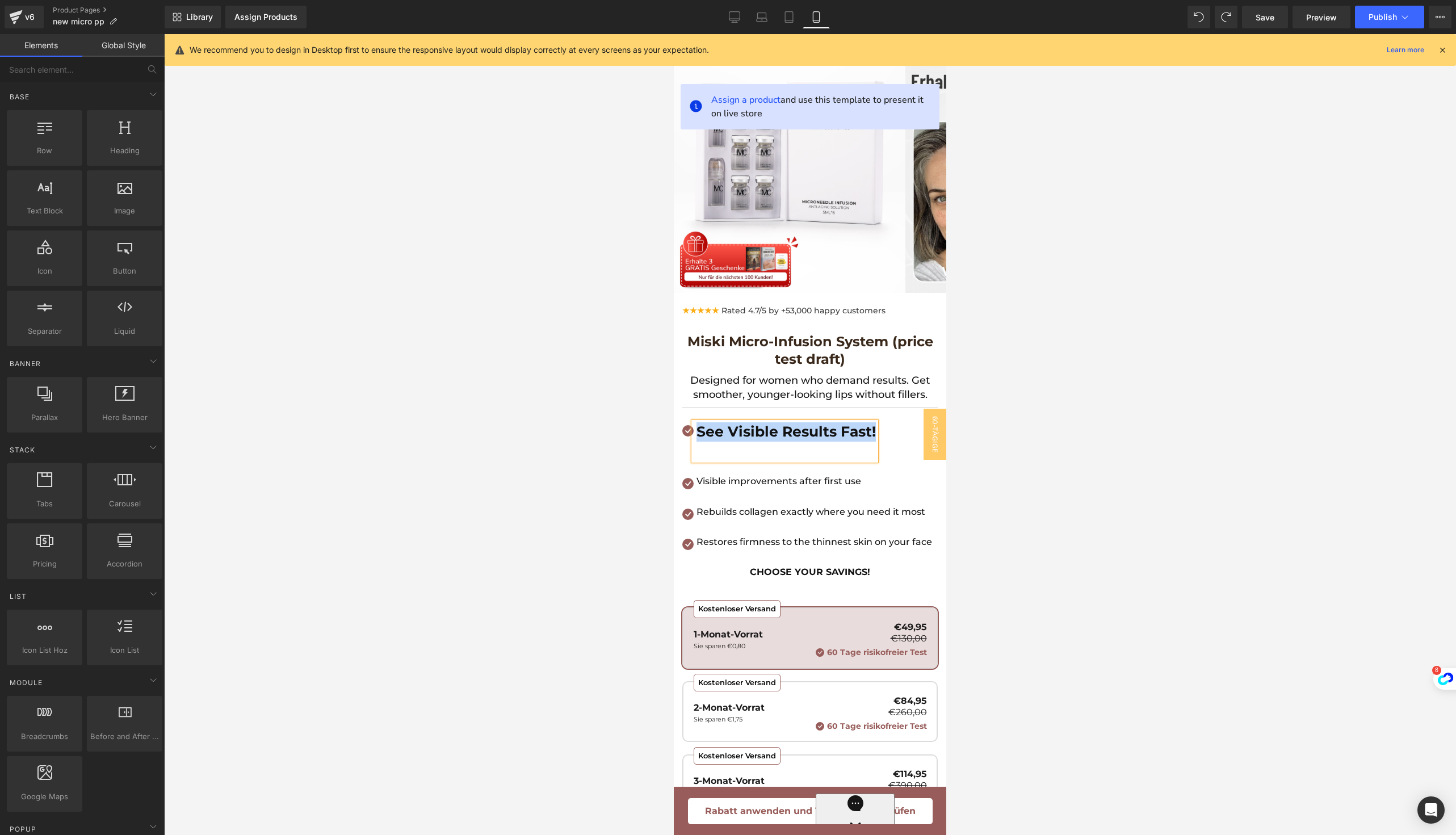
click at [892, 432] on div "Icon See Visible Results Fast! Text Block" at bounding box center [810, 444] width 255 height 44
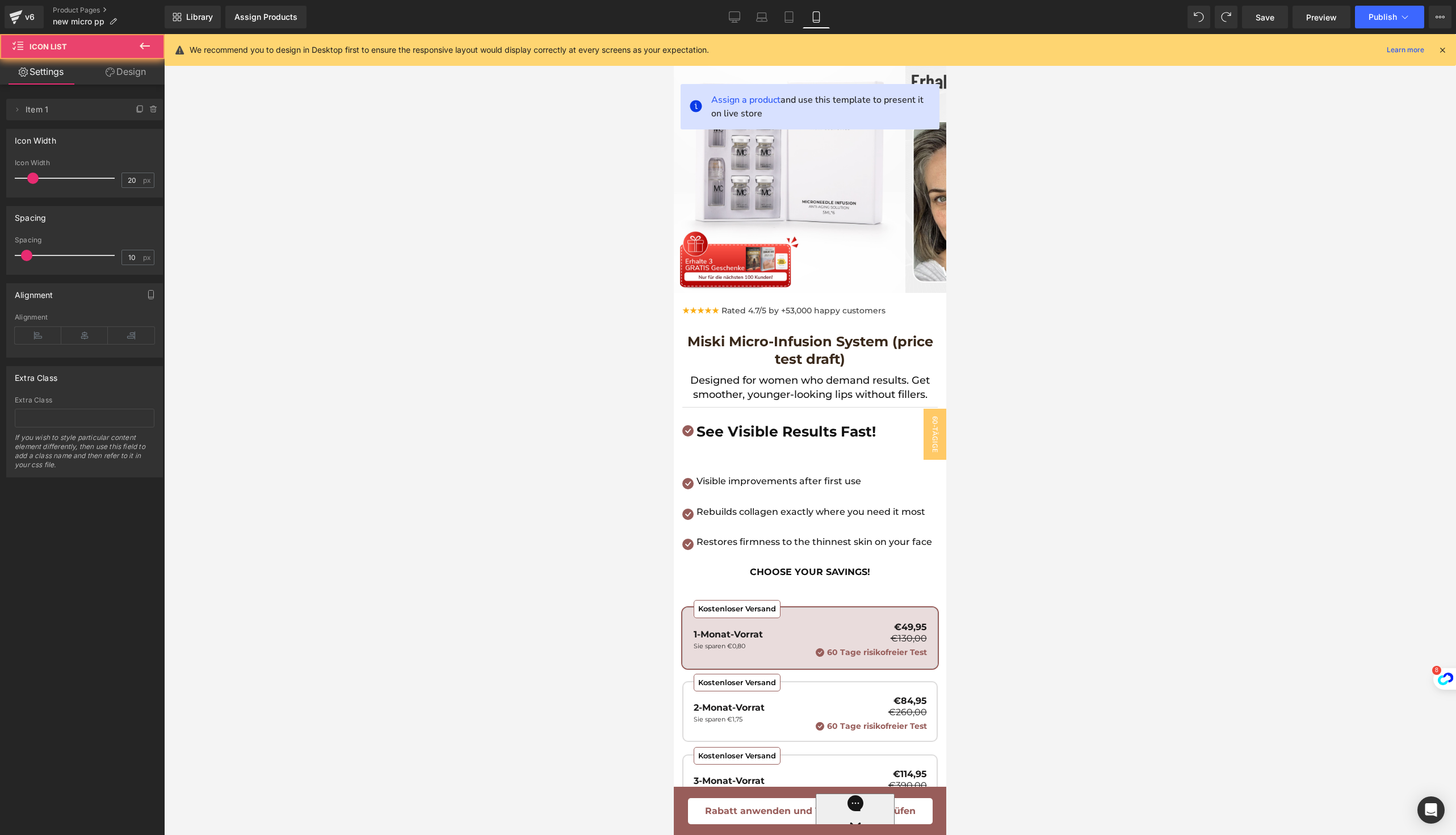
click at [892, 433] on div "Icon See Visible Results Fast! Text Block" at bounding box center [810, 444] width 255 height 44
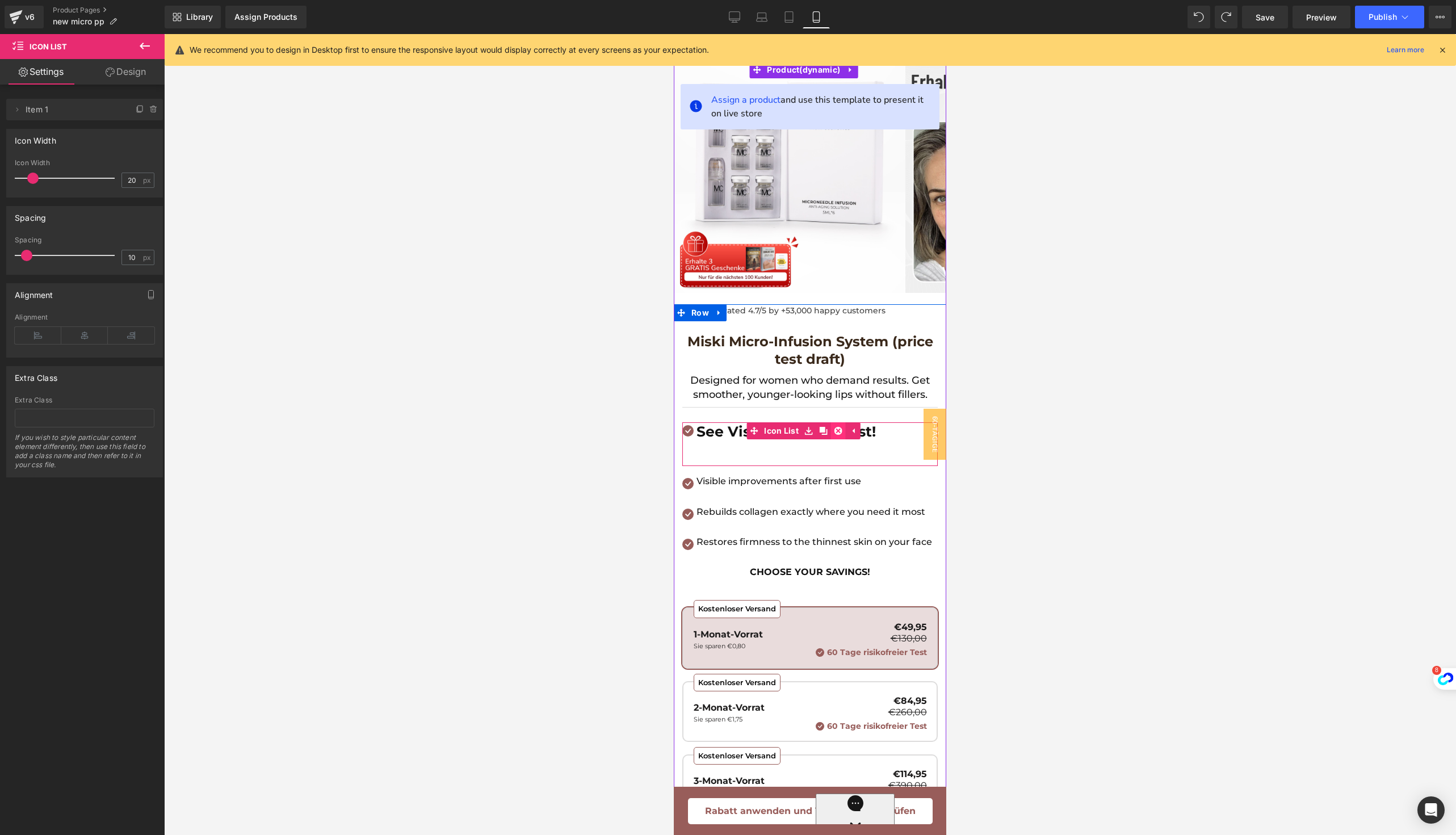
click at [842, 431] on link at bounding box center [839, 431] width 15 height 17
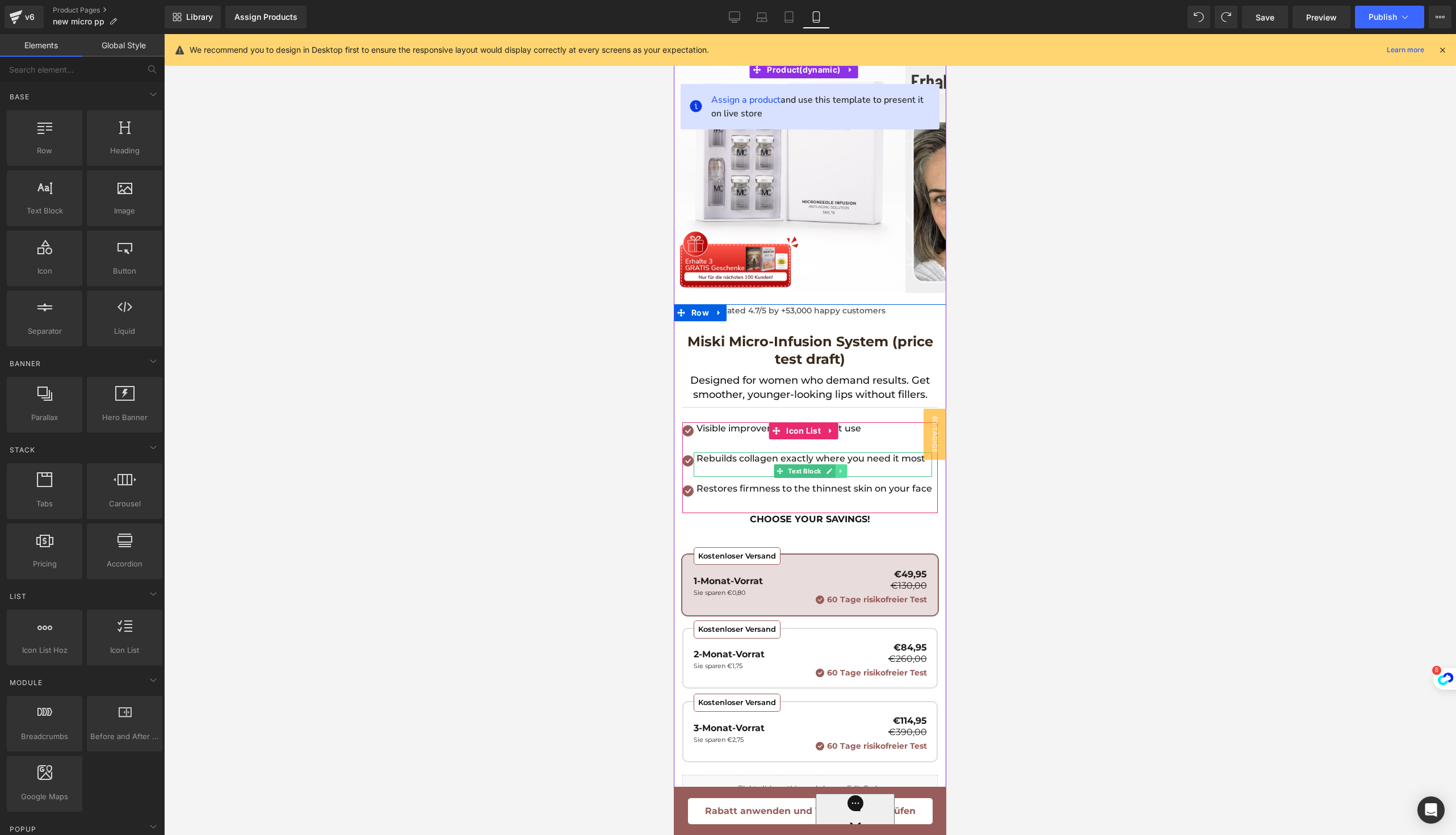
click at [840, 469] on icon at bounding box center [841, 470] width 2 height 4
click at [837, 473] on icon at bounding box center [835, 471] width 6 height 7
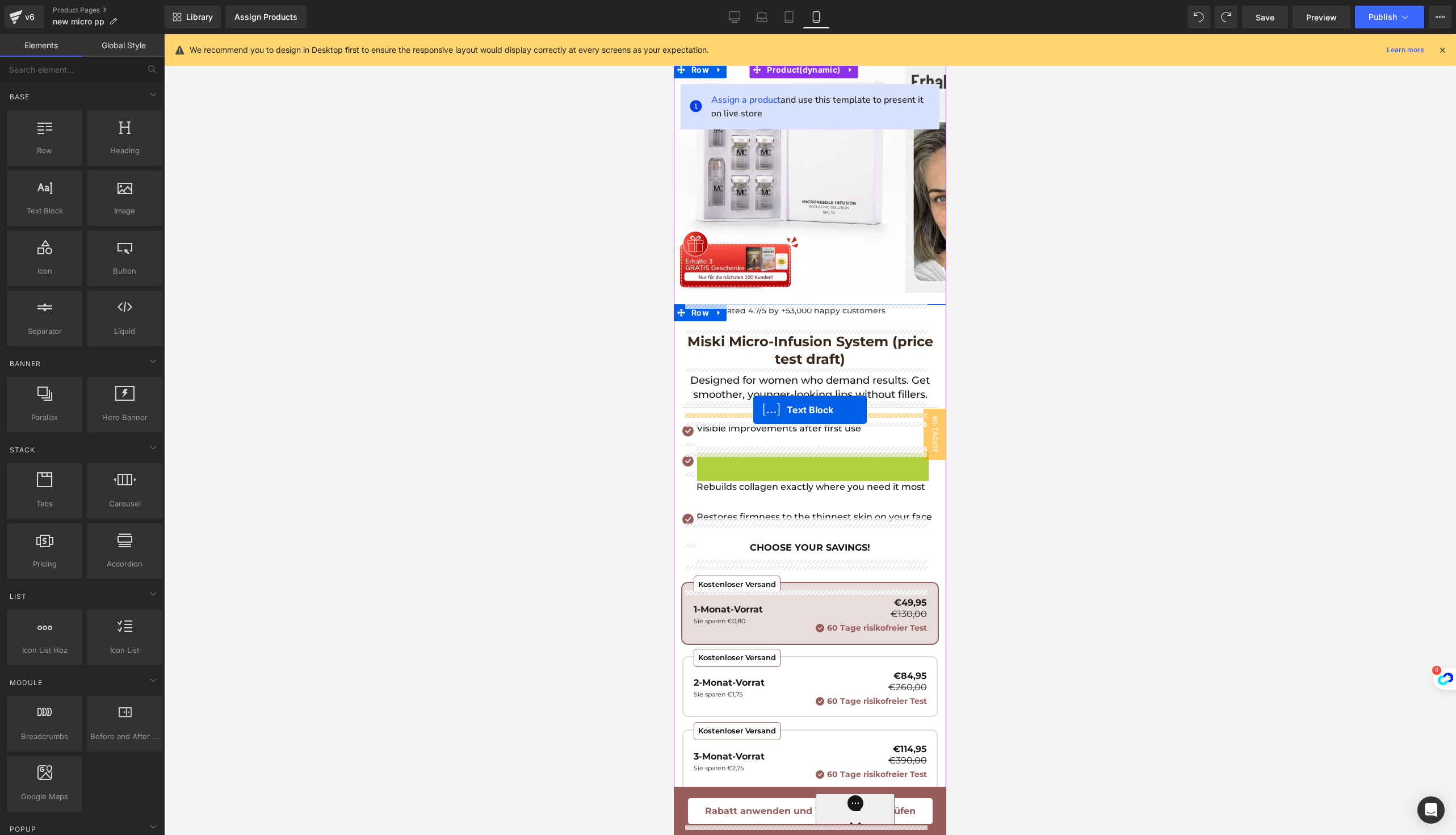
drag, startPoint x: 761, startPoint y: 471, endPoint x: 753, endPoint y: 409, distance: 62.5
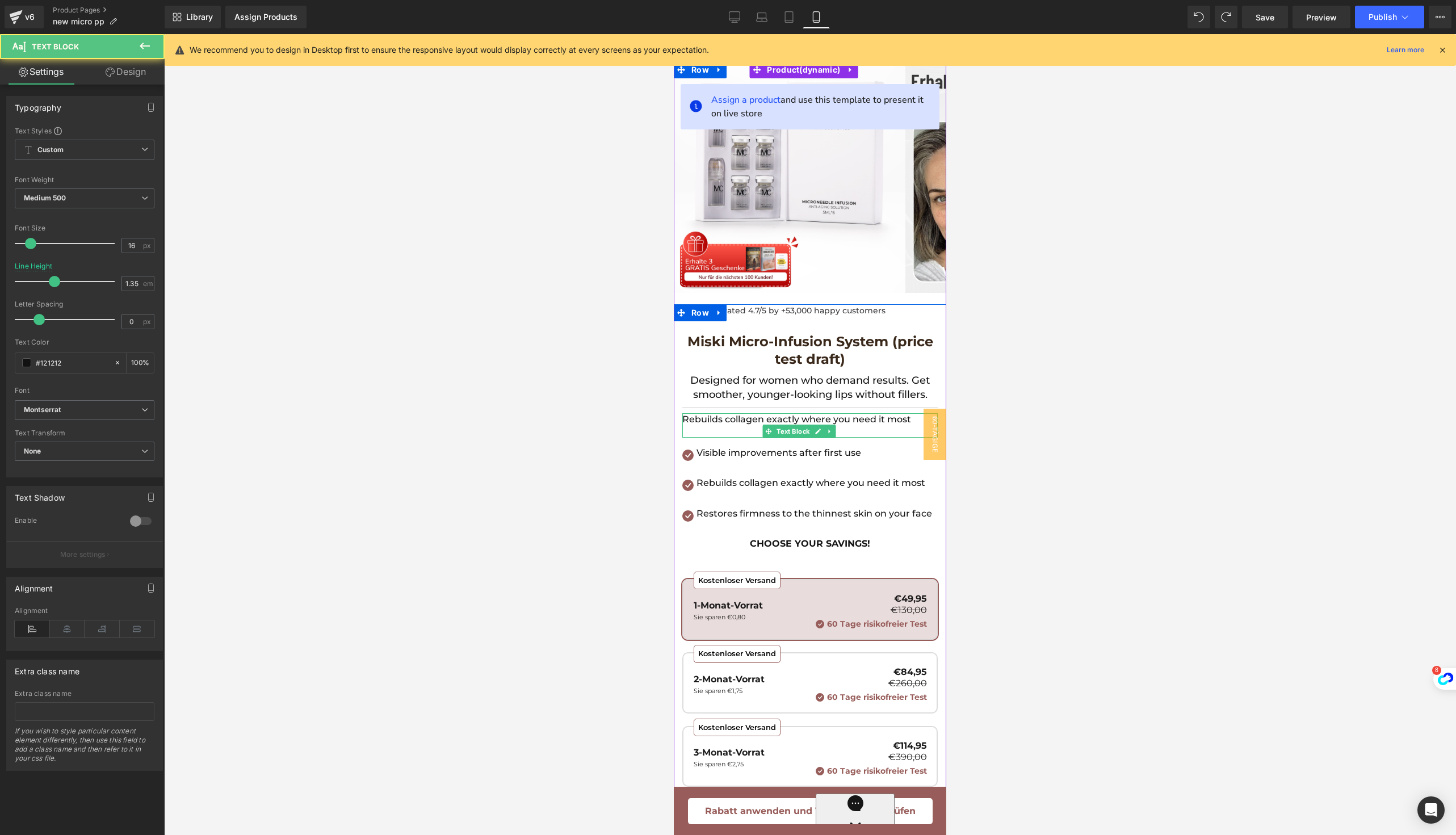
click at [743, 422] on p "Rebuilds collagen exactly where you need it most" at bounding box center [810, 419] width 255 height 13
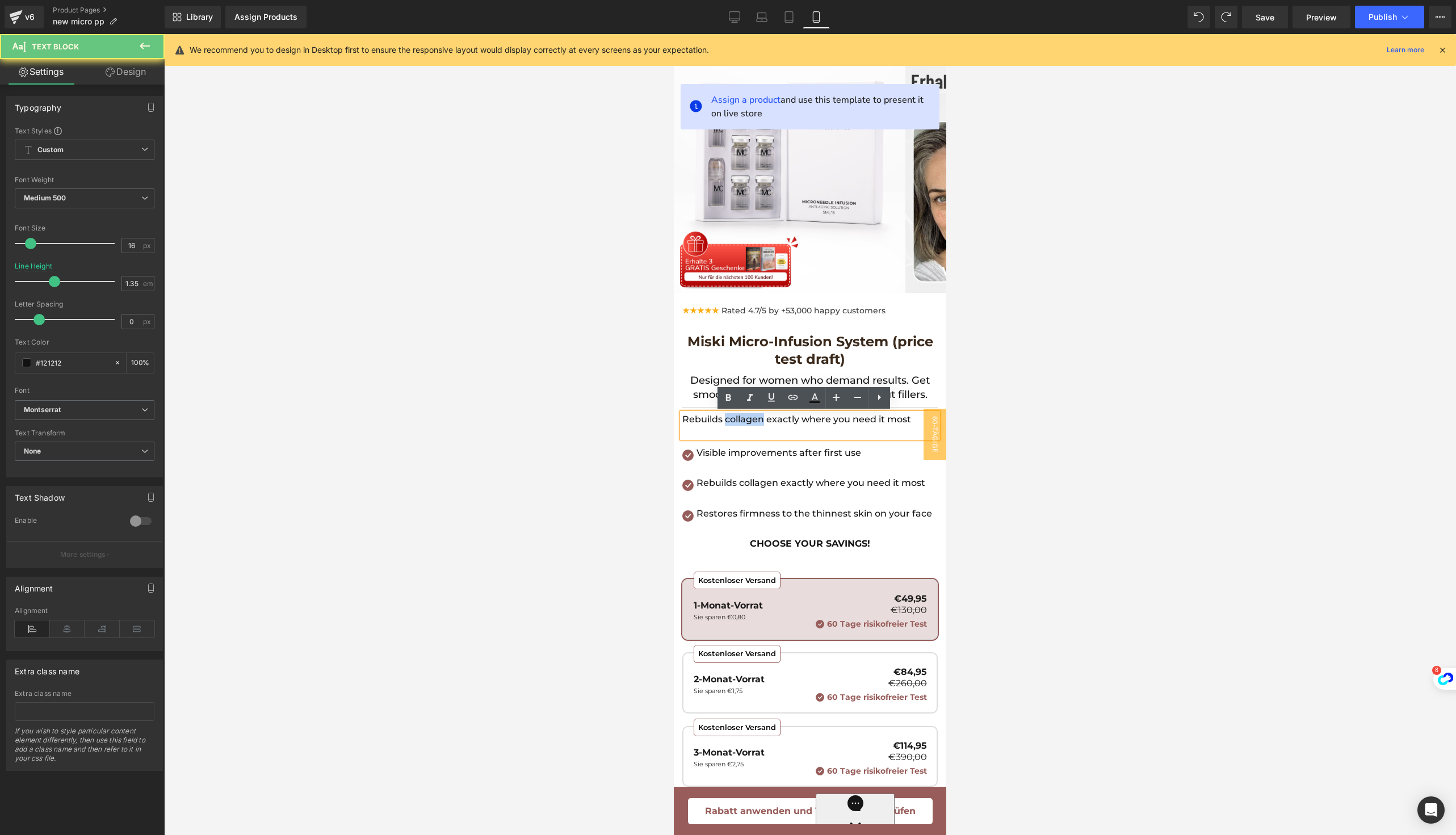
click at [743, 422] on p "Rebuilds collagen exactly where you need it most" at bounding box center [810, 419] width 255 height 13
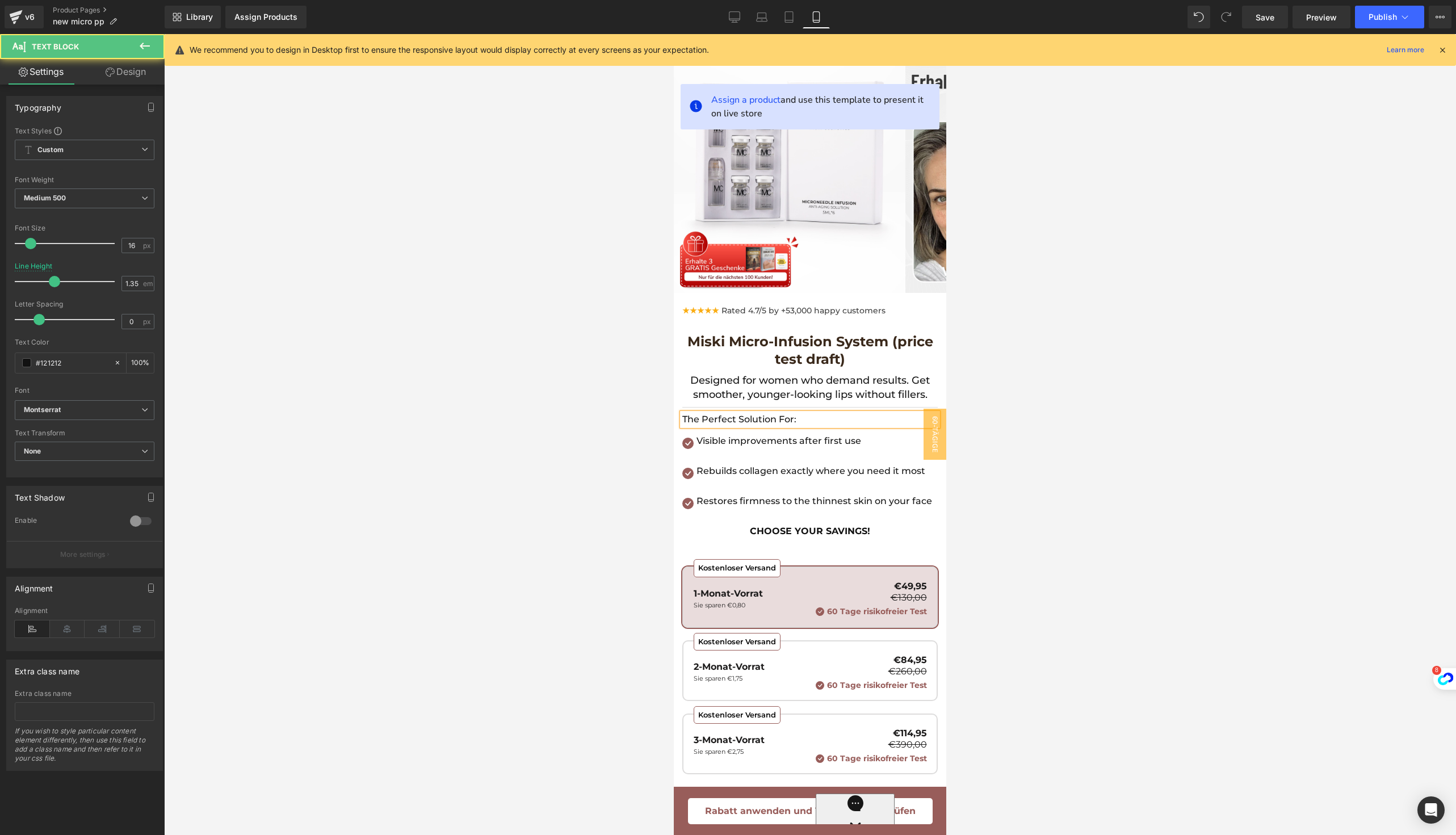
click at [702, 419] on p "The Perfect Solution For:" at bounding box center [810, 419] width 255 height 13
click at [64, 629] on icon at bounding box center [67, 629] width 35 height 17
click at [131, 249] on input "16" at bounding box center [132, 245] width 20 height 14
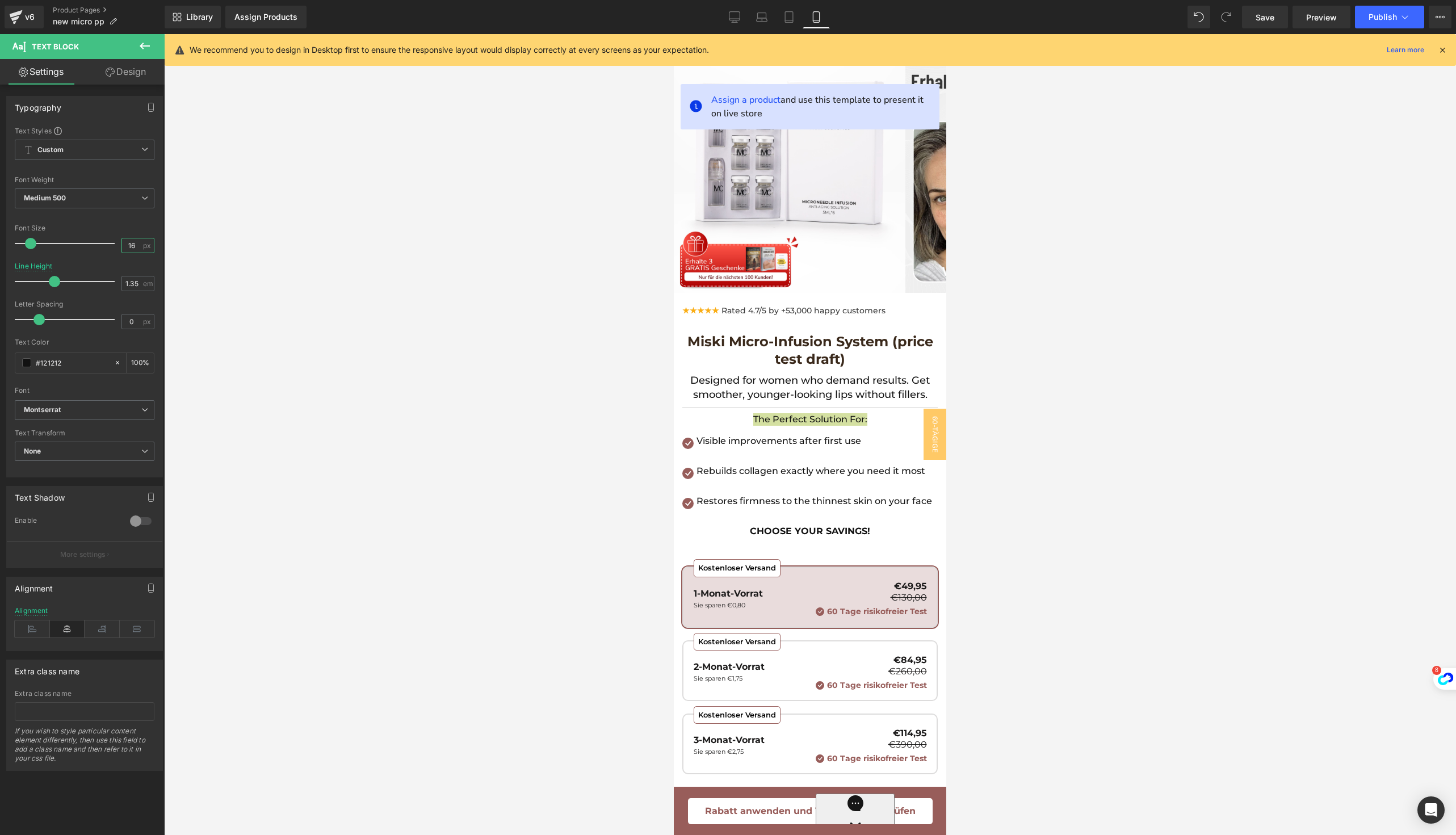
type input "1"
type input "25"
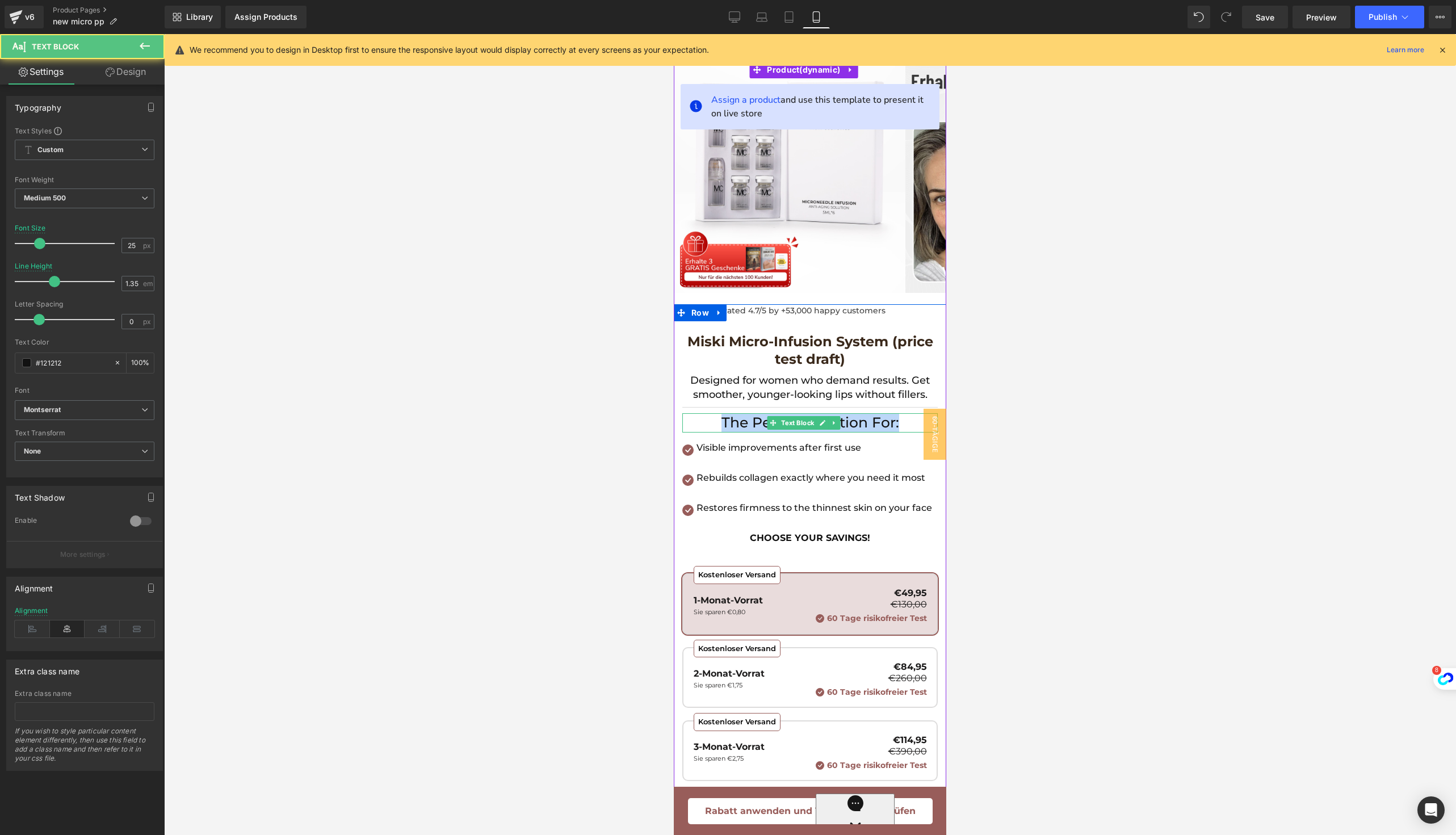
click at [733, 420] on p "The Perfect Solution For:" at bounding box center [810, 423] width 255 height 20
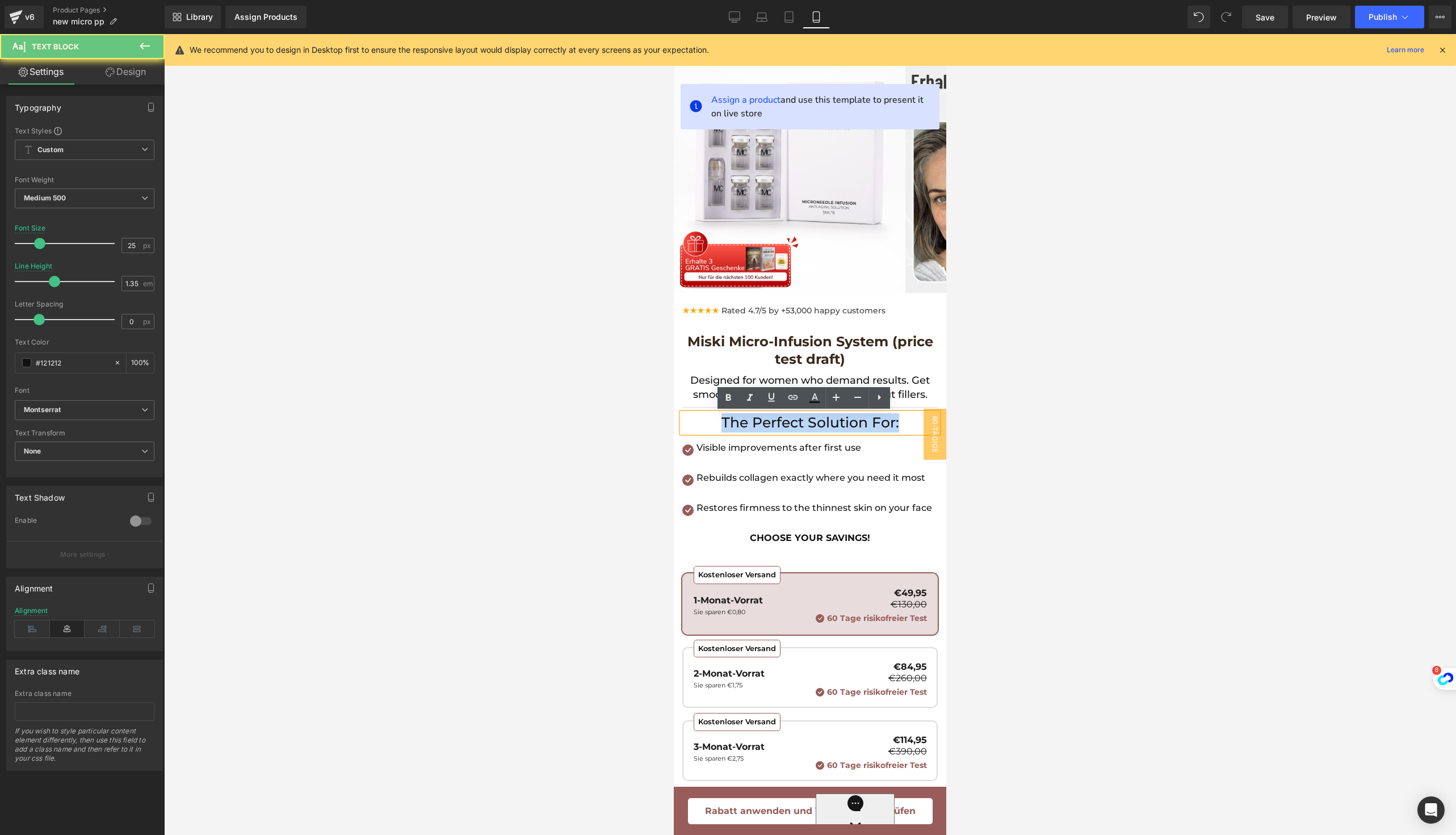
click at [733, 420] on p "The Perfect Solution For:" at bounding box center [810, 423] width 255 height 20
click at [1028, 457] on div at bounding box center [810, 434] width 1292 height 800
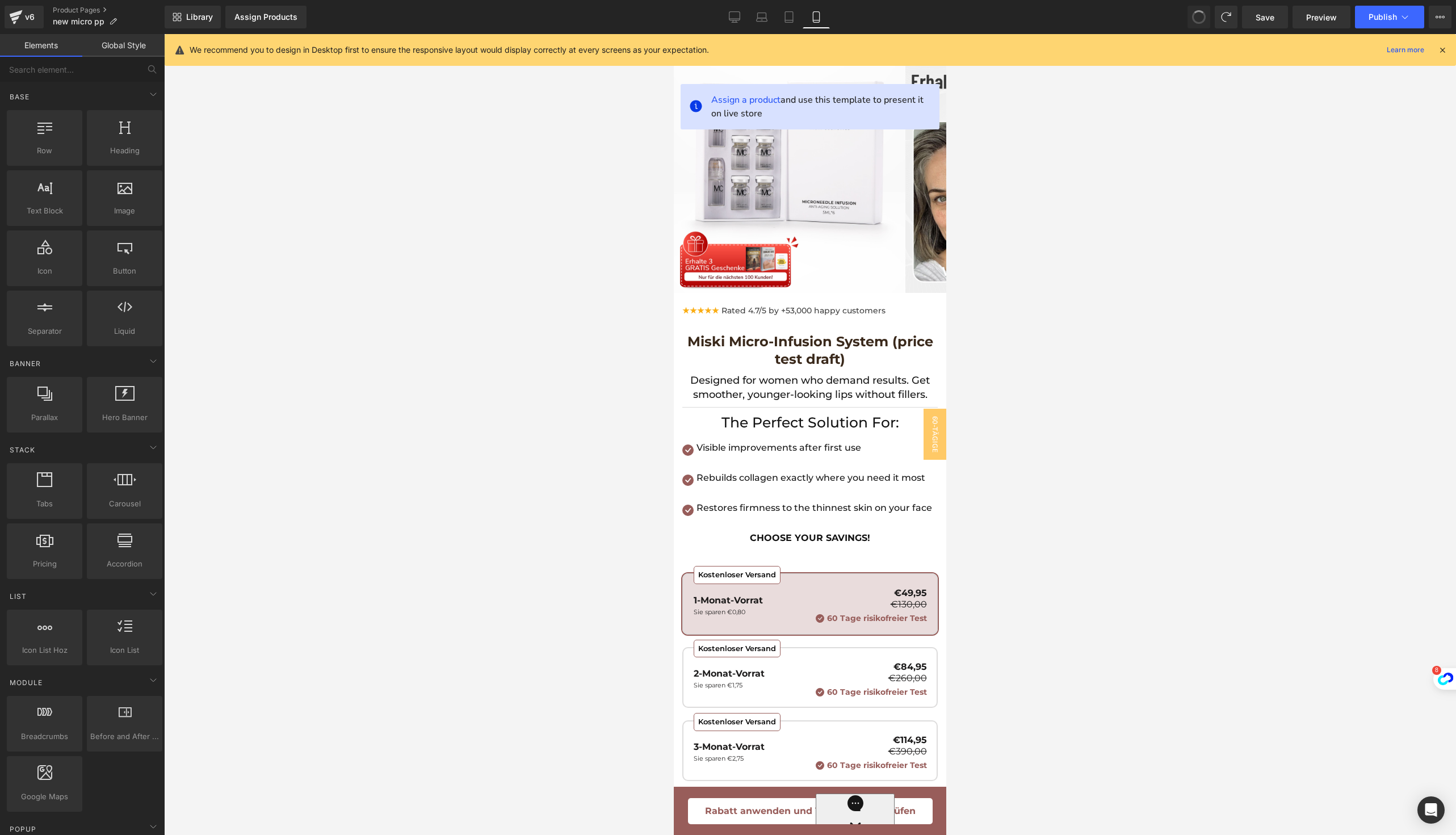
click at [1201, 16] on span at bounding box center [1199, 17] width 19 height 19
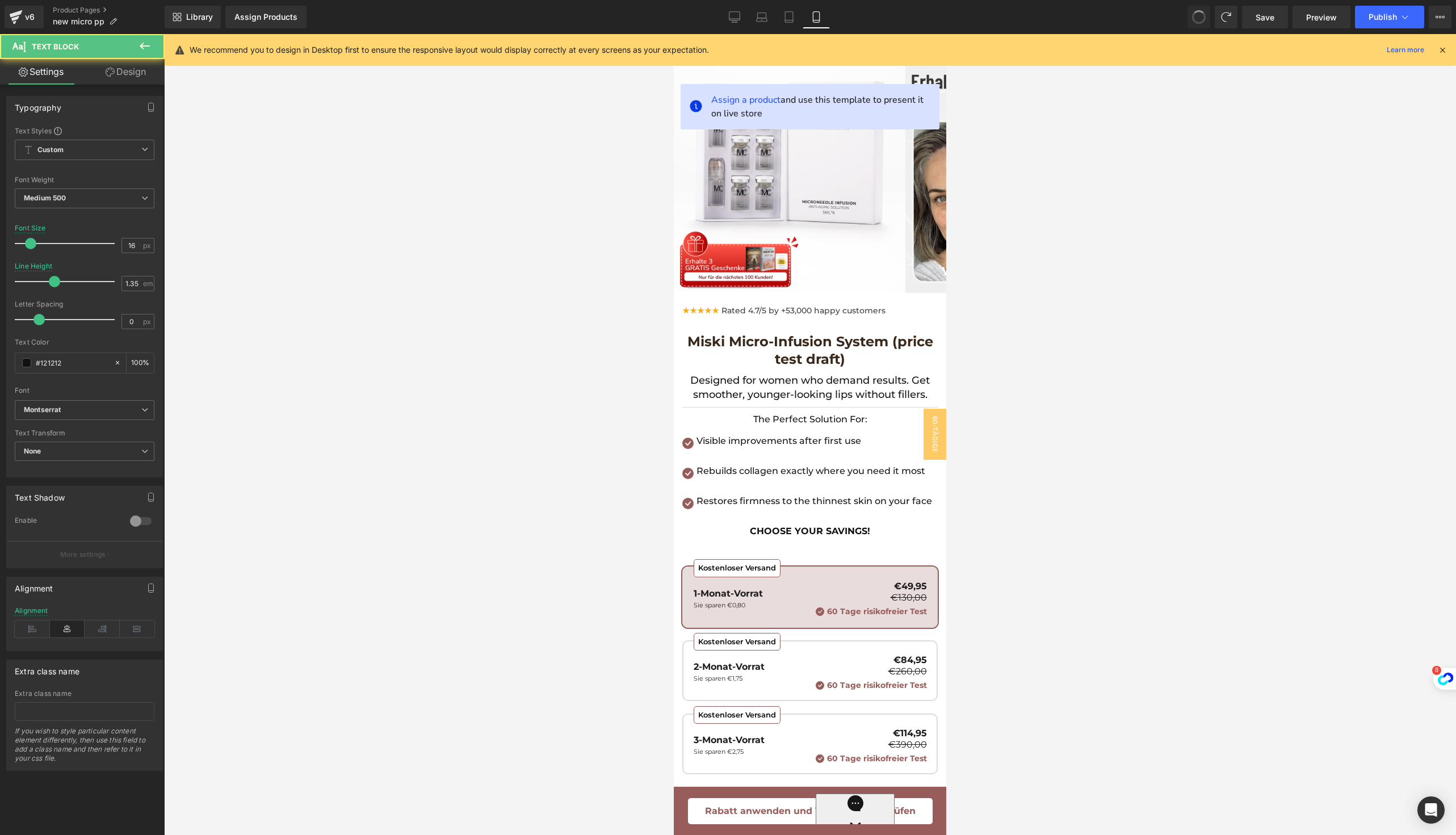
click at [1201, 16] on span at bounding box center [1199, 17] width 18 height 18
click at [1201, 16] on span at bounding box center [1199, 17] width 19 height 19
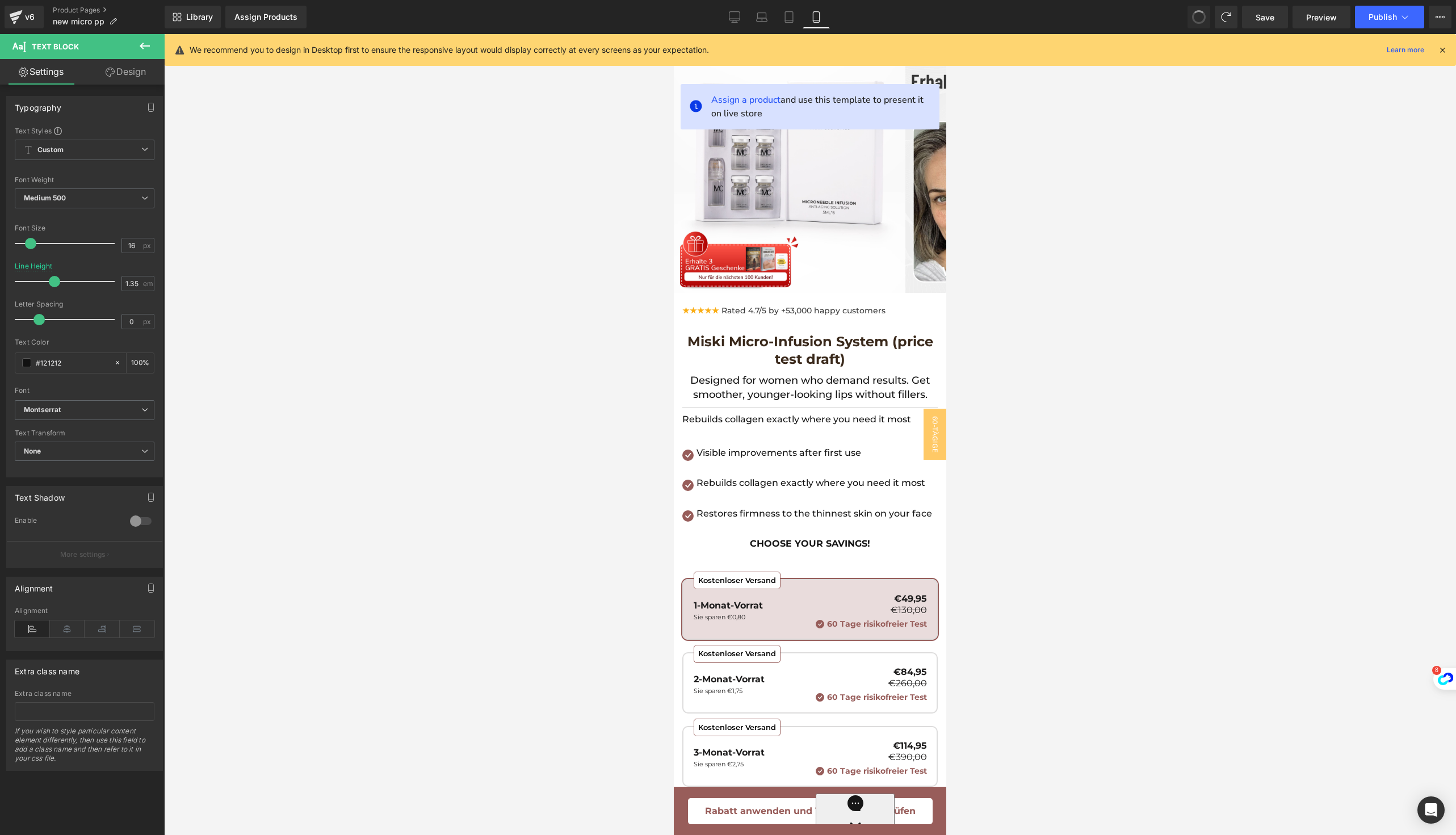
click at [1201, 16] on span at bounding box center [1199, 17] width 15 height 15
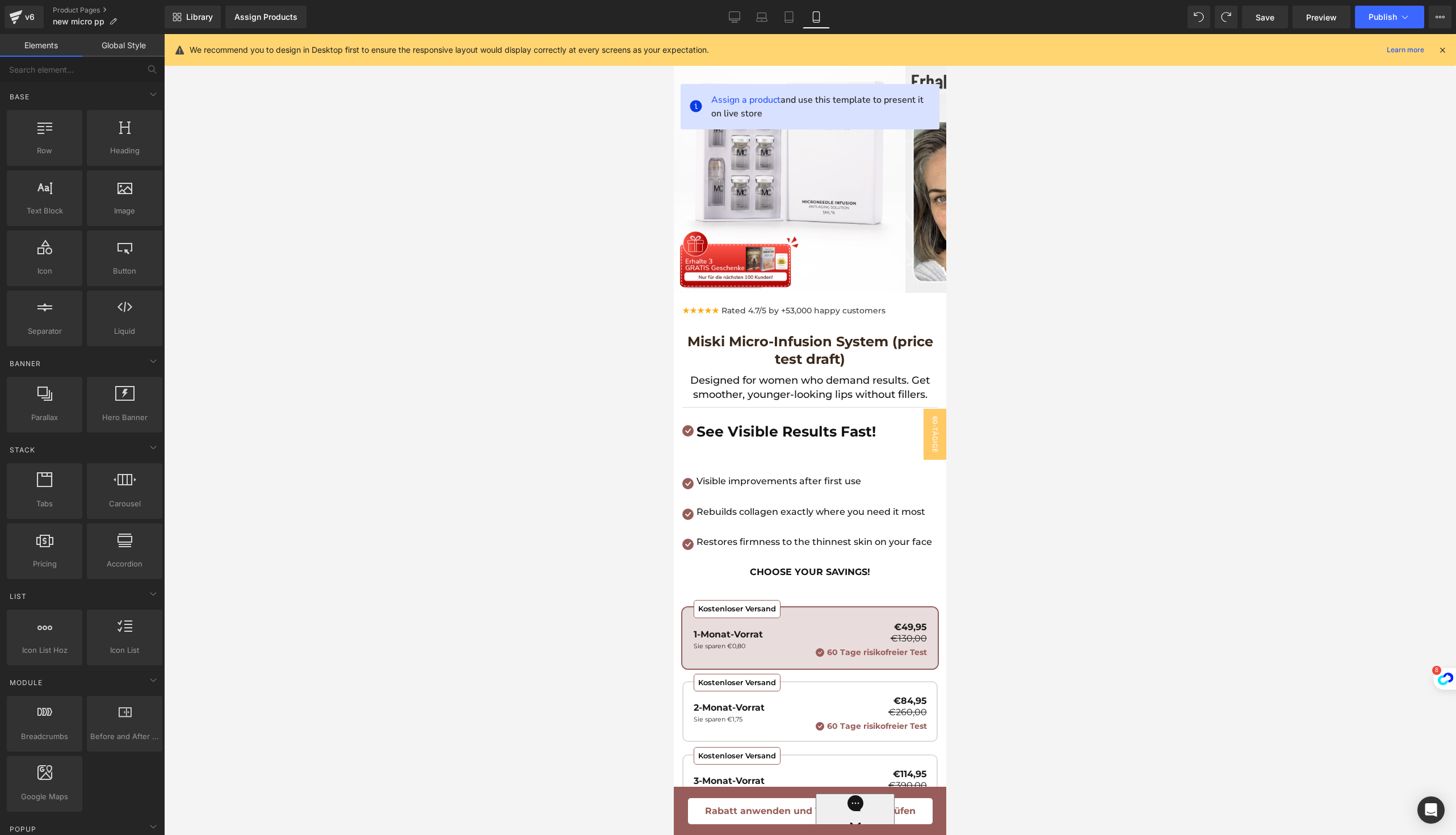
click at [1038, 491] on div at bounding box center [810, 434] width 1292 height 800
click at [832, 484] on icon at bounding box center [831, 484] width 8 height 9
click at [823, 481] on icon at bounding box center [824, 484] width 8 height 8
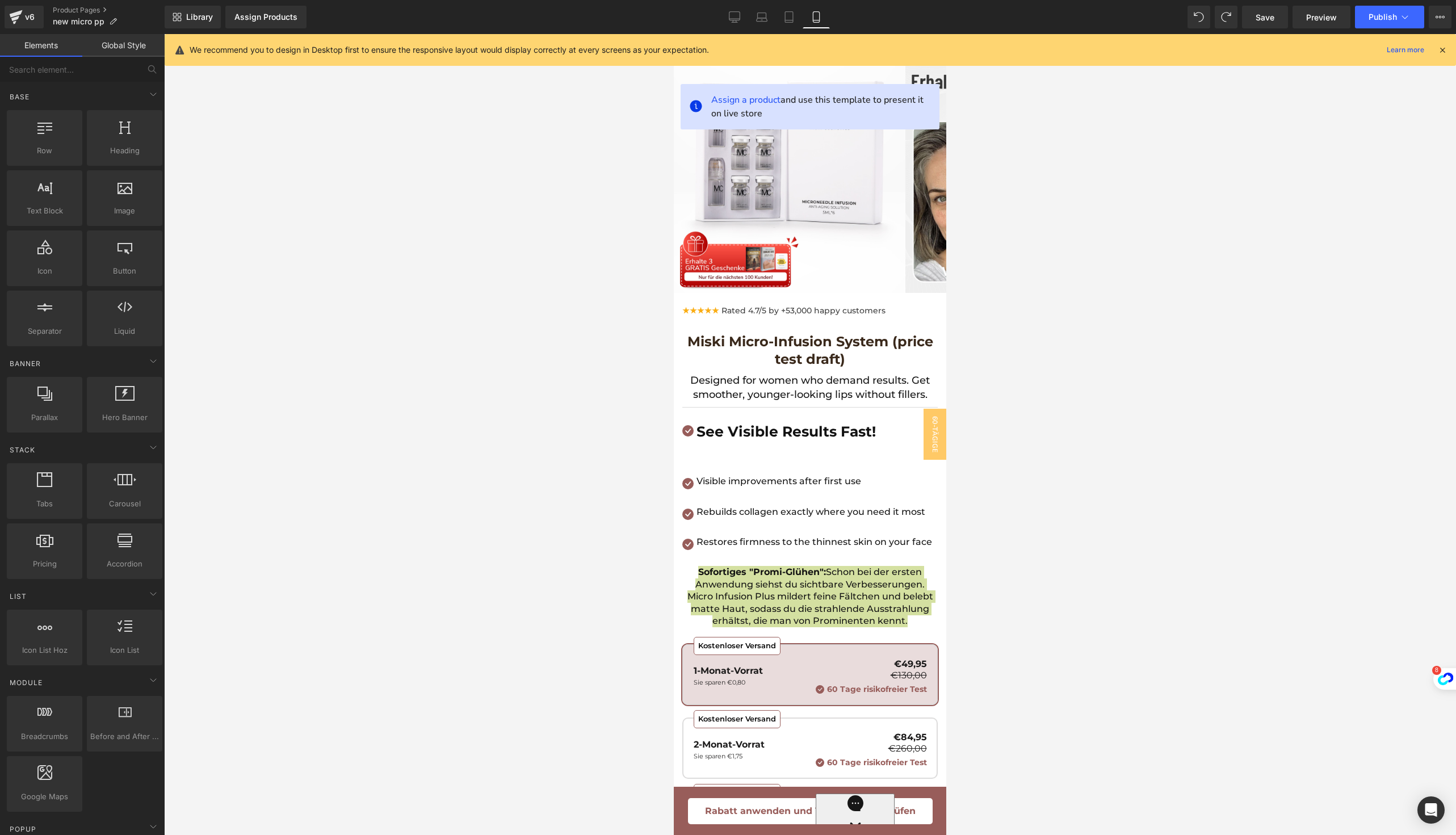
click at [992, 522] on div at bounding box center [810, 434] width 1292 height 800
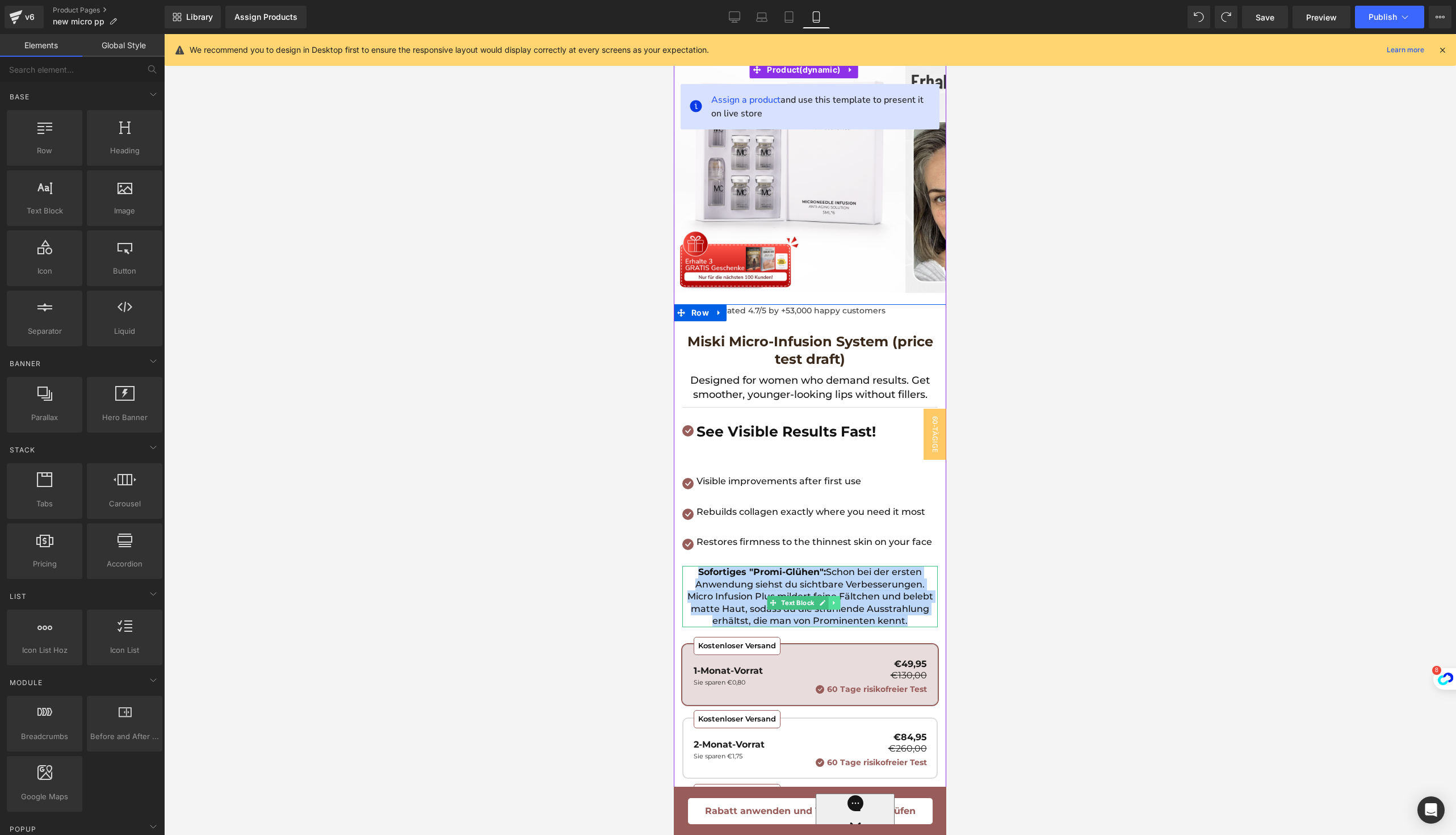
click at [835, 606] on icon at bounding box center [834, 603] width 6 height 7
click at [838, 606] on icon at bounding box center [840, 602] width 6 height 6
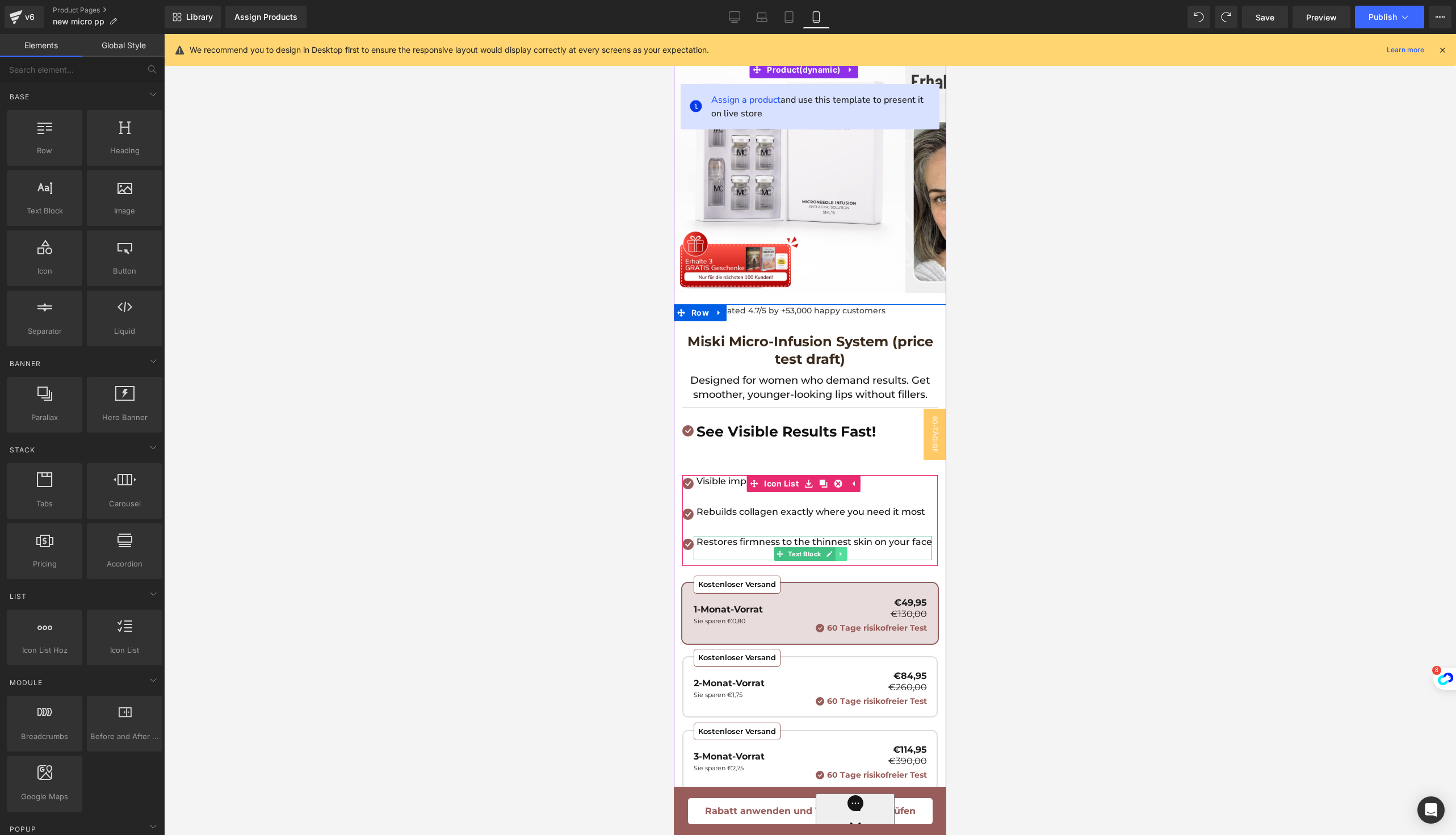
click at [842, 557] on icon at bounding box center [842, 554] width 6 height 7
click at [834, 557] on icon at bounding box center [835, 554] width 6 height 6
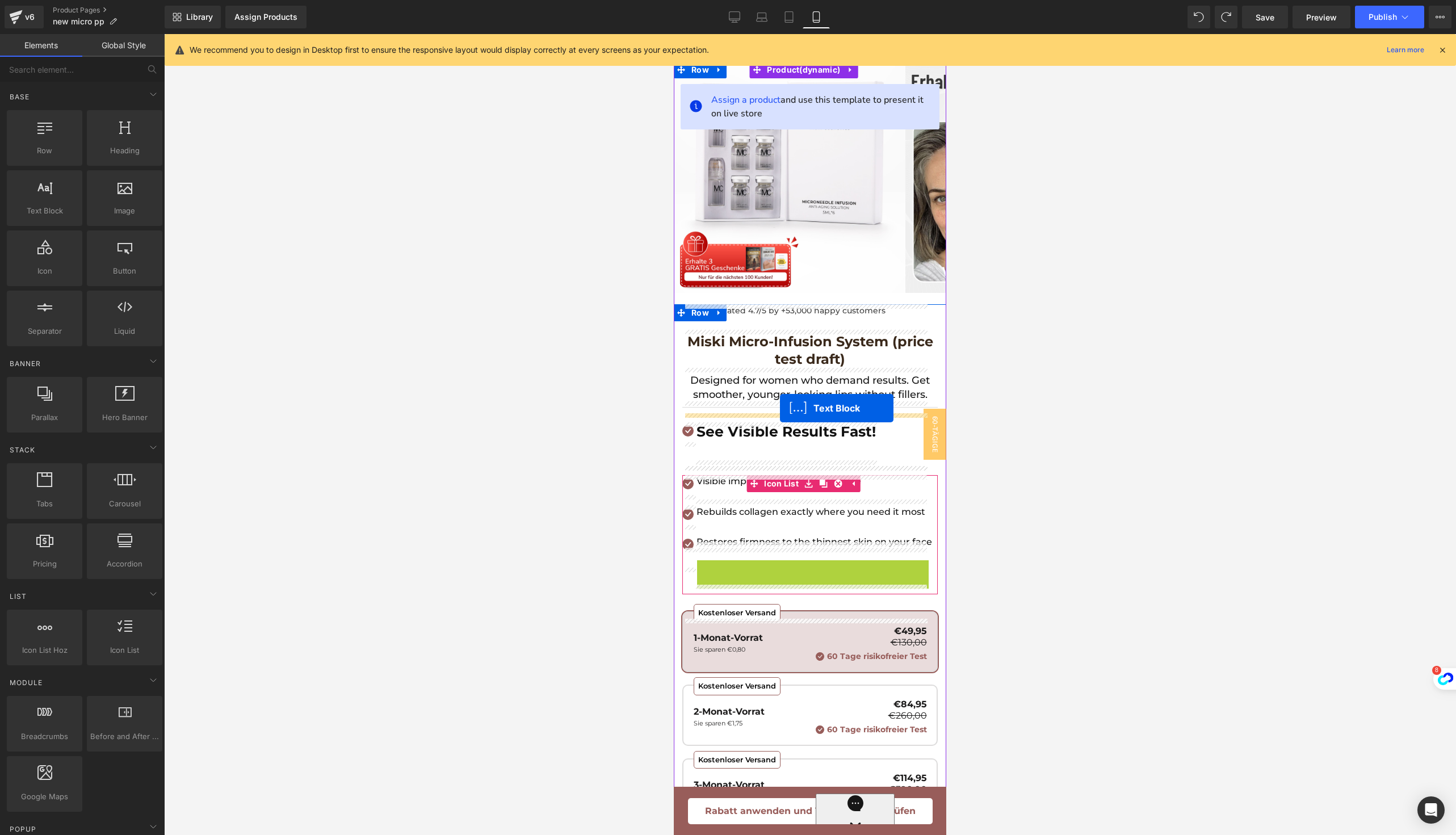
drag, startPoint x: 781, startPoint y: 606, endPoint x: 780, endPoint y: 408, distance: 198.0
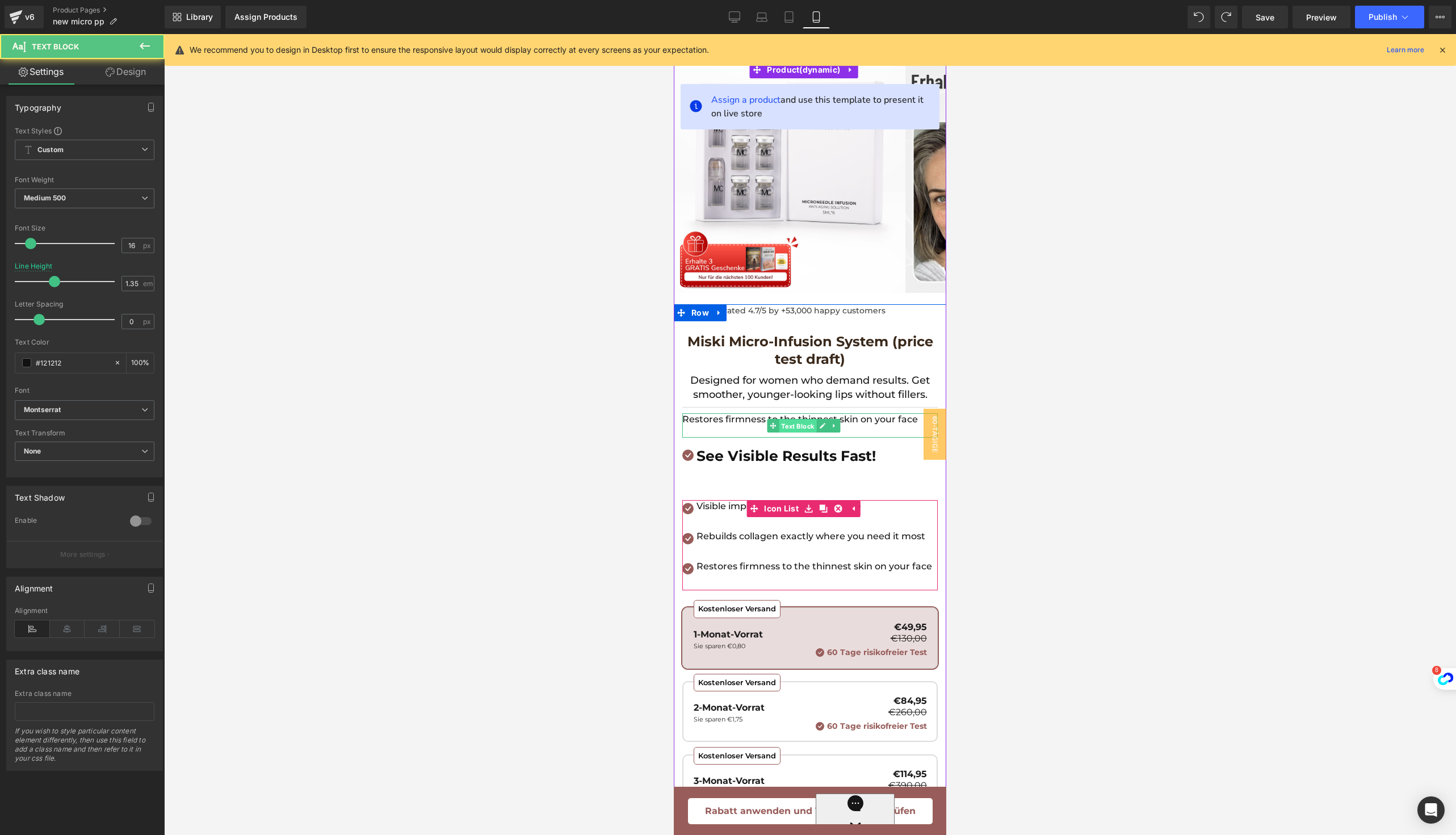
click at [779, 420] on span "Text Block" at bounding box center [797, 426] width 37 height 14
click at [747, 420] on p "Restores firmness to the thinnest skin on your face" at bounding box center [810, 419] width 255 height 13
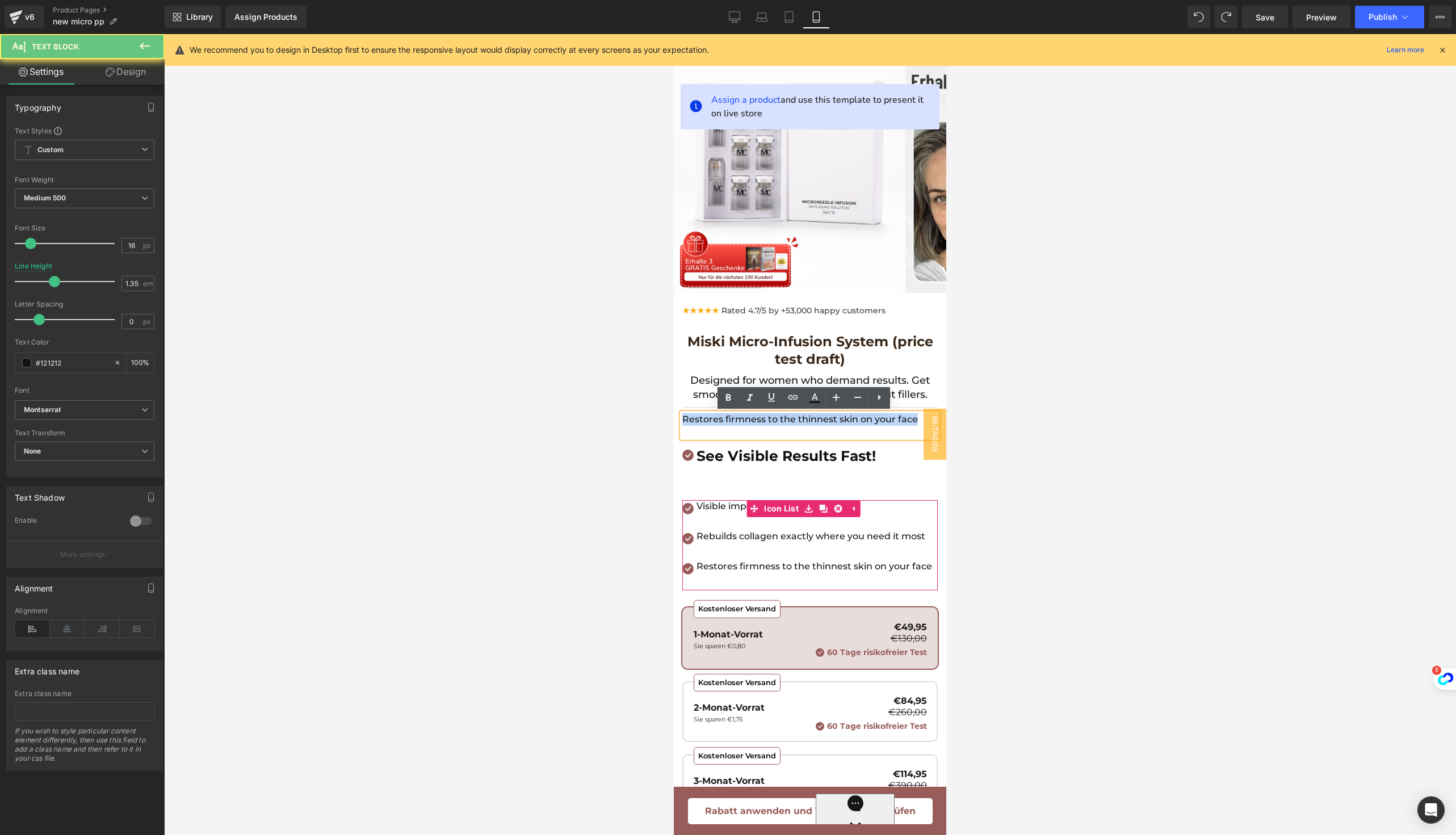
click at [747, 420] on p "Restores firmness to the thinnest skin on your face" at bounding box center [810, 419] width 255 height 13
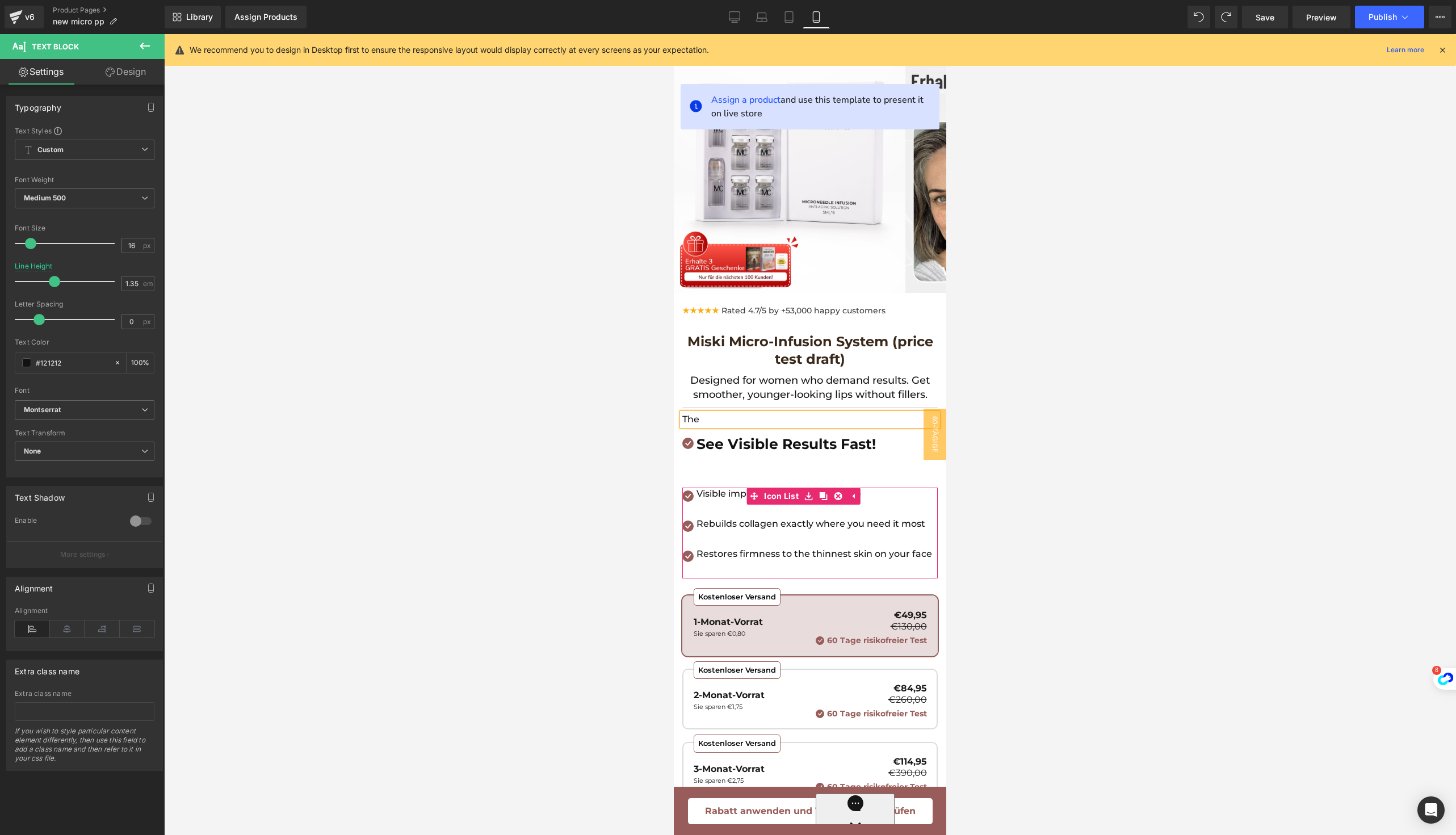
click at [743, 413] on div "The" at bounding box center [810, 419] width 255 height 13
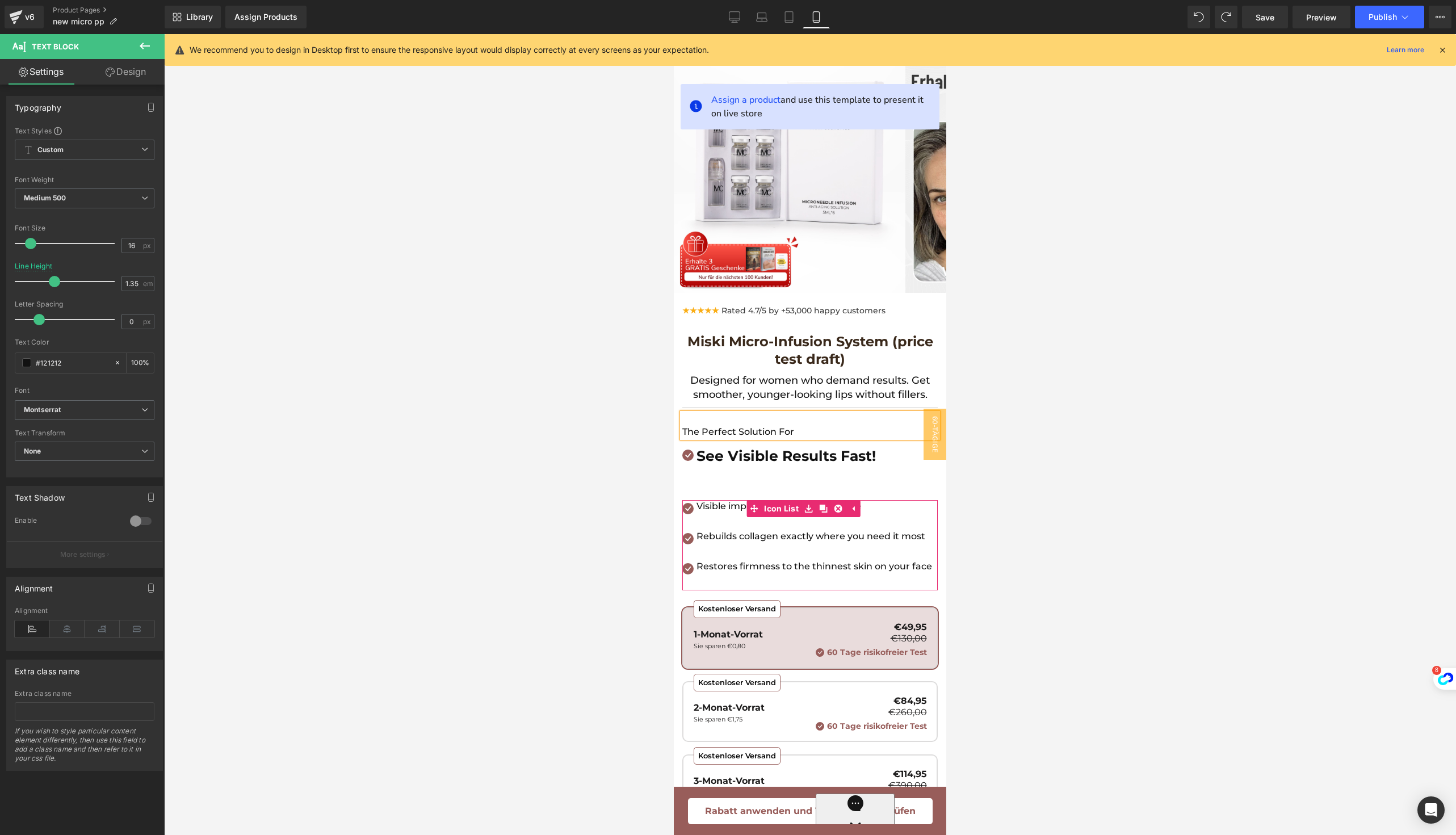
click at [735, 438] on div "The Perfect Solution For" at bounding box center [810, 425] width 255 height 24
click at [686, 430] on p "The Perfect Solution For" at bounding box center [810, 432] width 255 height 13
click at [683, 430] on p "The Perfect Solution For" at bounding box center [810, 432] width 255 height 13
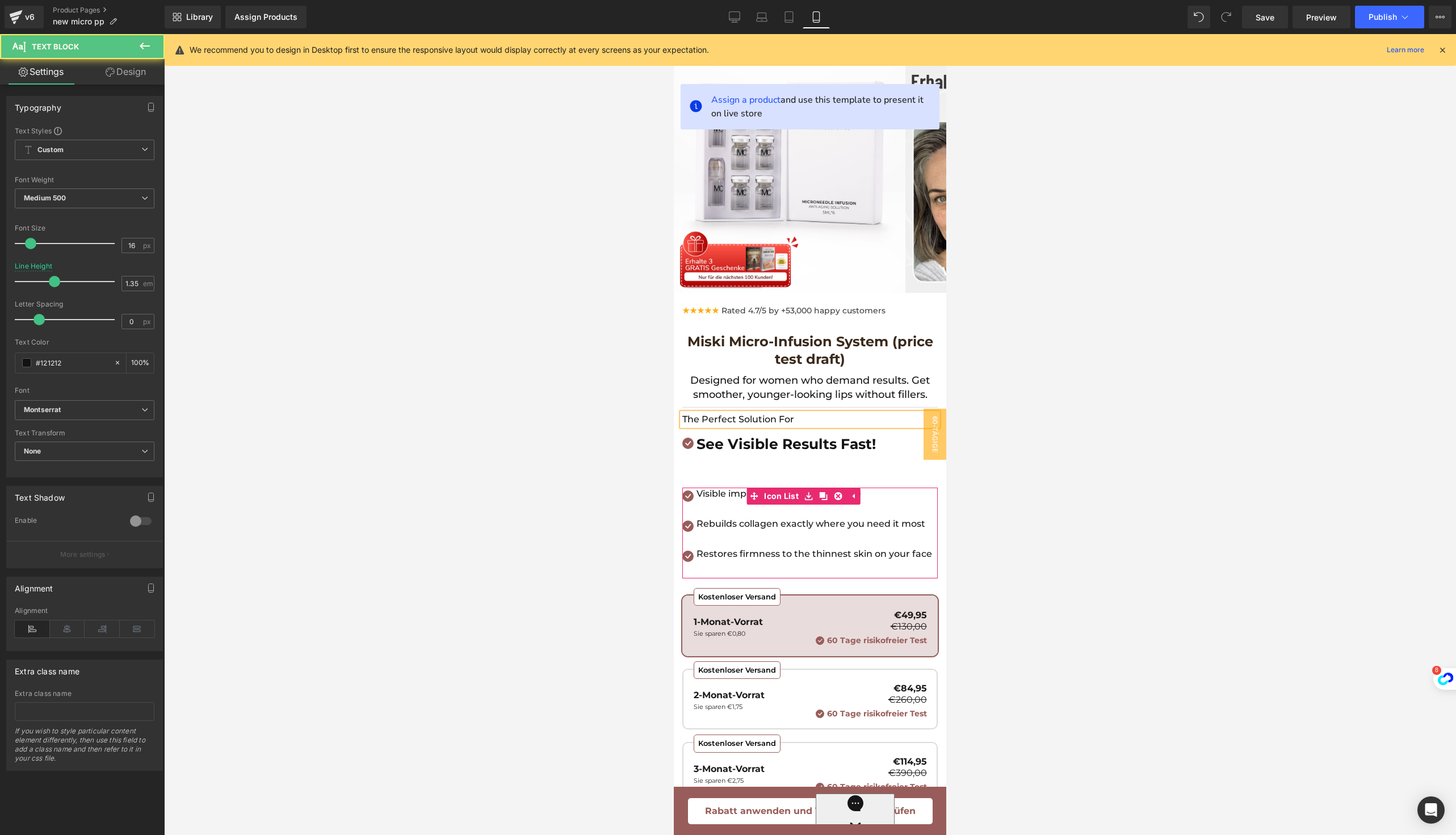
click at [683, 430] on div "★★★★★ Rated 4.7/5 by +53,000 happy customers Text Block Miski Micro-Infusion Sy…" at bounding box center [810, 744] width 255 height 880
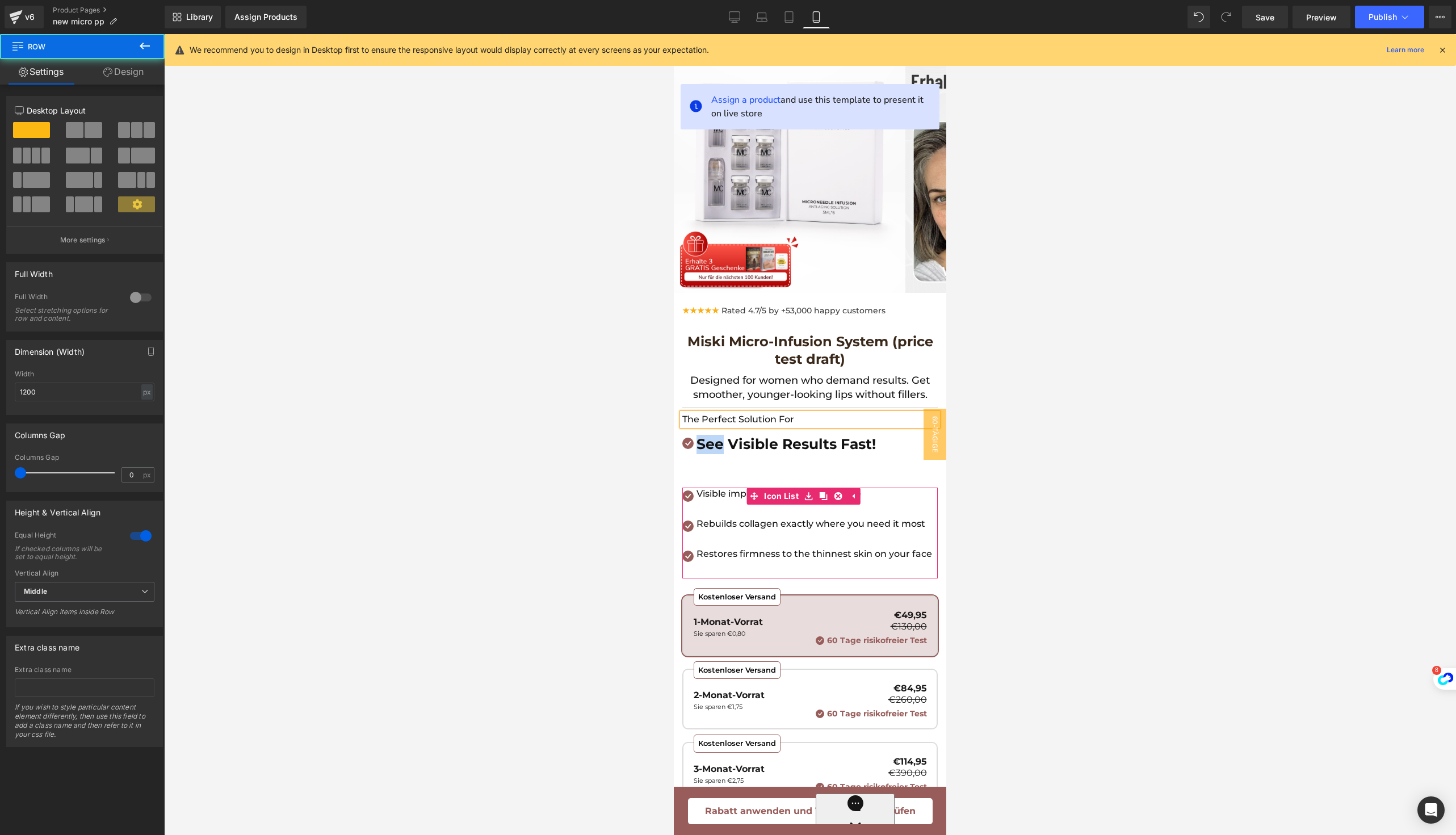
click at [683, 430] on div "★★★★★ Rated 4.7/5 by +53,000 happy customers Text Block Miski Micro-Infusion Sy…" at bounding box center [810, 744] width 255 height 880
click at [697, 420] on span "The Perfect Solution For" at bounding box center [738, 419] width 112 height 11
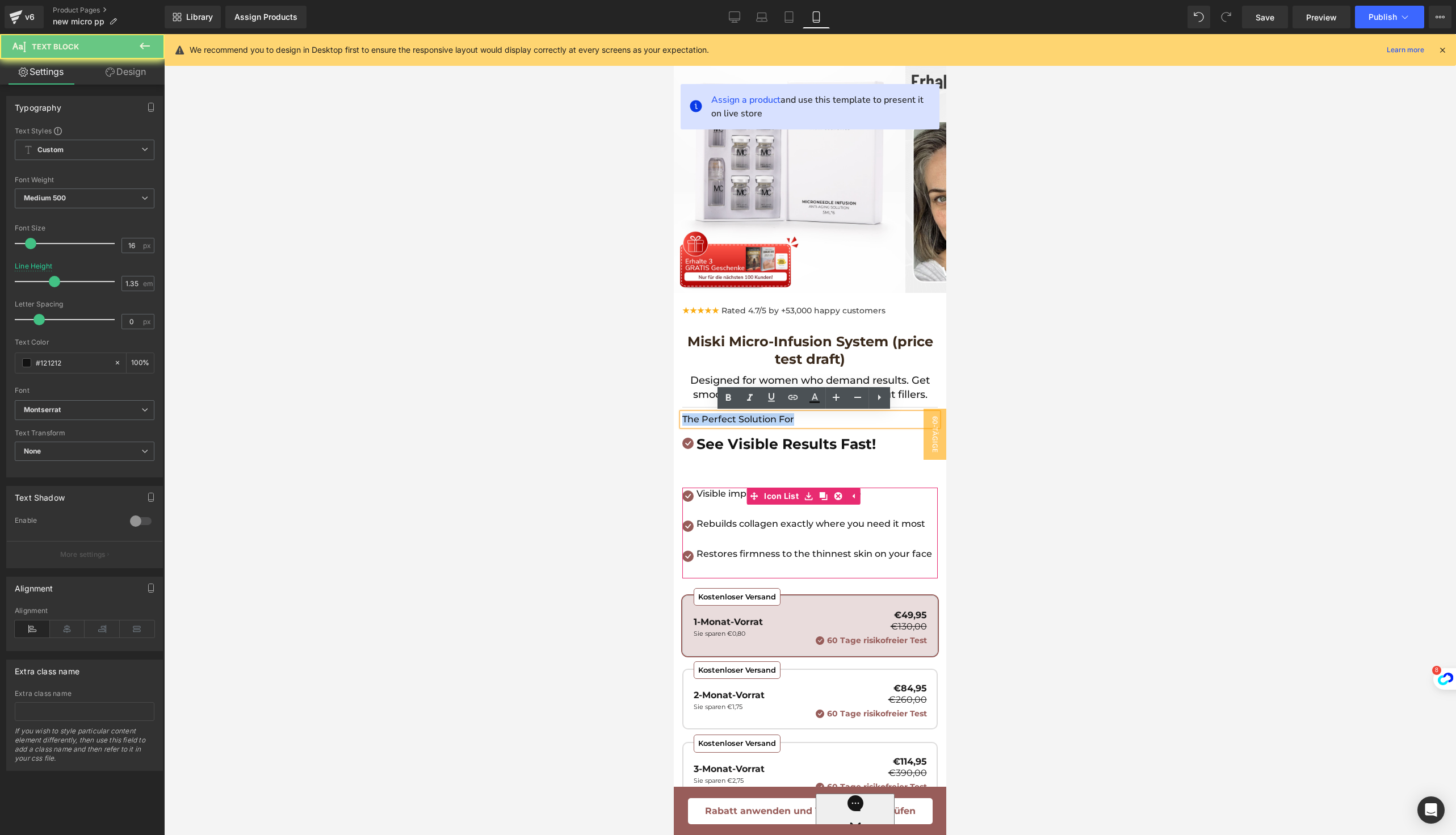
click at [697, 420] on span "The Perfect Solution For" at bounding box center [738, 419] width 112 height 11
click at [697, 420] on strong "The Perfect Solution For" at bounding box center [740, 419] width 115 height 11
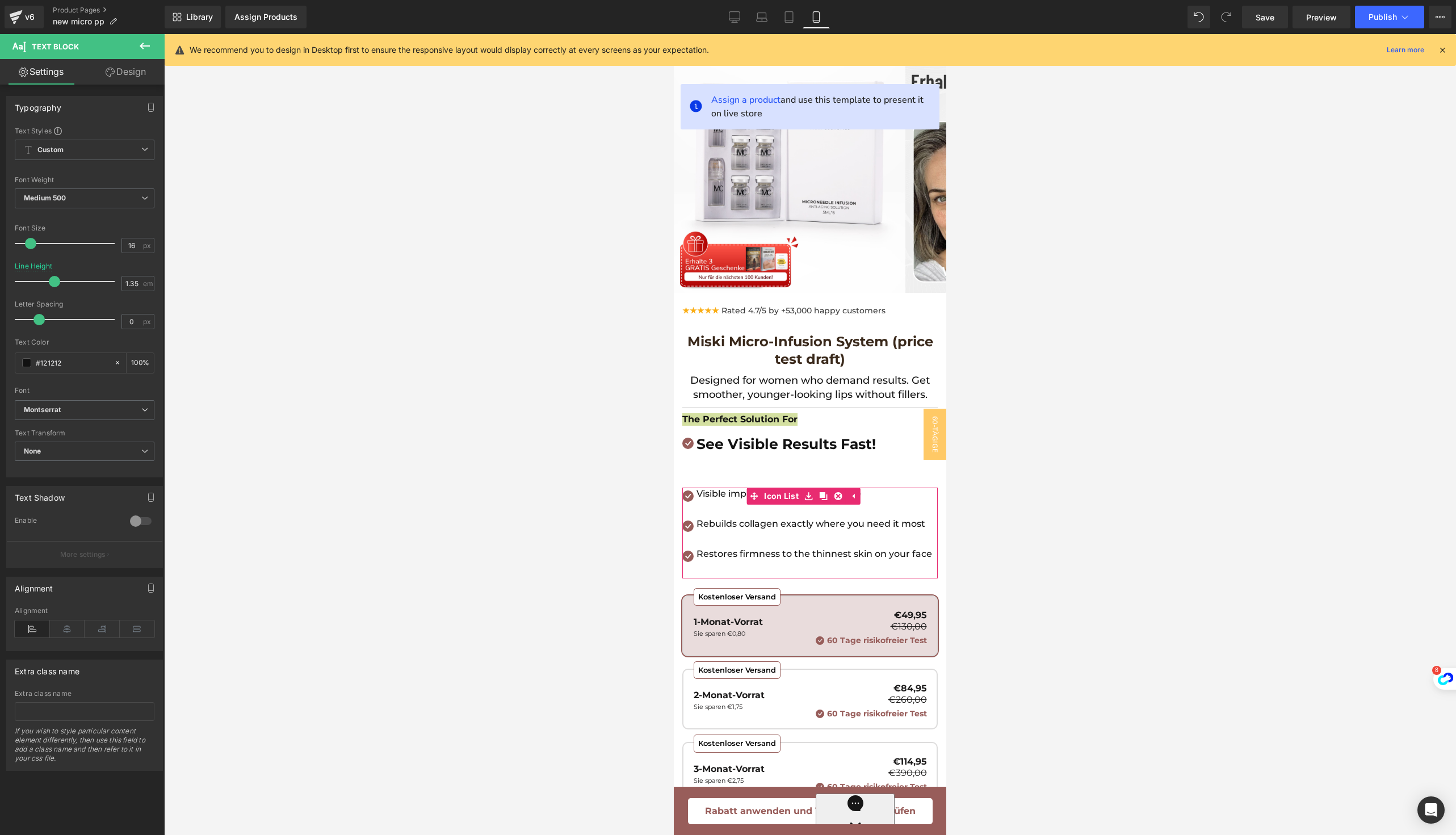
click at [120, 79] on link "Design" at bounding box center [125, 72] width 82 height 25
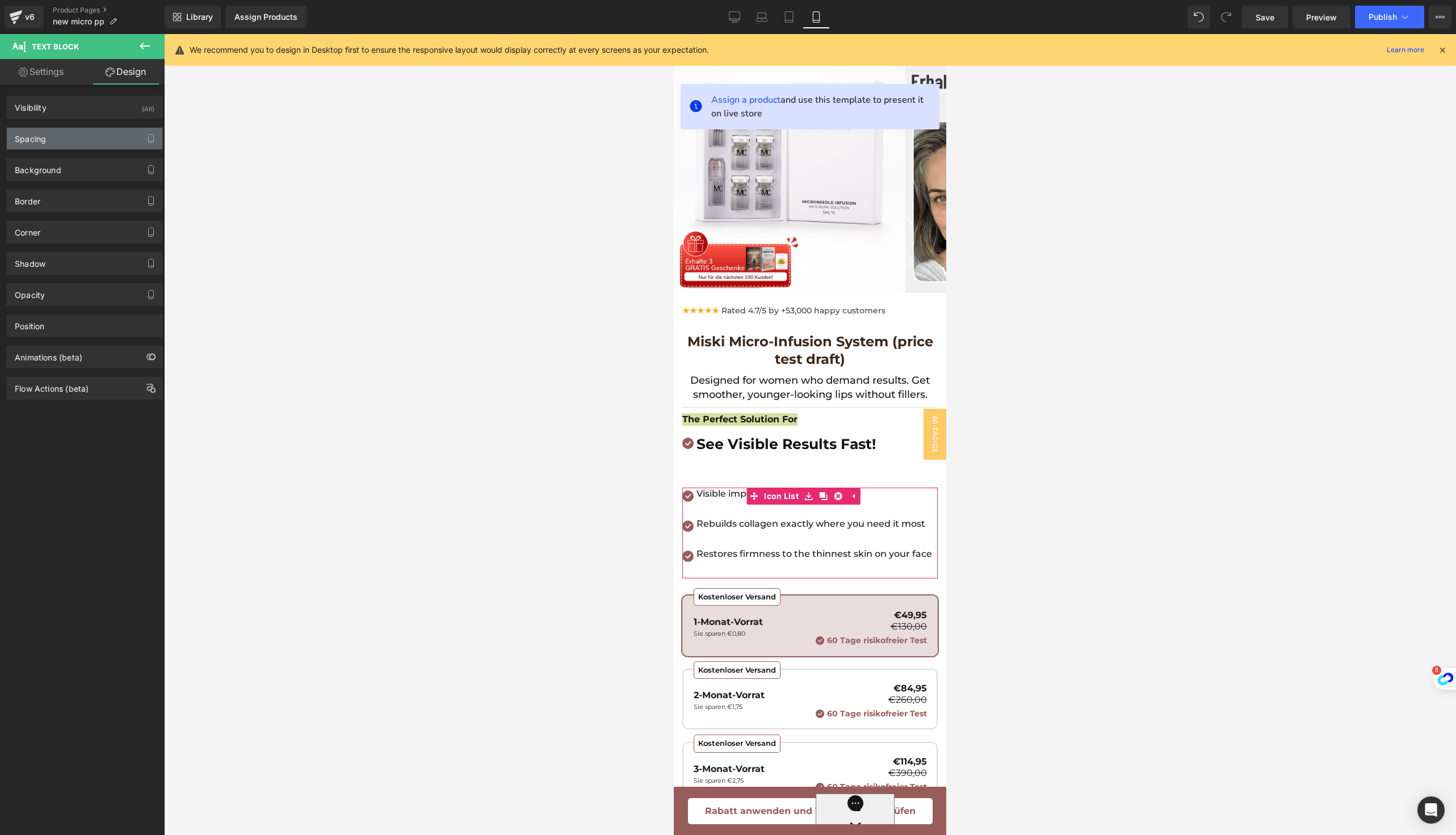
click at [74, 141] on div "Spacing" at bounding box center [85, 138] width 155 height 21
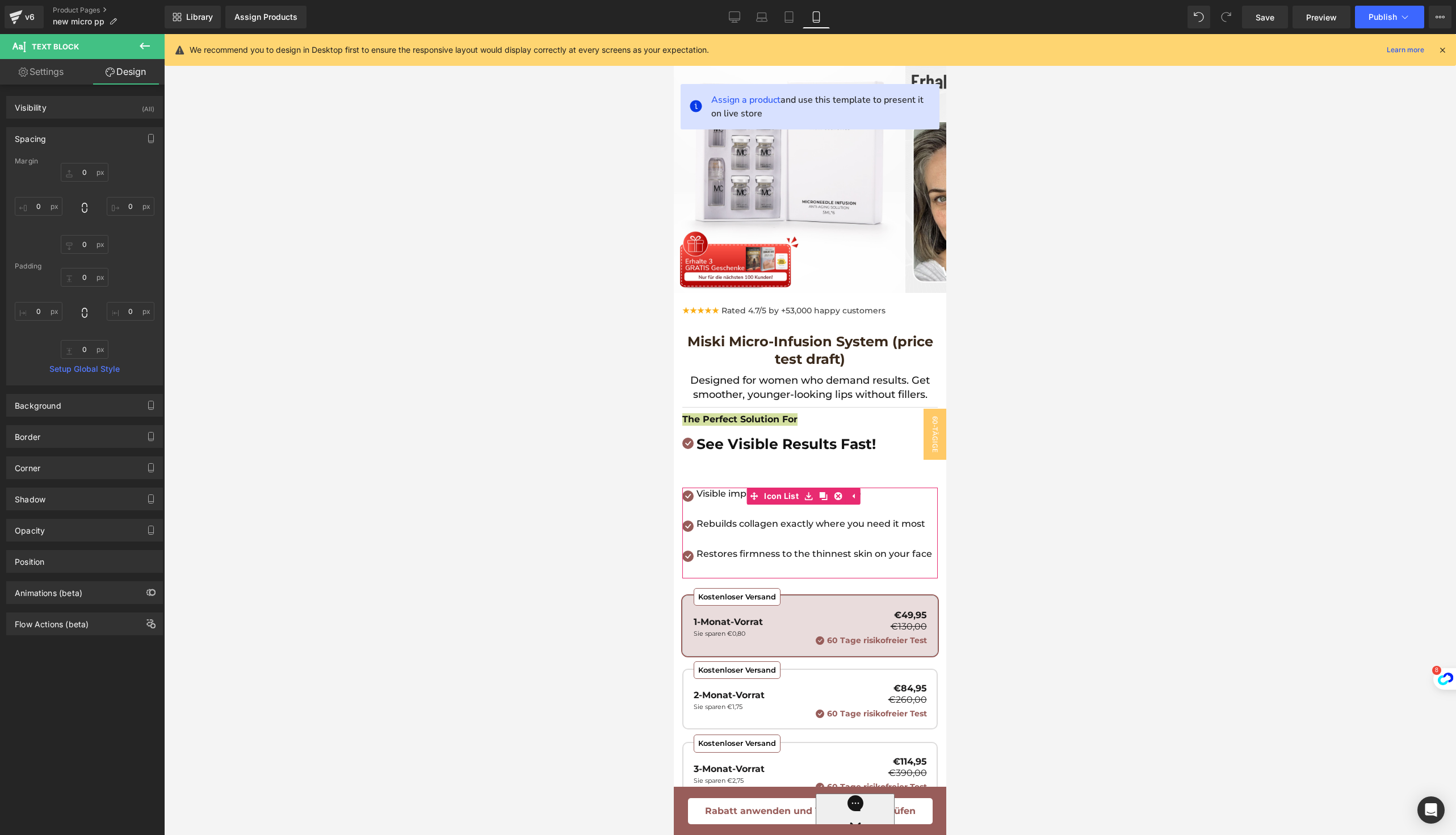
click at [74, 141] on div "Spacing" at bounding box center [85, 138] width 155 height 21
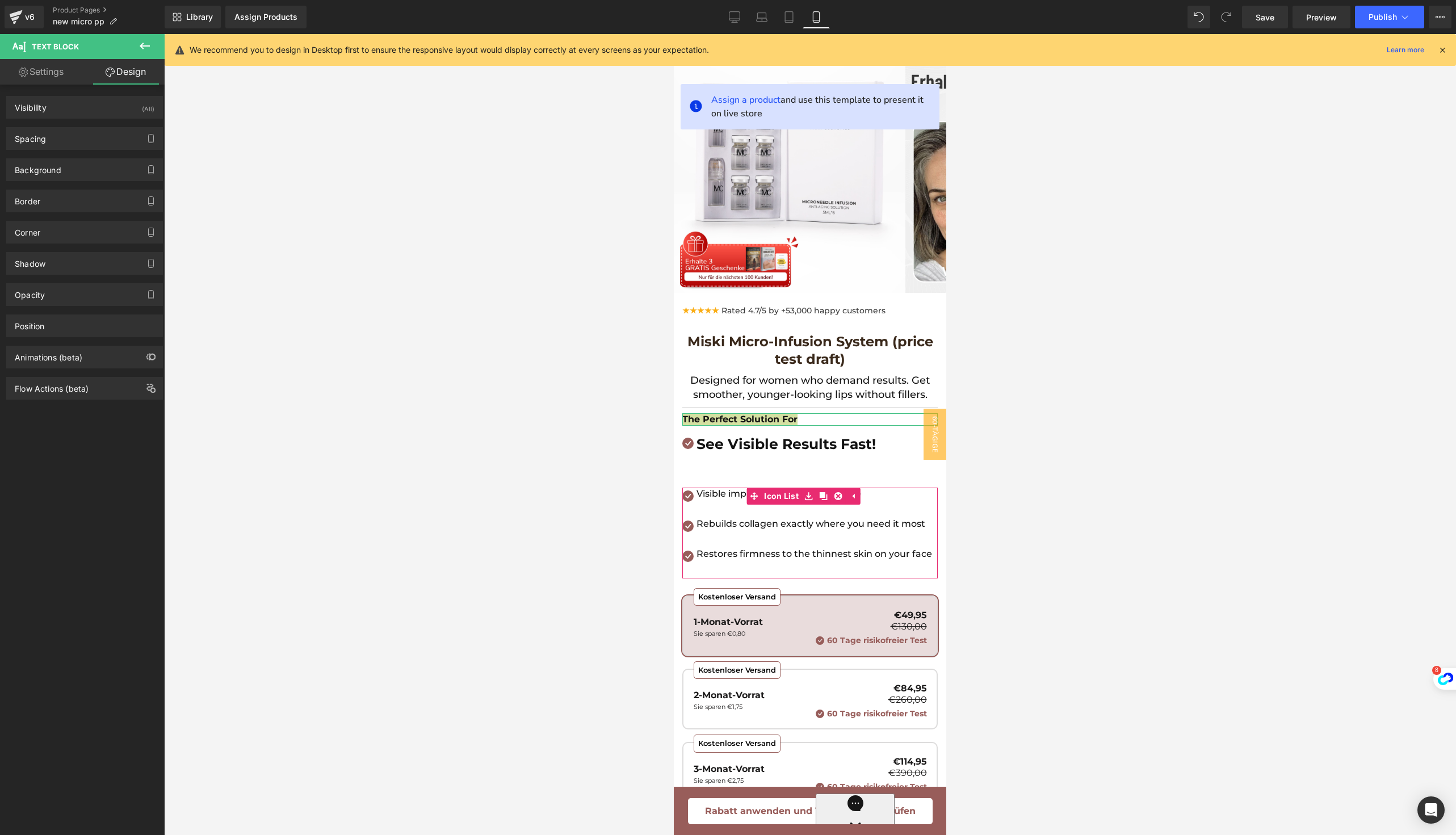
click at [41, 62] on link "Settings" at bounding box center [41, 72] width 82 height 25
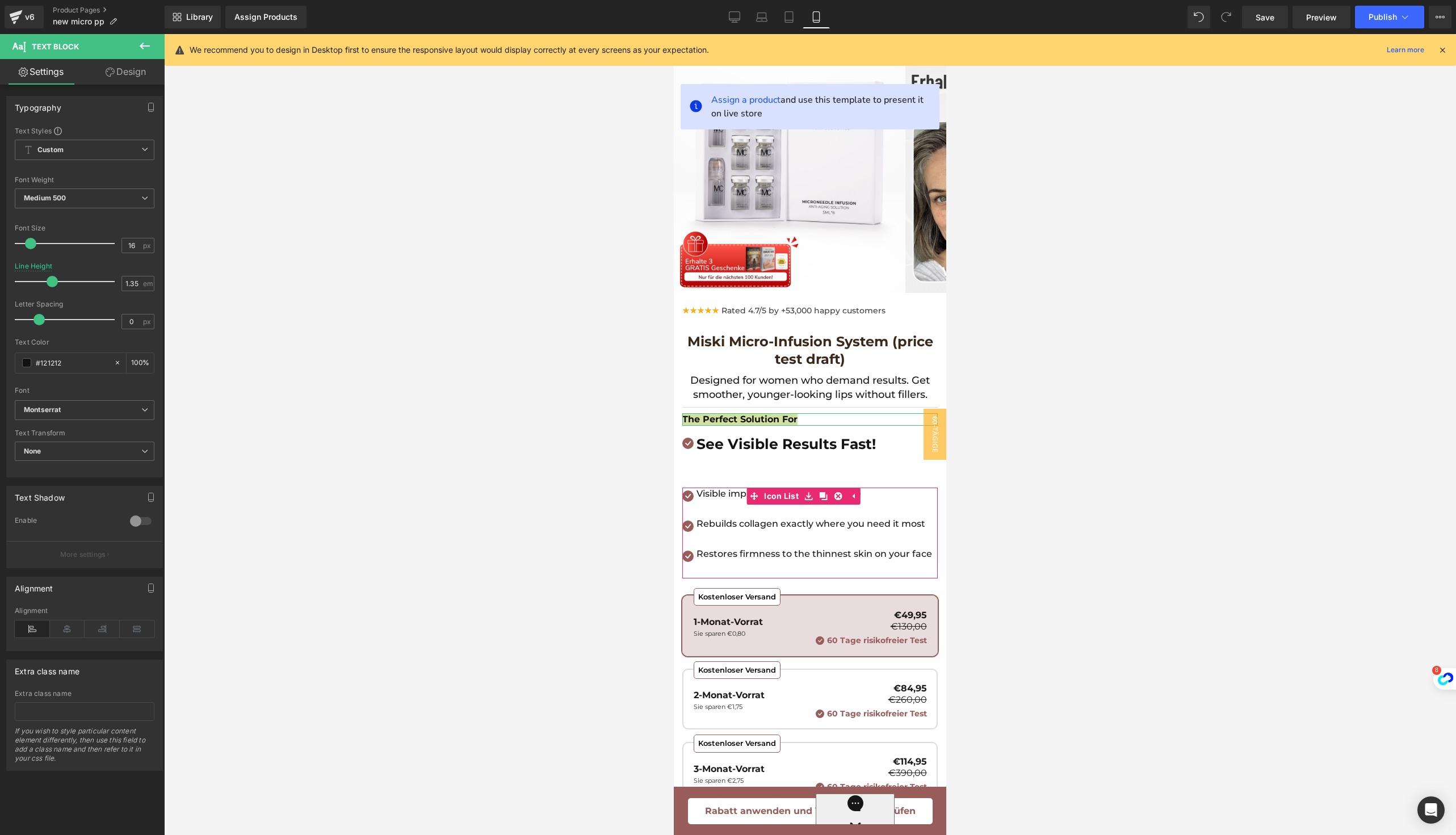
click at [61, 635] on div "Alignment" at bounding box center [85, 629] width 140 height 44
click at [61, 627] on icon at bounding box center [67, 629] width 35 height 17
click at [128, 244] on input "16" at bounding box center [132, 245] width 20 height 14
type input "1"
type input "25"
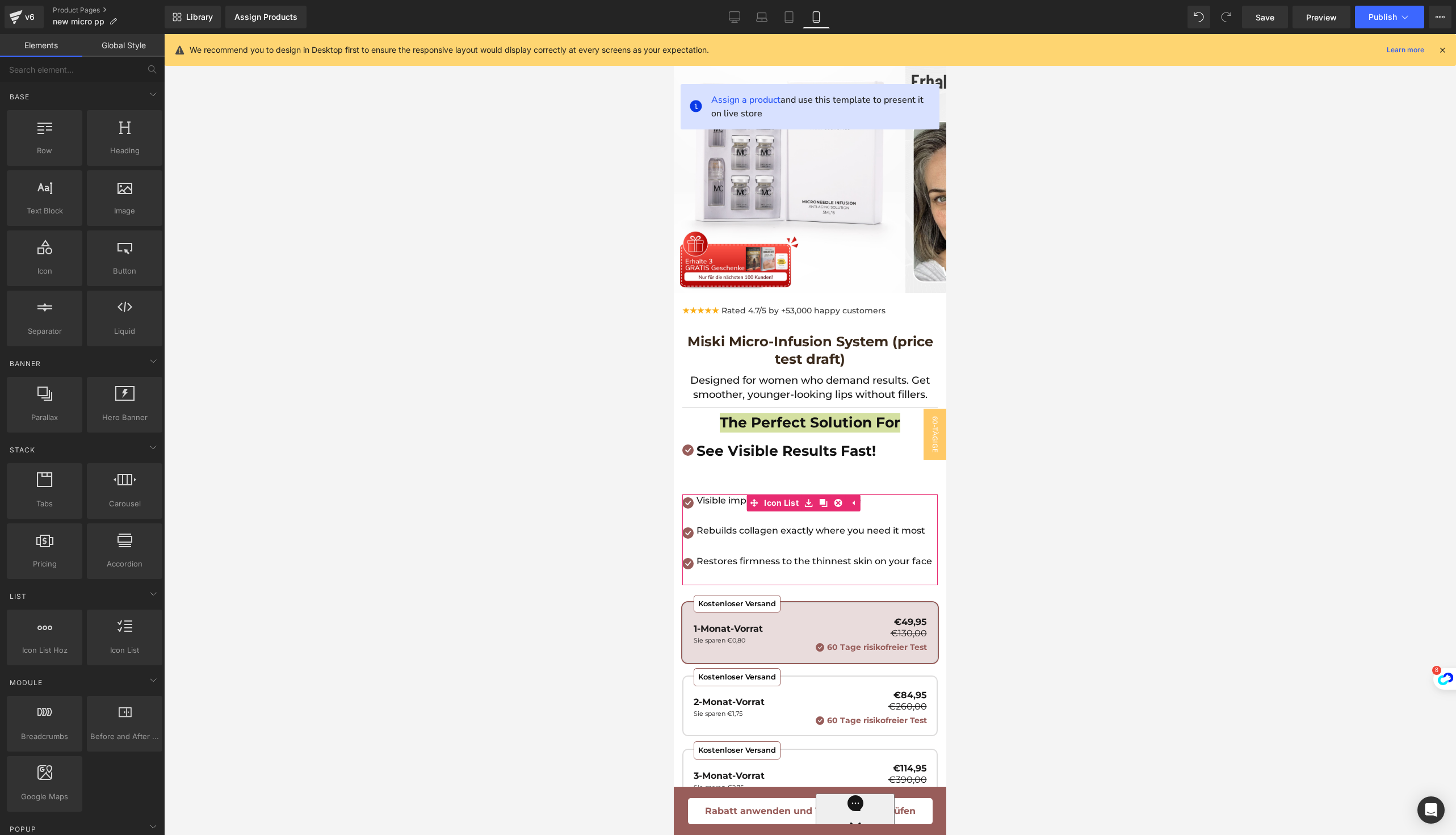
click at [561, 523] on div at bounding box center [810, 434] width 1292 height 800
click at [521, 573] on div at bounding box center [810, 434] width 1292 height 800
click at [1115, 415] on div at bounding box center [810, 434] width 1292 height 800
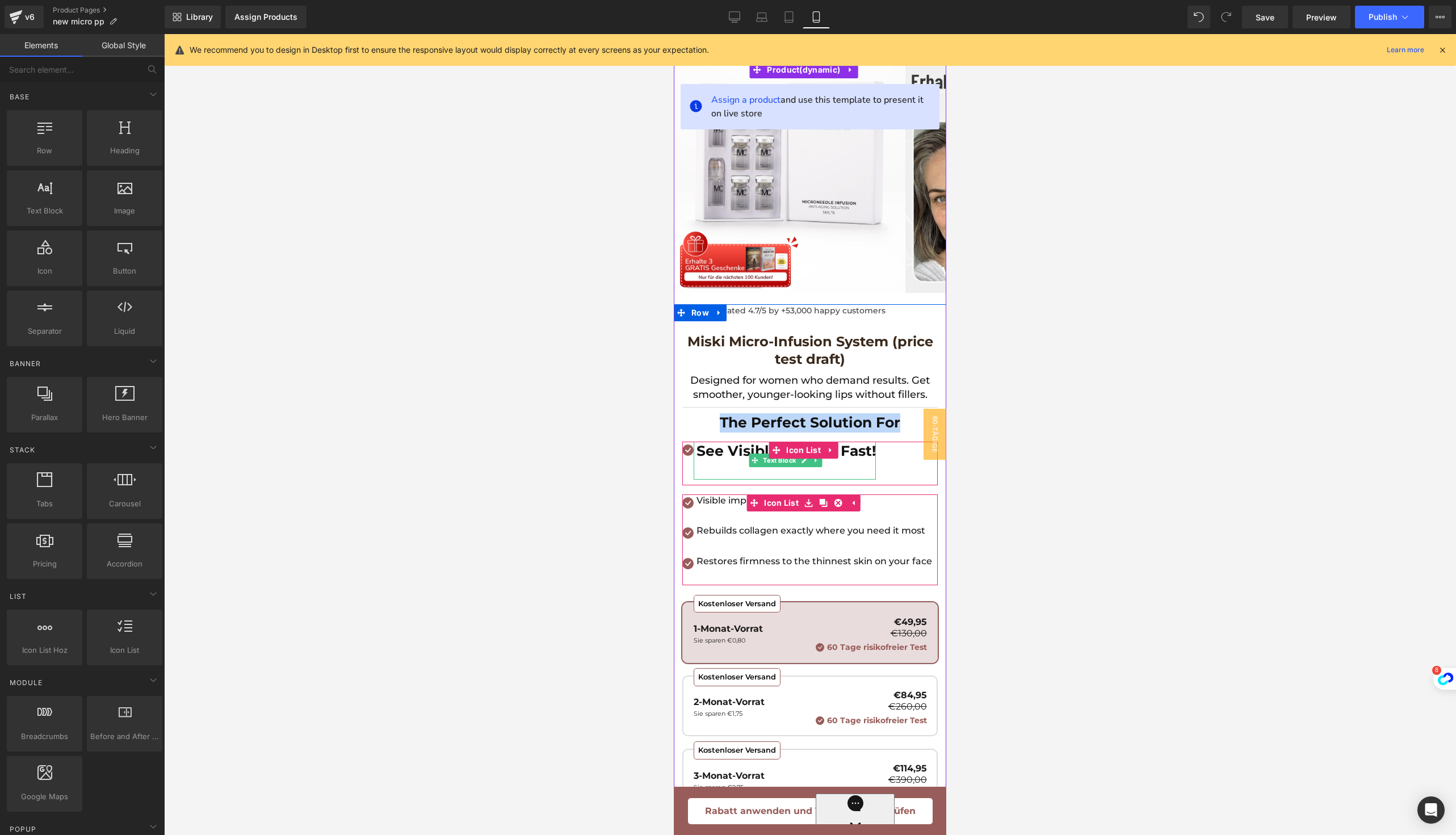
click at [793, 468] on p at bounding box center [786, 470] width 179 height 20
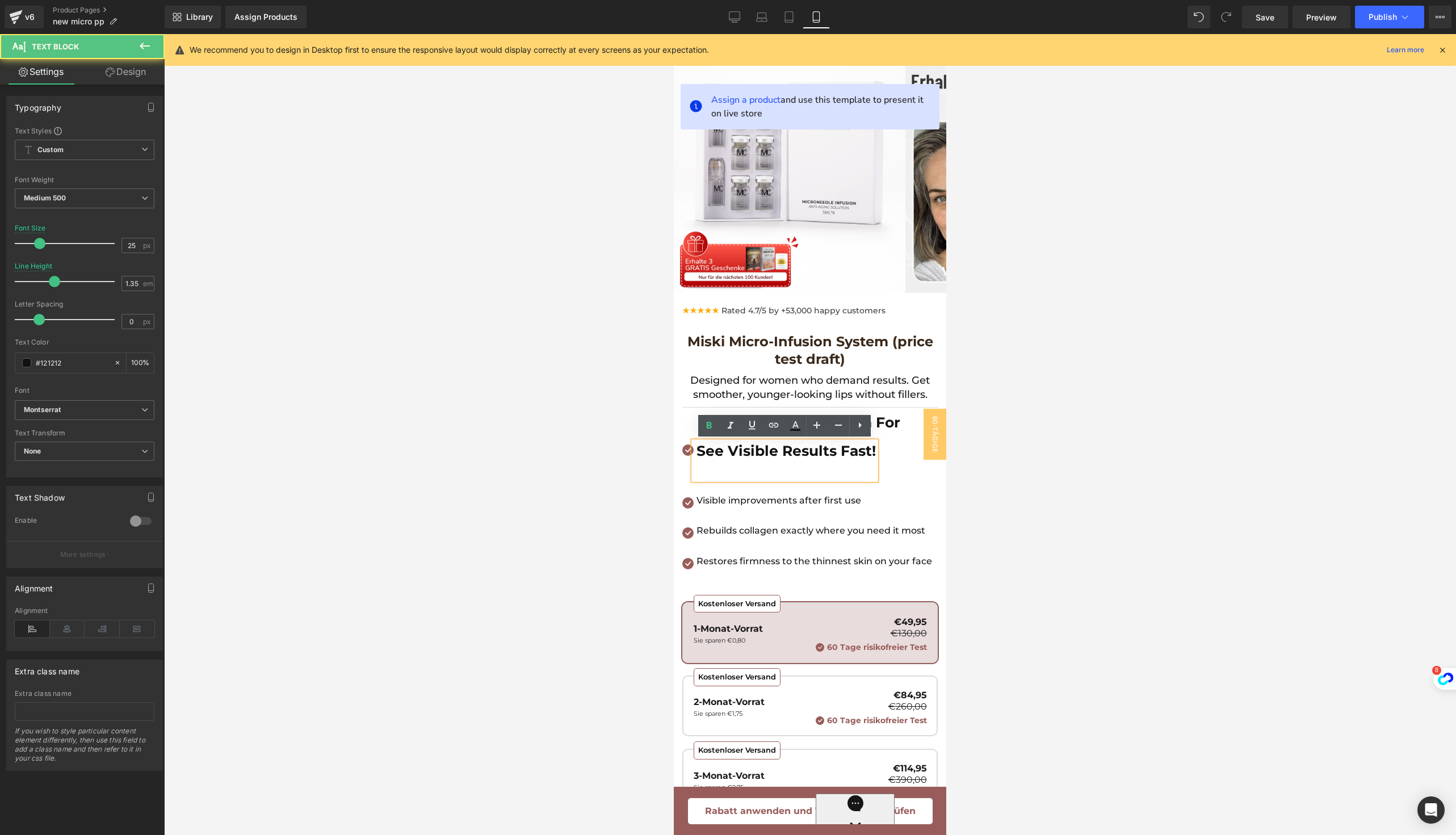
click at [1033, 551] on div at bounding box center [810, 434] width 1292 height 800
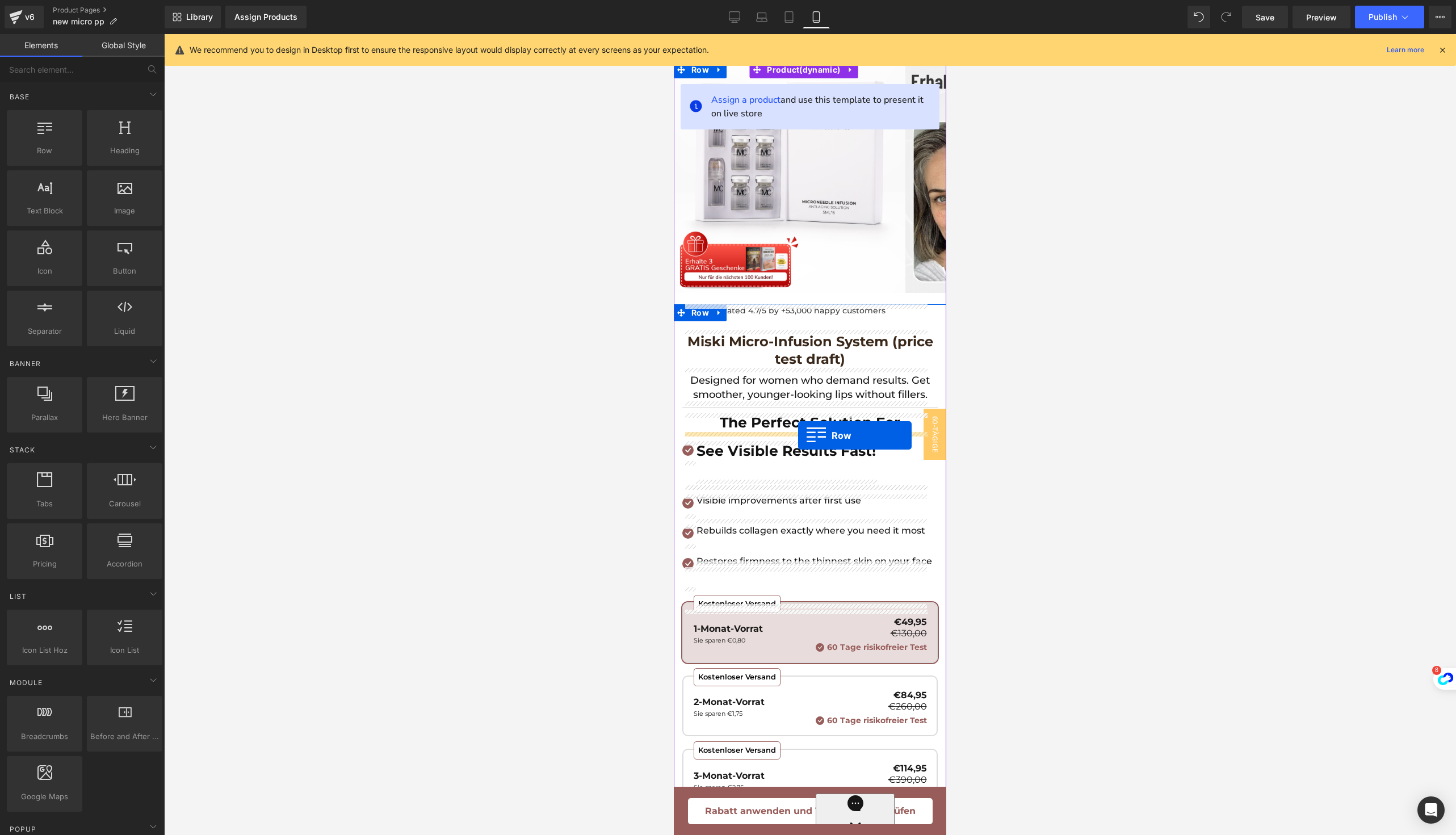
drag, startPoint x: 723, startPoint y: 186, endPoint x: 798, endPoint y: 435, distance: 260.0
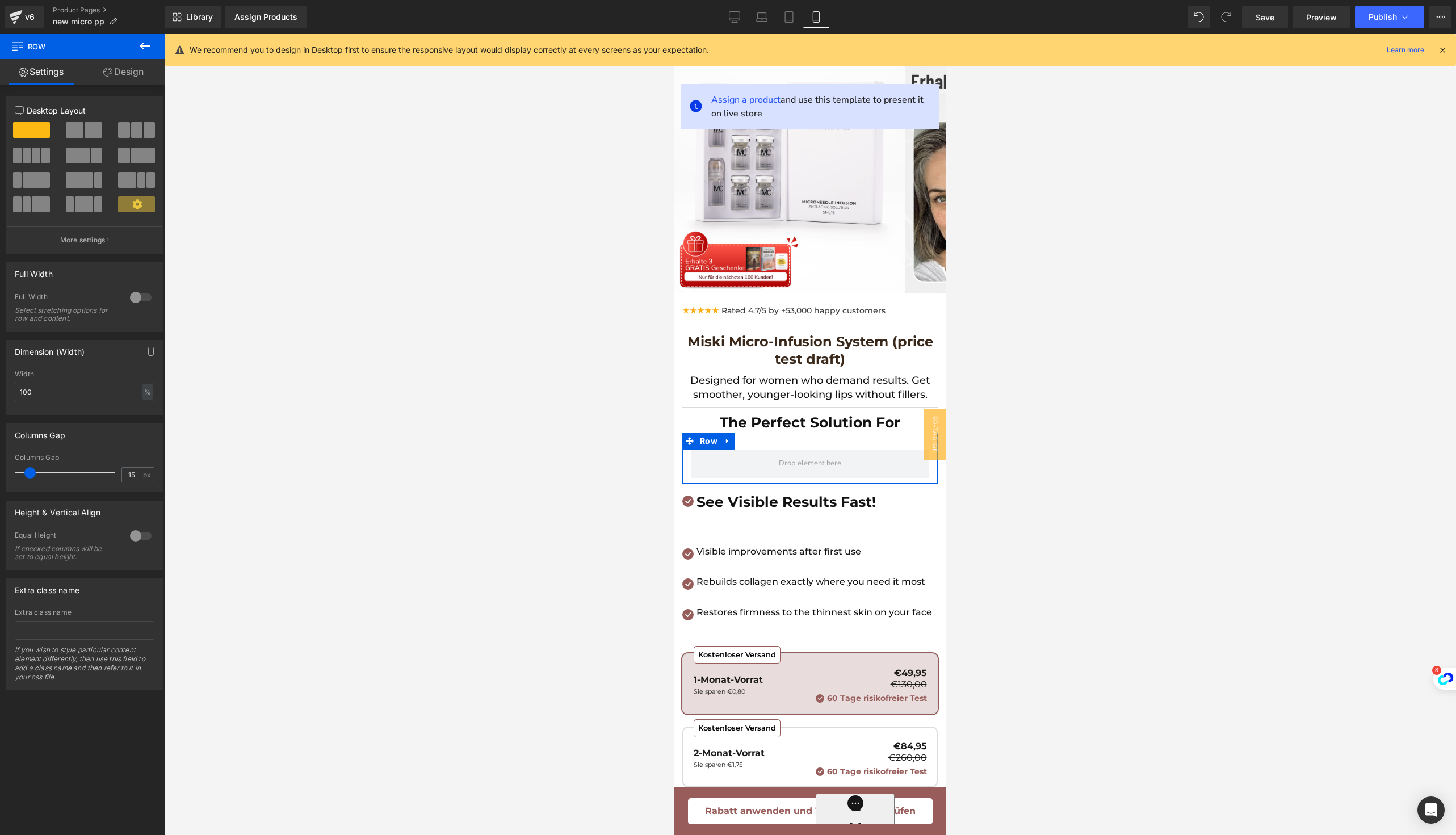
click at [125, 131] on span at bounding box center [124, 130] width 12 height 16
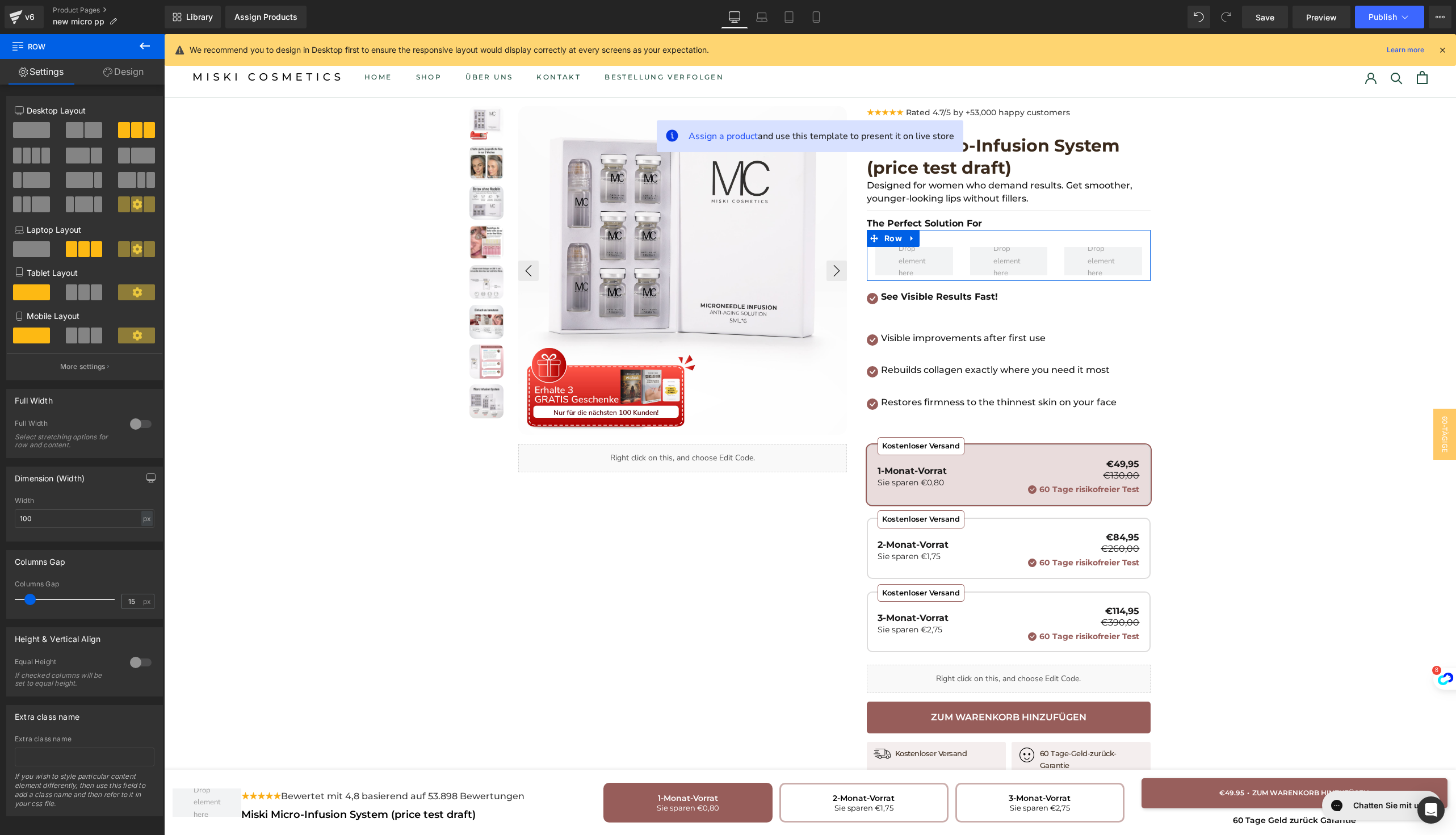
click at [93, 340] on span at bounding box center [97, 335] width 12 height 16
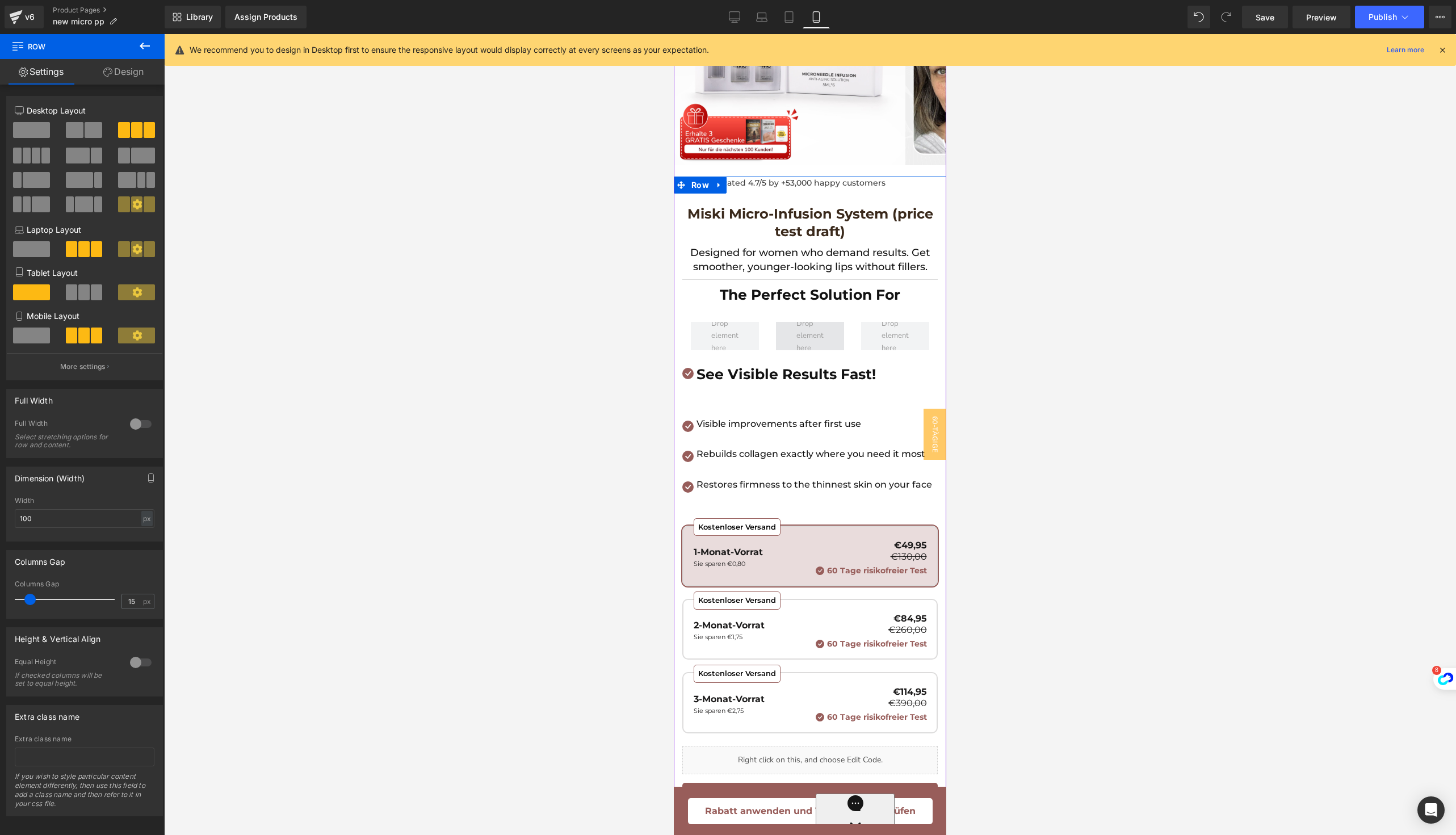
scroll to position [140, 0]
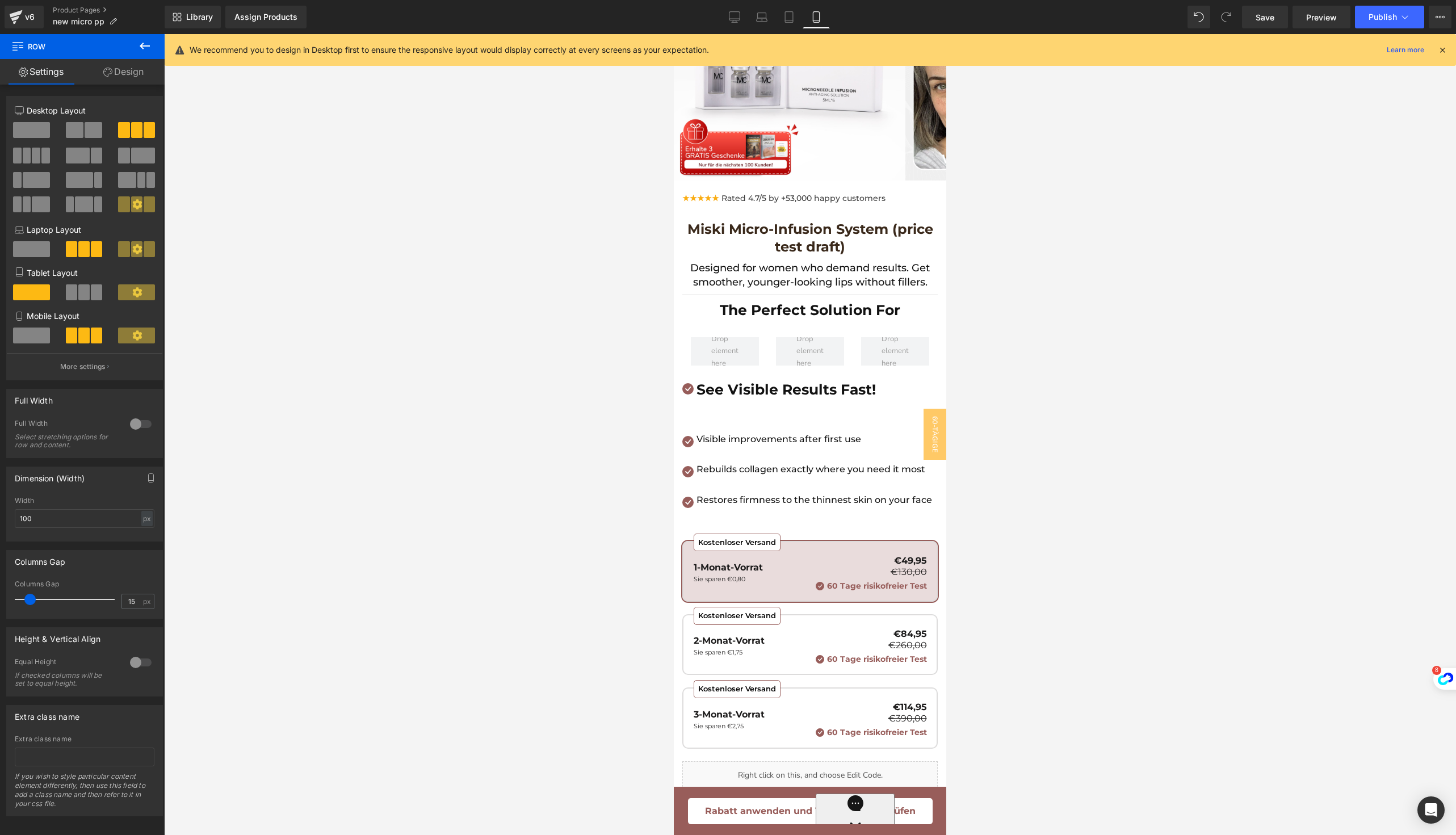
click at [147, 45] on icon at bounding box center [145, 46] width 10 height 7
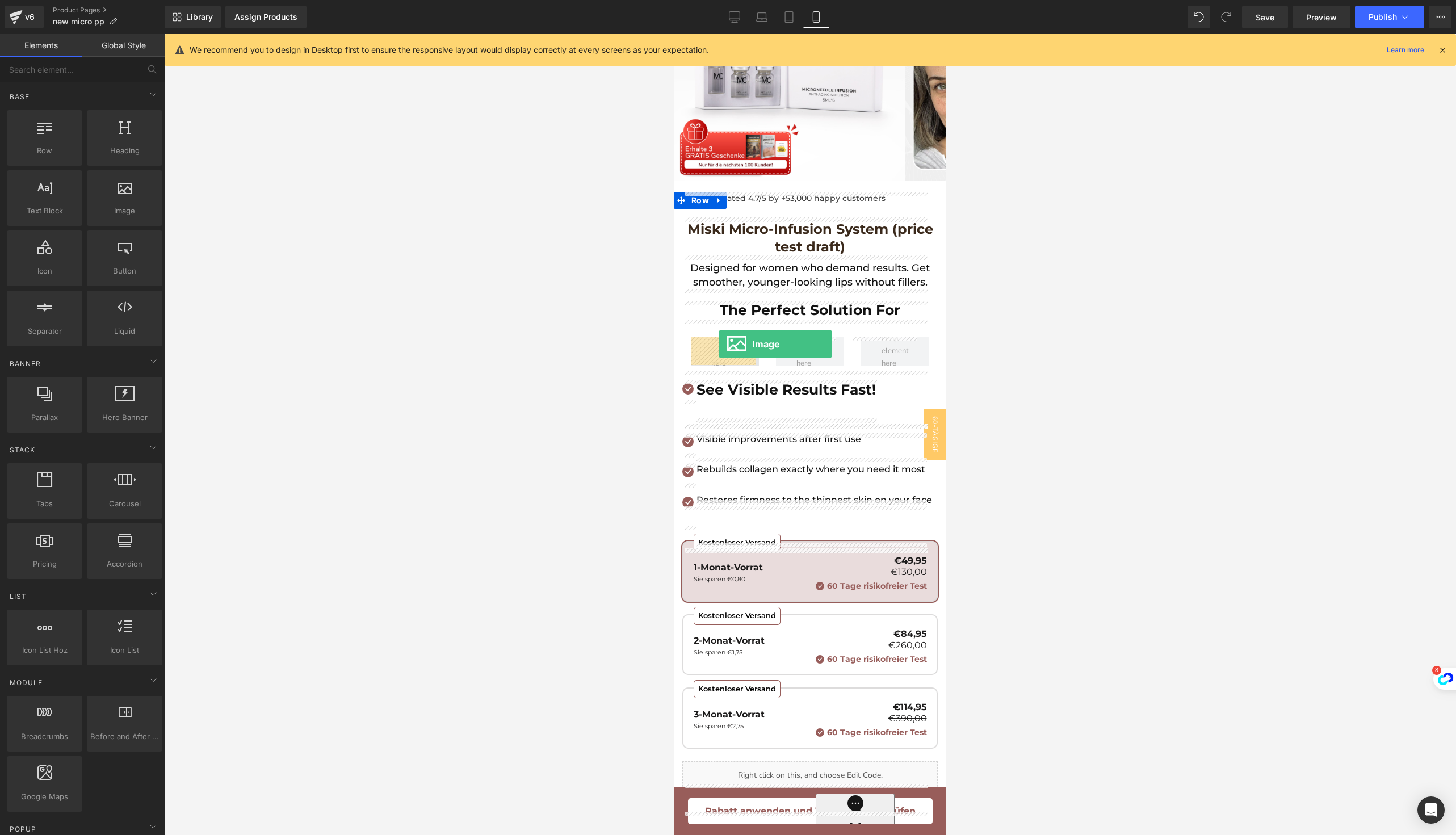
drag, startPoint x: 796, startPoint y: 244, endPoint x: 719, endPoint y: 343, distance: 125.4
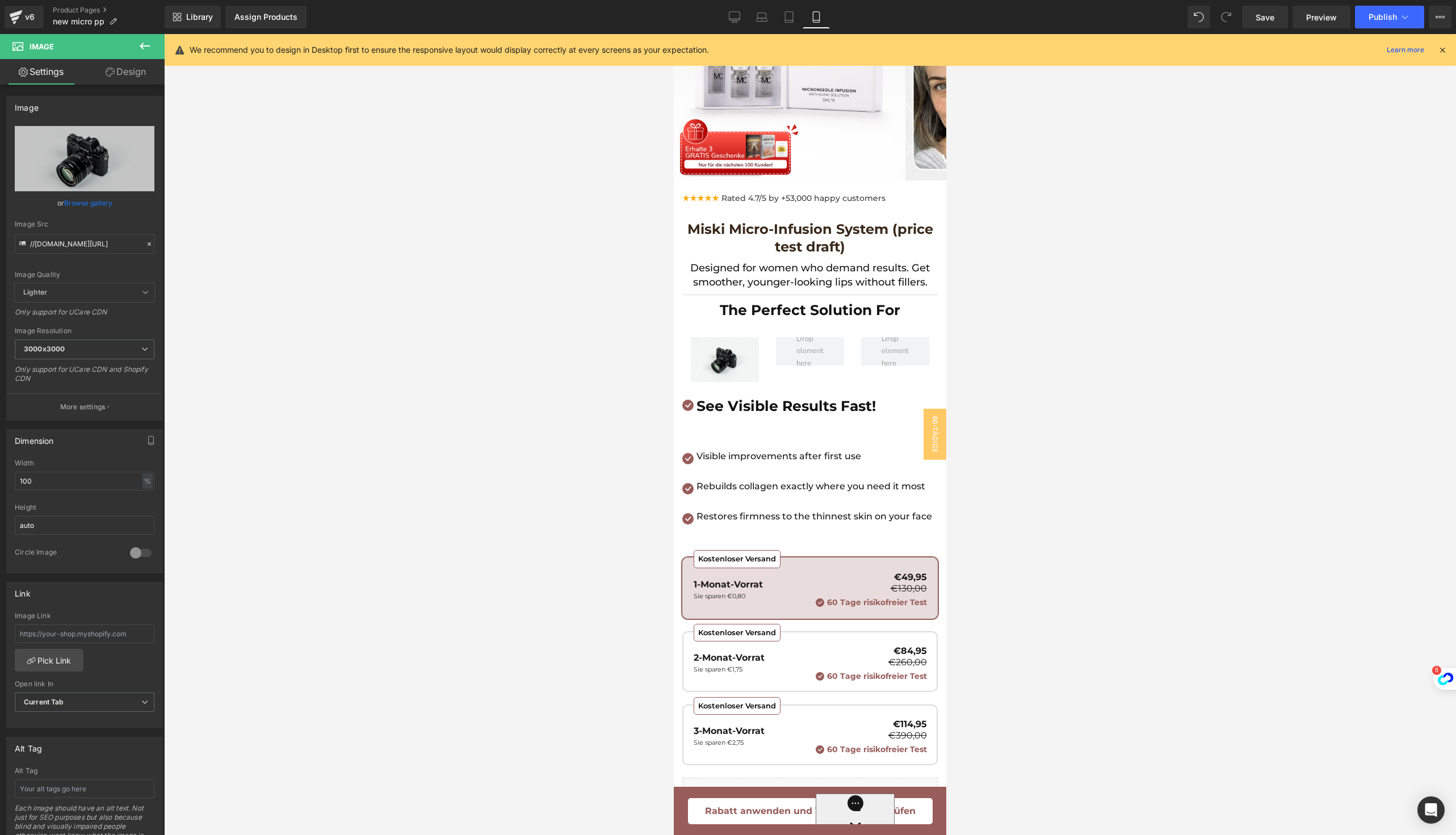
click at [144, 49] on icon at bounding box center [145, 46] width 14 height 14
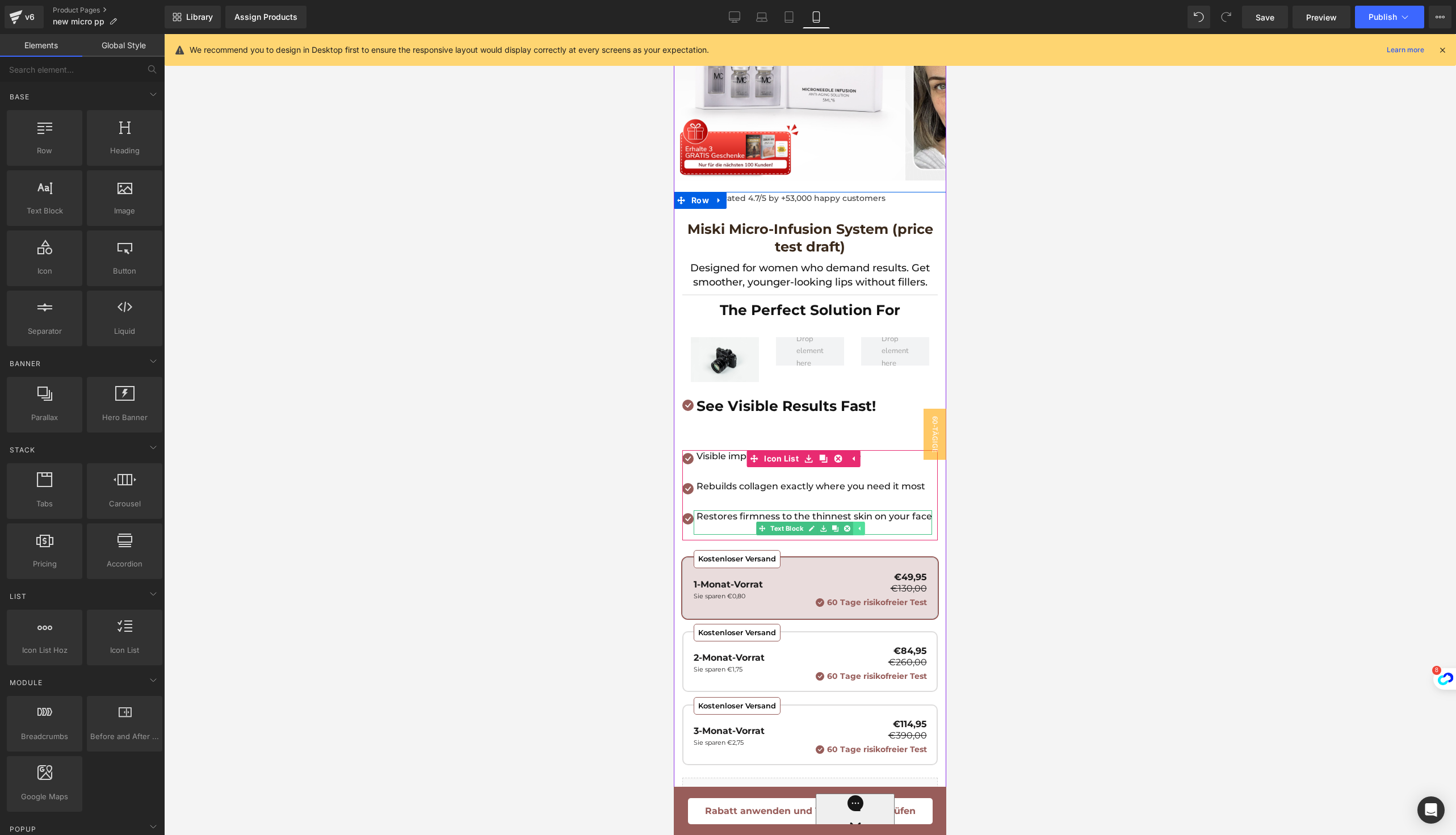
click at [862, 532] on icon at bounding box center [859, 528] width 6 height 7
click at [847, 535] on link at bounding box center [842, 528] width 12 height 14
click at [838, 532] on icon at bounding box center [835, 528] width 6 height 6
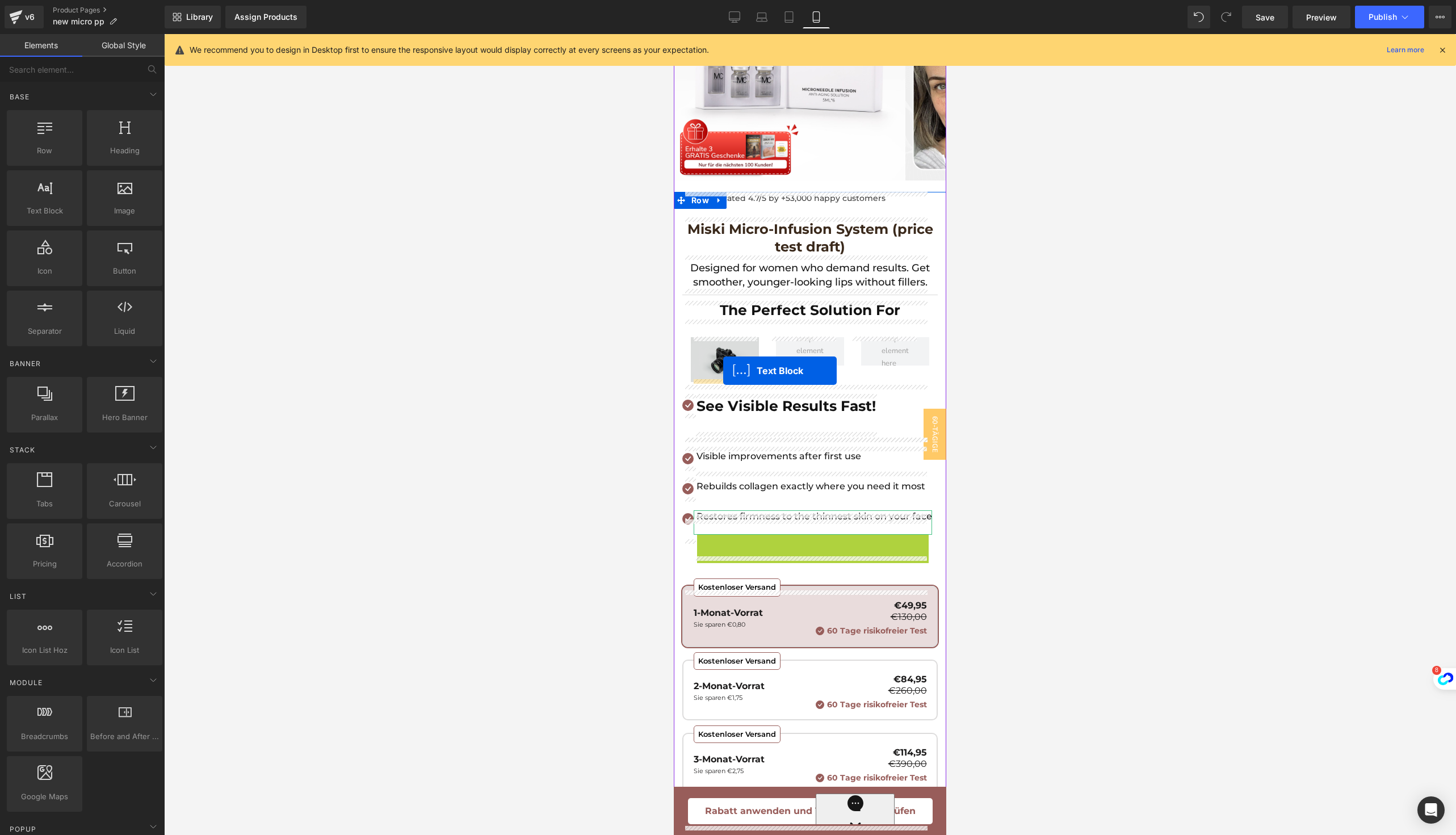
drag, startPoint x: 781, startPoint y: 576, endPoint x: 723, endPoint y: 370, distance: 214.0
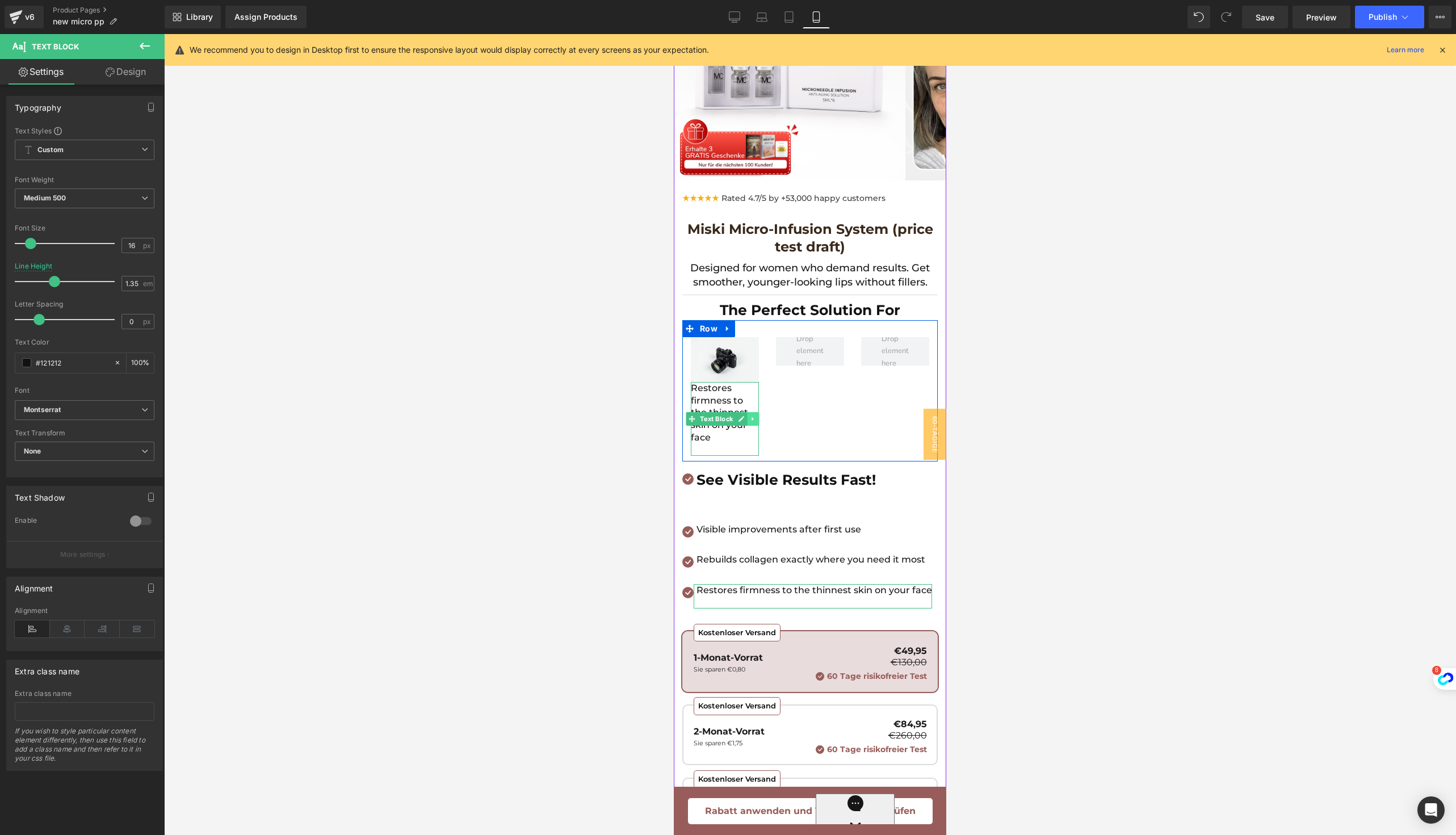
click at [751, 415] on icon at bounding box center [754, 419] width 6 height 7
click at [745, 415] on icon at bounding box center [747, 418] width 6 height 6
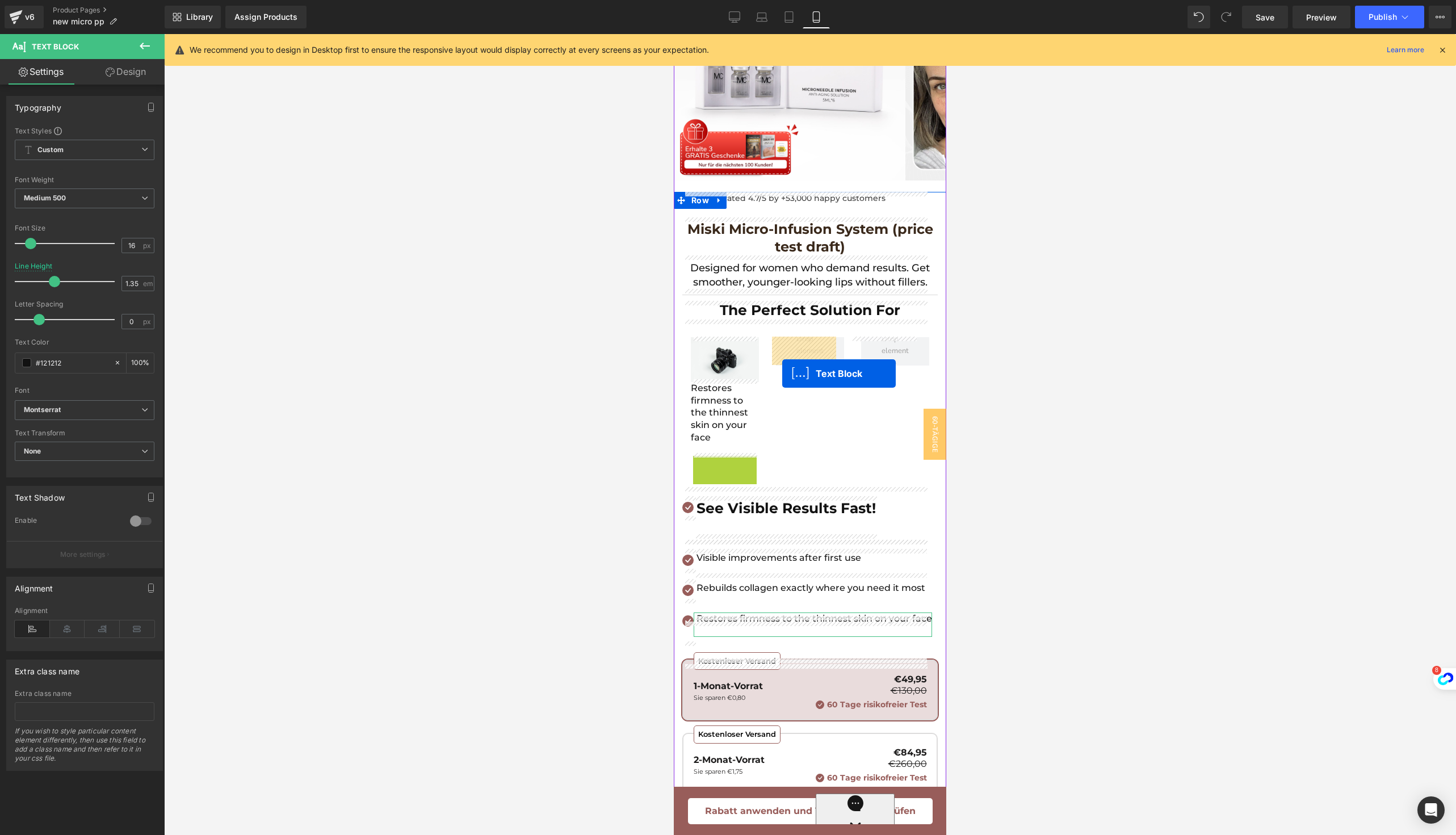
drag, startPoint x: 690, startPoint y: 491, endPoint x: 783, endPoint y: 373, distance: 150.2
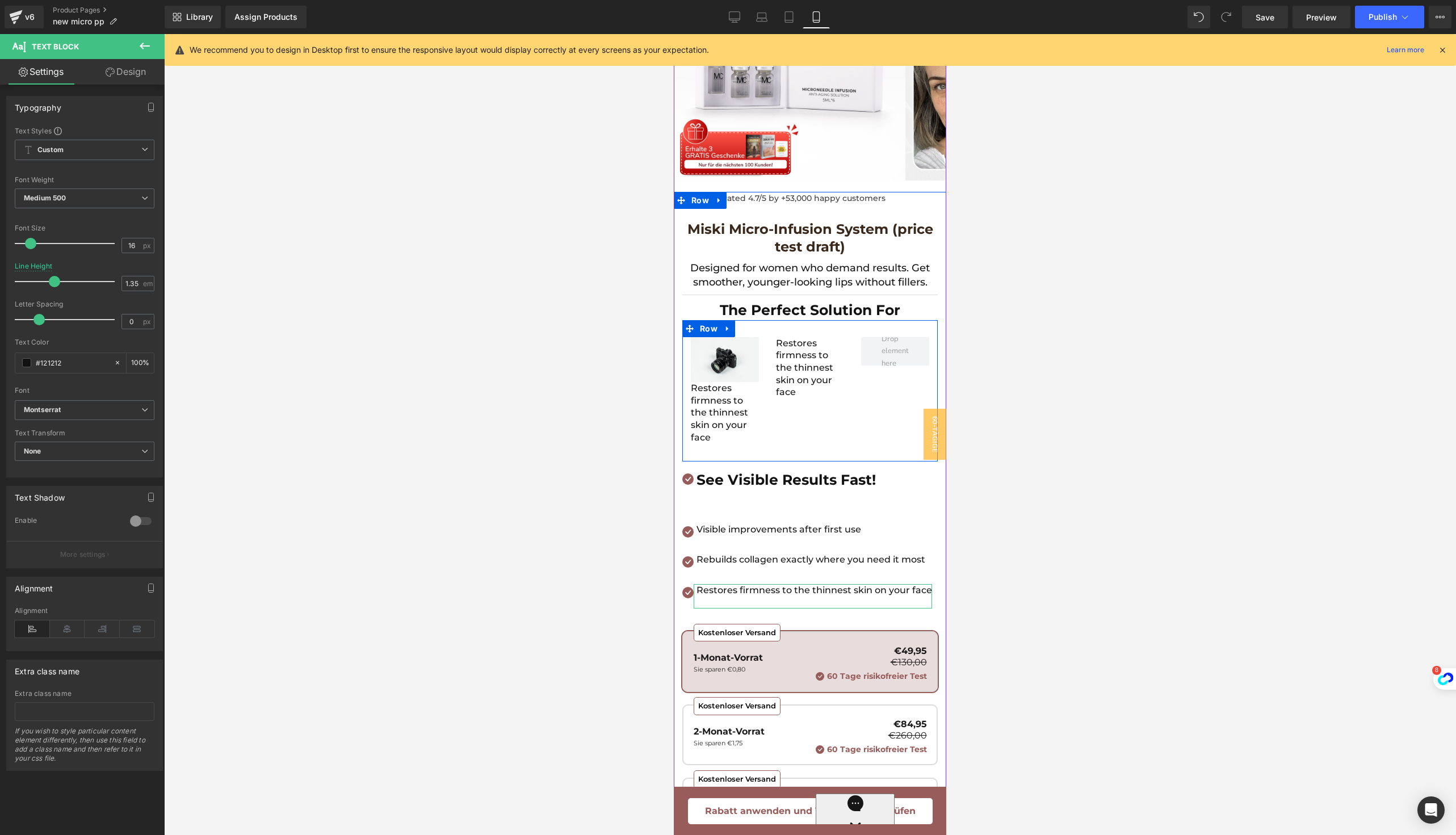
click at [836, 371] on div "Restores firmness to the thinnest skin on your face Text Block" at bounding box center [810, 374] width 85 height 74
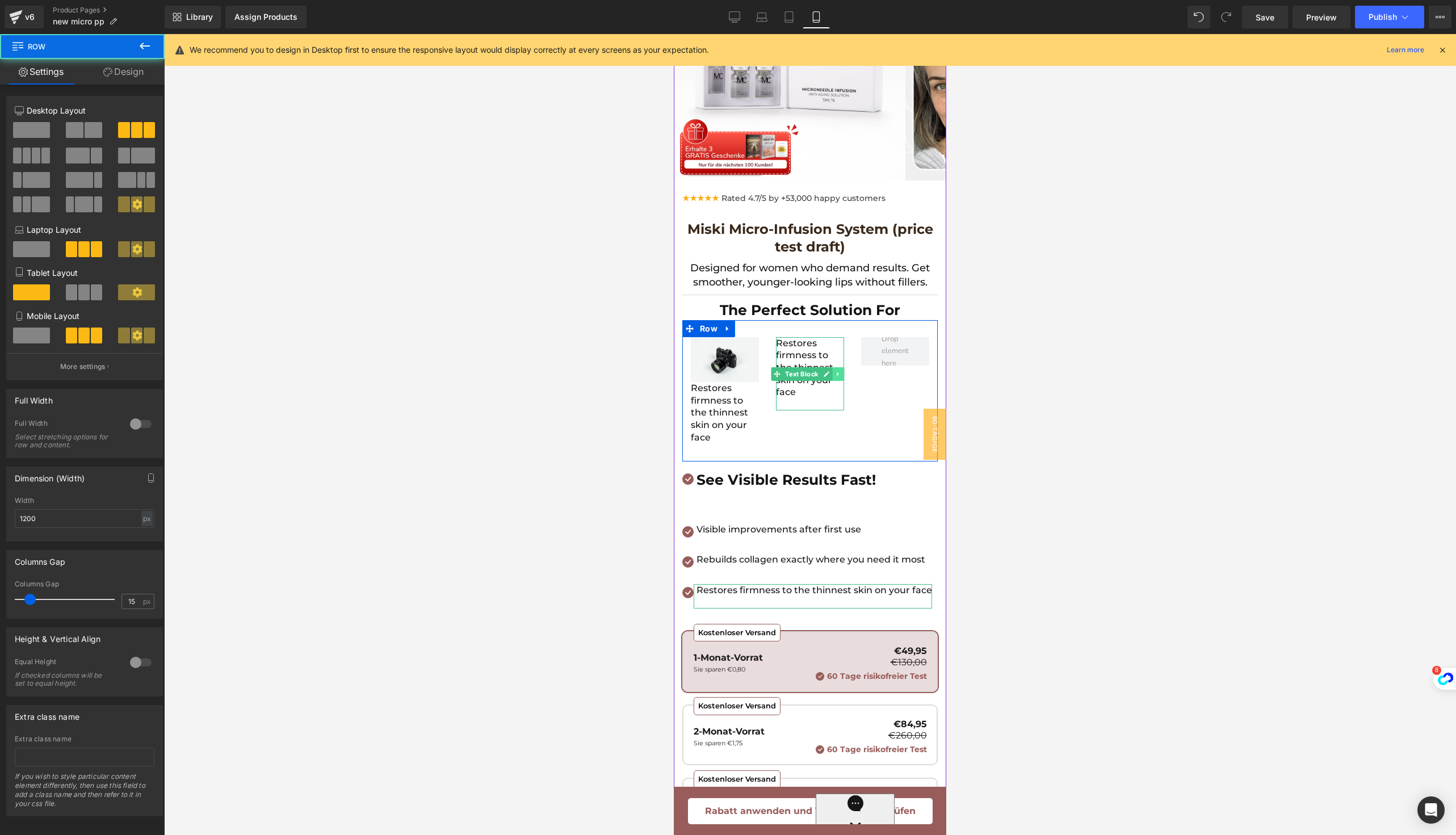
click at [836, 371] on icon at bounding box center [839, 374] width 6 height 7
click at [817, 373] on icon at bounding box center [820, 373] width 6 height 6
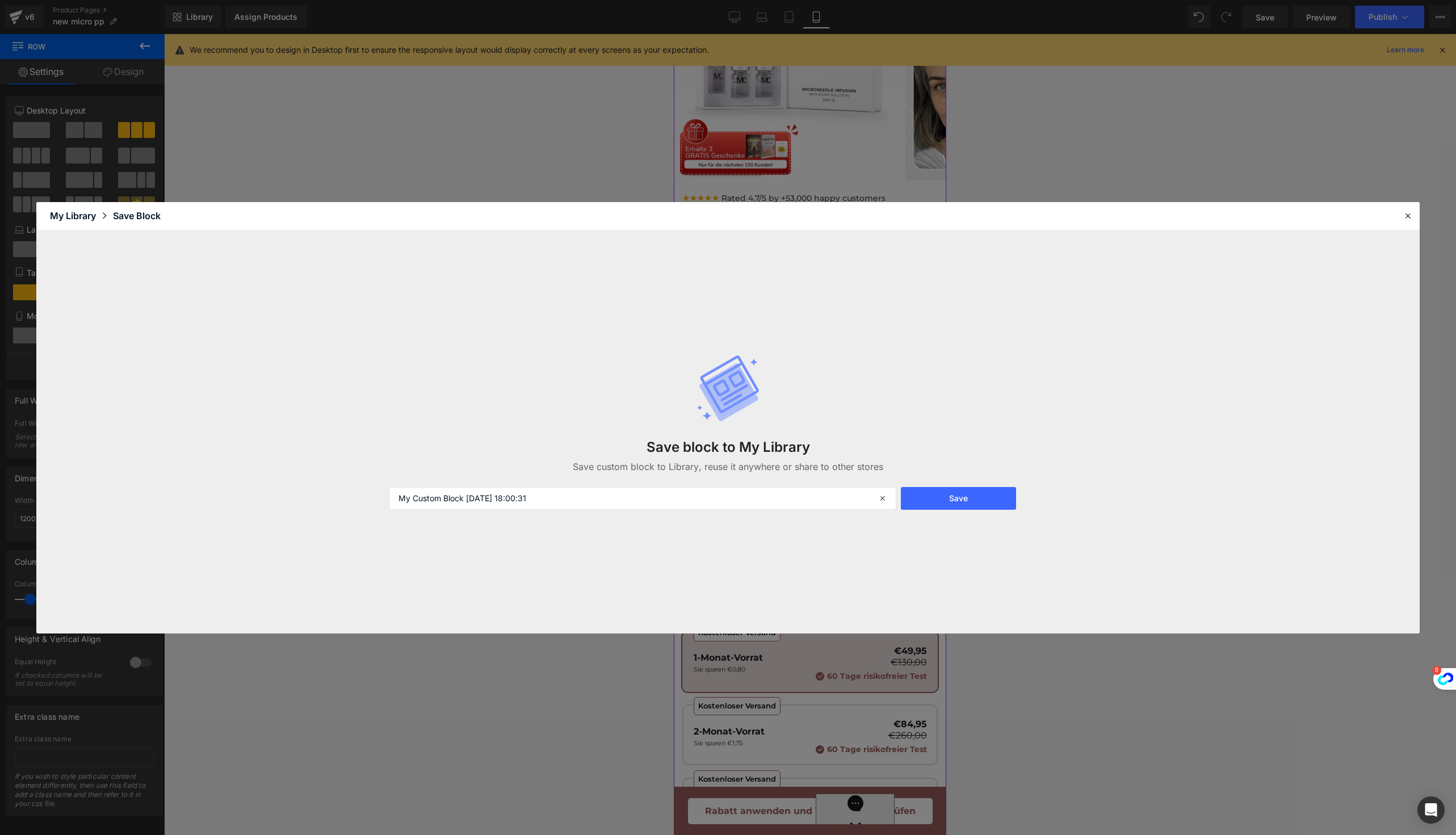
click at [831, 374] on div "Save block to My Library Save custom block to Library, reuse it anywhere or sha…" at bounding box center [728, 431] width 692 height 201
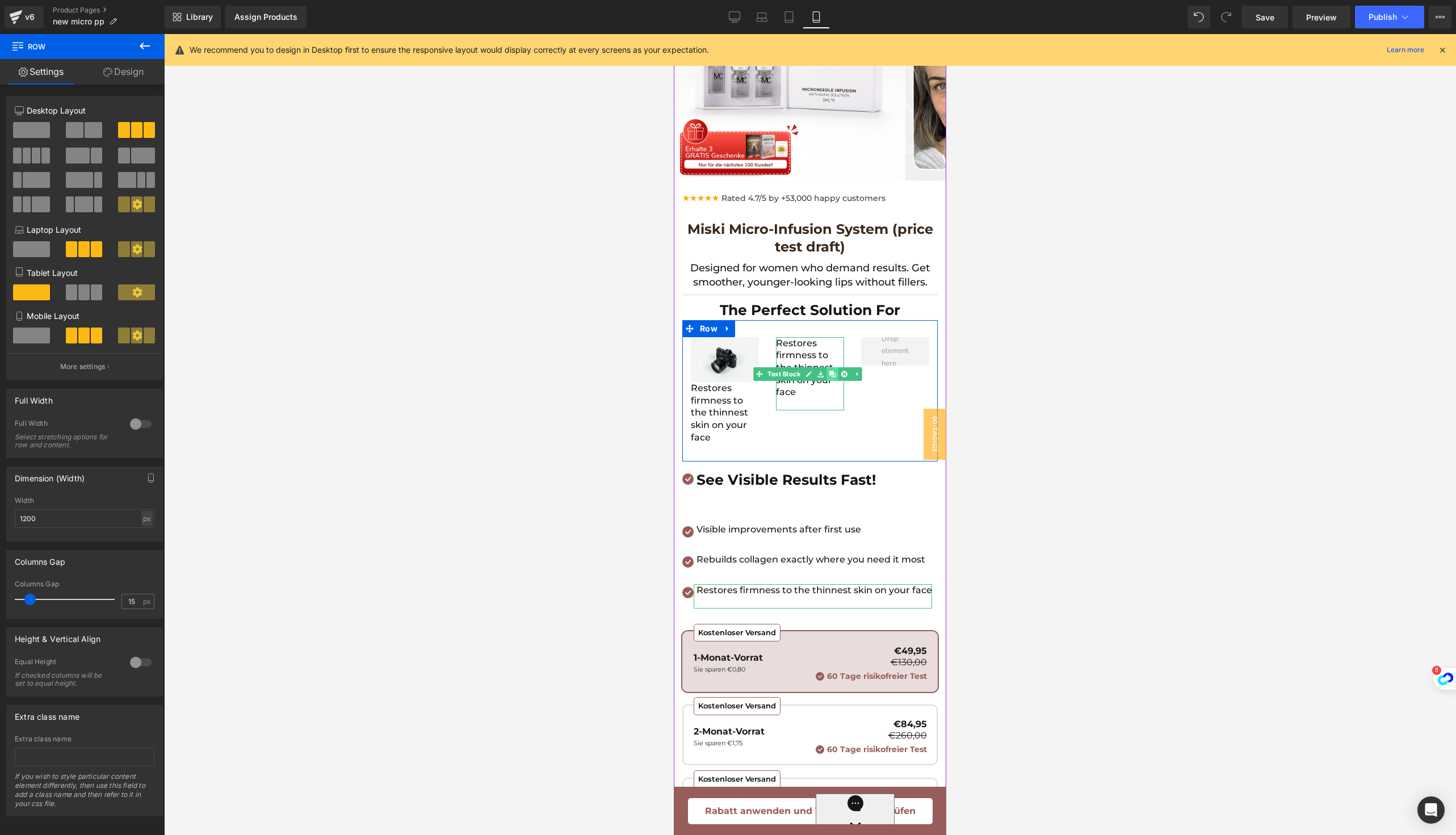
click at [830, 371] on icon at bounding box center [832, 373] width 6 height 6
drag, startPoint x: 771, startPoint y: 448, endPoint x: 873, endPoint y: 360, distance: 134.7
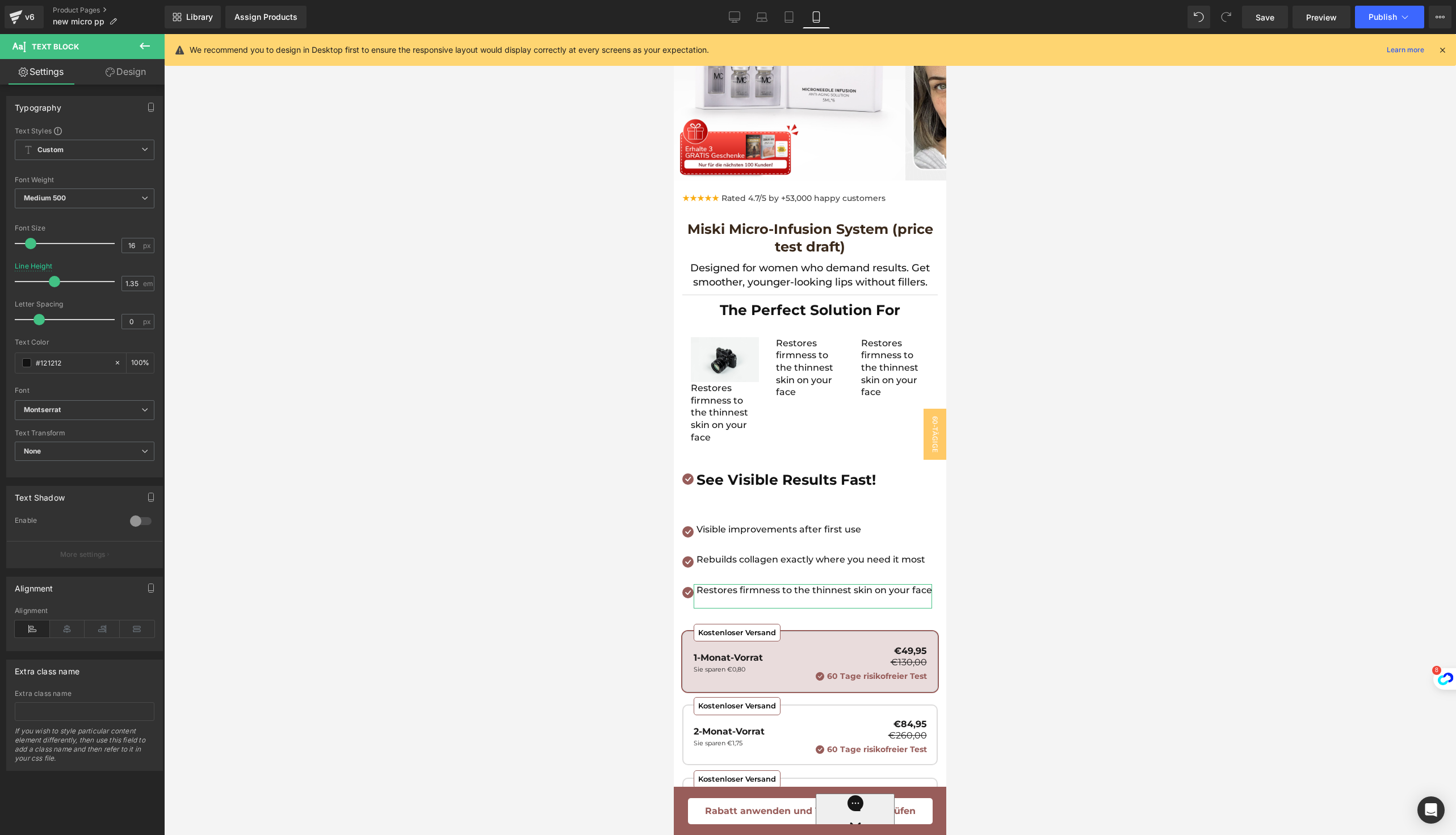
click at [715, 415] on div "Restores firmness to the thinnest skin on your face Text Block" at bounding box center [725, 419] width 68 height 74
click at [715, 415] on p "Restores firmness to the thinnest skin on your face" at bounding box center [725, 412] width 68 height 62
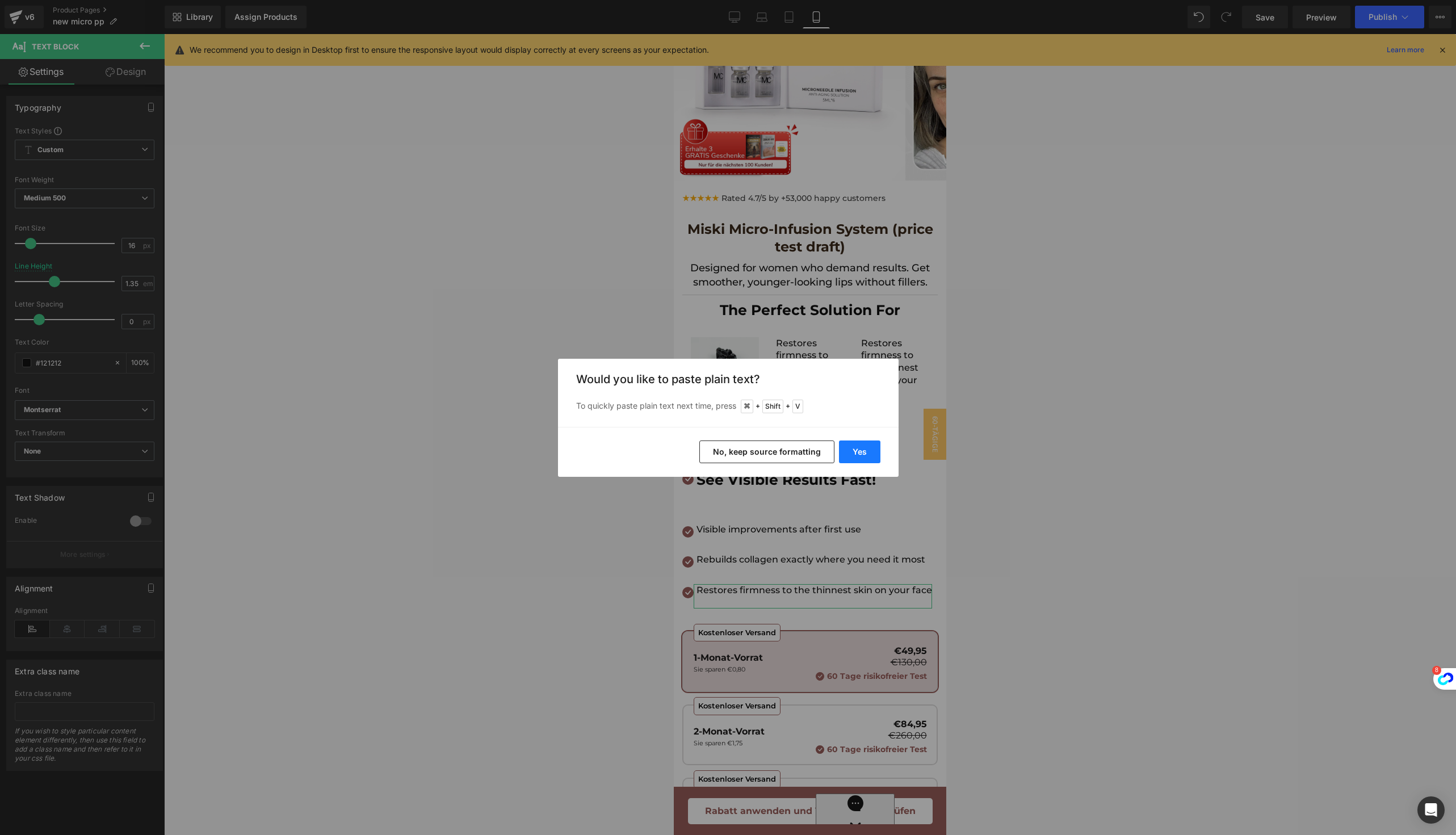
click at [858, 456] on button "Yes" at bounding box center [860, 451] width 41 height 22
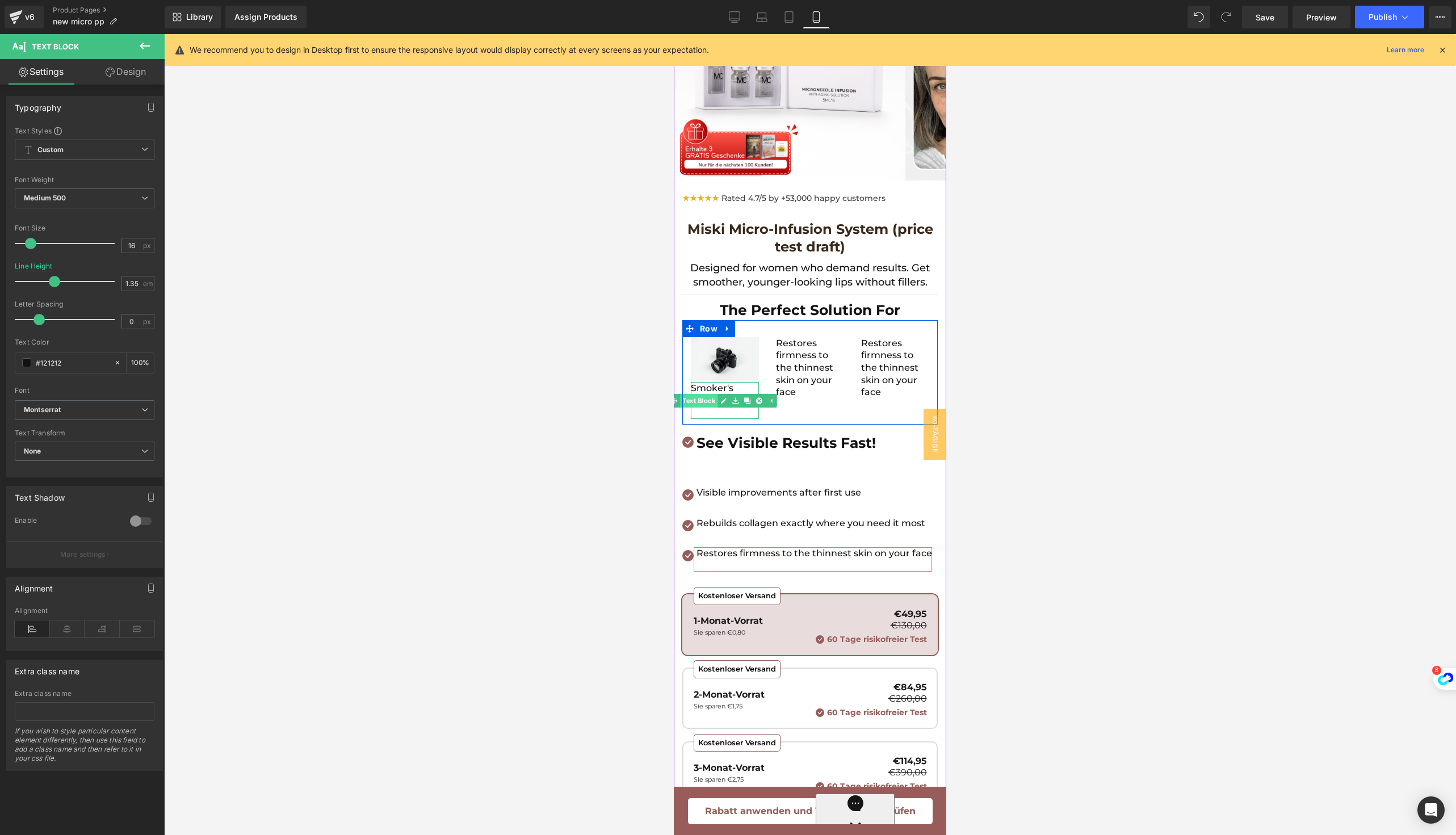
click at [711, 396] on span "Text Block" at bounding box center [698, 401] width 37 height 14
click at [710, 409] on p at bounding box center [725, 413] width 68 height 13
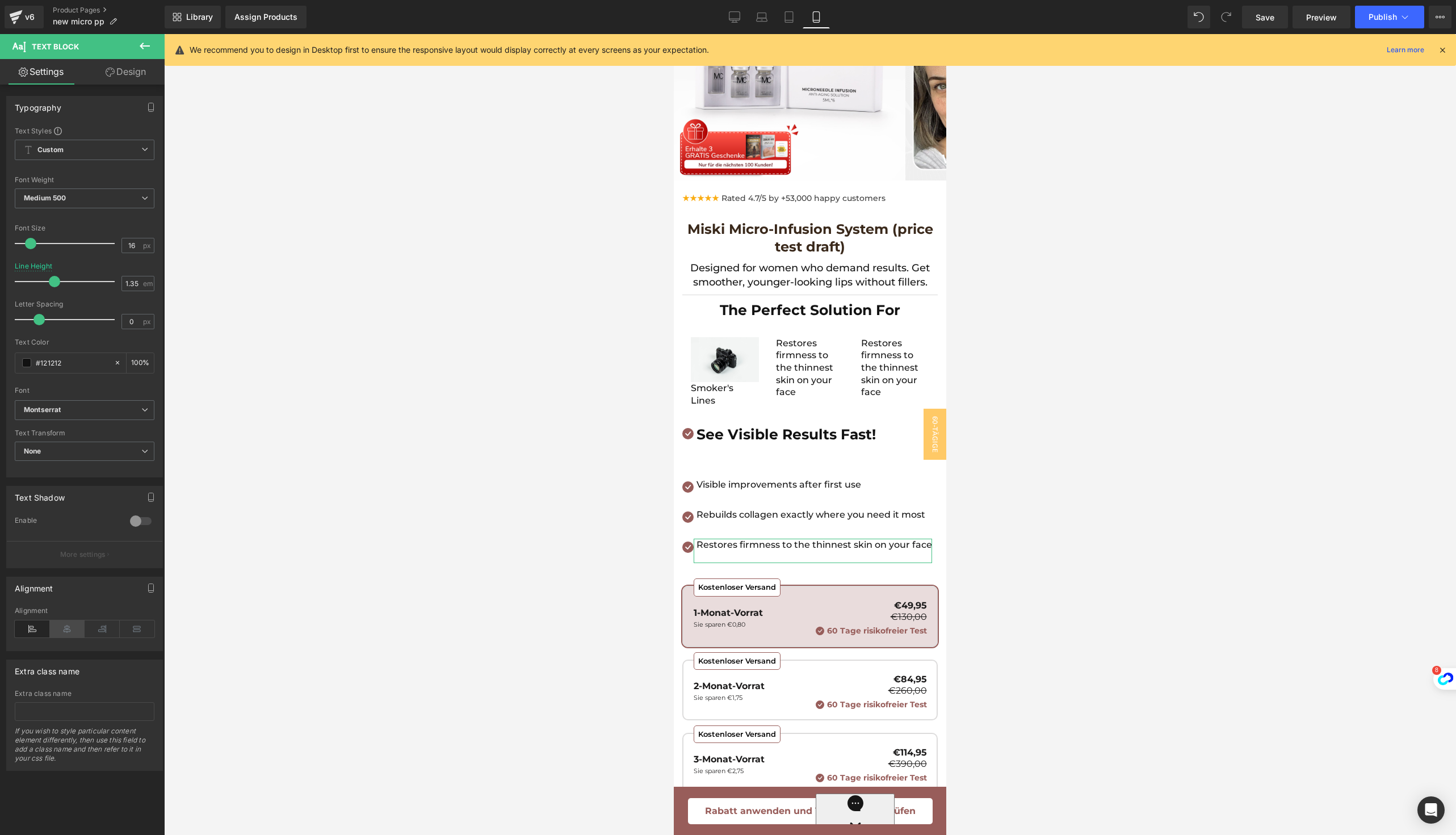
click at [62, 626] on icon at bounding box center [67, 629] width 35 height 17
click at [782, 388] on p "Restores firmness to the thinnest skin on your face" at bounding box center [810, 367] width 68 height 62
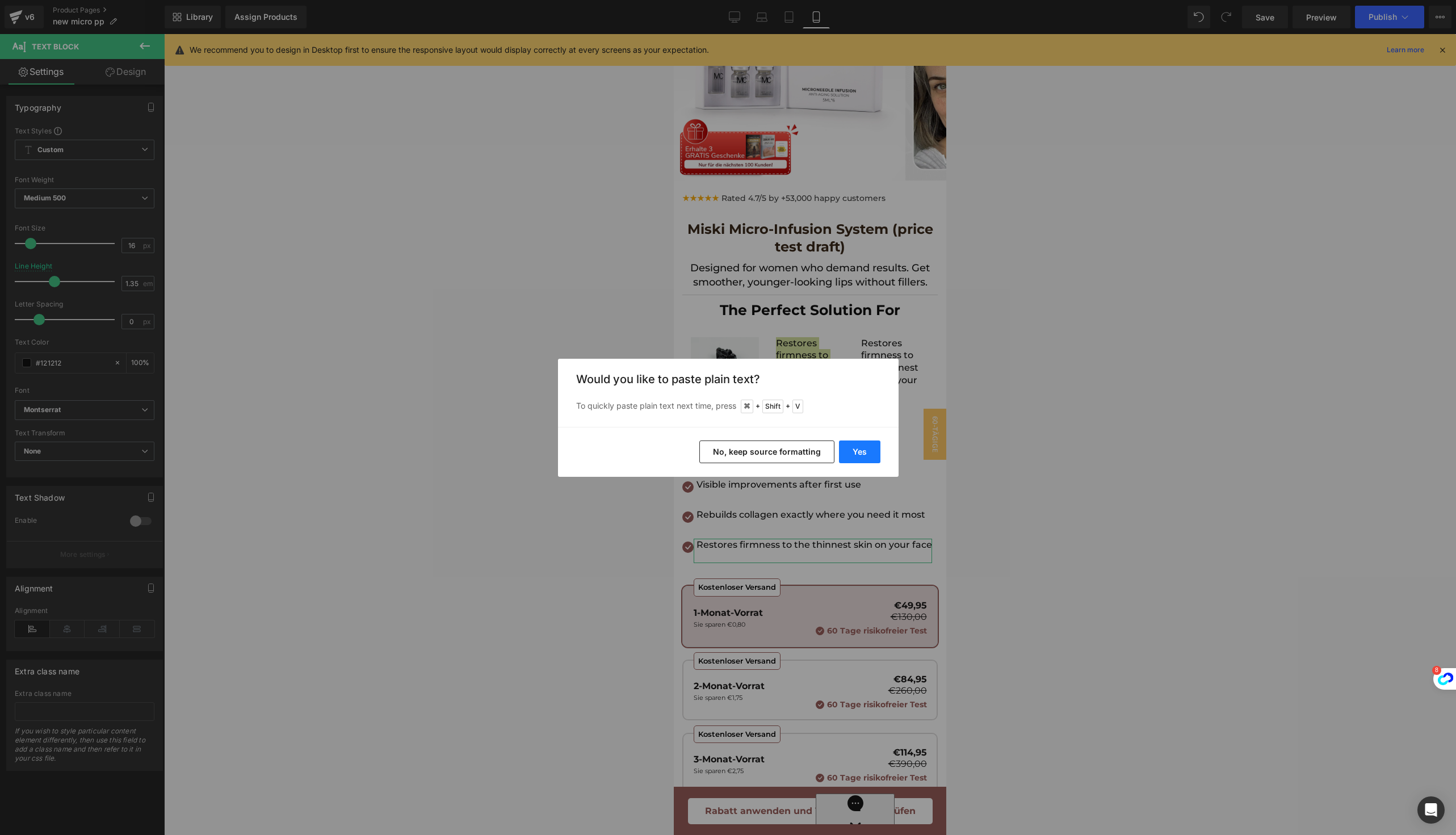
click at [852, 450] on button "Yes" at bounding box center [860, 451] width 41 height 22
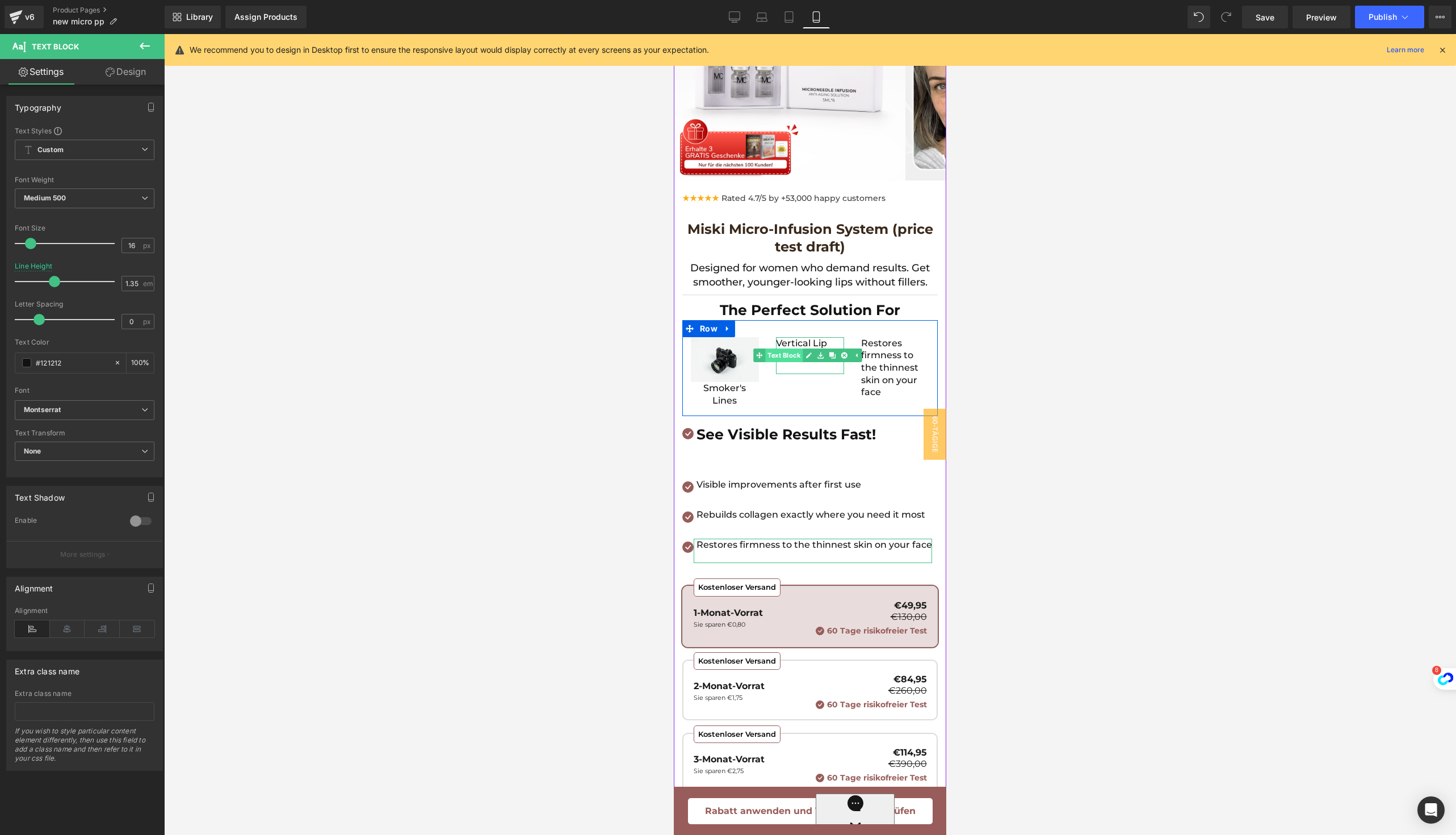
click at [795, 361] on span "Text Block" at bounding box center [784, 355] width 37 height 14
click at [795, 369] on p at bounding box center [810, 368] width 68 height 13
click at [64, 620] on icon at bounding box center [67, 629] width 35 height 17
click at [880, 369] on div "Restores firmness to the thinnest skin on your face Text Block" at bounding box center [895, 374] width 68 height 74
click at [880, 369] on p "Restores firmness to the thinnest skin on your face" at bounding box center [895, 367] width 68 height 62
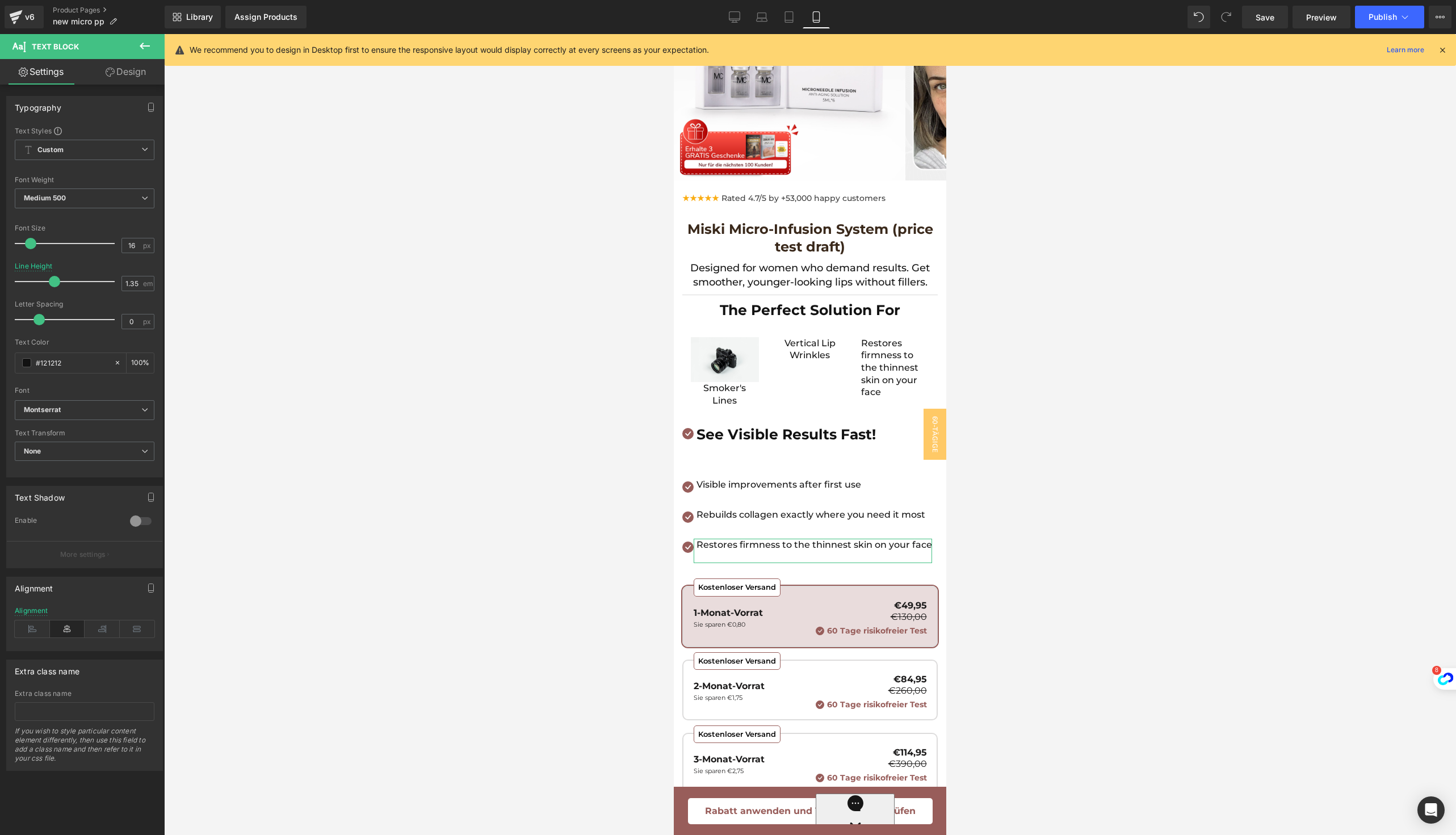
click at [880, 369] on p "Restores firmness to the thinnest skin on your face" at bounding box center [895, 367] width 68 height 62
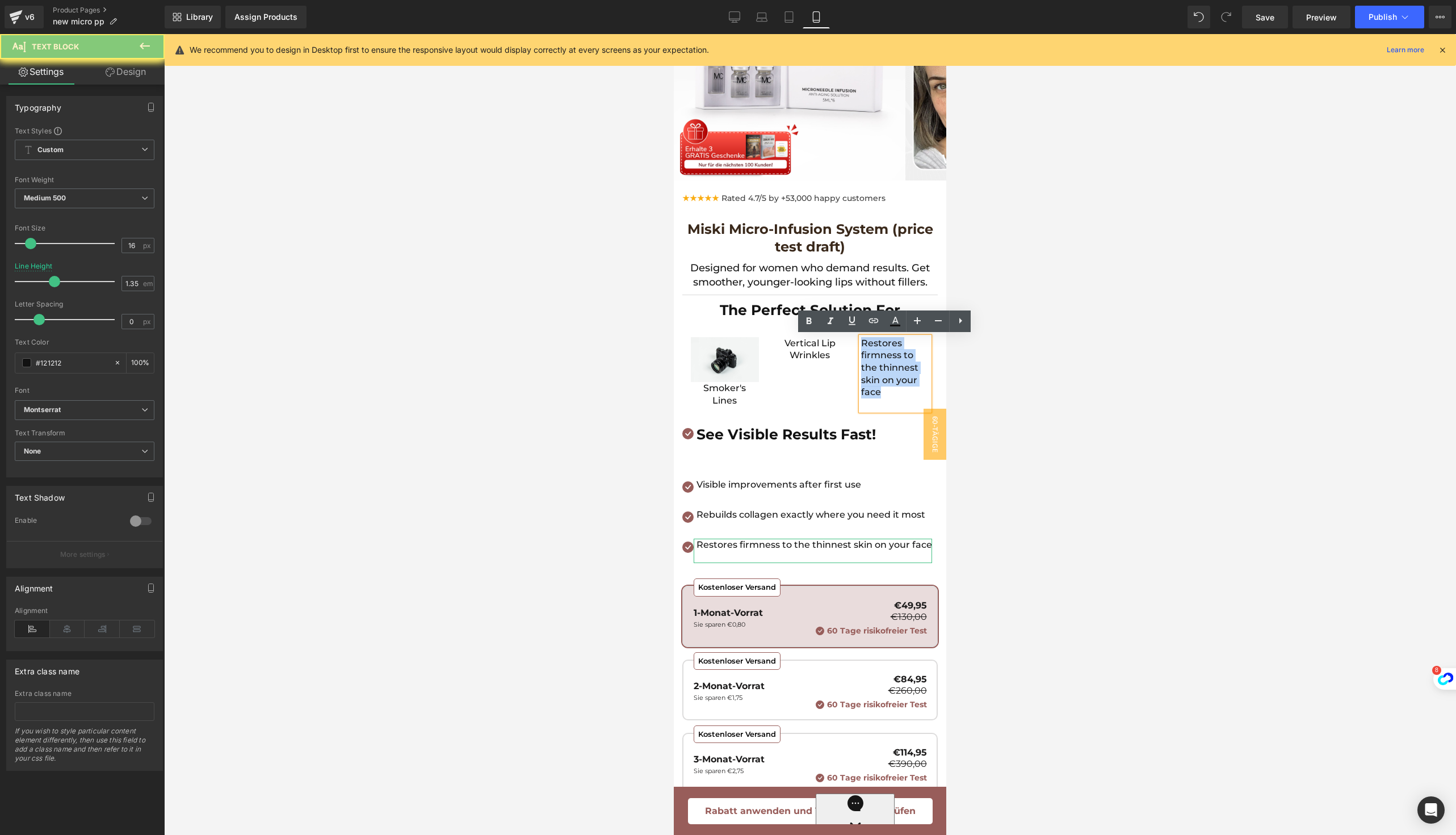
click at [880, 369] on p "Restores firmness to the thinnest skin on your face" at bounding box center [895, 367] width 68 height 62
paste div
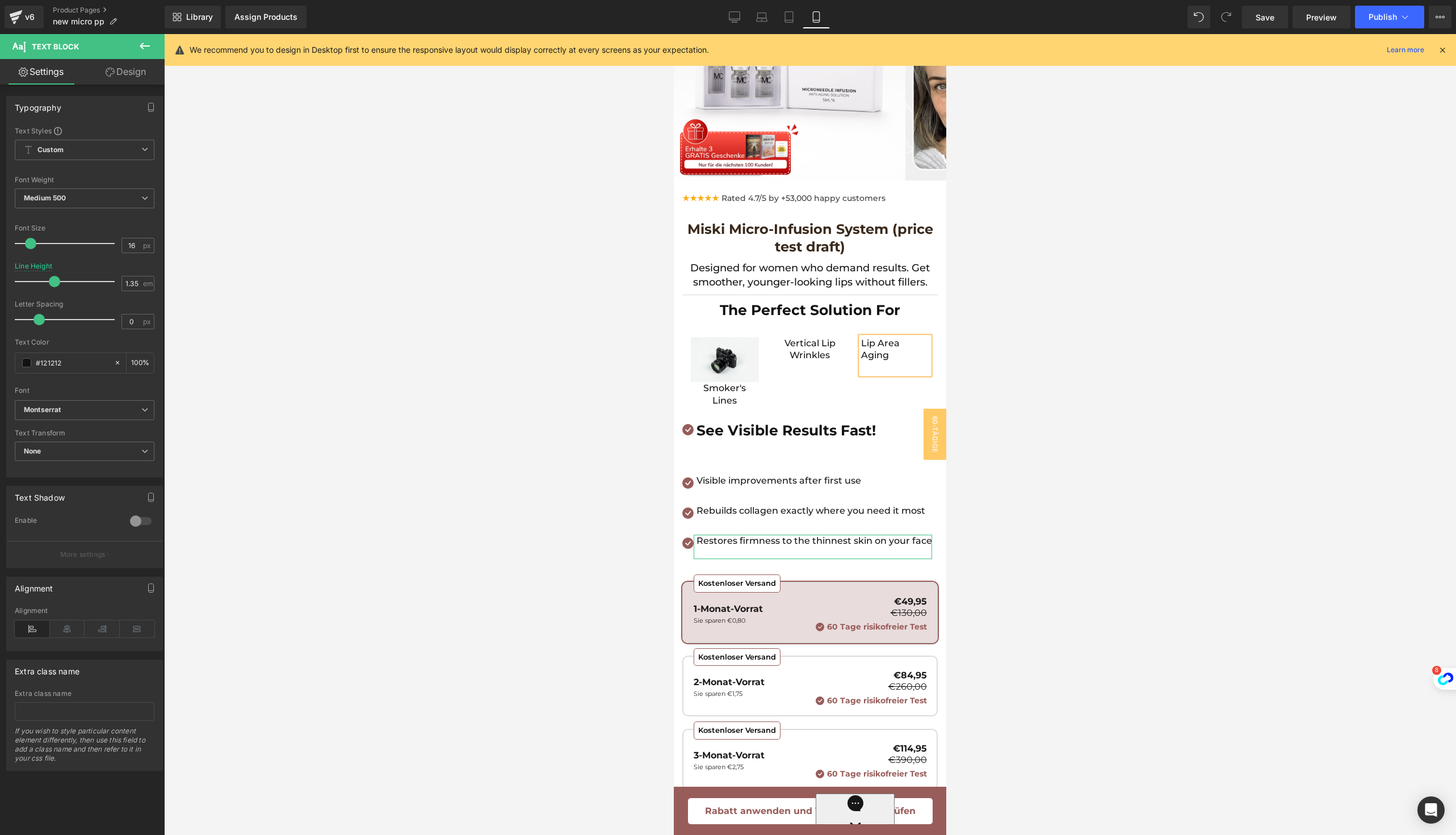
click at [861, 358] on p "Lip Area Aging" at bounding box center [895, 349] width 68 height 24
click at [861, 344] on p "Lip Area Aging" at bounding box center [895, 349] width 68 height 24
click at [59, 625] on icon at bounding box center [67, 629] width 35 height 17
click at [1006, 511] on div at bounding box center [810, 434] width 1292 height 800
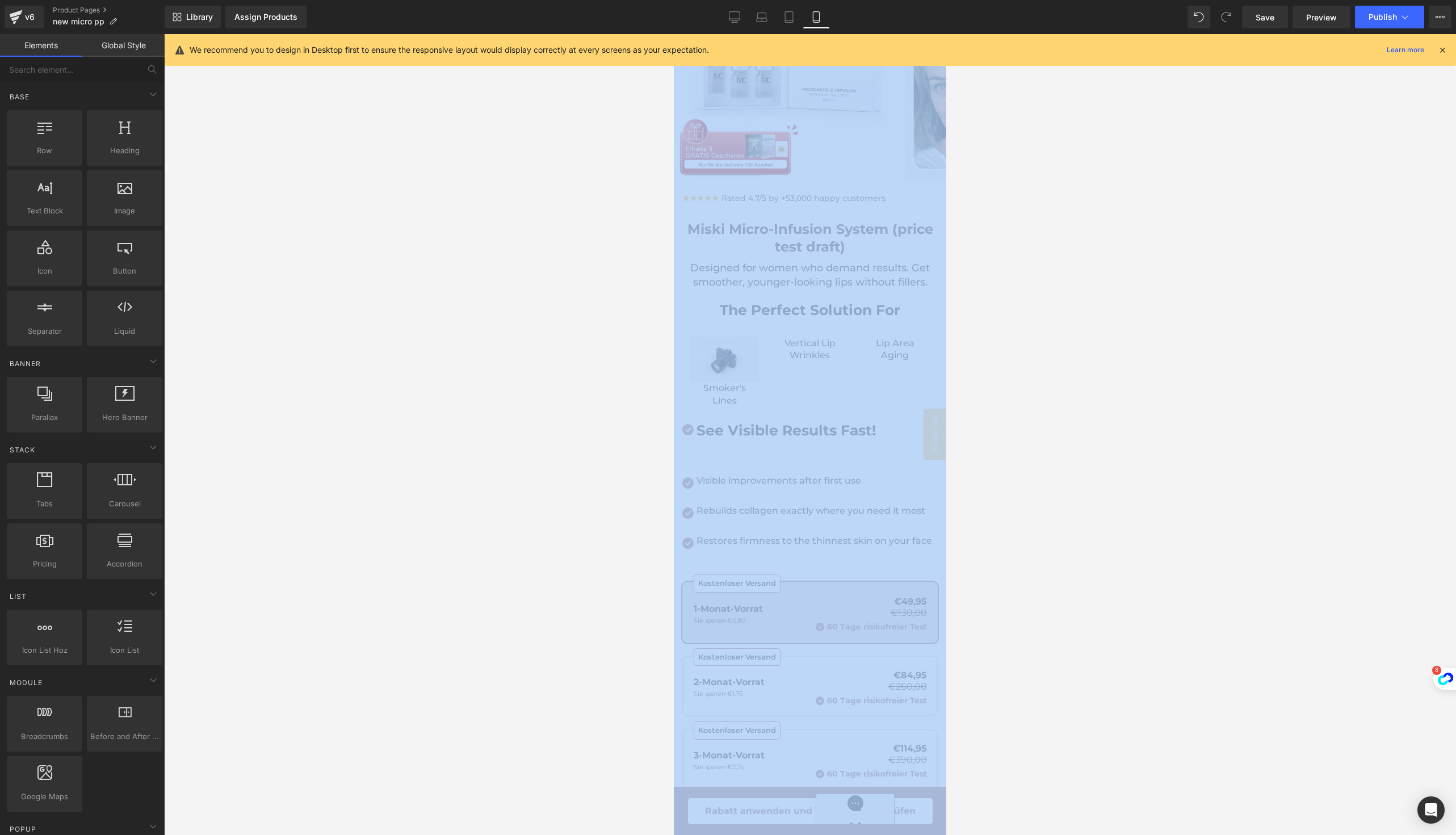
click at [1006, 511] on div at bounding box center [810, 434] width 1292 height 800
click at [674, 34] on div at bounding box center [674, 34] width 0 height 0
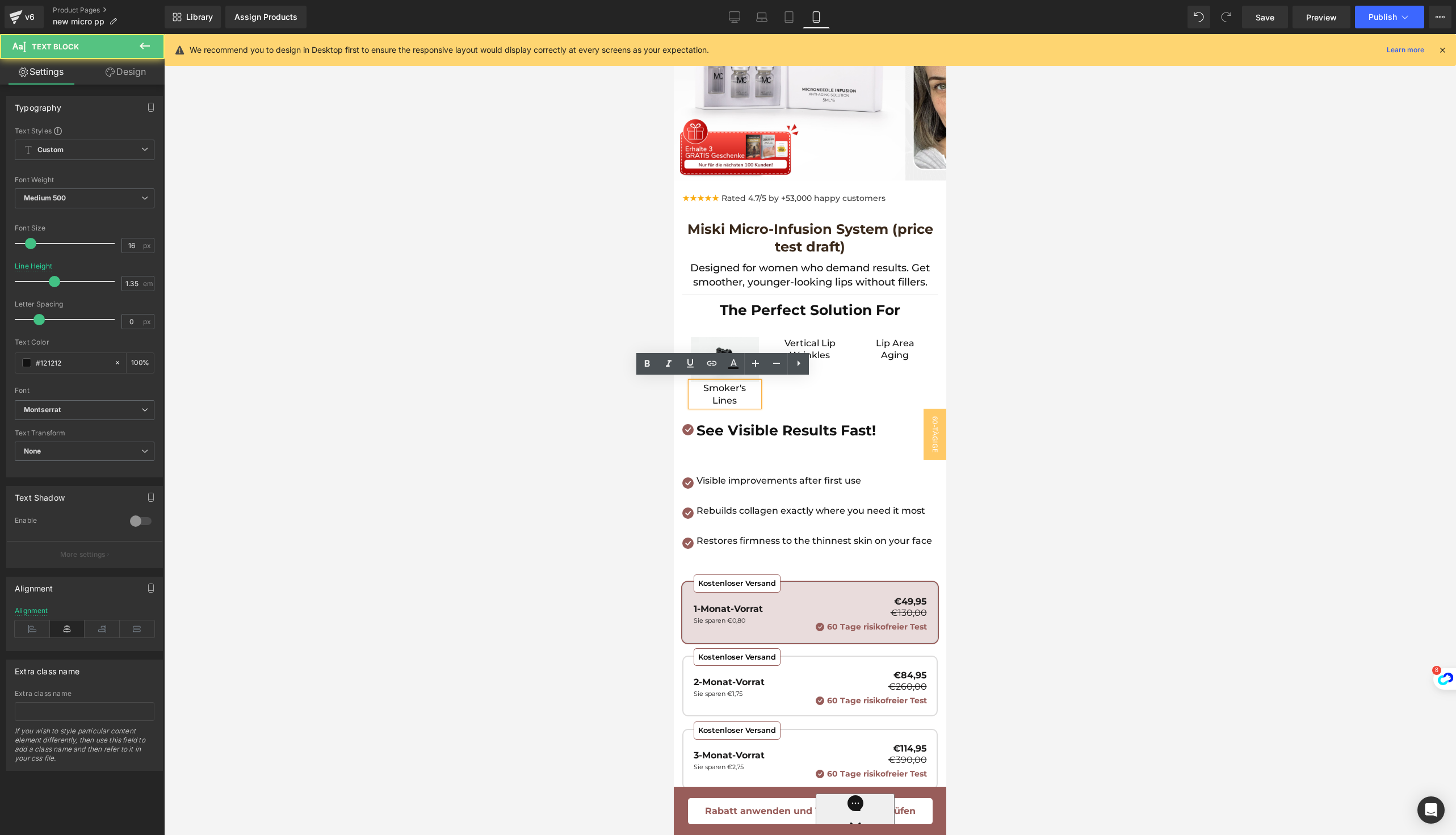
click at [1166, 374] on div at bounding box center [810, 434] width 1292 height 800
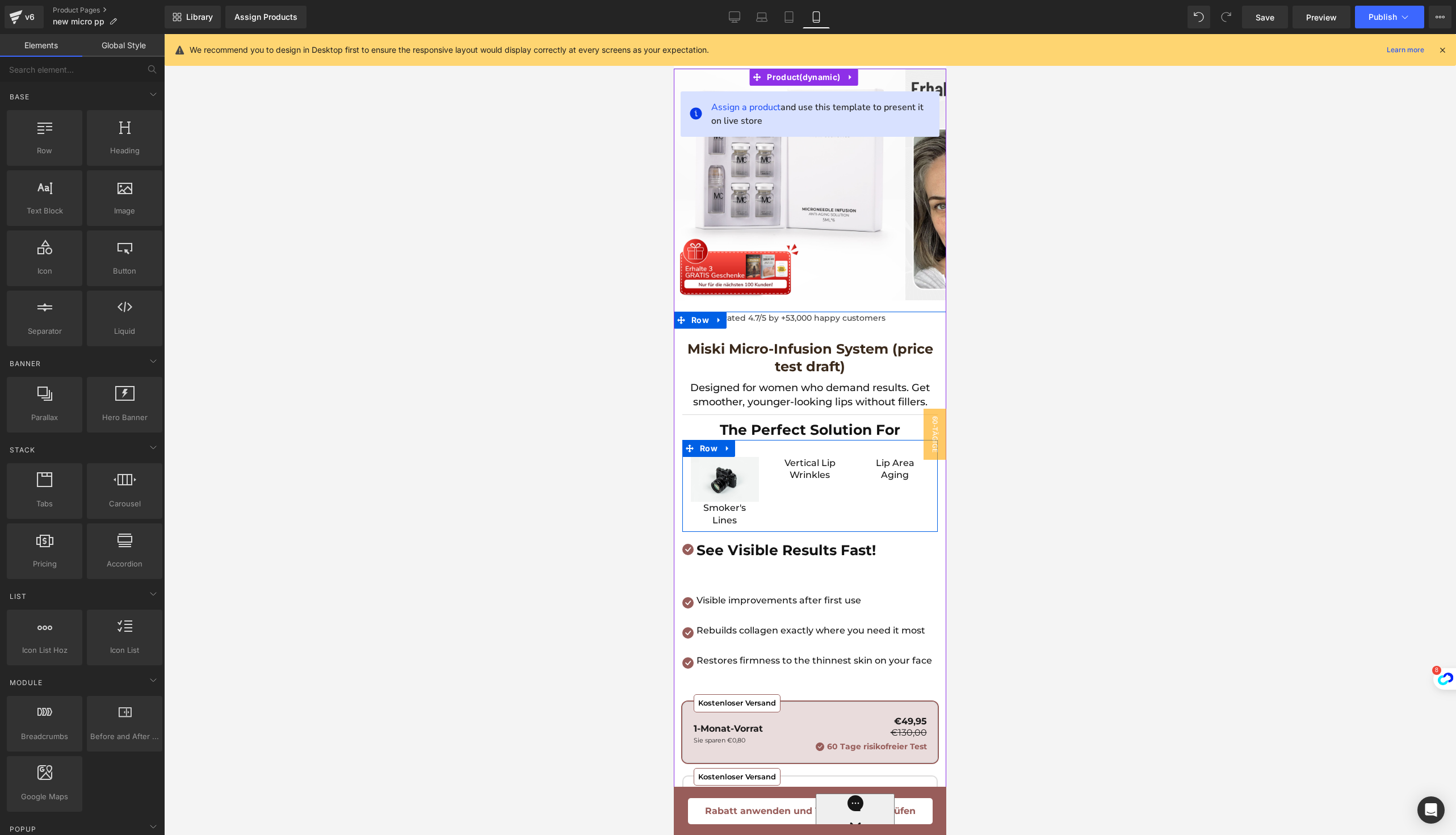
scroll to position [0, 0]
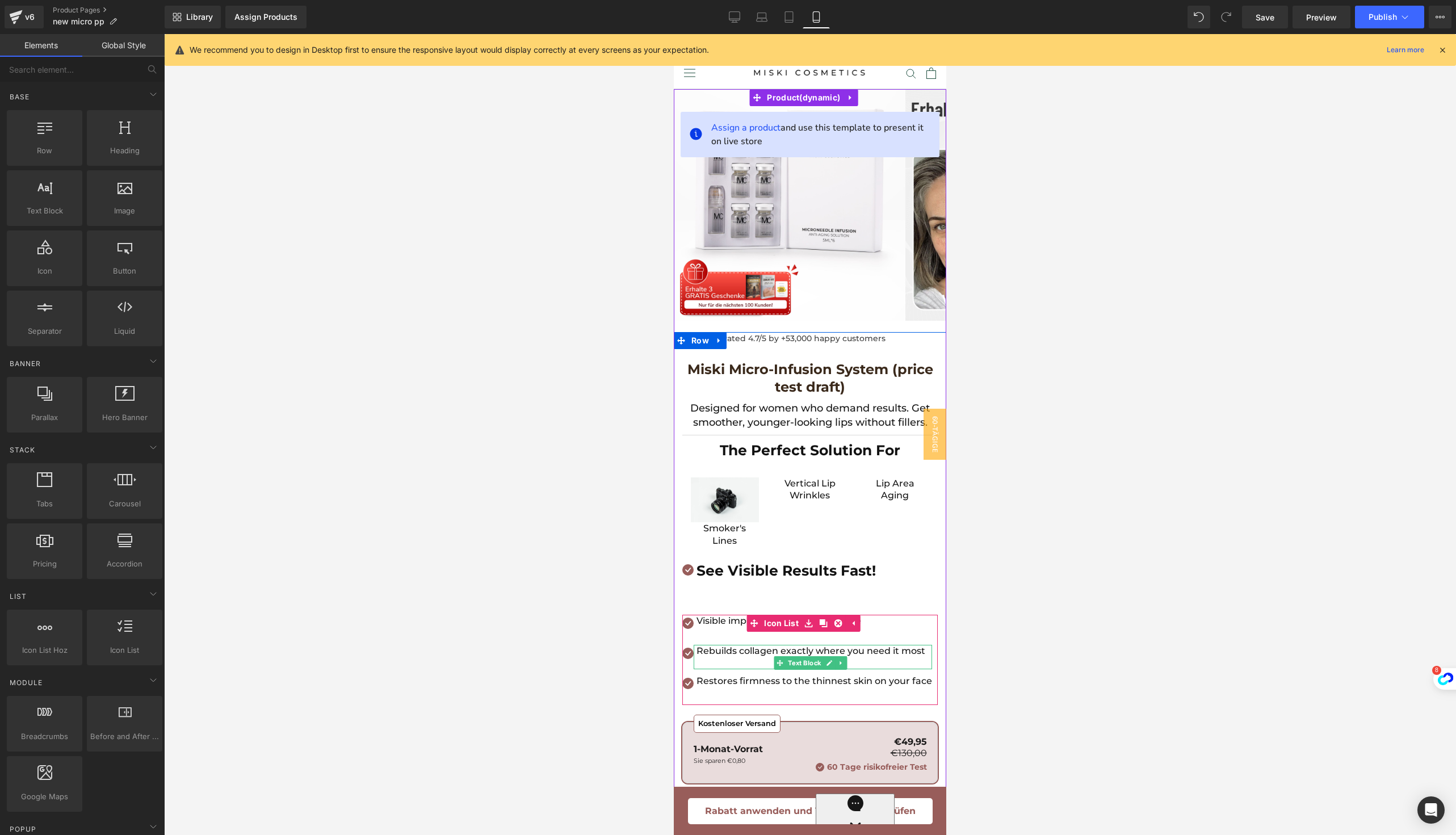
click at [744, 654] on p "Rebuilds collagen exactly where you need it most" at bounding box center [815, 651] width 236 height 13
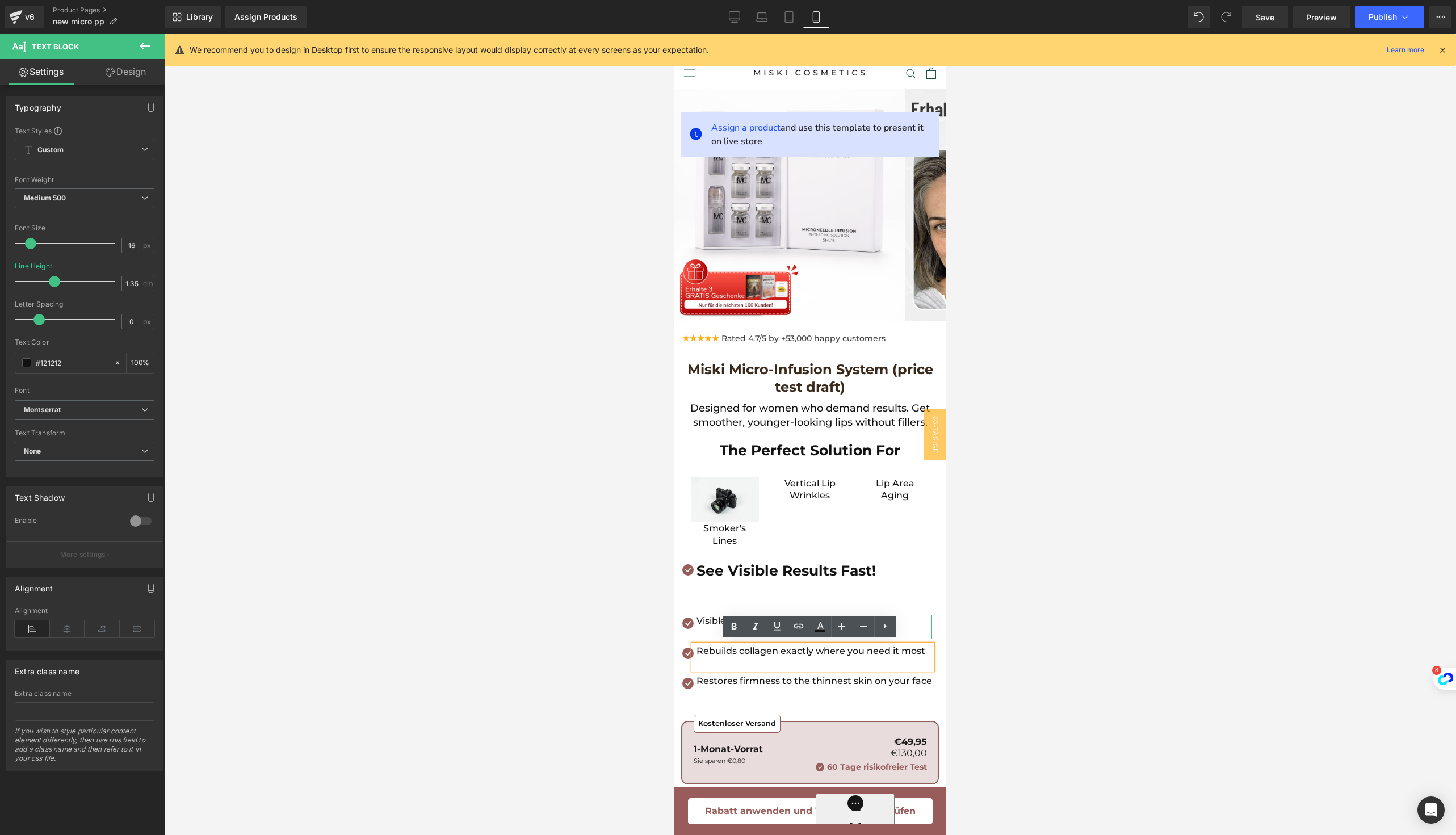
click at [698, 615] on p "Visible improvements after first use" at bounding box center [815, 621] width 236 height 13
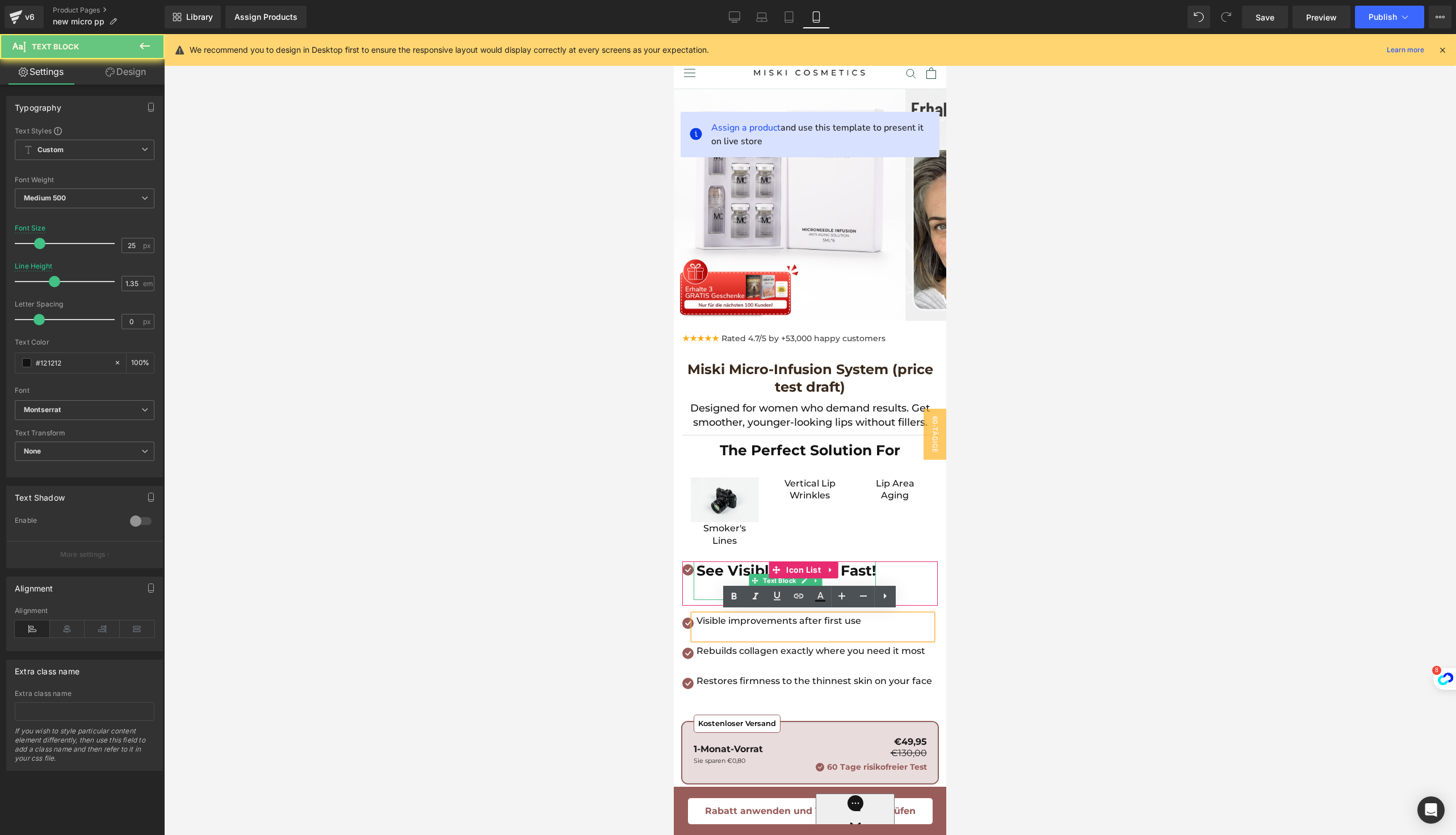
click at [710, 570] on b "See Visible Results Fast!" at bounding box center [786, 570] width 179 height 17
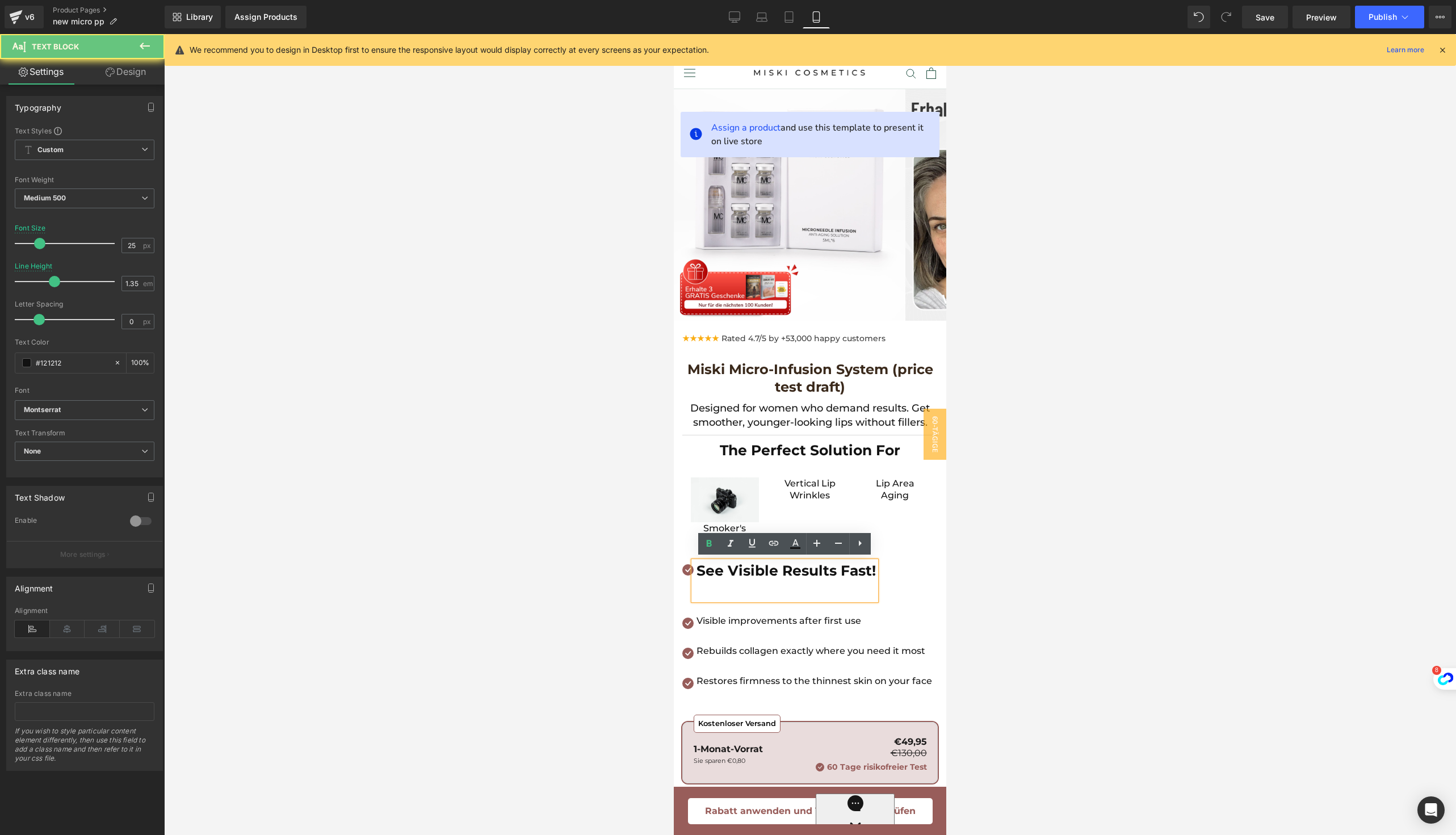
click at [710, 587] on p at bounding box center [786, 591] width 179 height 20
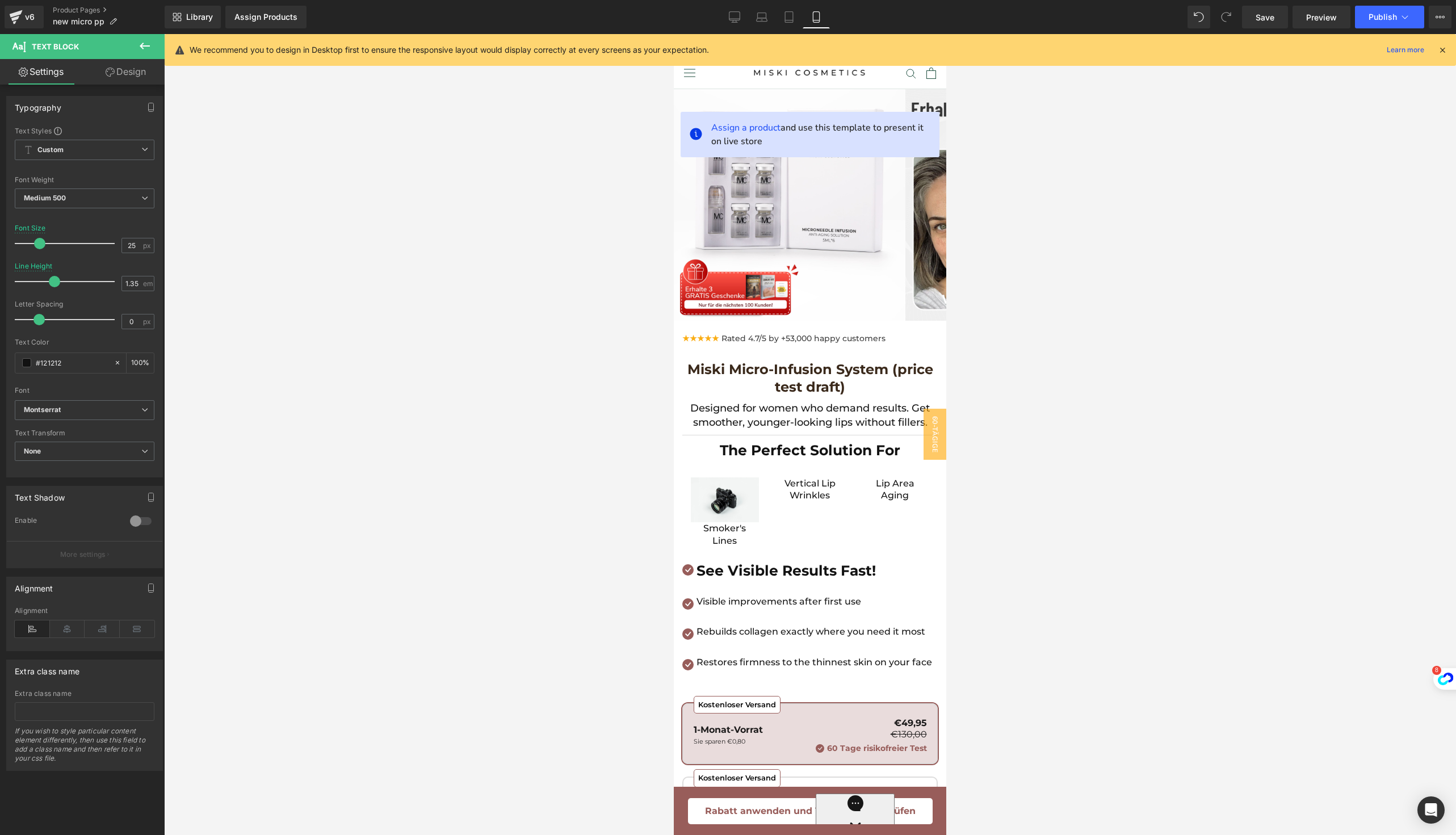
click at [1152, 608] on div at bounding box center [810, 434] width 1292 height 800
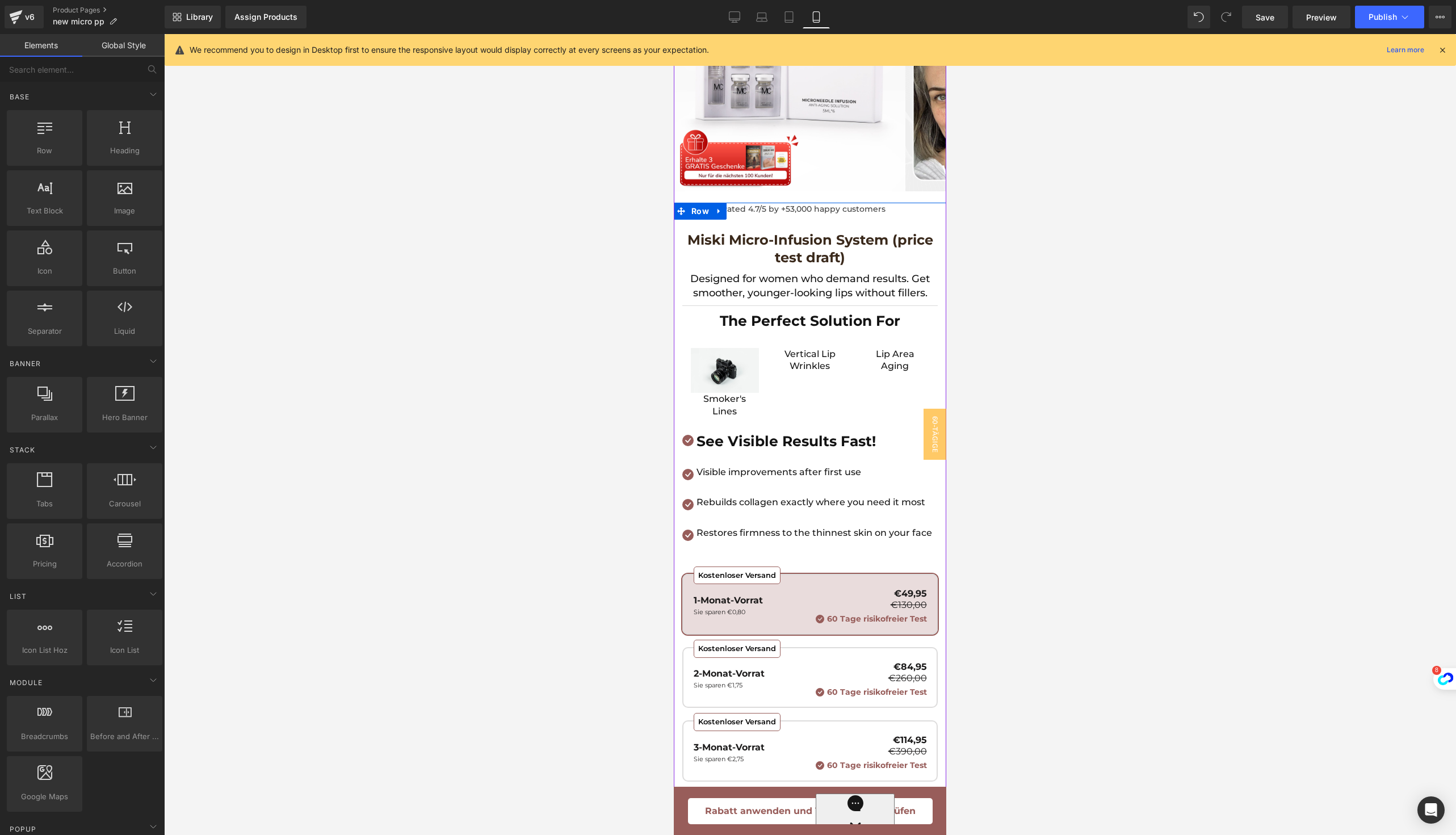
scroll to position [133, 0]
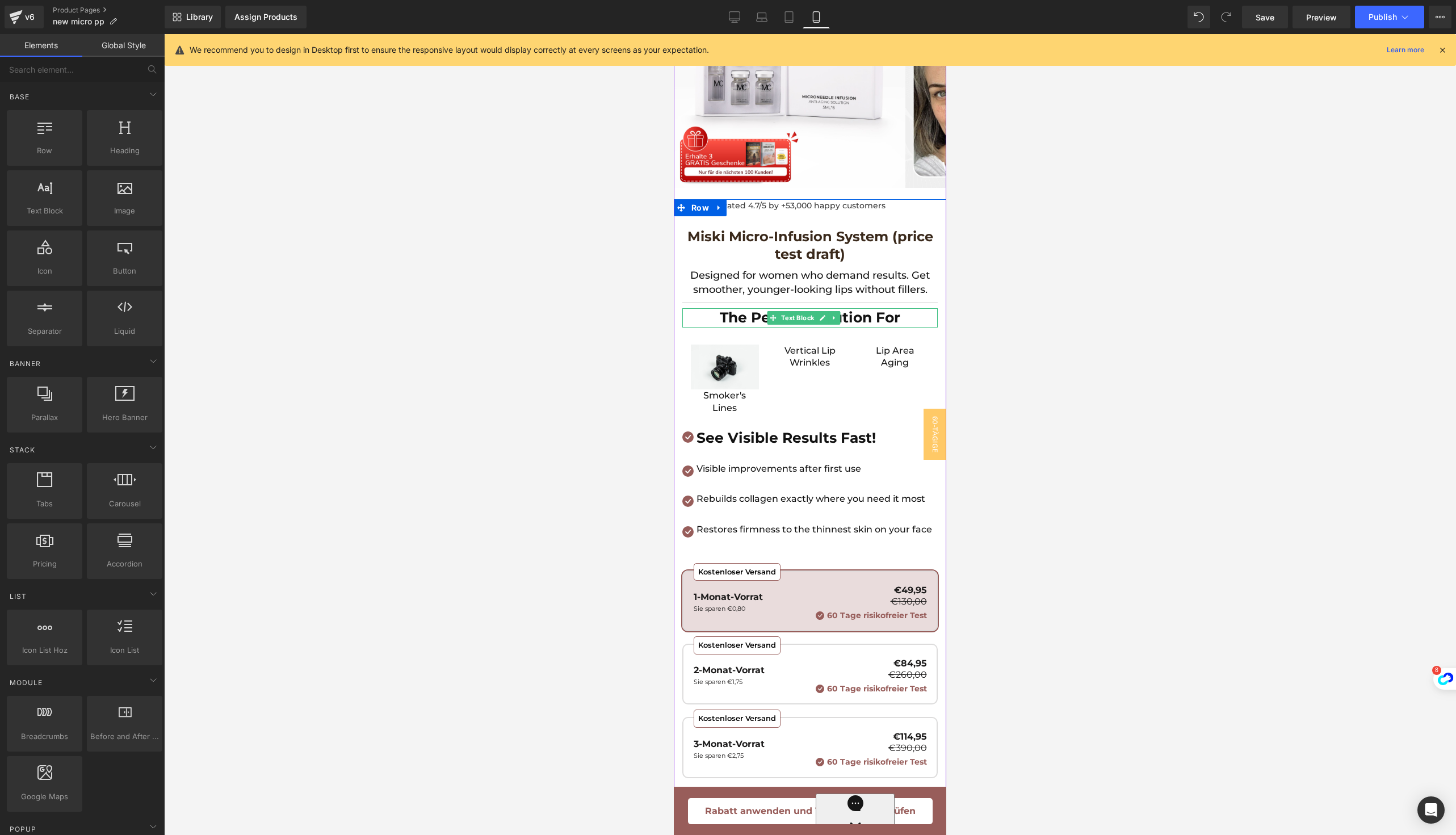
click at [713, 321] on p "The Perfect Solution For" at bounding box center [810, 318] width 255 height 20
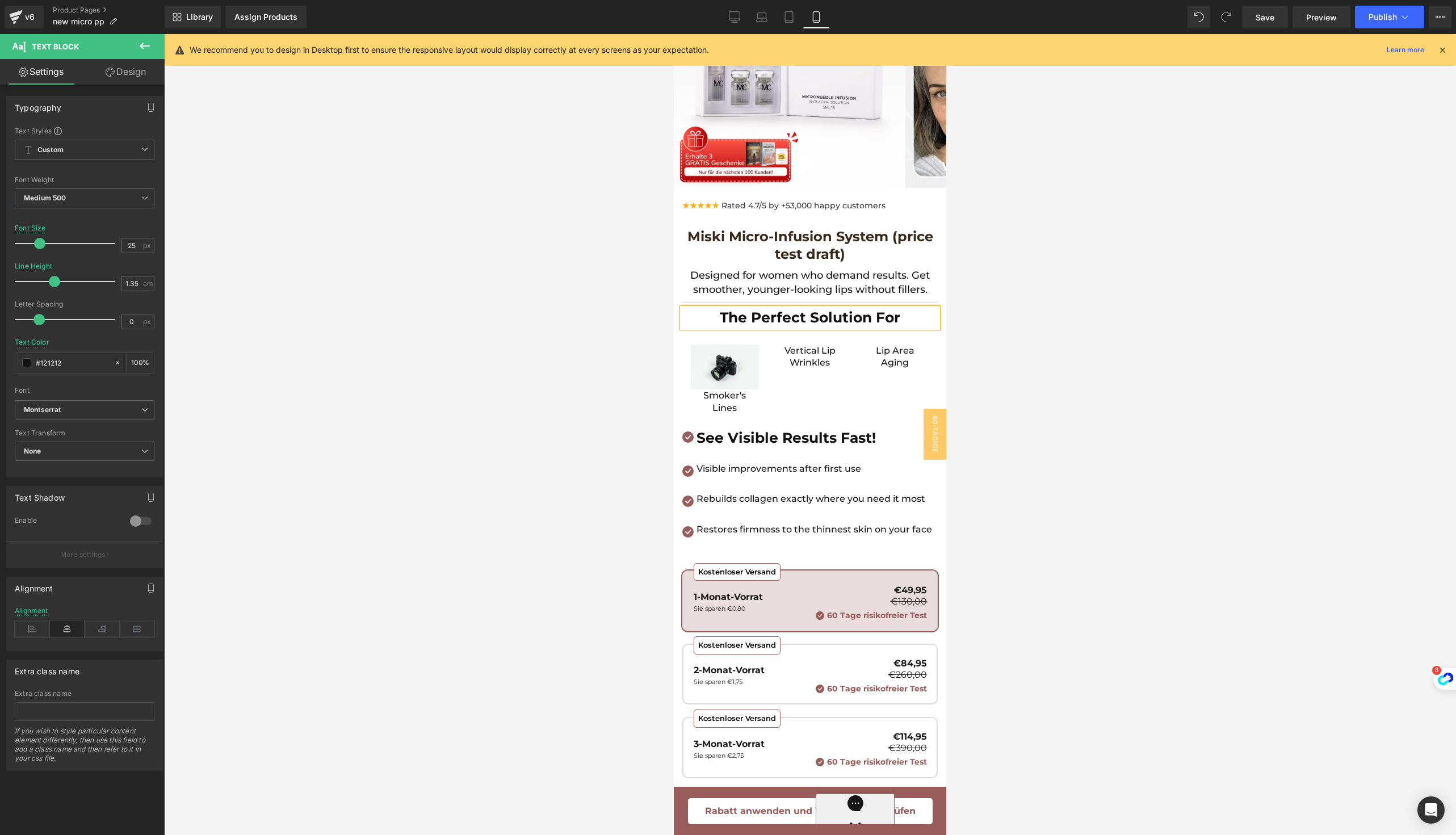
click at [692, 206] on span "Row" at bounding box center [700, 208] width 19 height 14
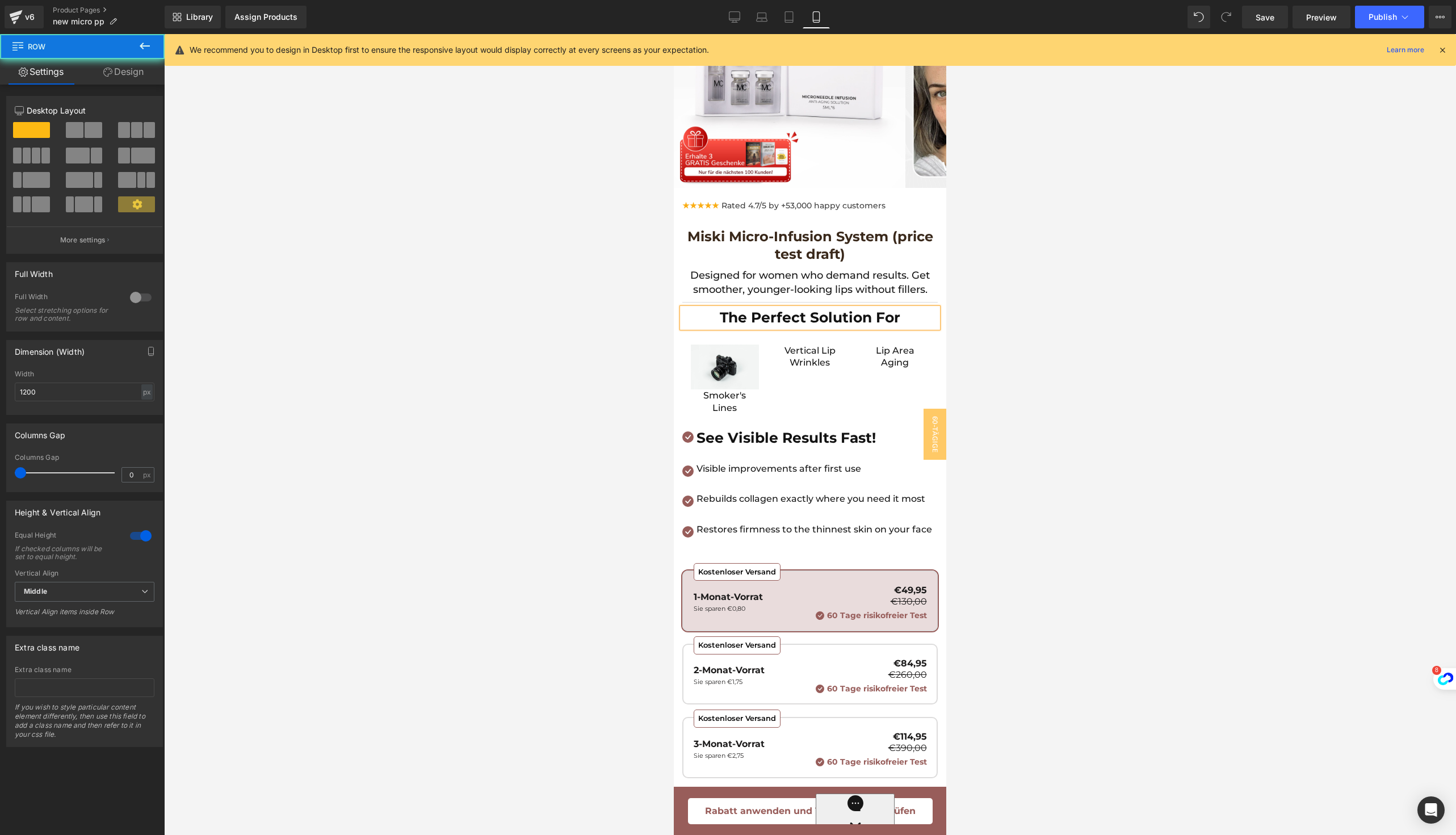
click at [695, 206] on span "Row" at bounding box center [700, 208] width 19 height 14
click at [742, 207] on font "Rated 4.7/5 by +53,000 happy customers" at bounding box center [803, 205] width 164 height 10
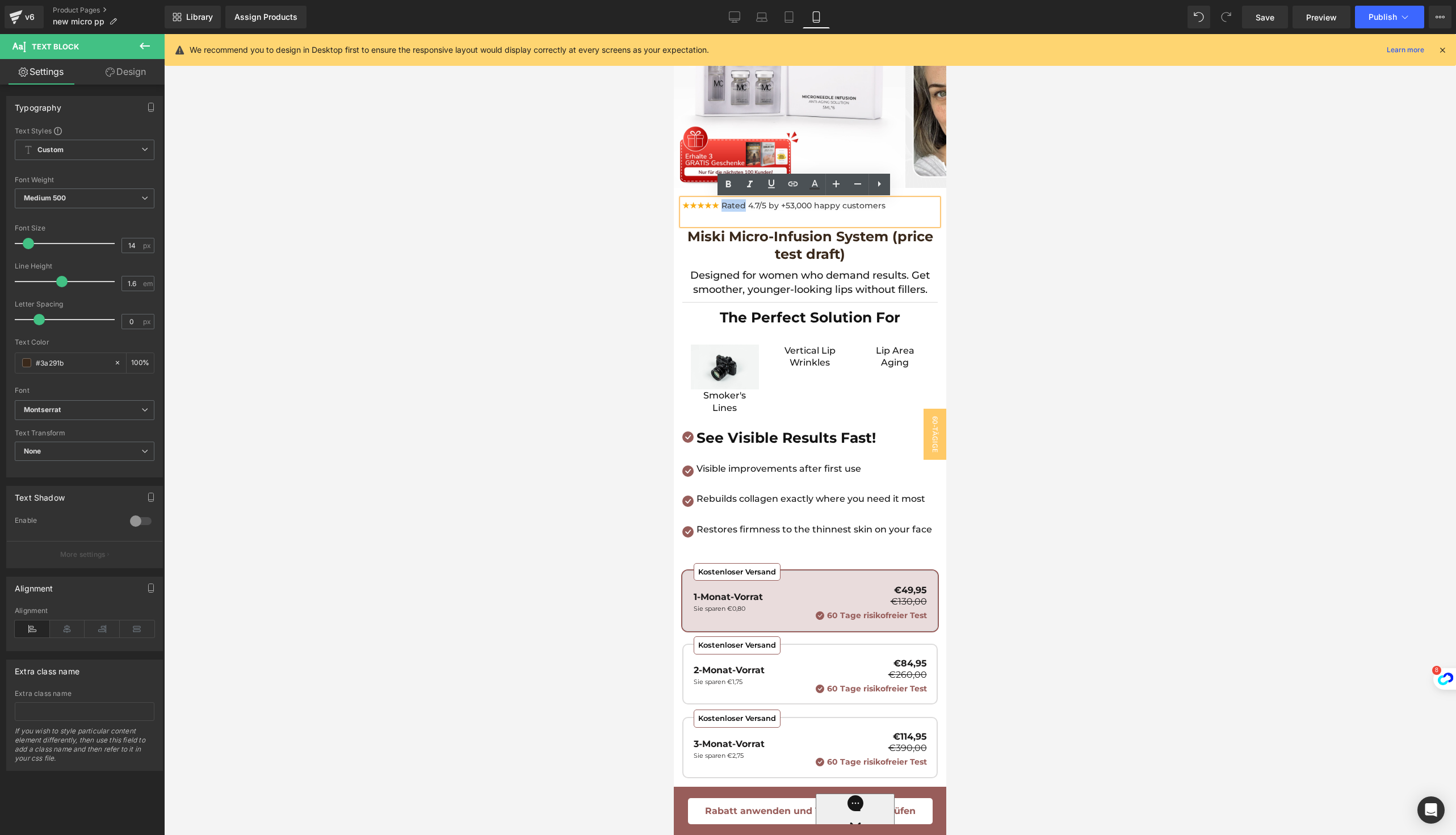
click at [742, 207] on font "Rated 4.7/5 by +53,000 happy customers" at bounding box center [803, 205] width 164 height 10
click at [719, 213] on link at bounding box center [716, 208] width 12 height 14
click at [714, 218] on div at bounding box center [810, 219] width 255 height 13
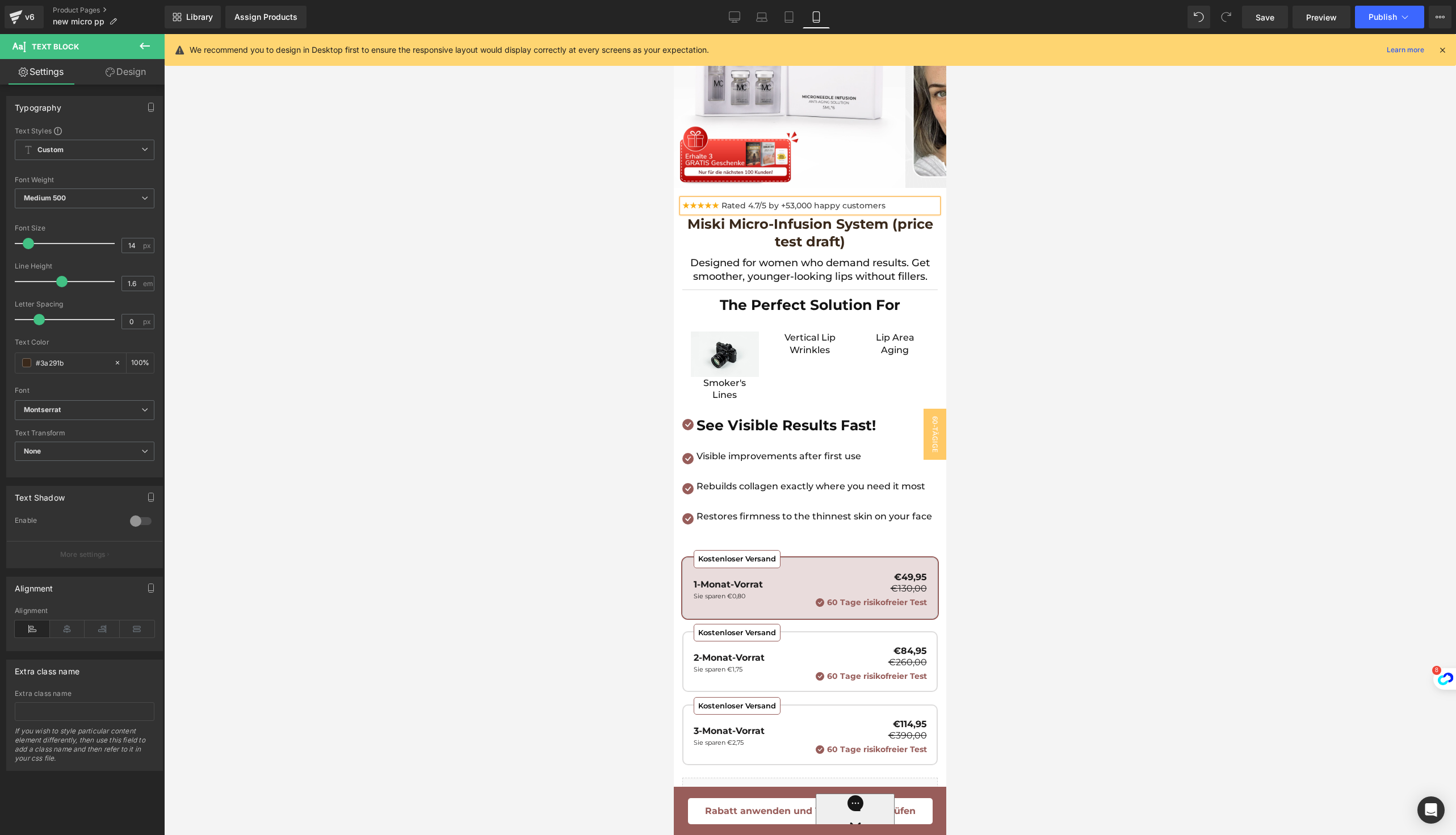
click at [718, 208] on icon at bounding box center [719, 208] width 6 height 7
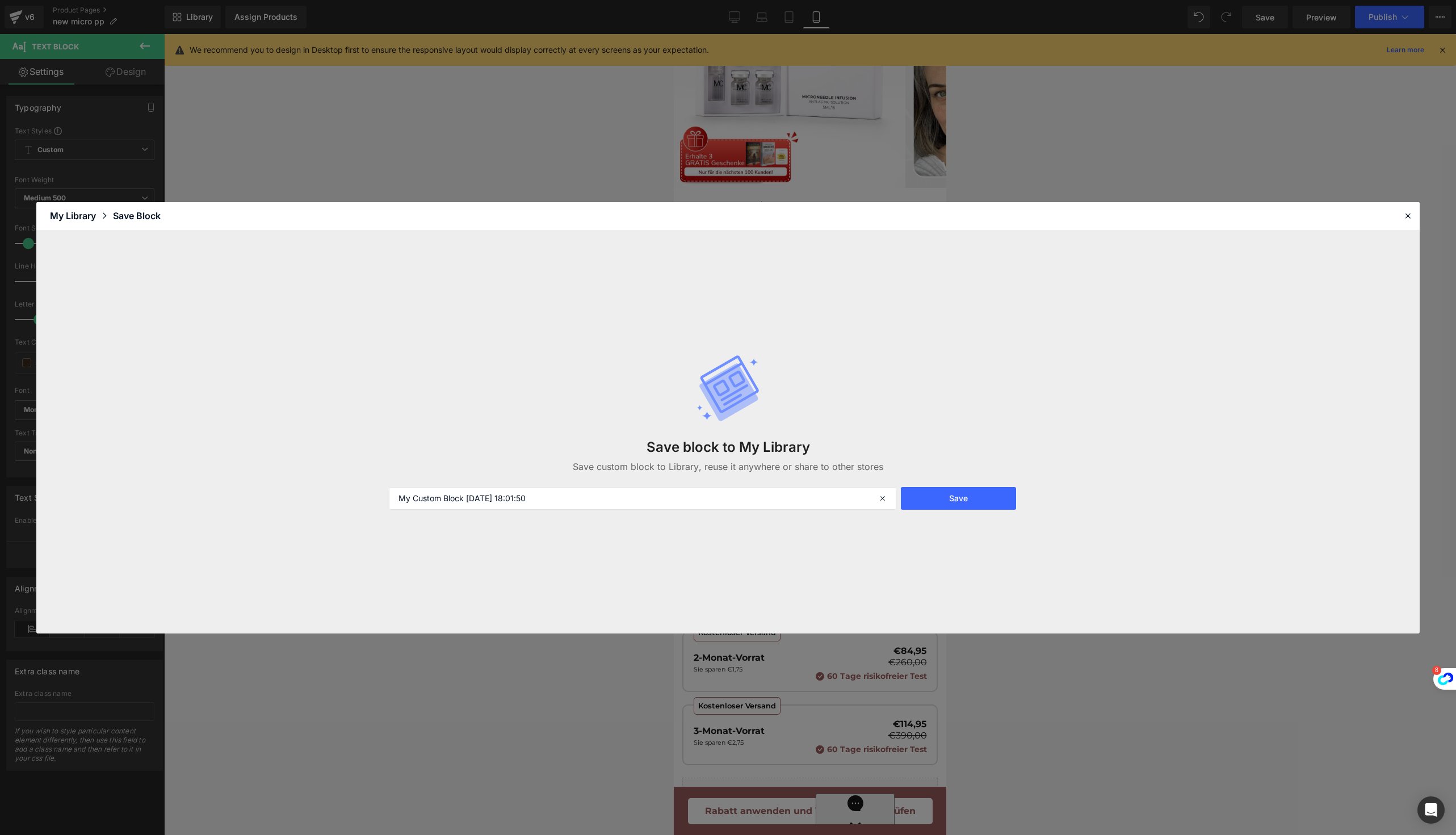
click at [720, 204] on header "Library Elements Blocks Templates Saved Library My Library Save Block" at bounding box center [728, 216] width 1384 height 28
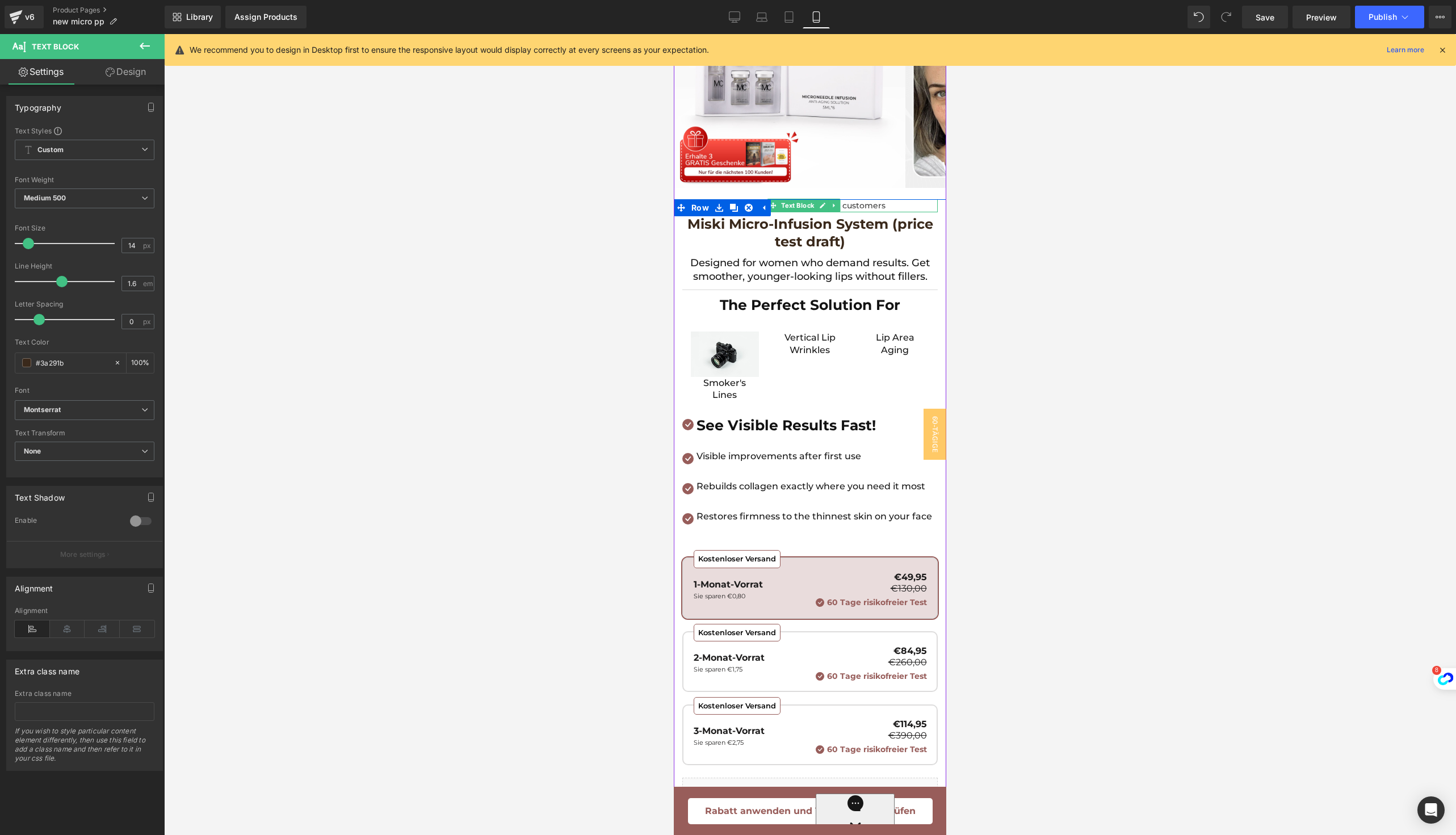
click at [876, 207] on font "Rated 4.7/5 by +53,000 happy customers" at bounding box center [803, 205] width 164 height 10
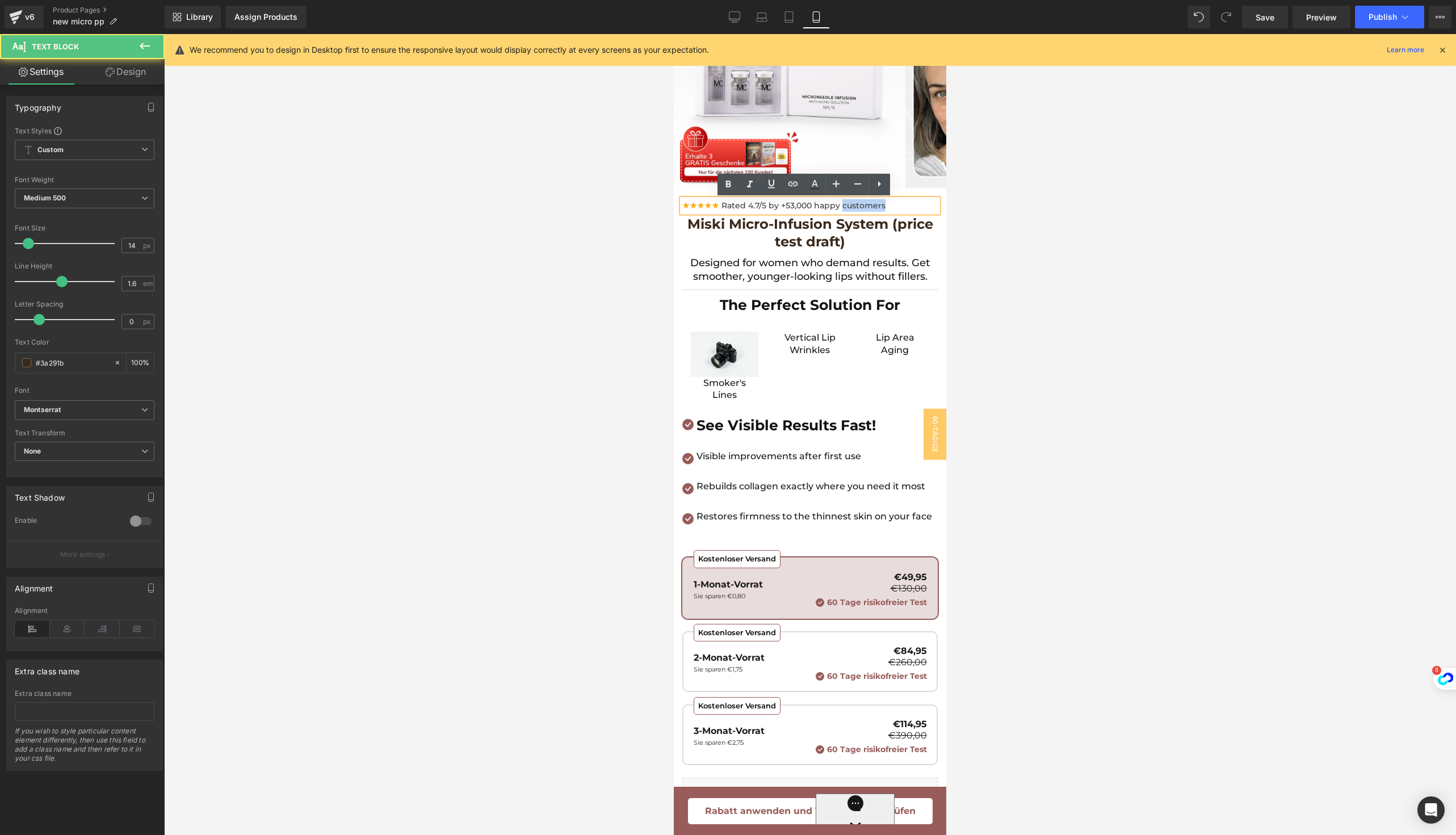
click at [876, 207] on font "Rated 4.7/5 by +53,000 happy customers" at bounding box center [803, 205] width 164 height 10
click at [66, 629] on icon at bounding box center [67, 629] width 35 height 17
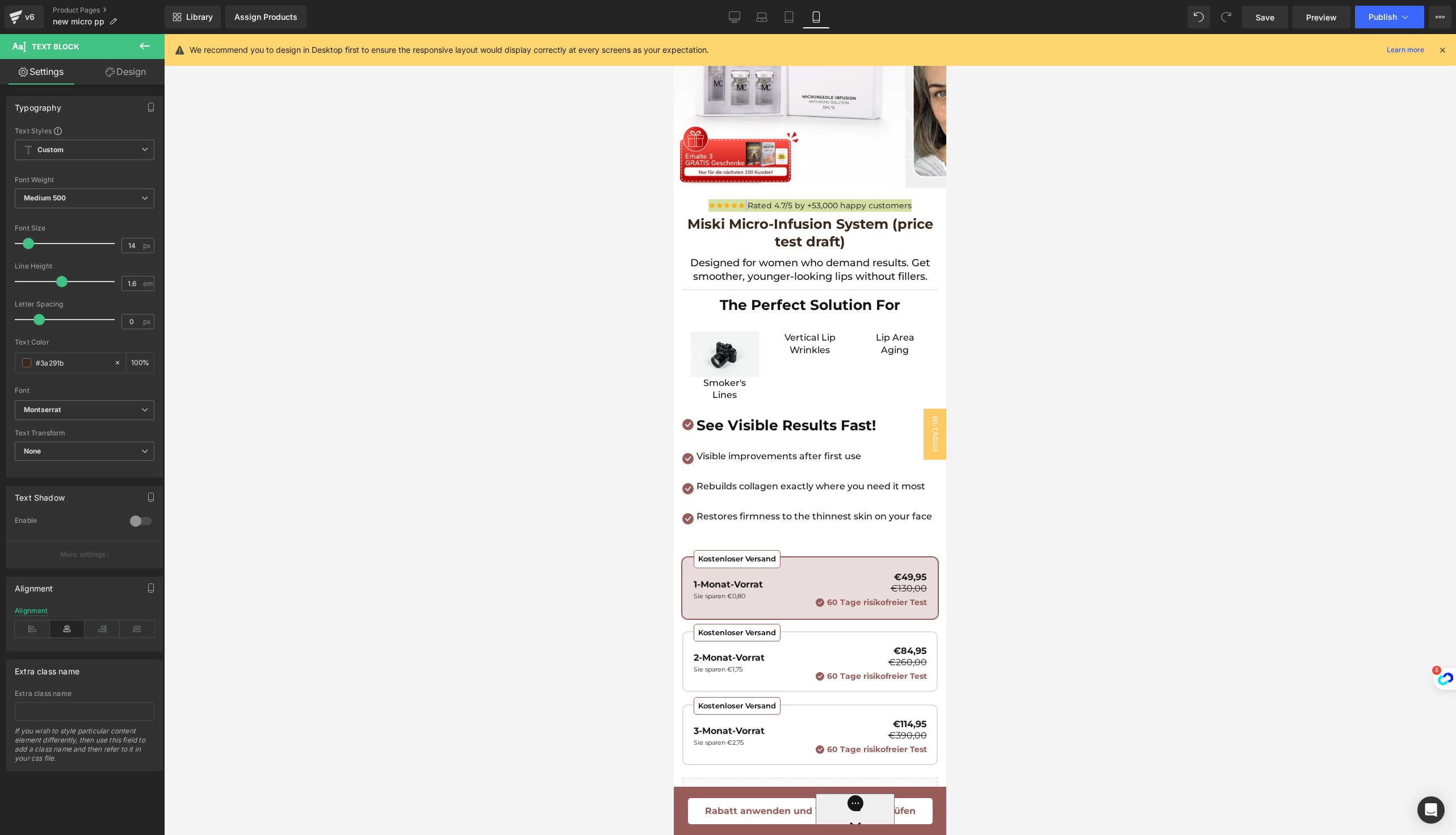
click at [407, 598] on div at bounding box center [810, 434] width 1292 height 800
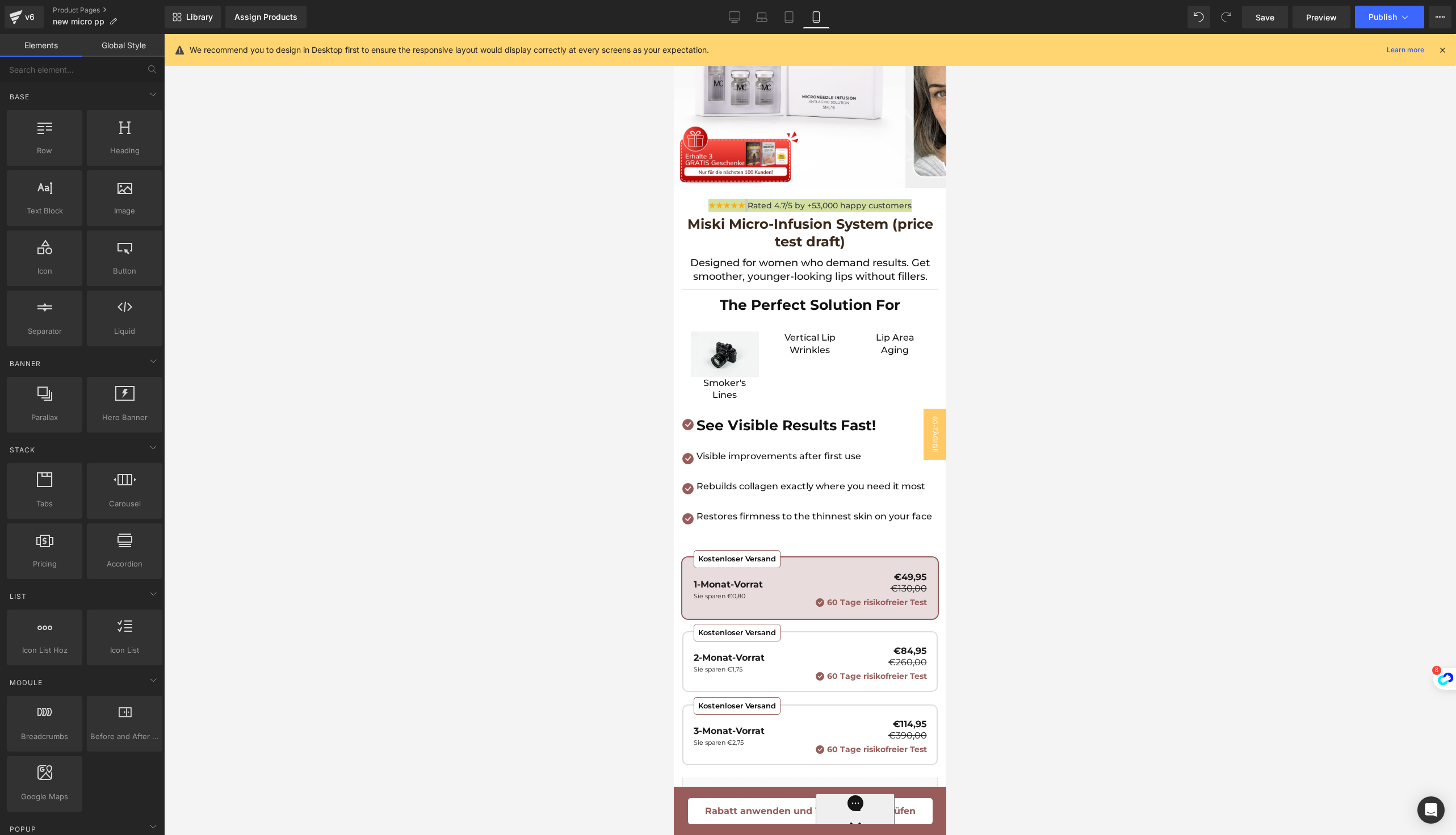
click at [407, 598] on div at bounding box center [810, 434] width 1292 height 800
click at [758, 376] on div "Image Smoker's Lines Text Block" at bounding box center [725, 366] width 85 height 70
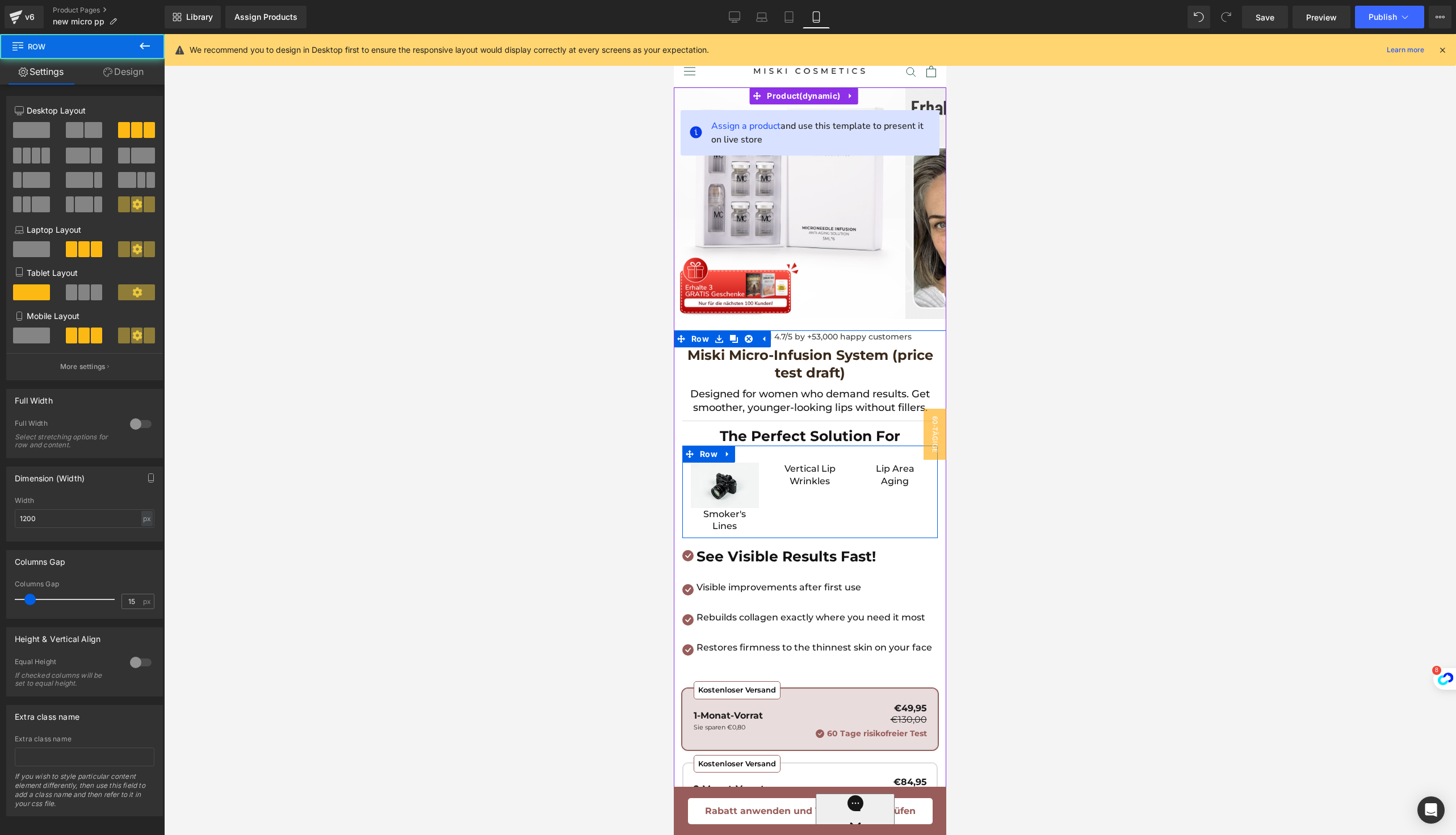
scroll to position [0, 0]
click at [779, 370] on div "Miski Micro-Infusion System (price test draft) (P) Title" at bounding box center [810, 365] width 255 height 35
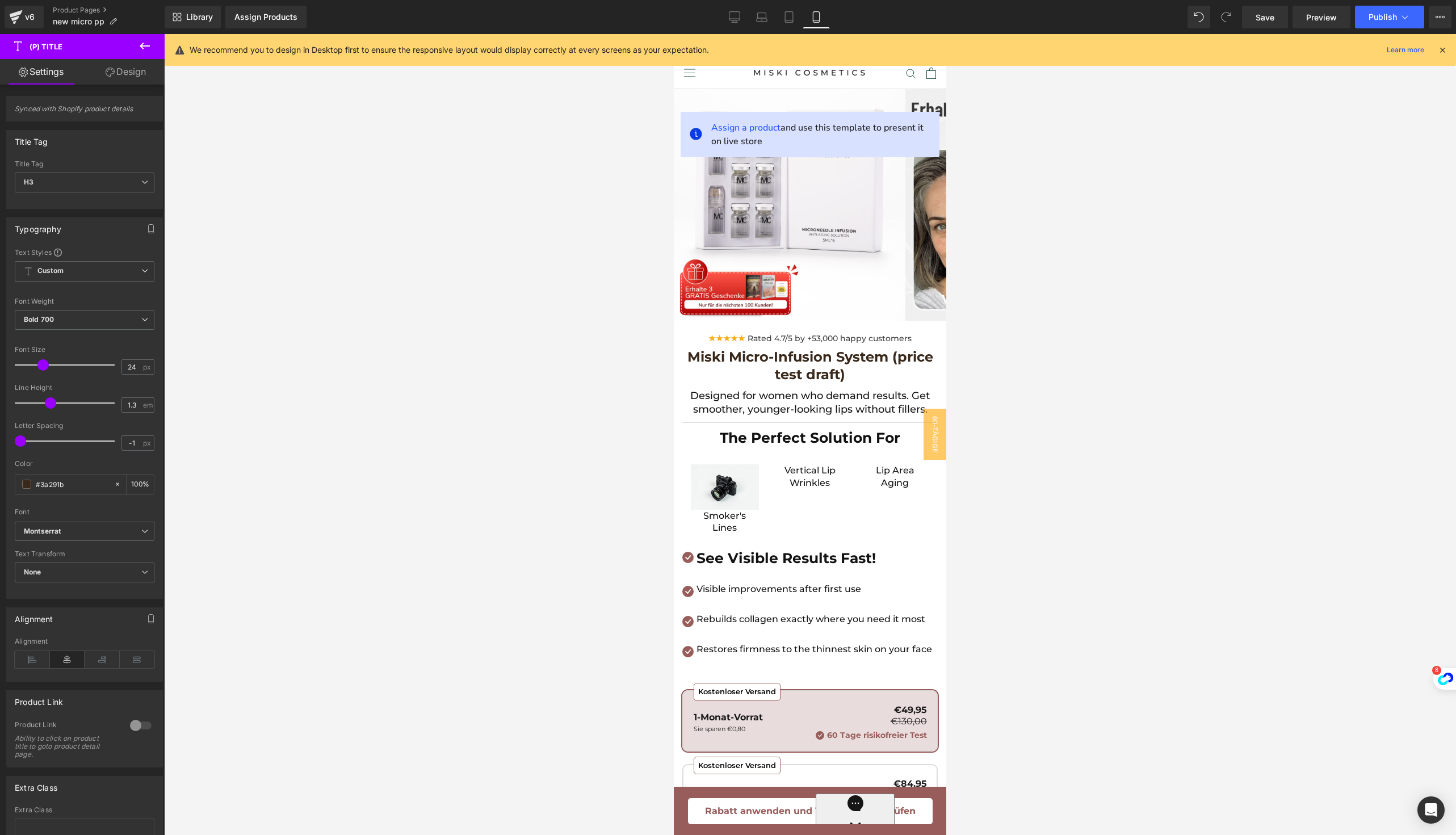
click at [120, 66] on link "Design" at bounding box center [125, 72] width 82 height 25
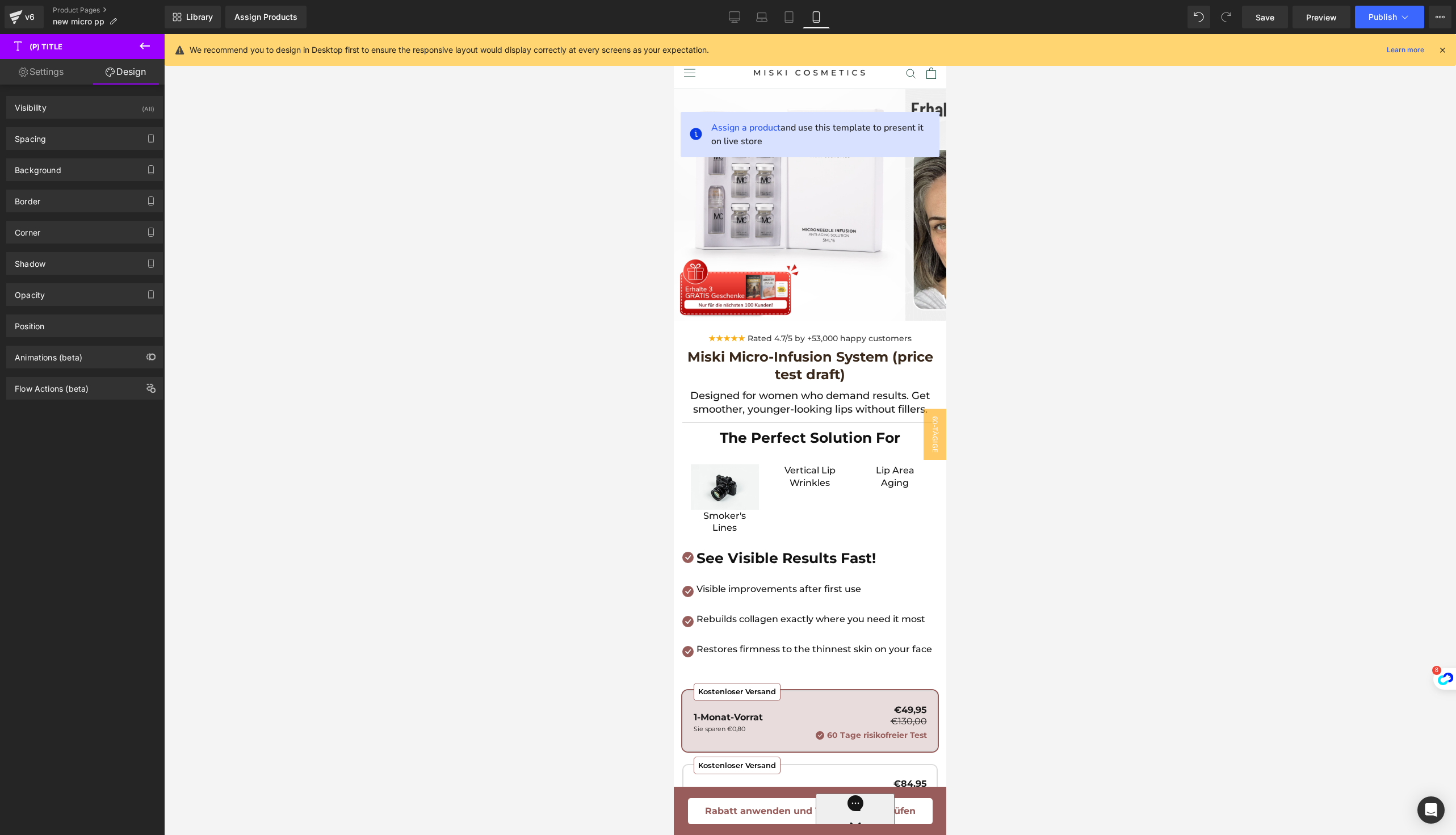
click at [45, 74] on link "Settings" at bounding box center [41, 72] width 82 height 25
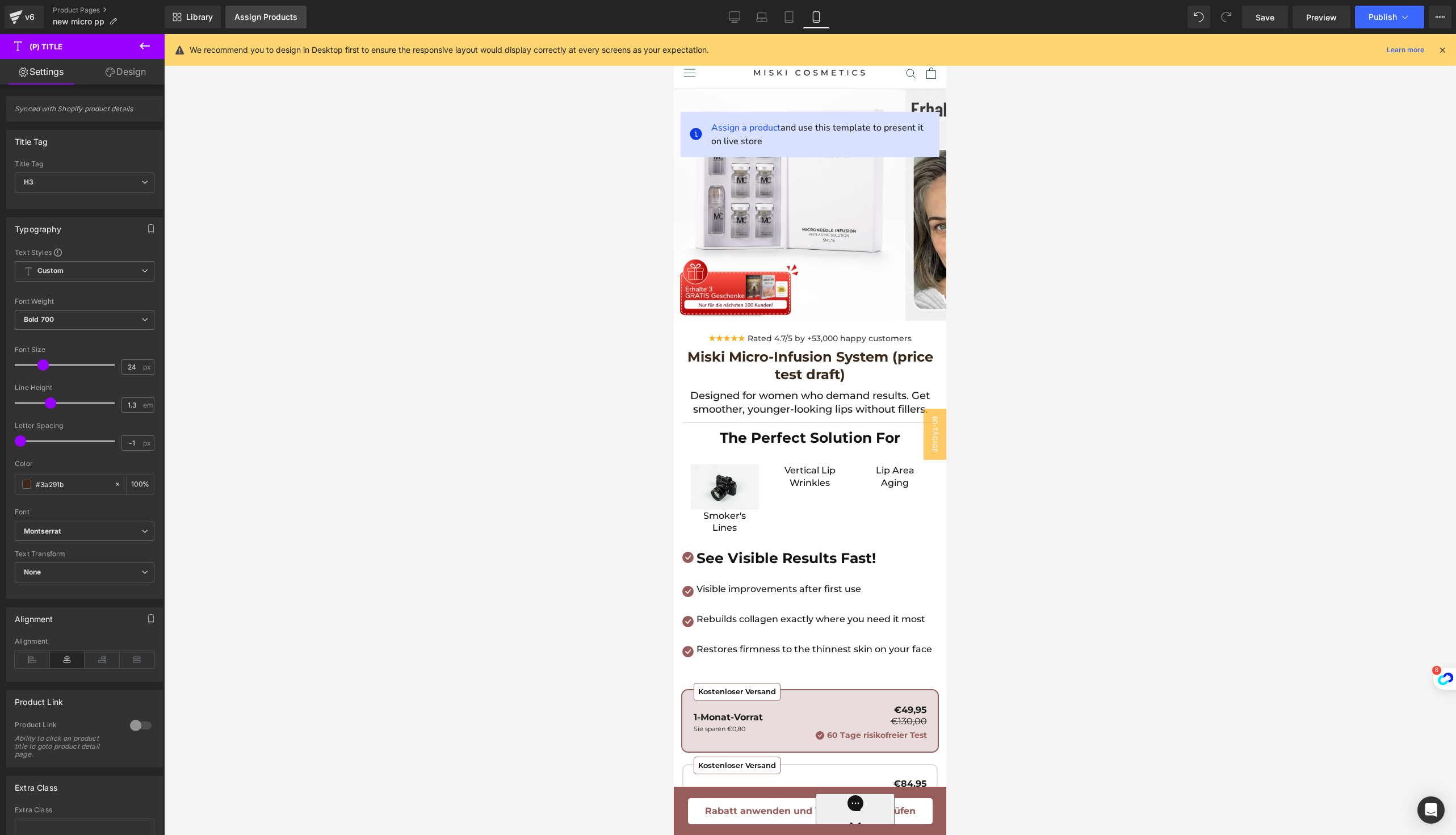
click at [285, 23] on link "Assign Products" at bounding box center [266, 17] width 81 height 22
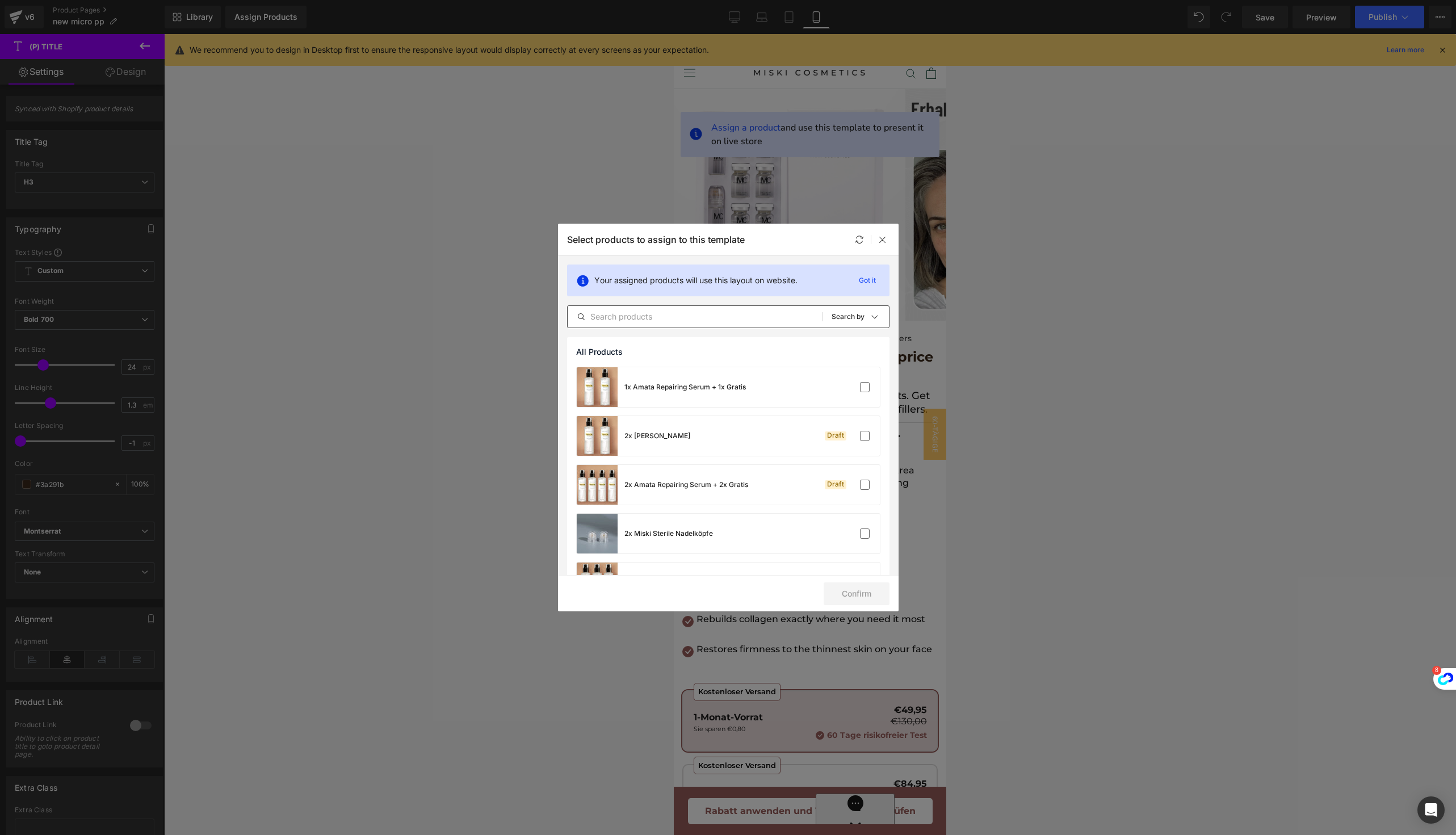
click at [697, 321] on input "text" at bounding box center [695, 317] width 254 height 14
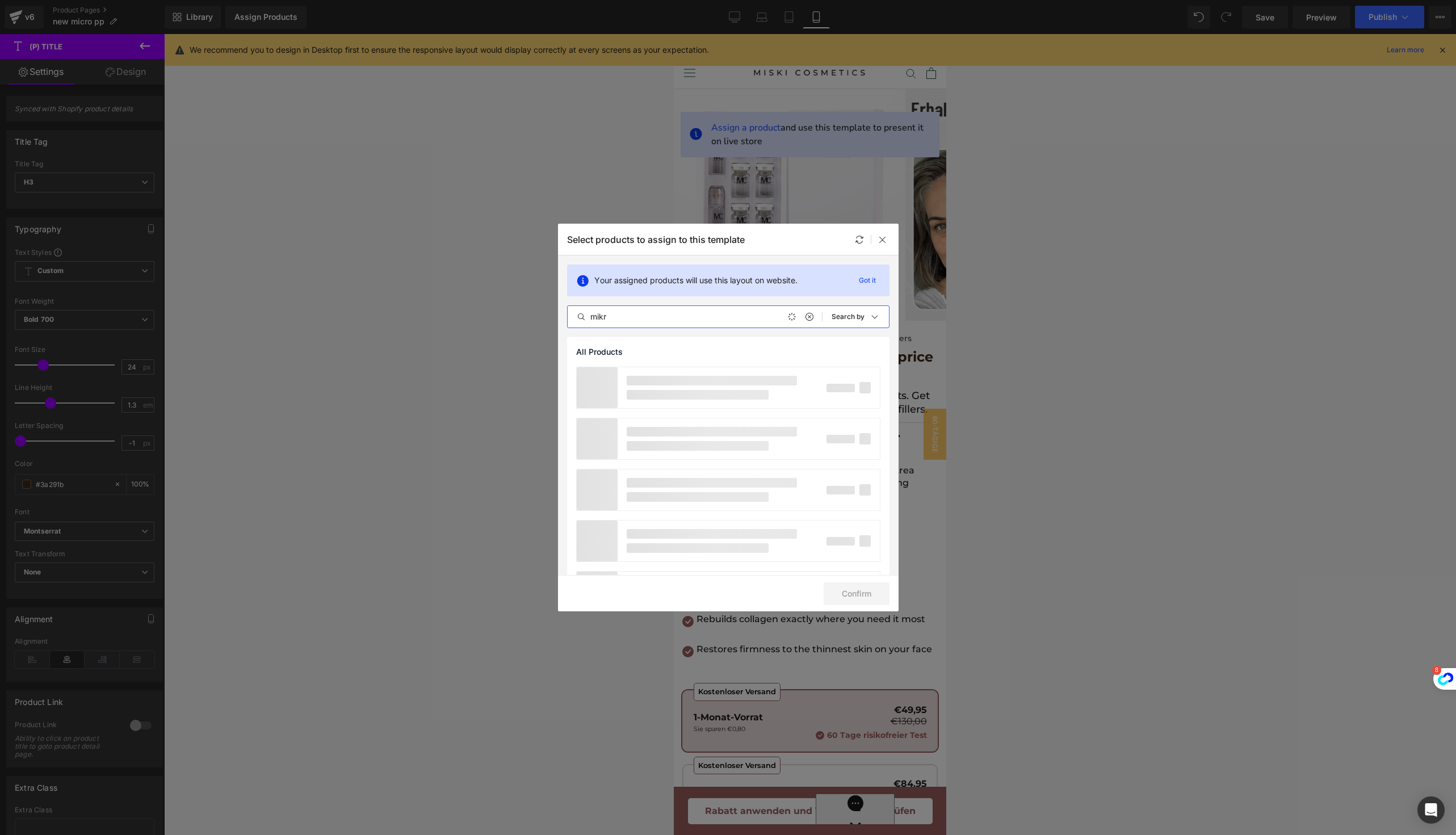
type input "mikro"
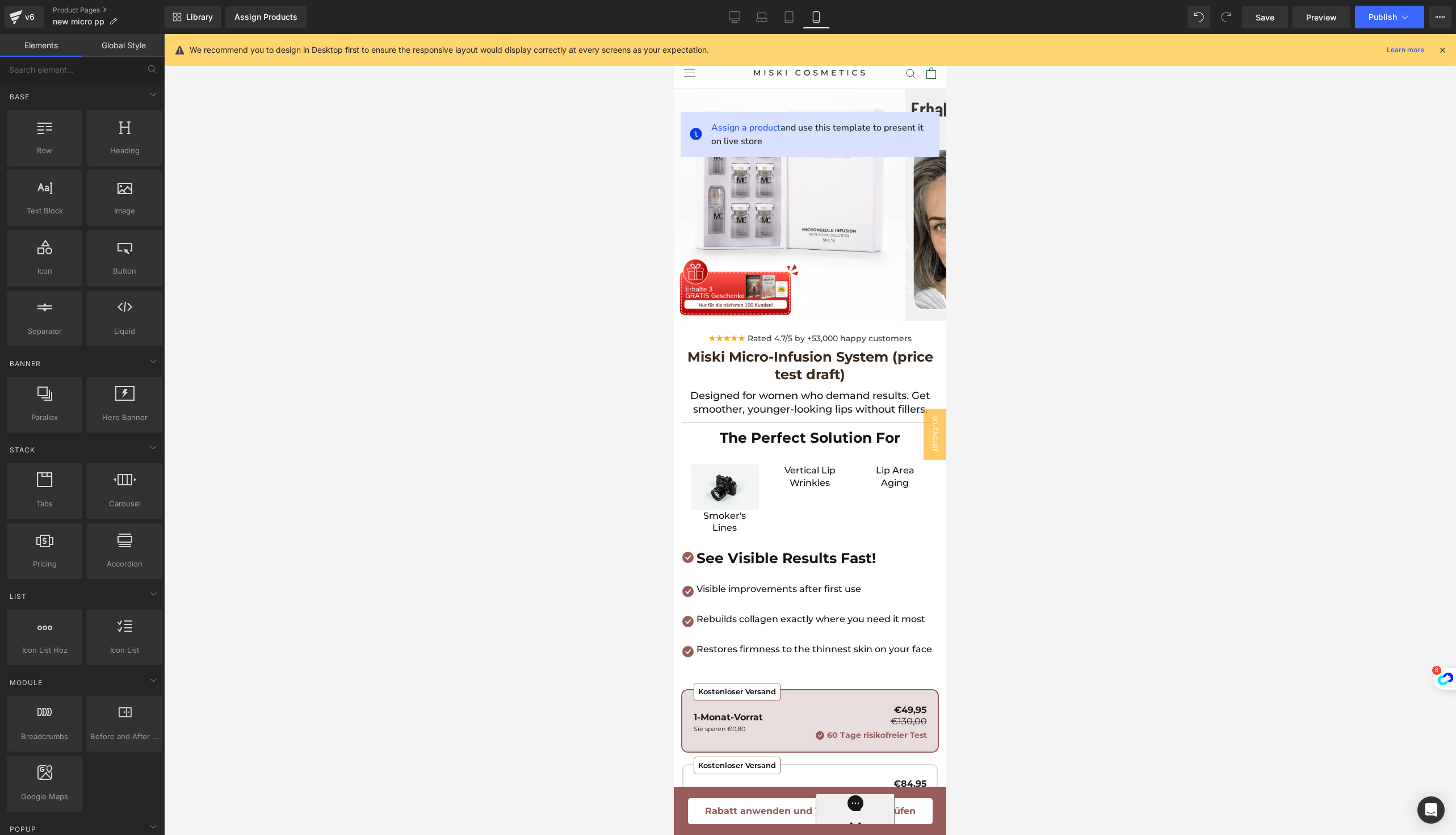
click at [1034, 313] on div at bounding box center [810, 434] width 1292 height 800
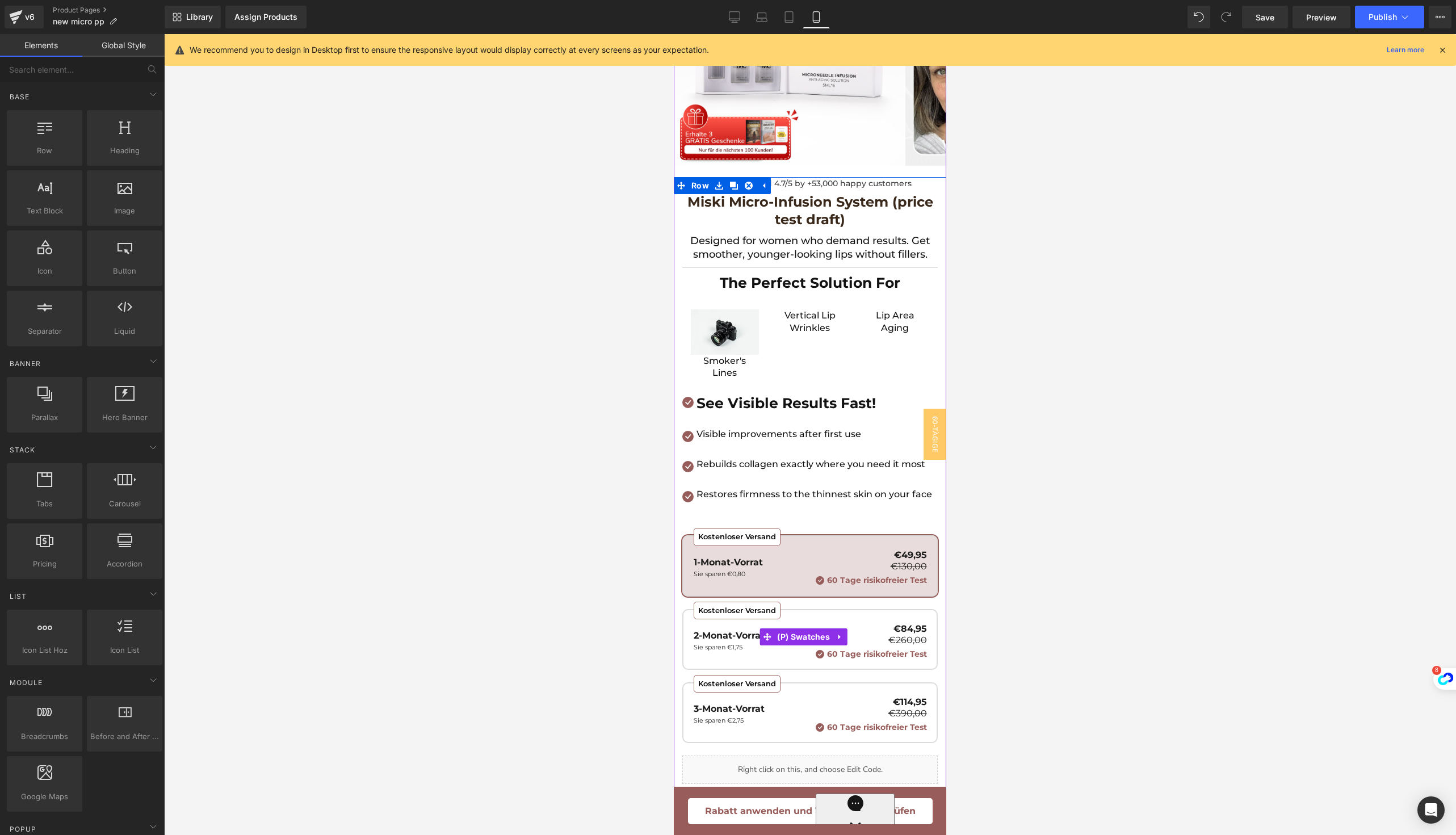
scroll to position [597, 0]
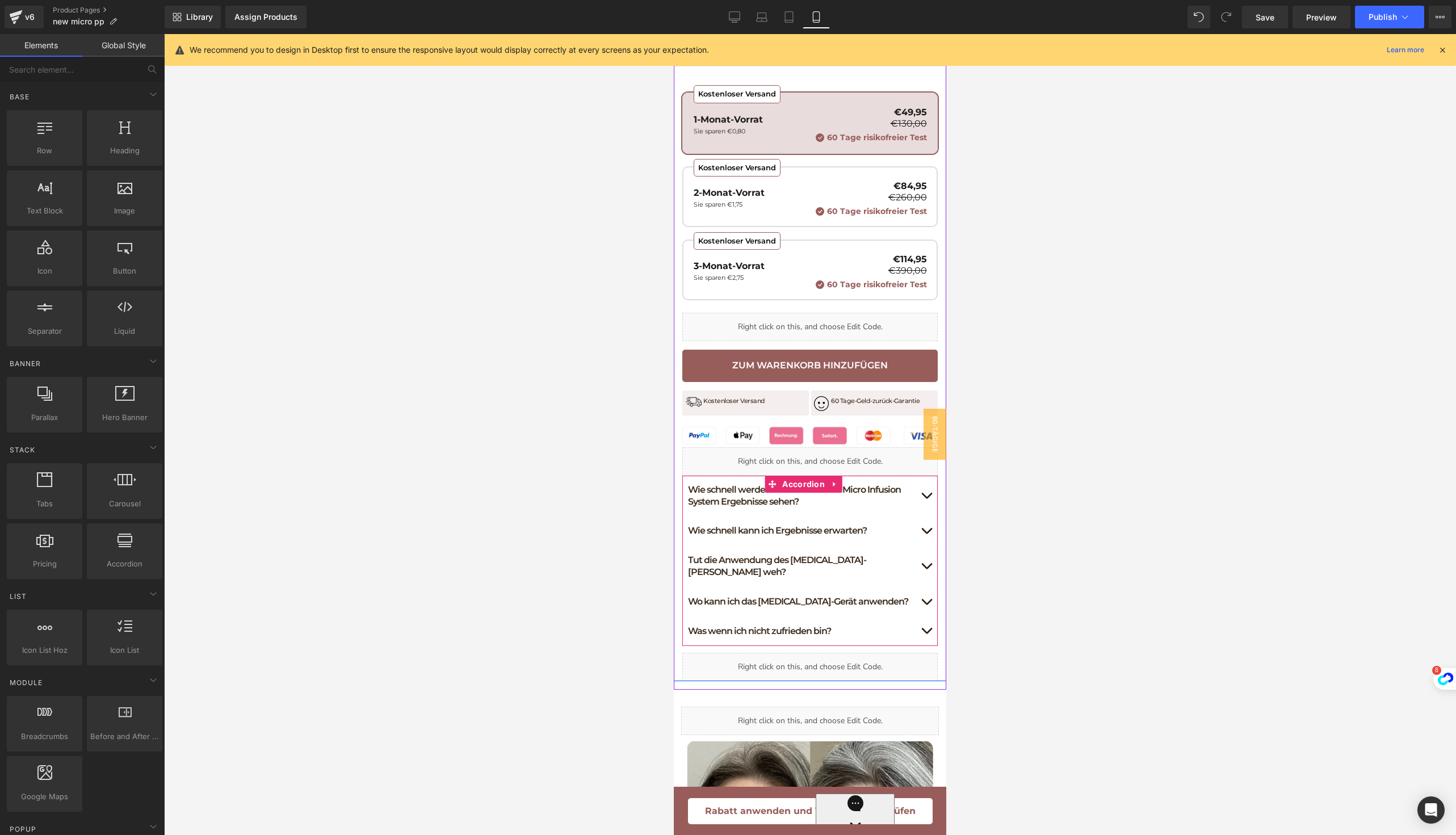
click at [927, 498] on span "button" at bounding box center [927, 498] width 0 height 0
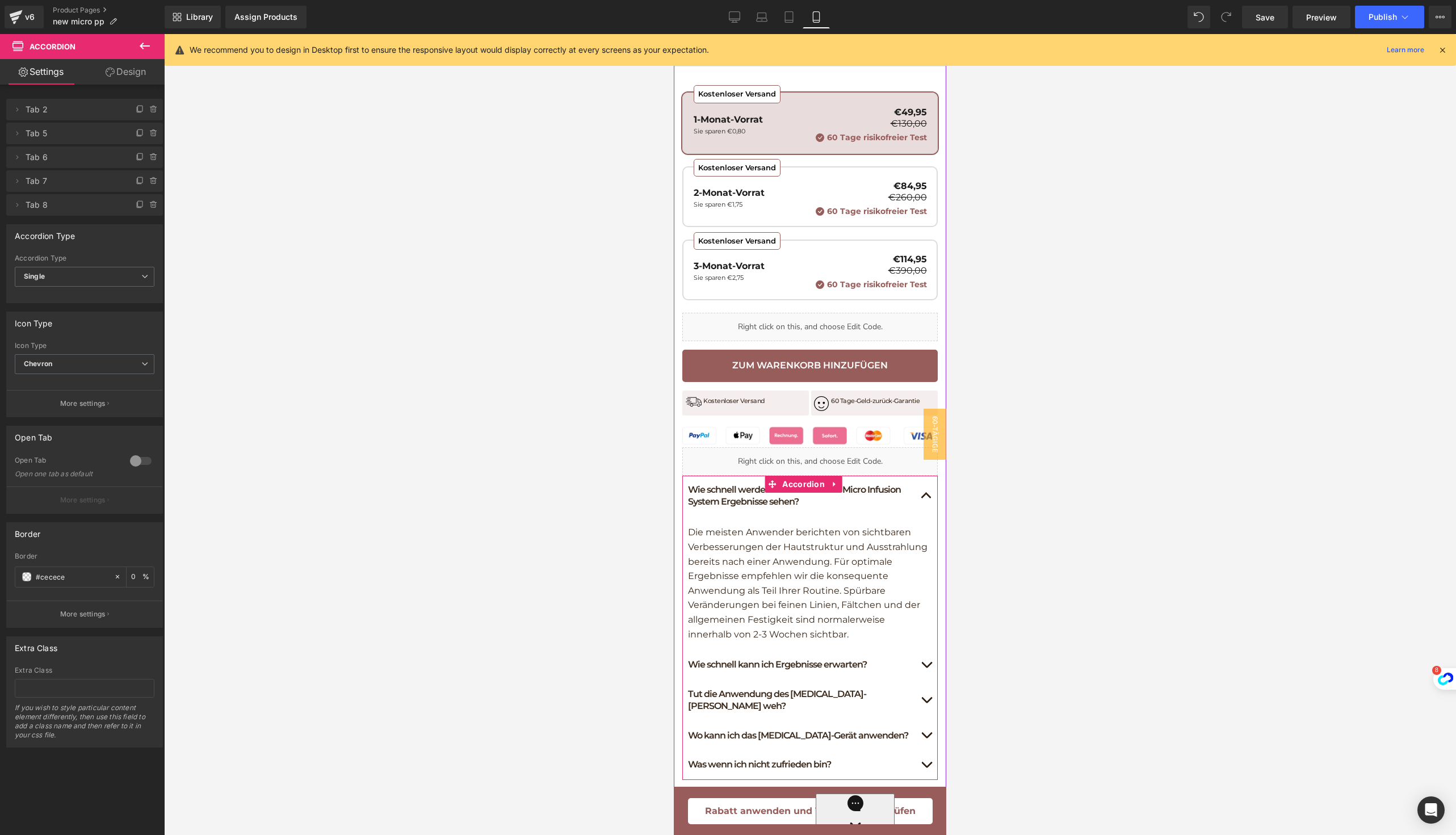
click at [915, 515] on button "button" at bounding box center [926, 496] width 22 height 41
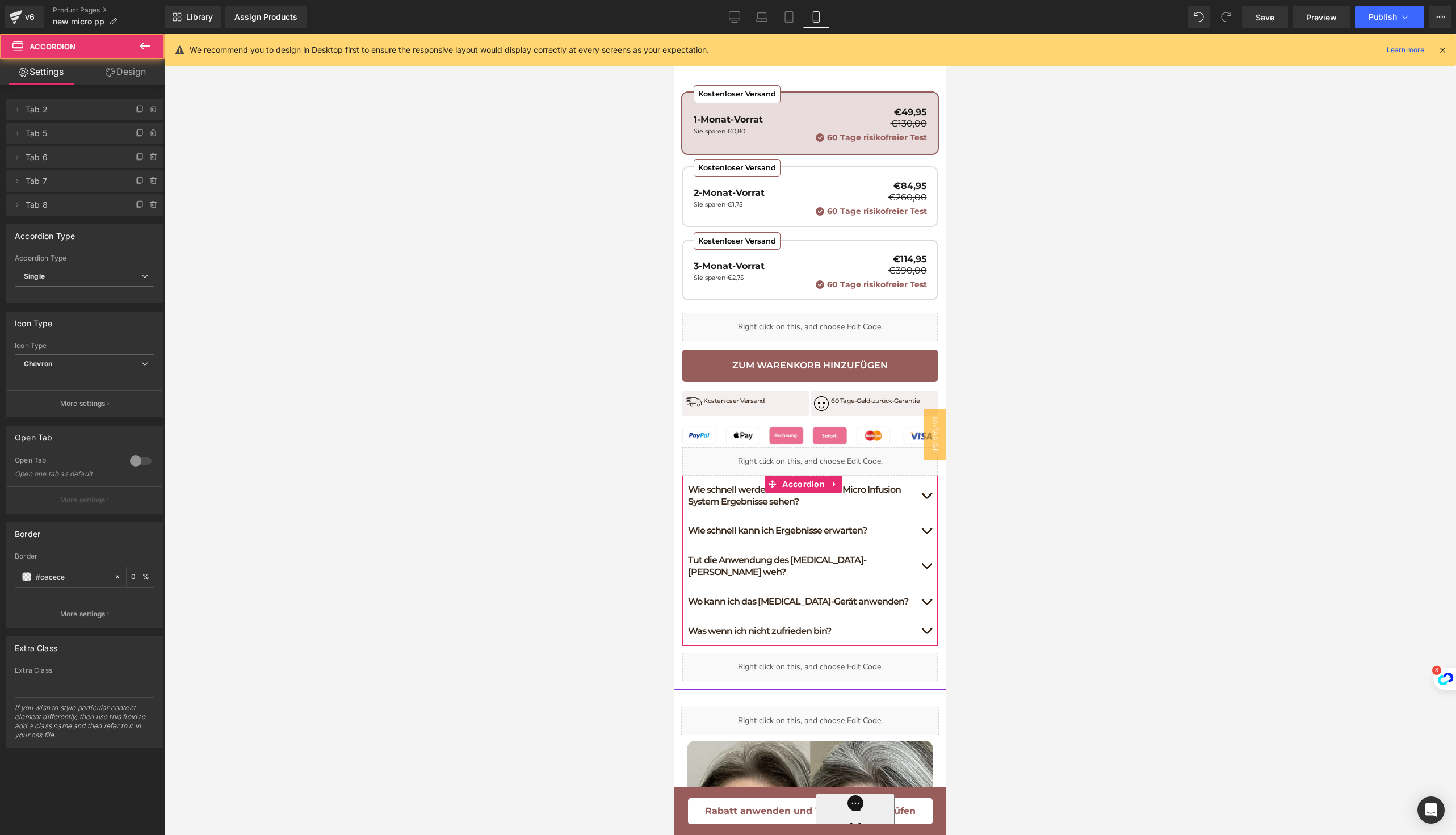
click at [915, 545] on button "button" at bounding box center [926, 531] width 22 height 29
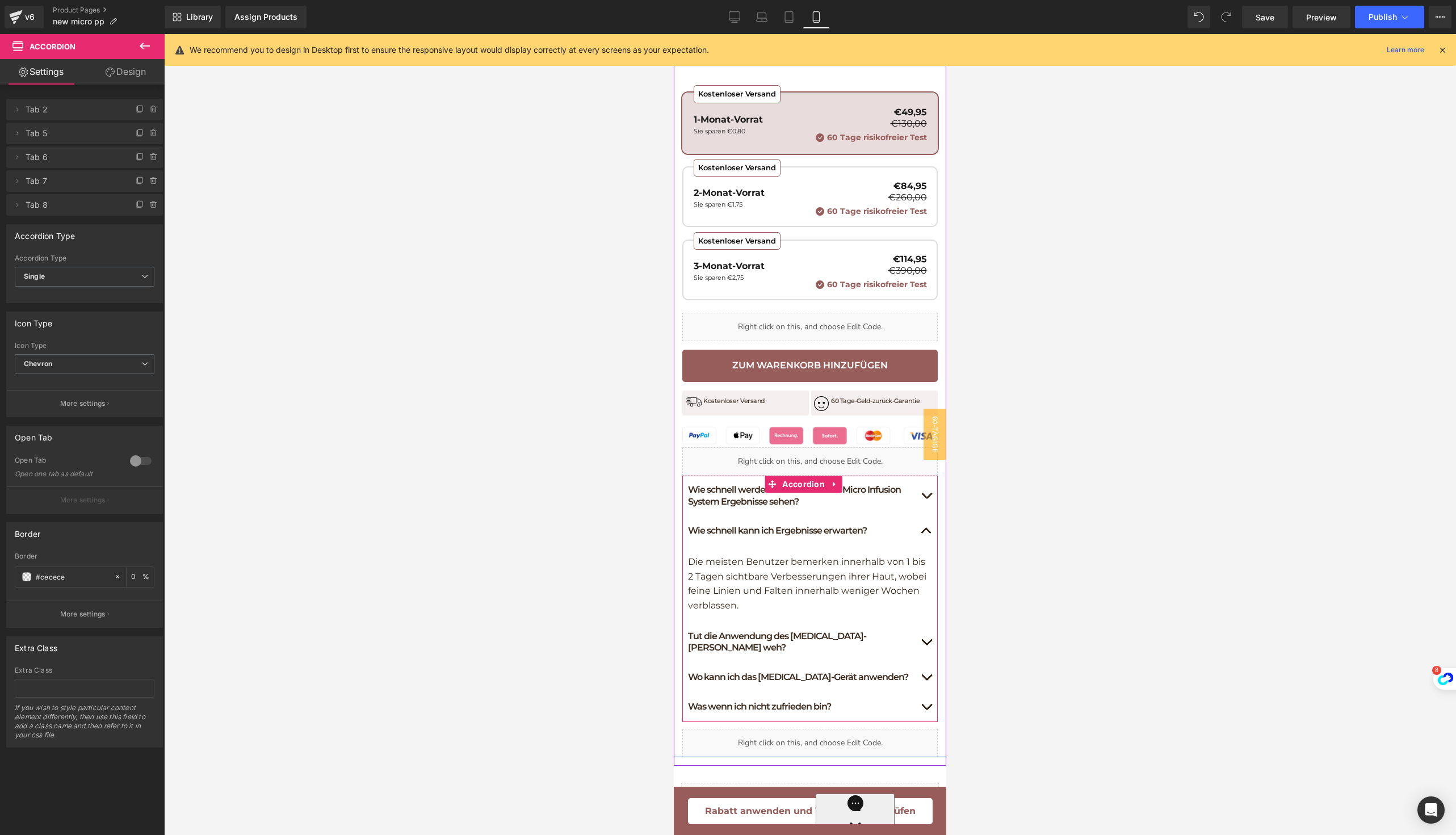
click at [915, 545] on button "button" at bounding box center [926, 531] width 22 height 29
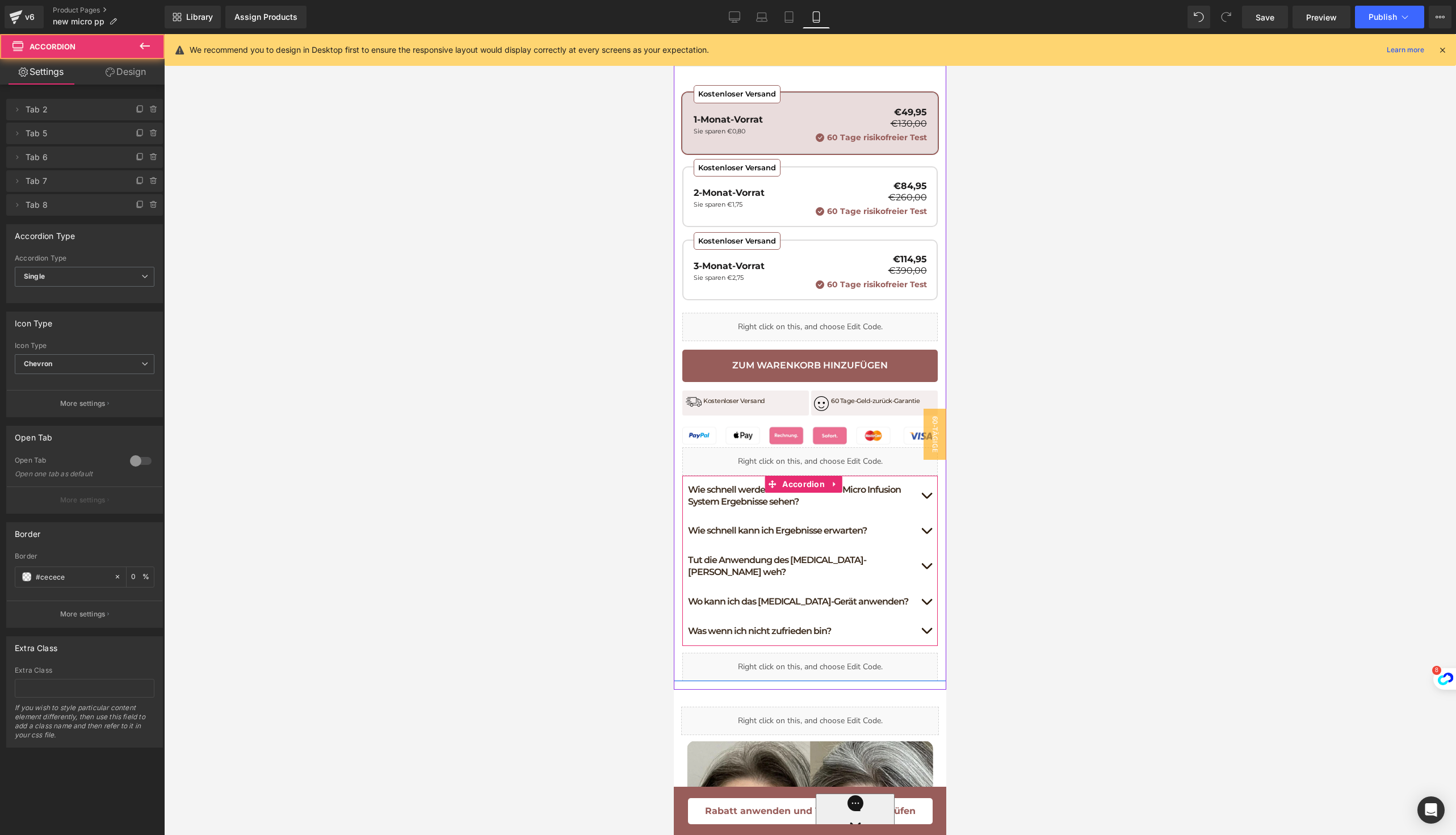
click at [916, 516] on button "button" at bounding box center [926, 496] width 22 height 41
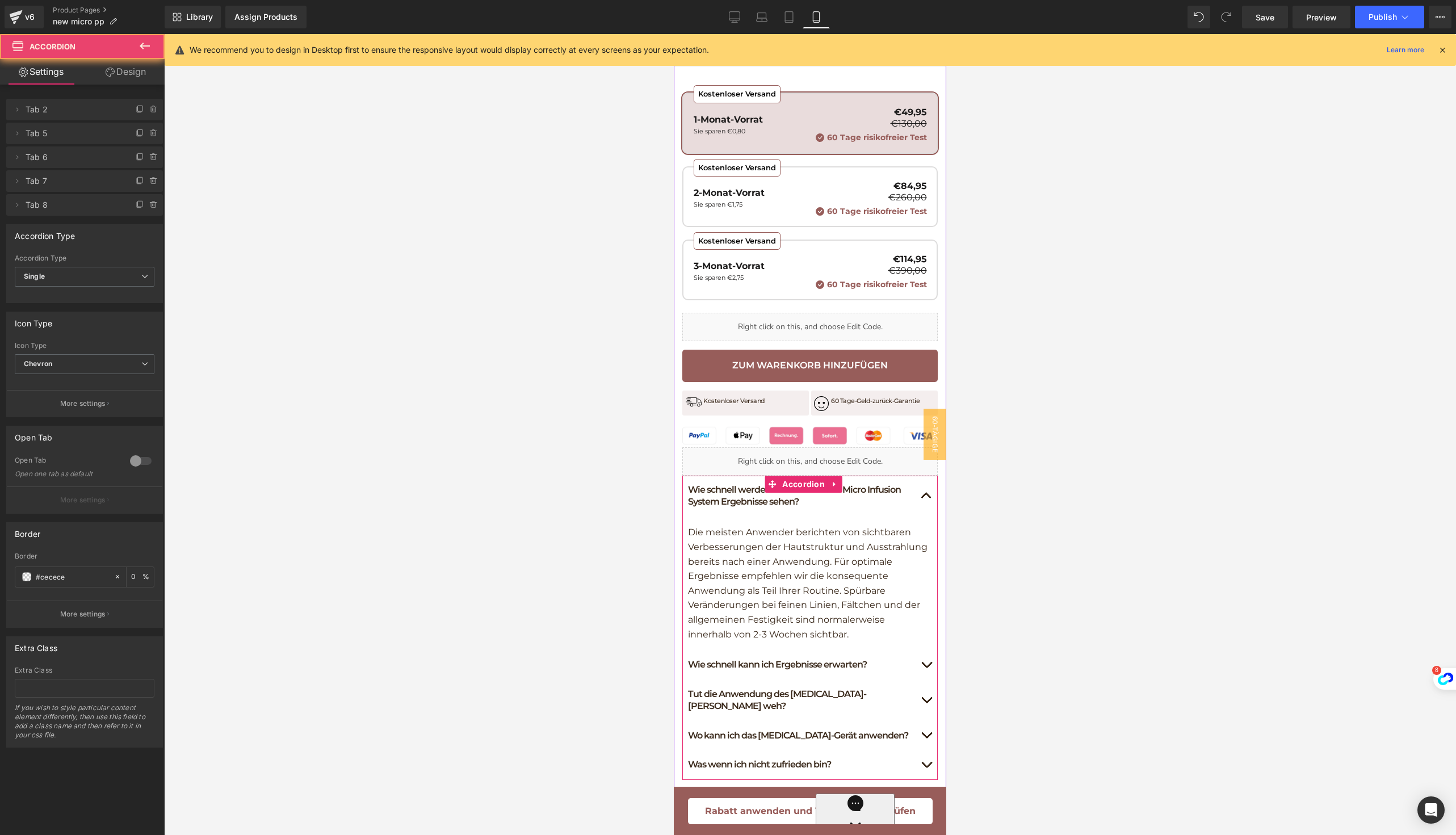
click at [916, 516] on button "button" at bounding box center [926, 496] width 22 height 41
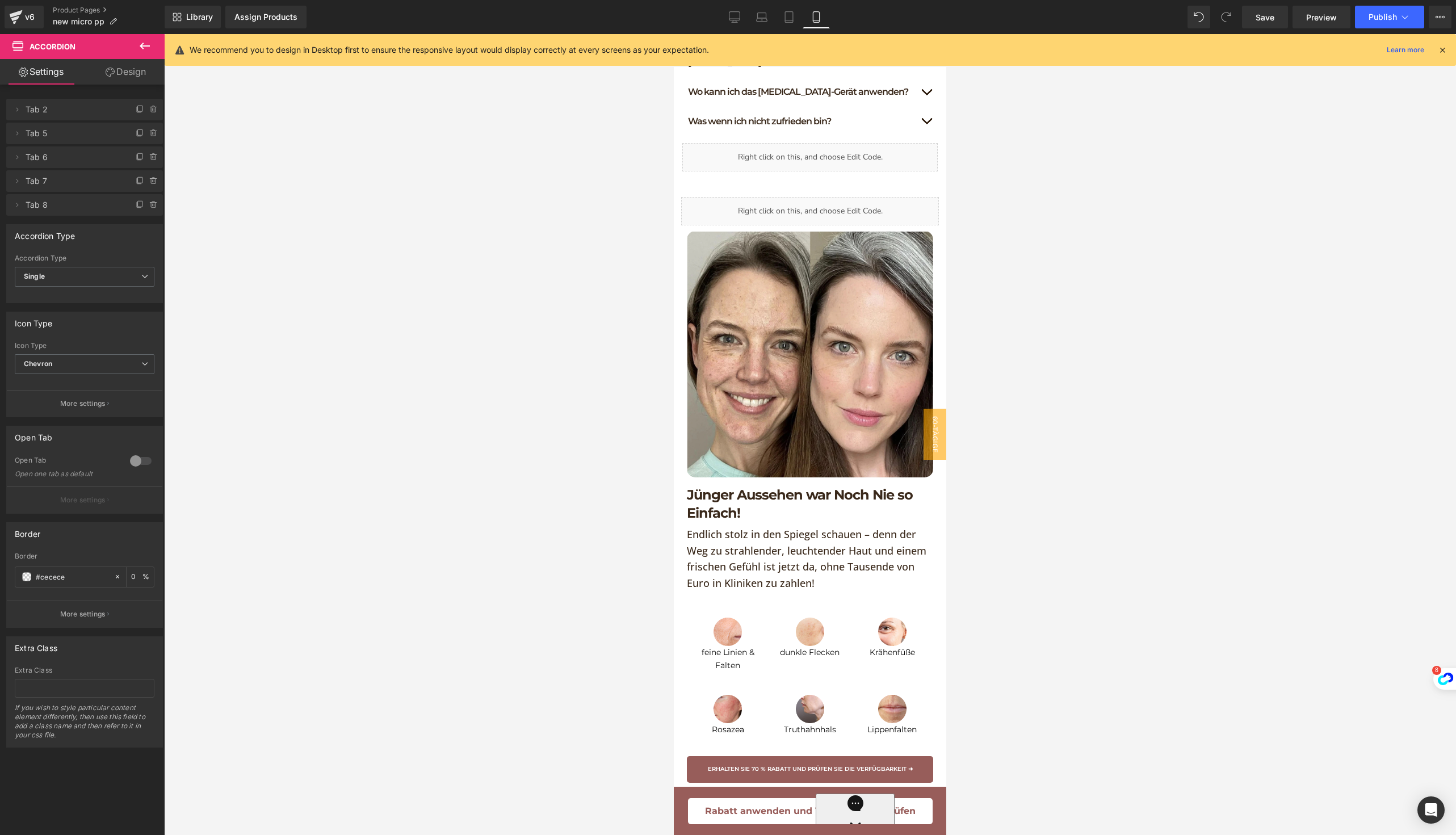
scroll to position [799, 0]
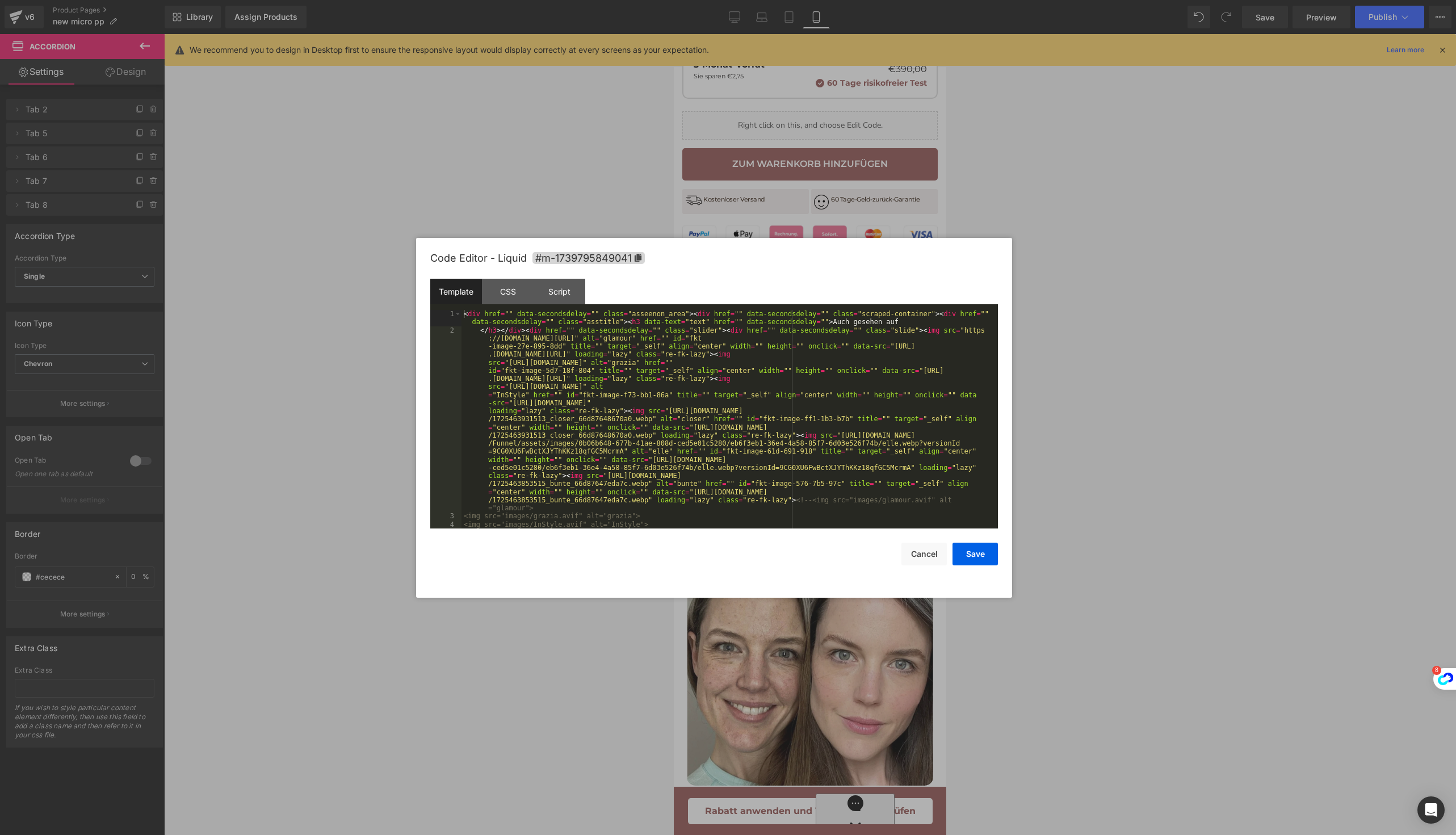
click at [820, 530] on div "Liquid" at bounding box center [810, 519] width 258 height 28
click at [505, 292] on div "CSS" at bounding box center [508, 292] width 52 height 25
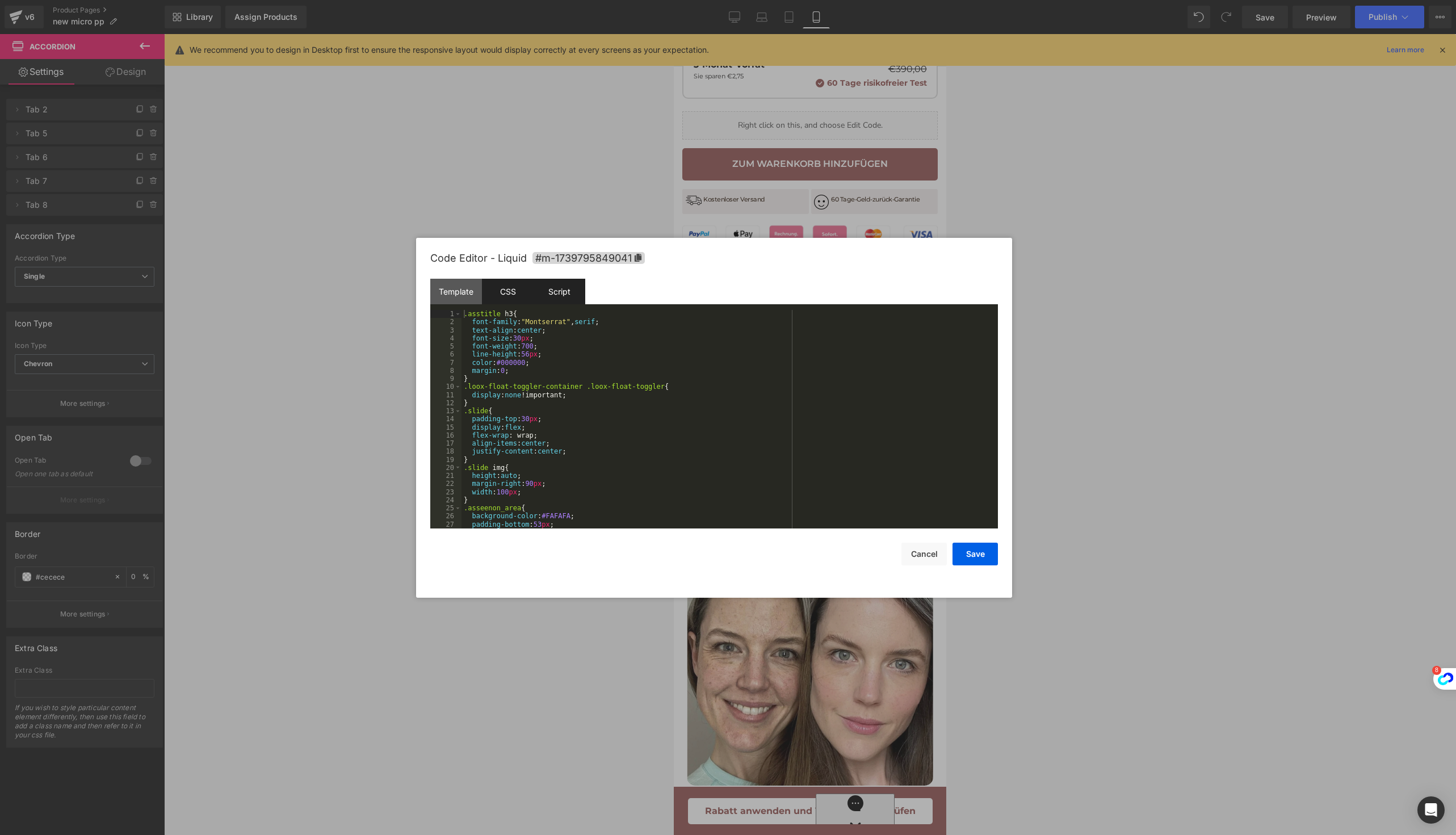
click at [556, 290] on div "Script" at bounding box center [560, 292] width 52 height 25
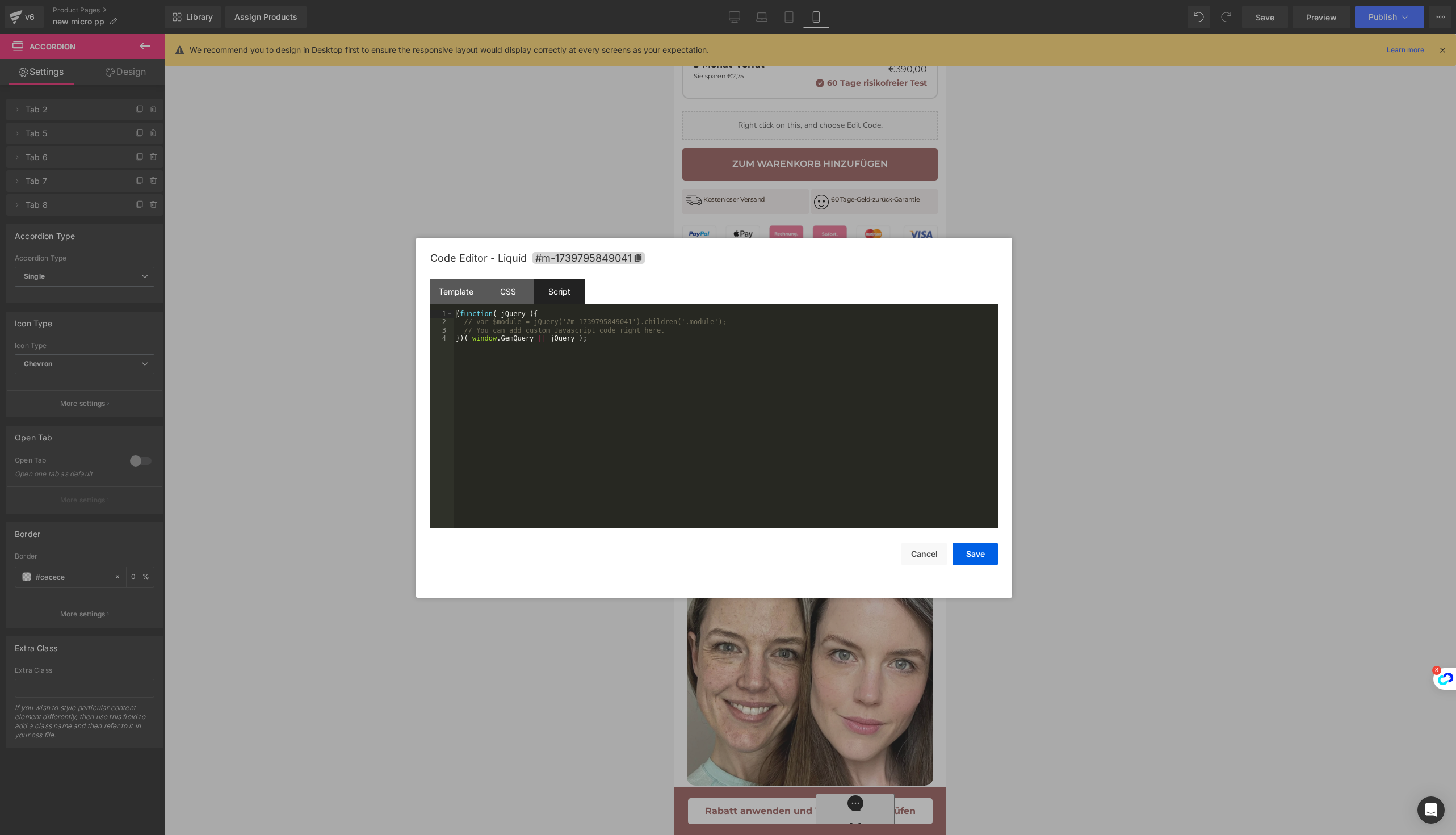
click at [491, 305] on div "Template CSS Script Data" at bounding box center [714, 294] width 568 height 31
click at [457, 302] on div "Template" at bounding box center [456, 292] width 52 height 25
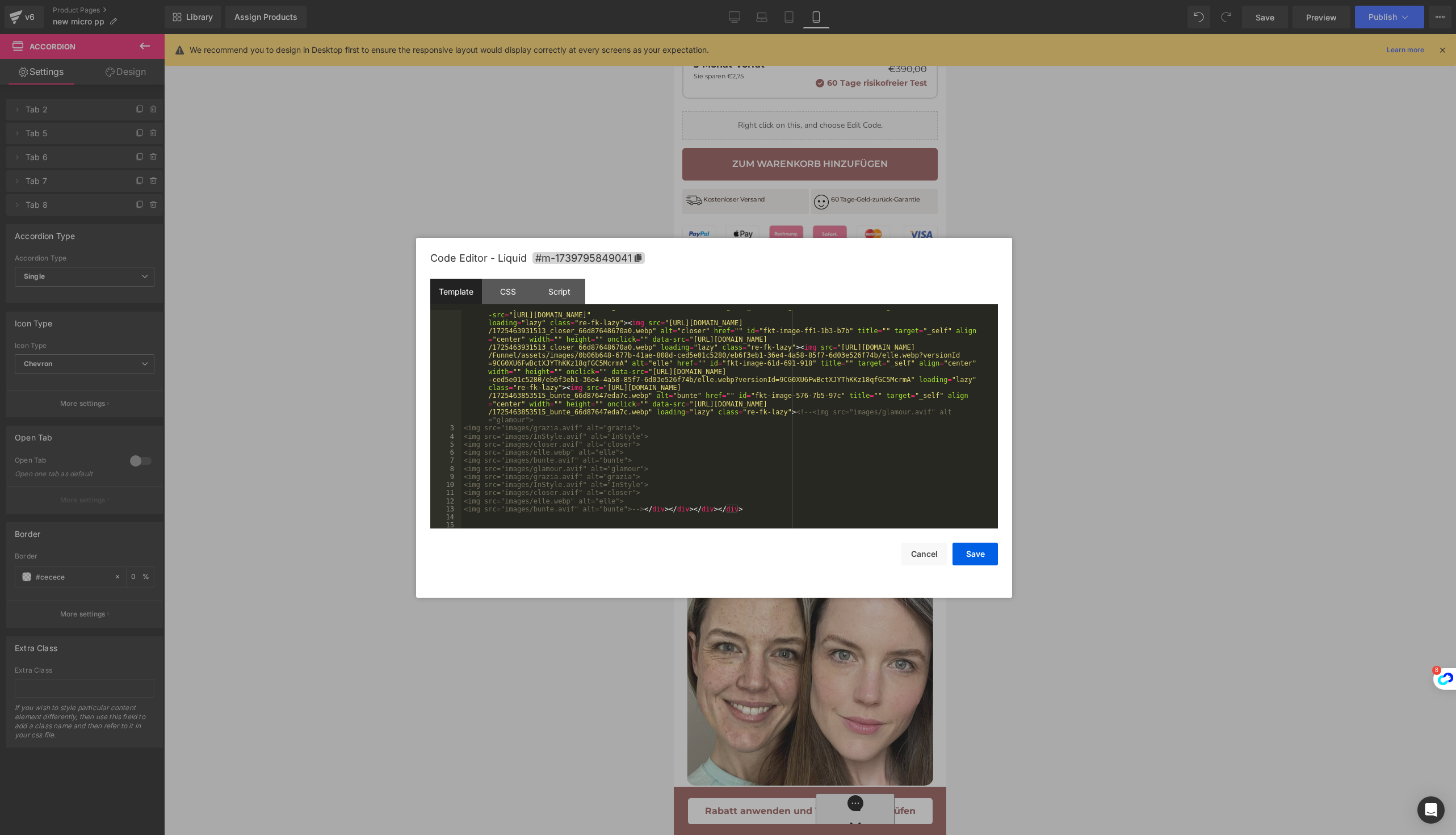
scroll to position [205, 0]
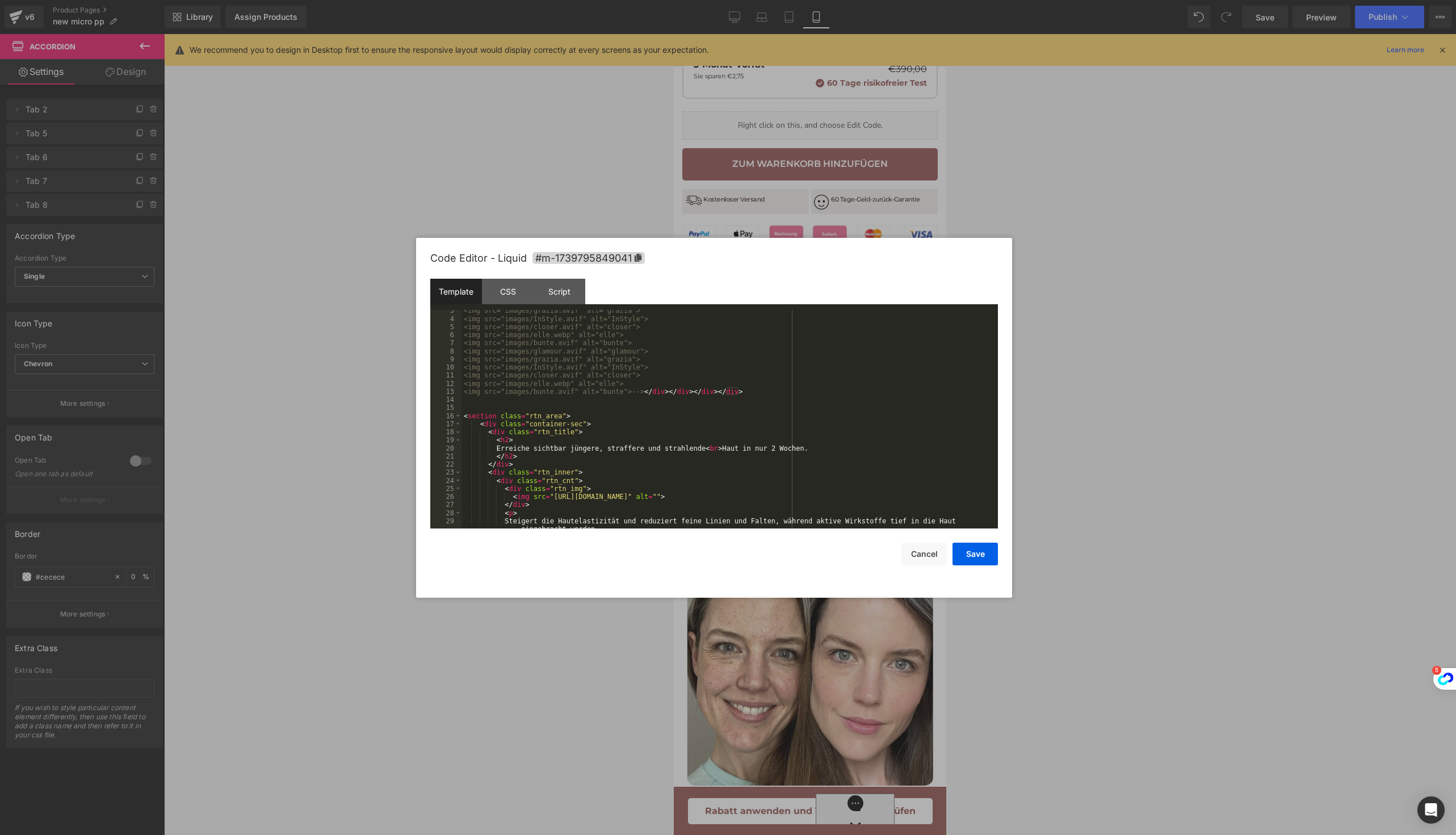
click at [514, 449] on div "<img src="images/grazia.avif" alt="grazia"> <img src="images/InStyle.avif" alt=…" at bounding box center [727, 428] width 532 height 243
drag, startPoint x: 500, startPoint y: 448, endPoint x: 521, endPoint y: 448, distance: 21.0
click at [521, 448] on div "<img src="images/grazia.avif" alt="grazia"> <img src="images/InStyle.avif" alt=…" at bounding box center [727, 428] width 532 height 243
click at [927, 555] on button "Cancel" at bounding box center [924, 553] width 45 height 22
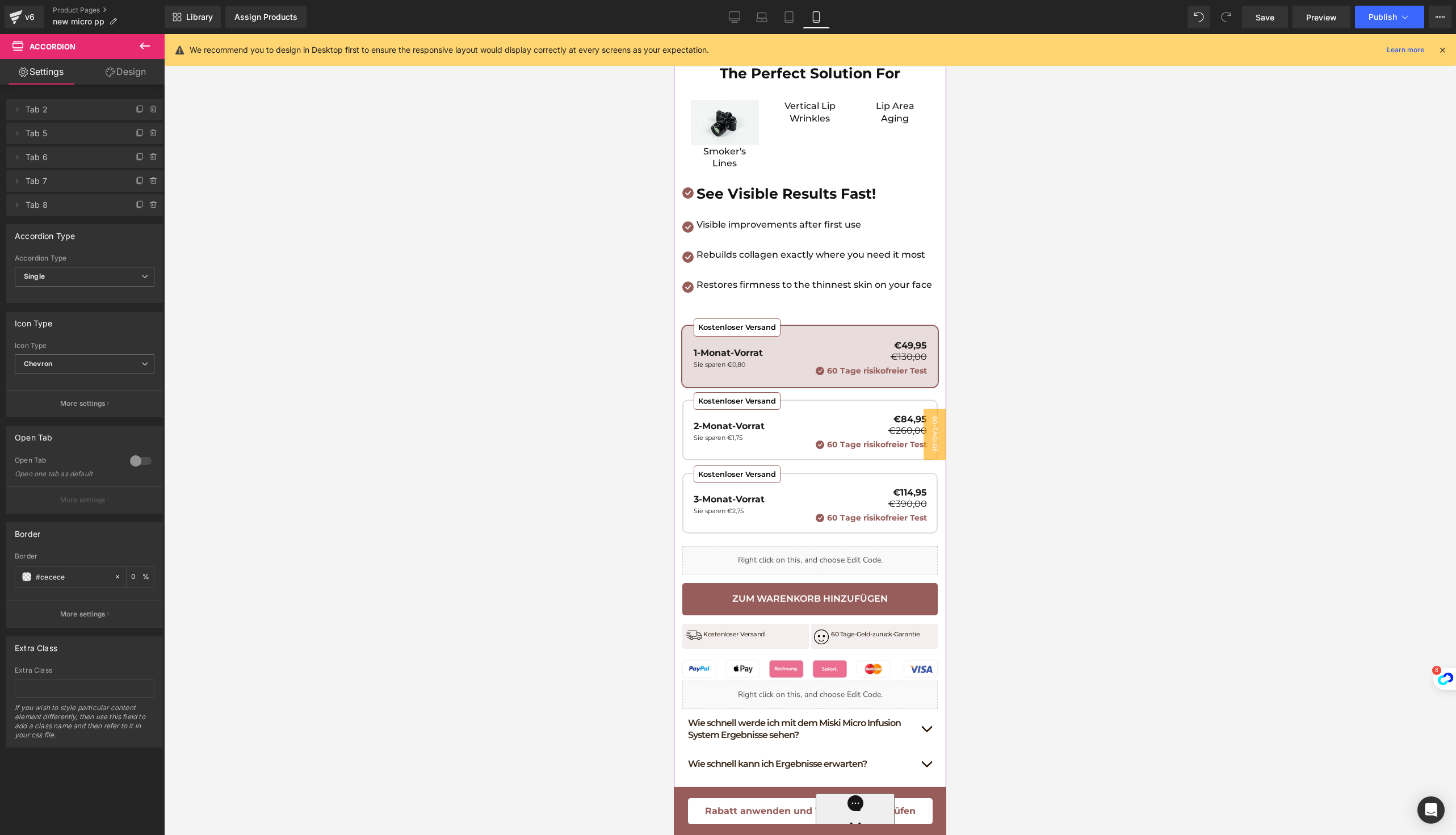
scroll to position [347, 0]
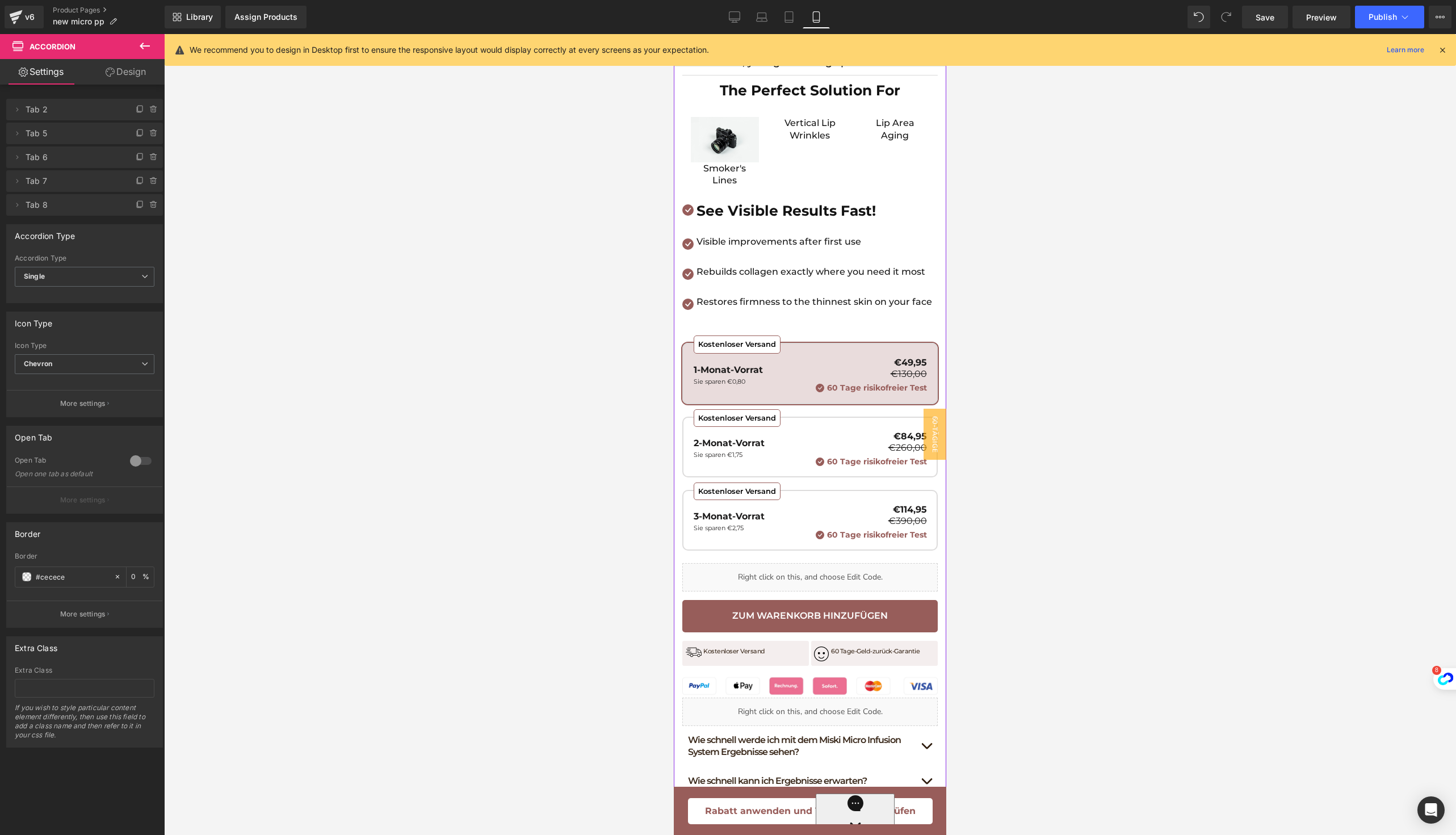
click at [732, 308] on p "Restores firmness to the thinnest skin on your face" at bounding box center [815, 302] width 236 height 13
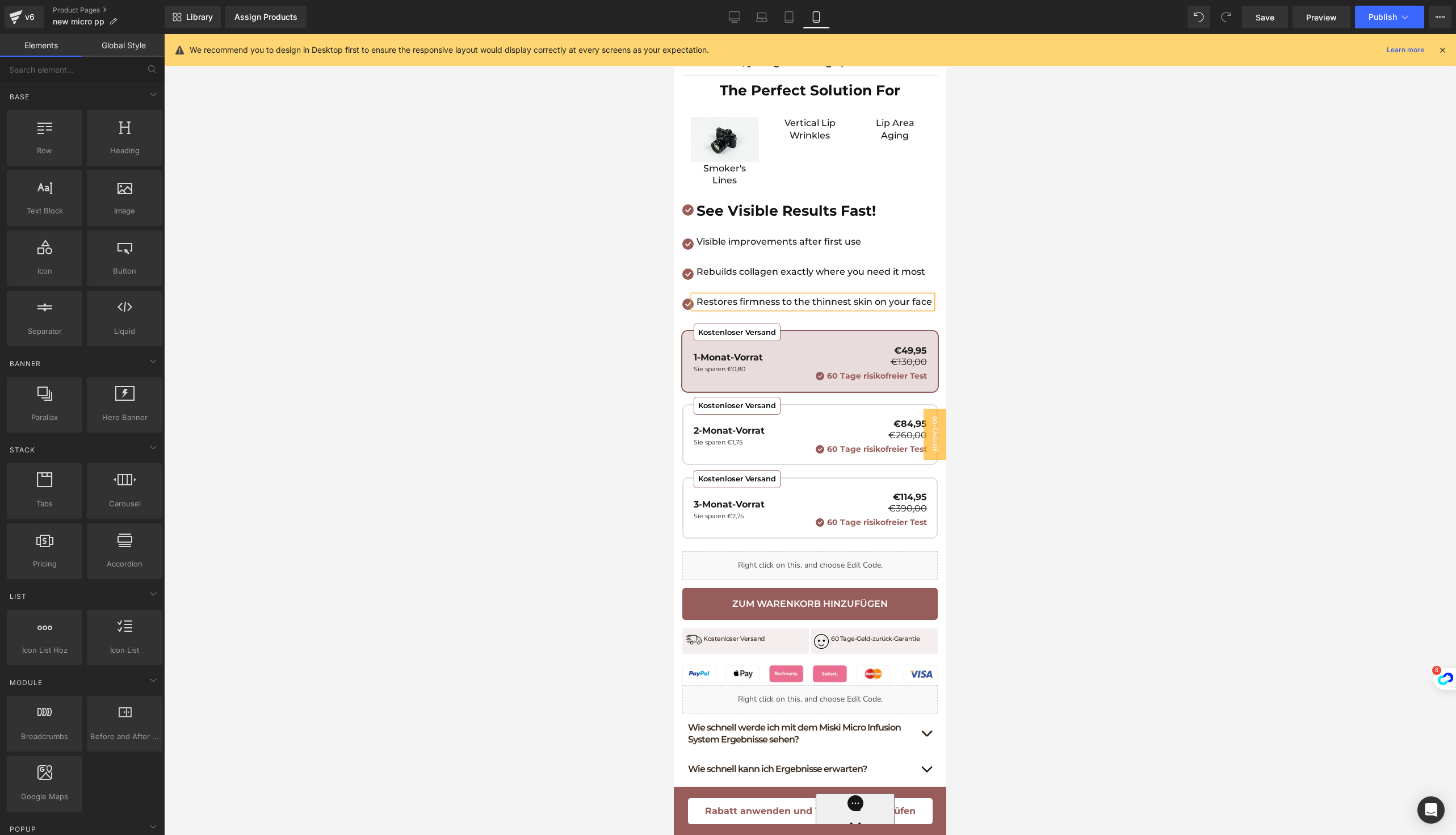
click at [1185, 352] on div at bounding box center [810, 434] width 1292 height 800
click at [835, 311] on icon at bounding box center [835, 308] width 6 height 6
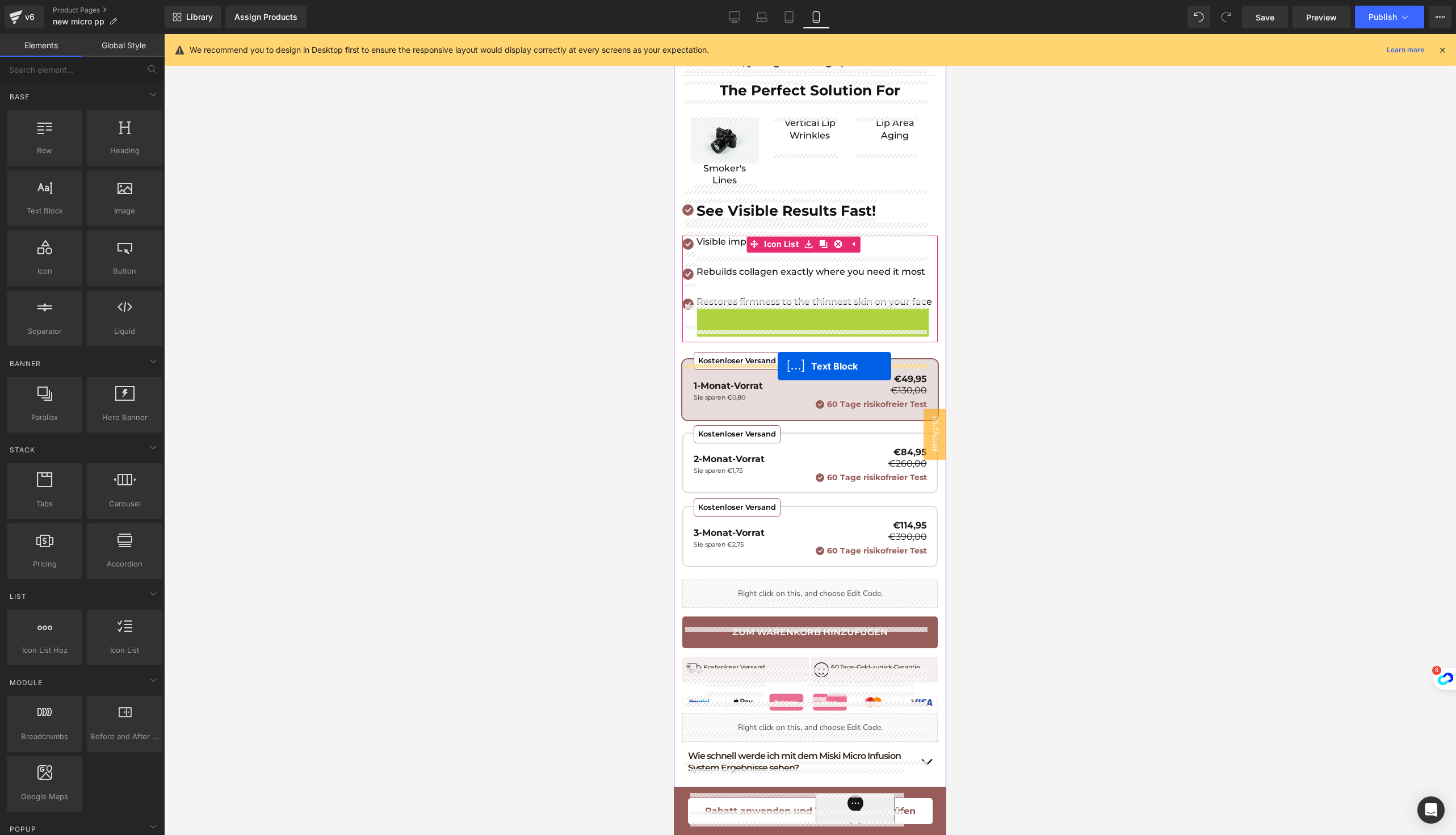
drag, startPoint x: 778, startPoint y: 339, endPoint x: 777, endPoint y: 366, distance: 27.0
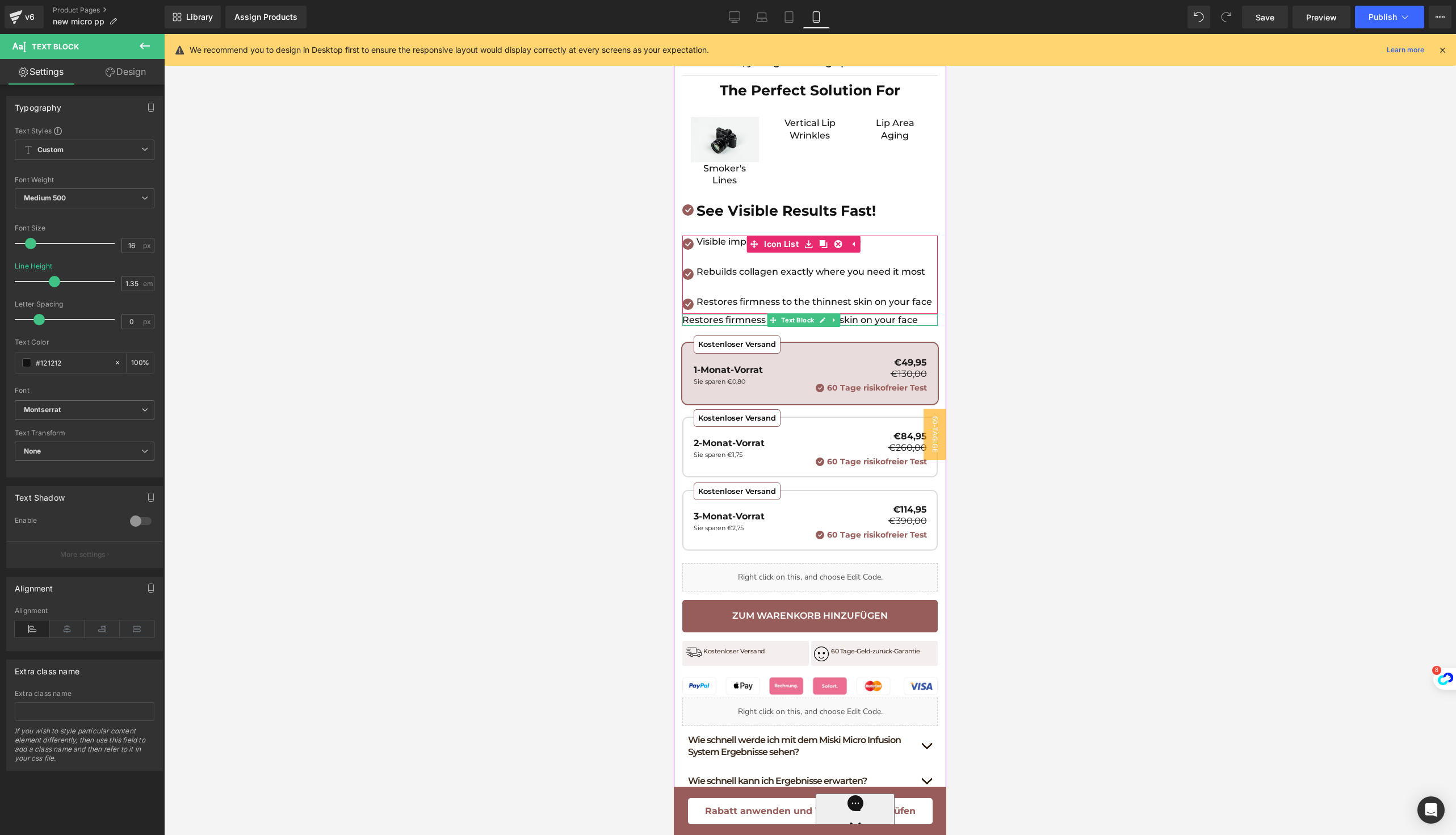
click at [729, 326] on p "Restores firmness to the thinnest skin on your face" at bounding box center [810, 320] width 255 height 13
click at [58, 627] on icon at bounding box center [67, 629] width 35 height 17
click at [379, 599] on div at bounding box center [810, 434] width 1292 height 800
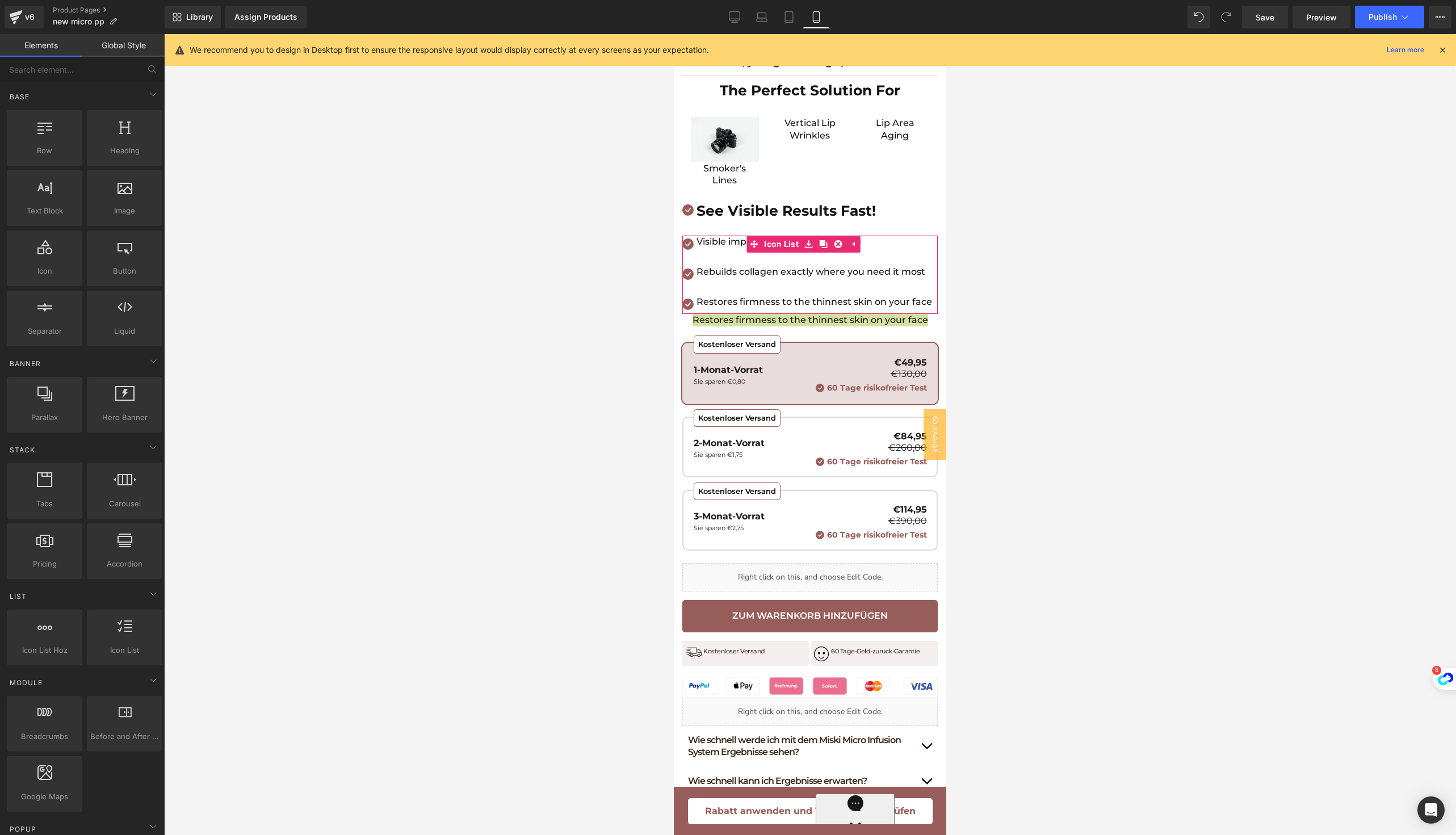
click at [791, 314] on div at bounding box center [810, 312] width 255 height 3
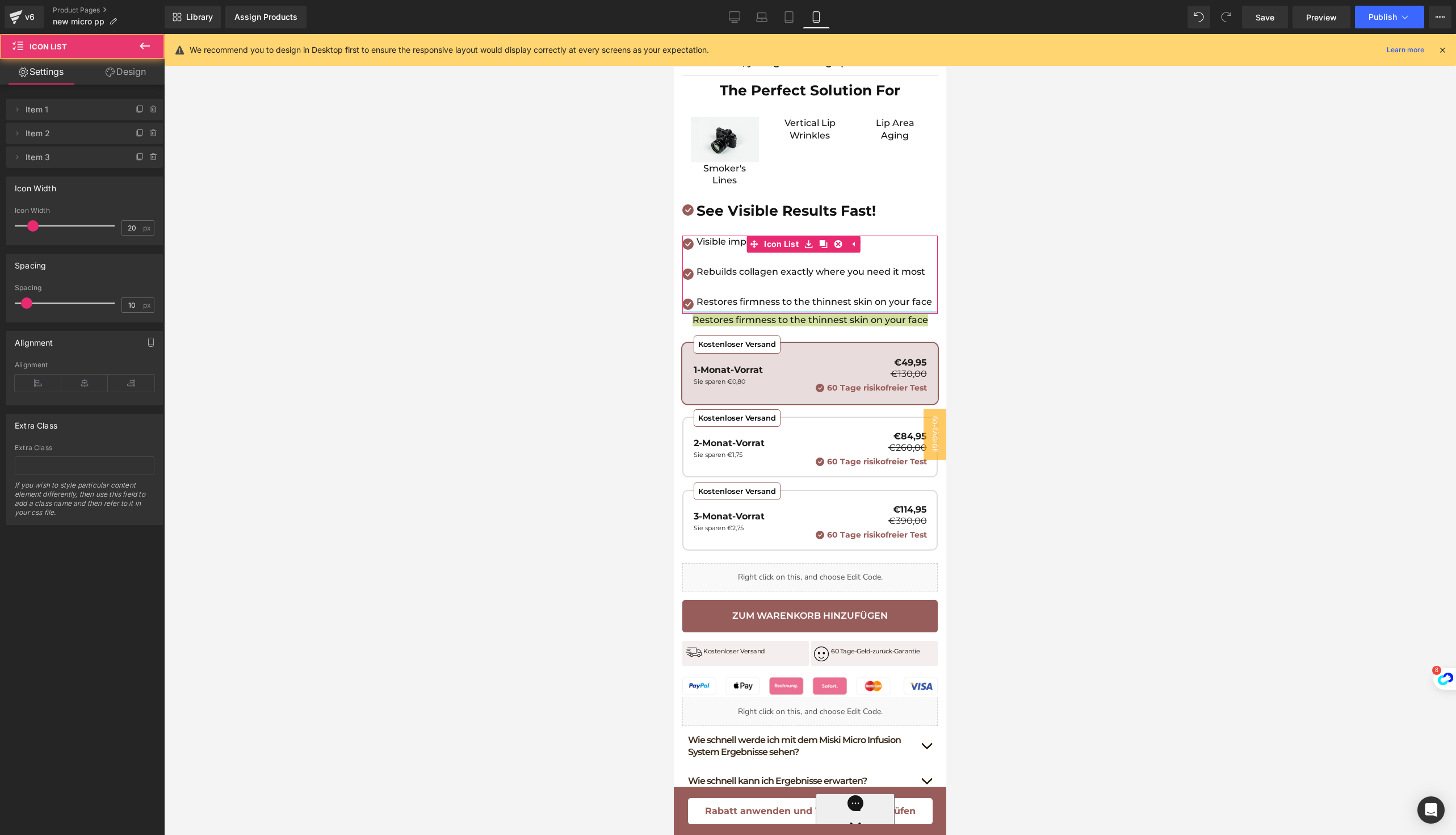
click at [791, 314] on div at bounding box center [810, 312] width 255 height 3
click at [788, 327] on span "Text Block" at bounding box center [797, 320] width 37 height 14
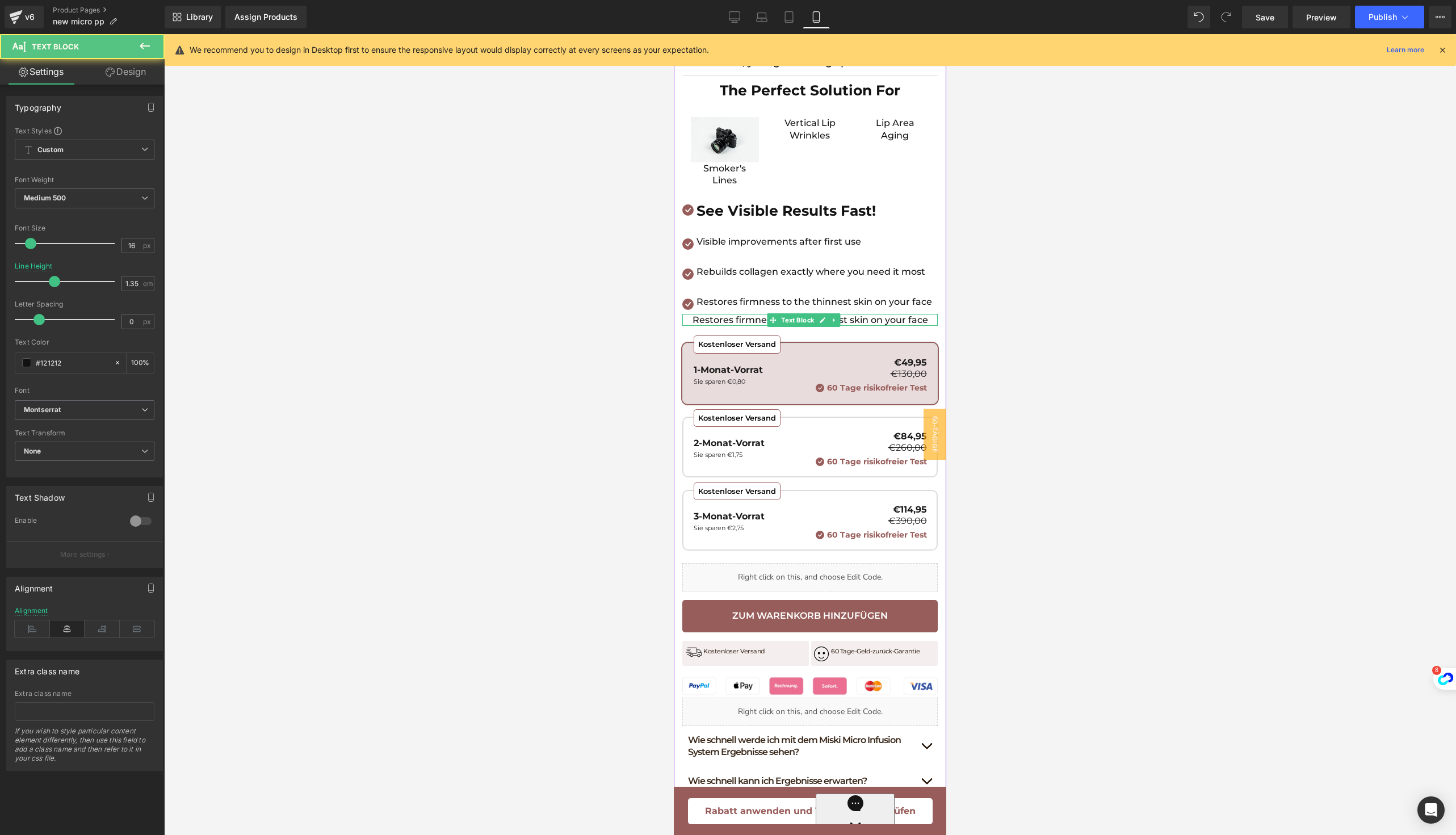
click at [747, 326] on p "Restores firmness to the thinnest skin on your face" at bounding box center [810, 320] width 255 height 13
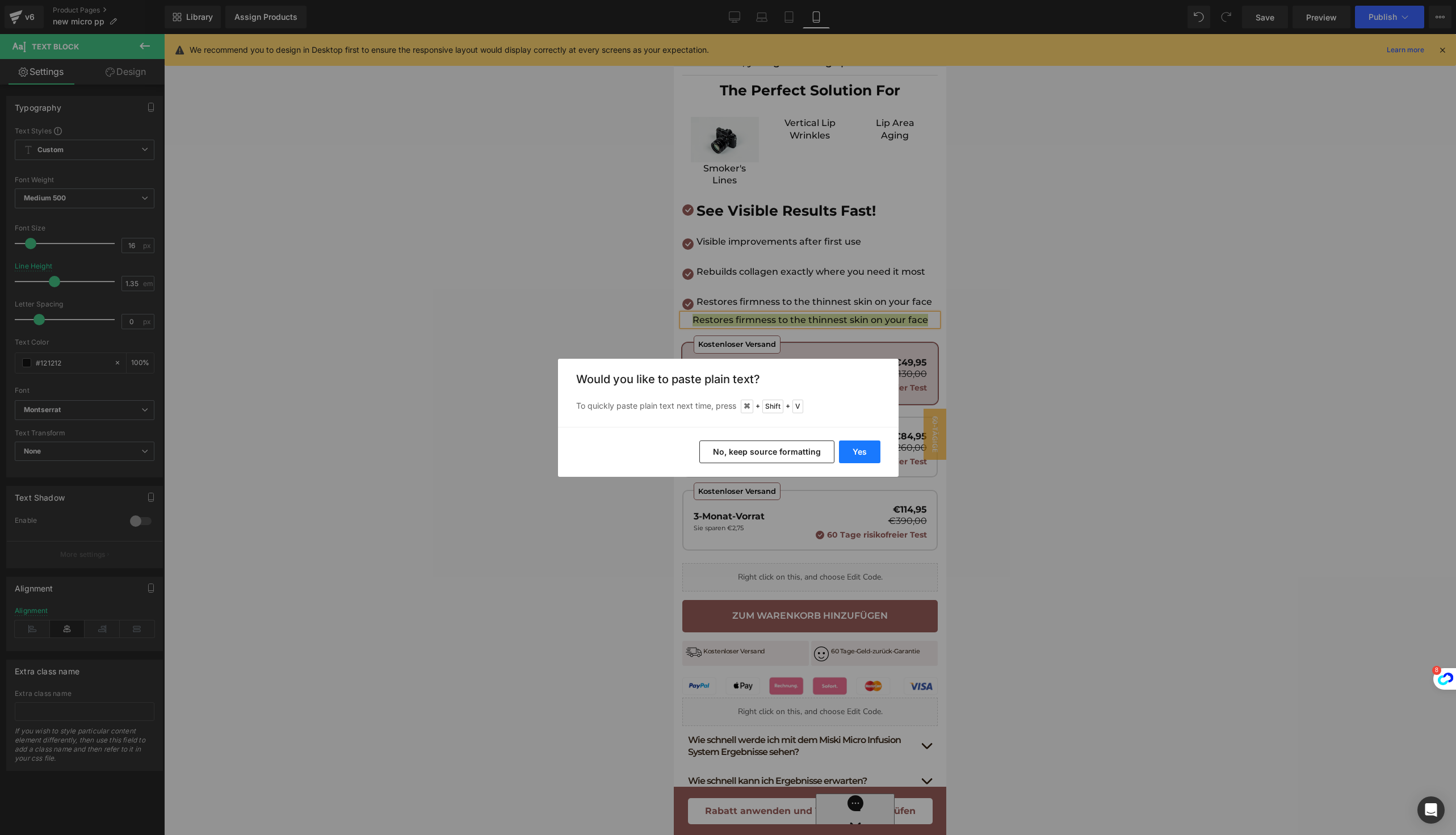
click at [872, 453] on button "Yes" at bounding box center [860, 451] width 41 height 22
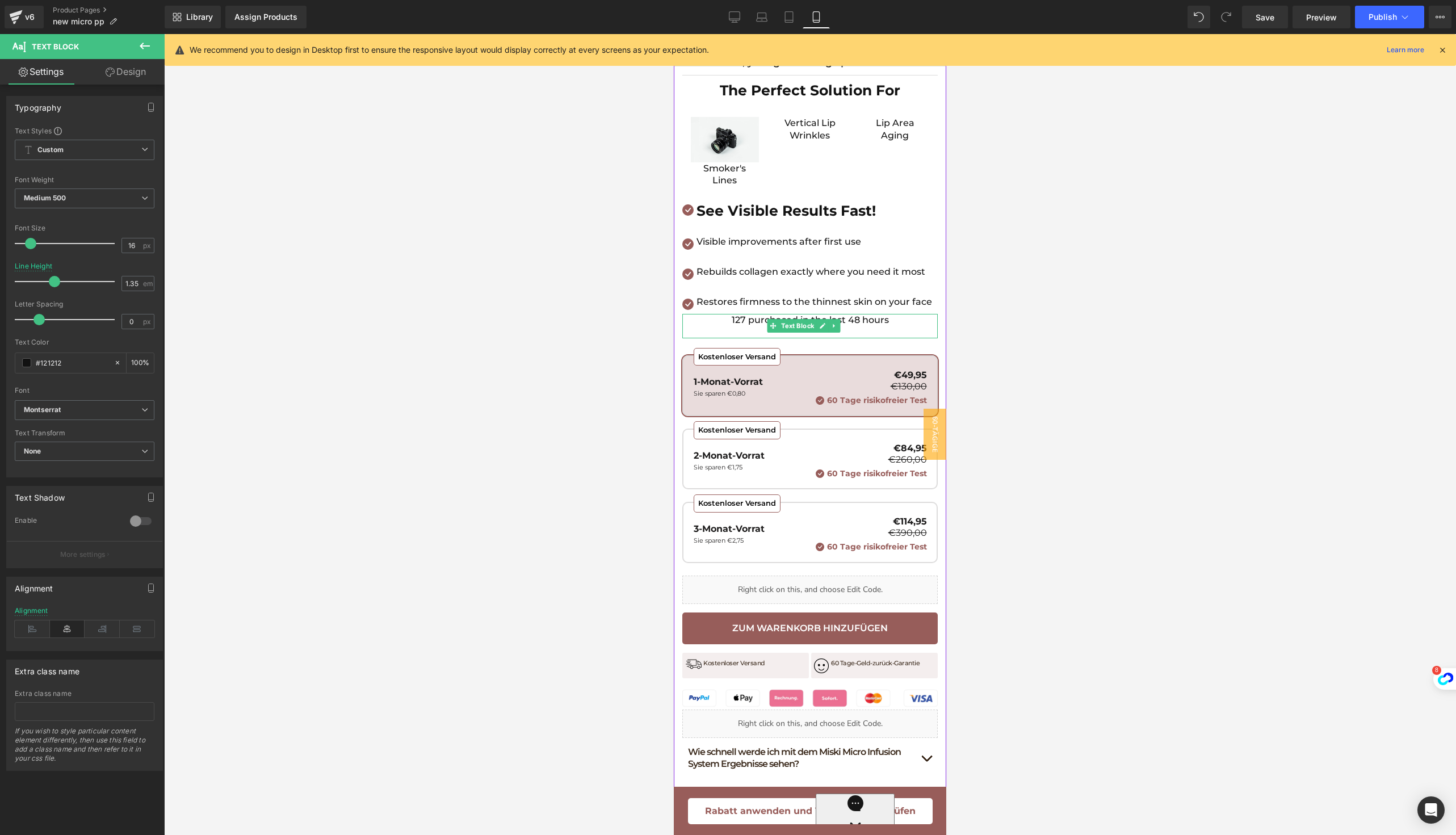
click at [763, 338] on p at bounding box center [810, 332] width 255 height 13
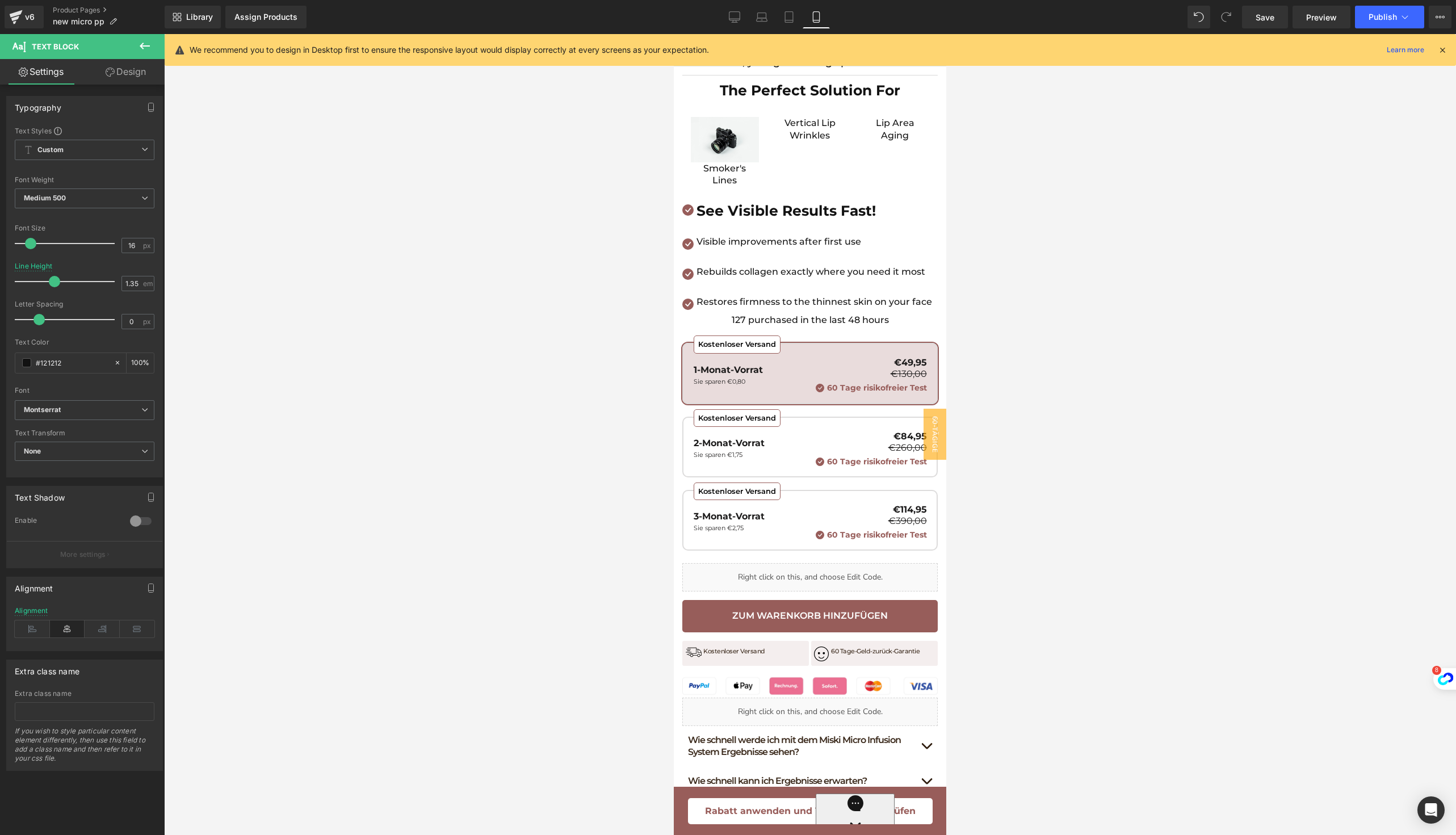
click at [552, 473] on div at bounding box center [810, 434] width 1292 height 800
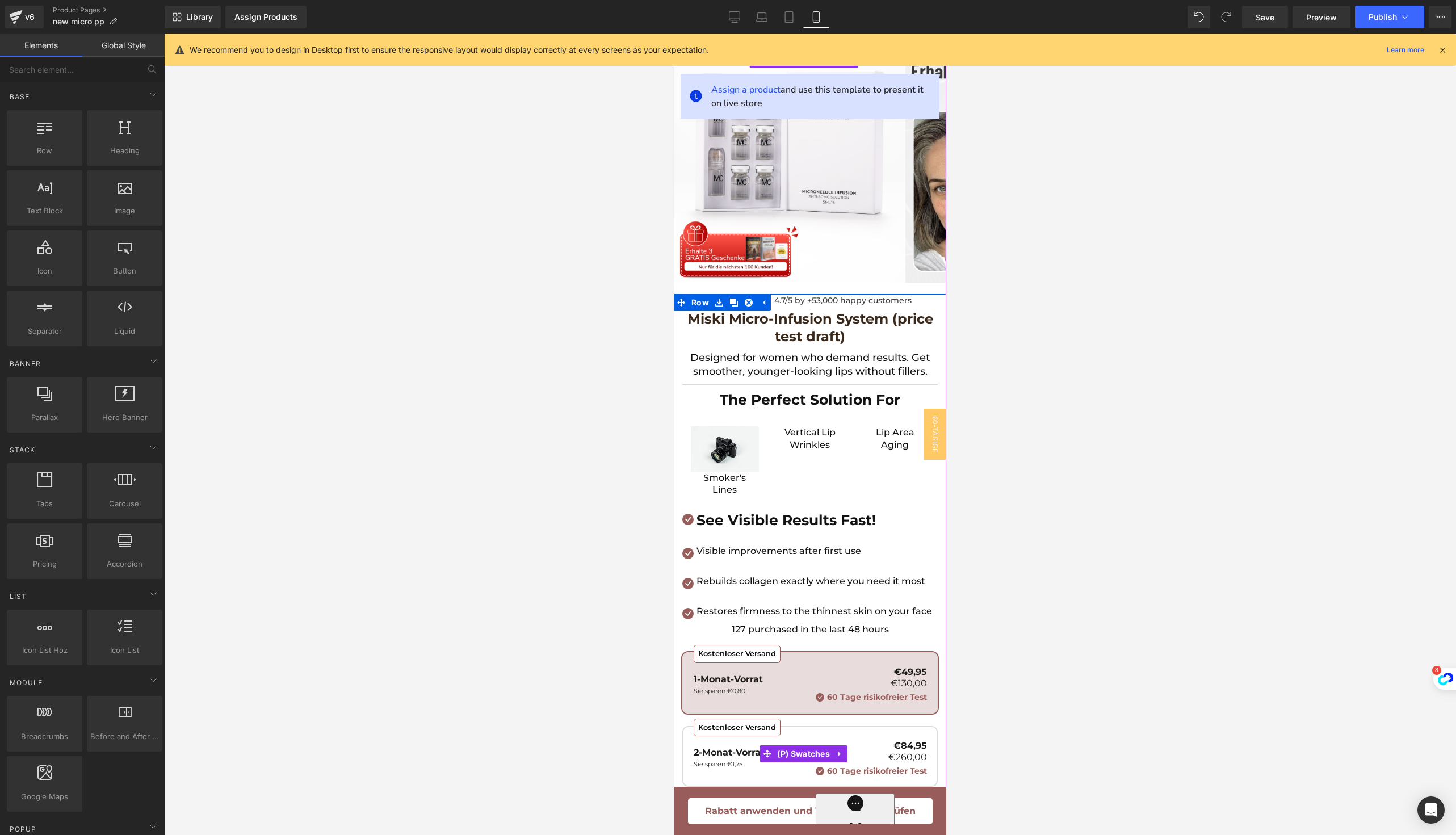
scroll to position [0, 0]
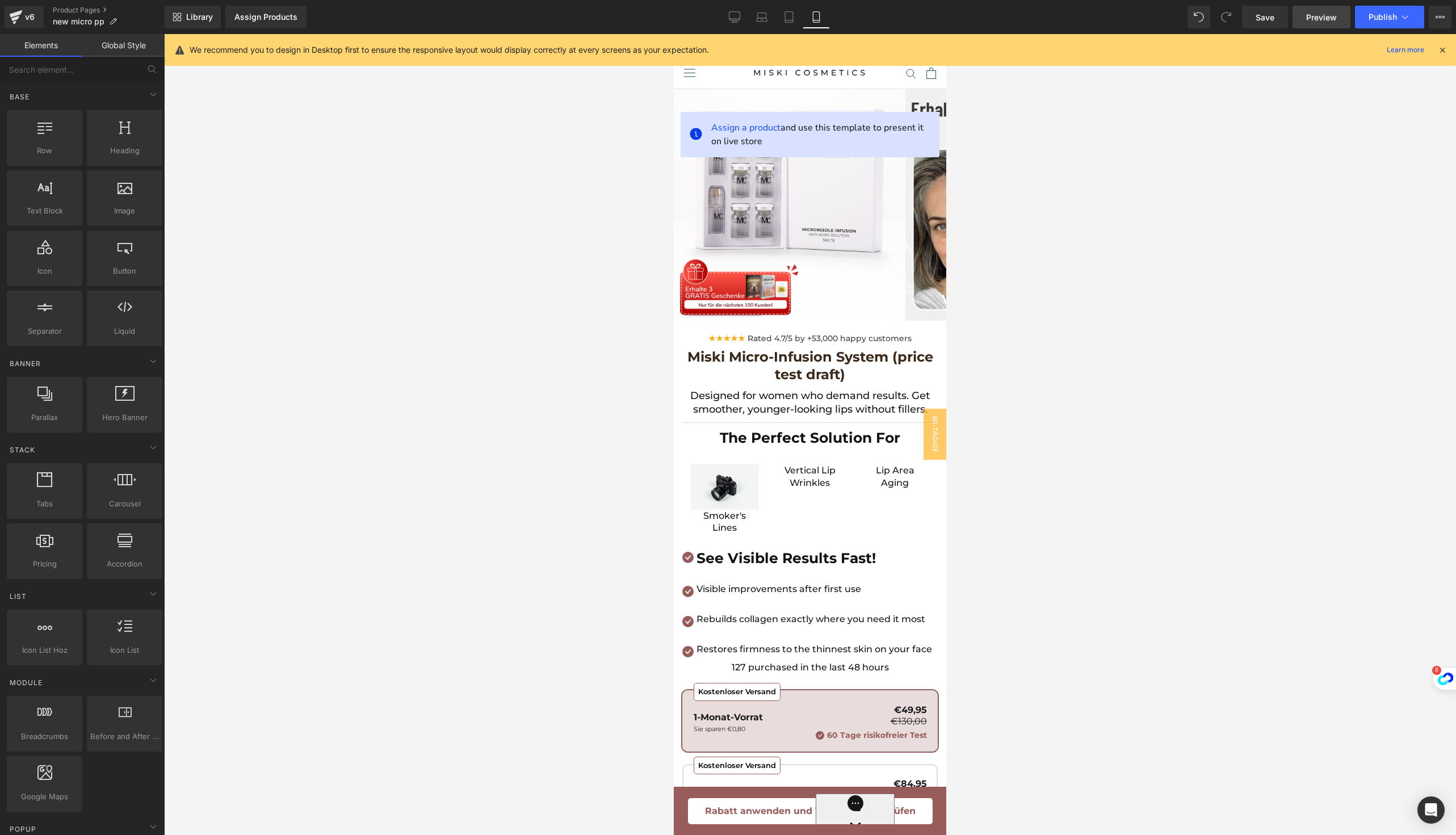
click at [1328, 23] on link "Preview" at bounding box center [1321, 17] width 58 height 22
